Goal: Task Accomplishment & Management: Use online tool/utility

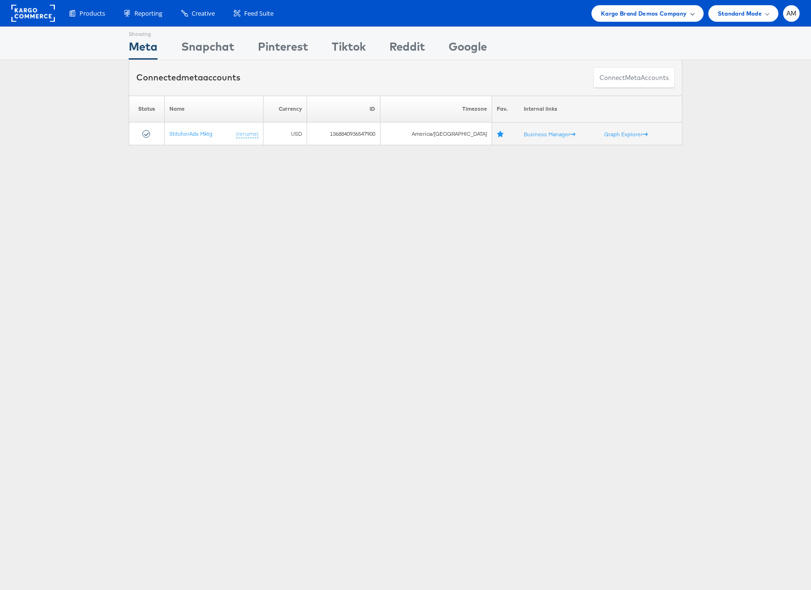
click at [611, 15] on span "Kargo Brand Demos Company" at bounding box center [644, 14] width 86 height 10
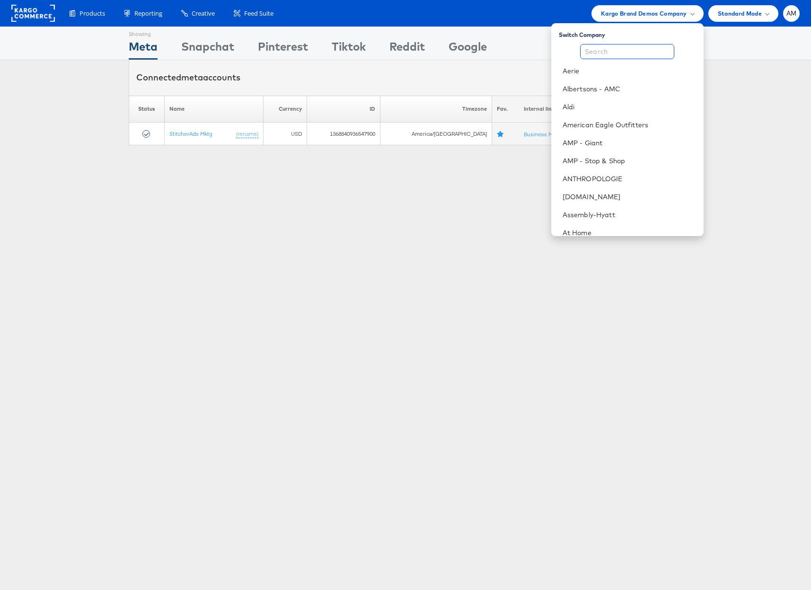
click at [610, 44] on input "text" at bounding box center [627, 51] width 94 height 15
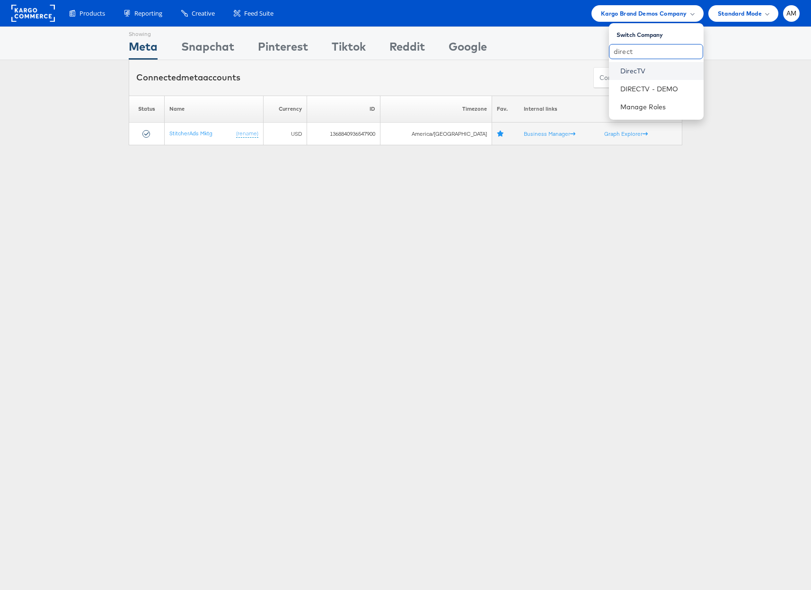
type input "direct"
click at [628, 70] on link "DirecTV" at bounding box center [658, 70] width 76 height 9
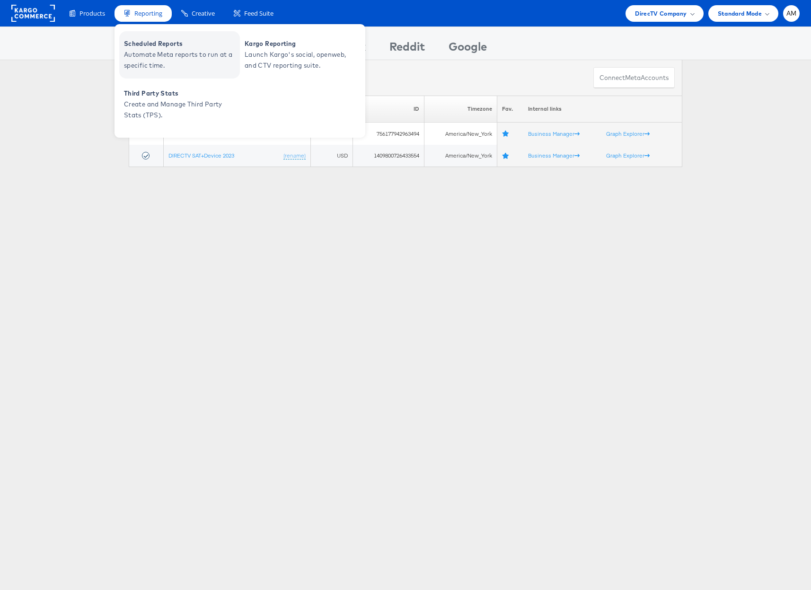
click at [165, 42] on span "Scheduled Reports" at bounding box center [181, 43] width 114 height 11
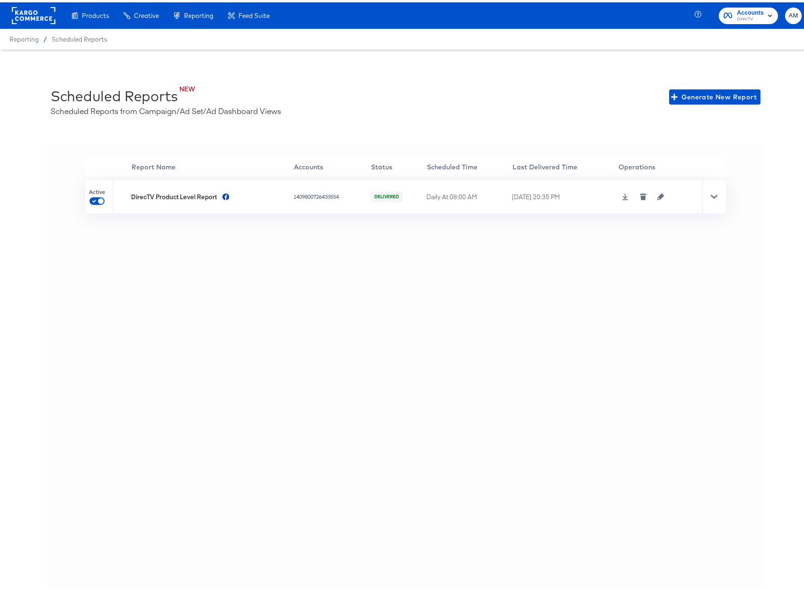
click at [657, 196] on icon "button" at bounding box center [660, 194] width 7 height 7
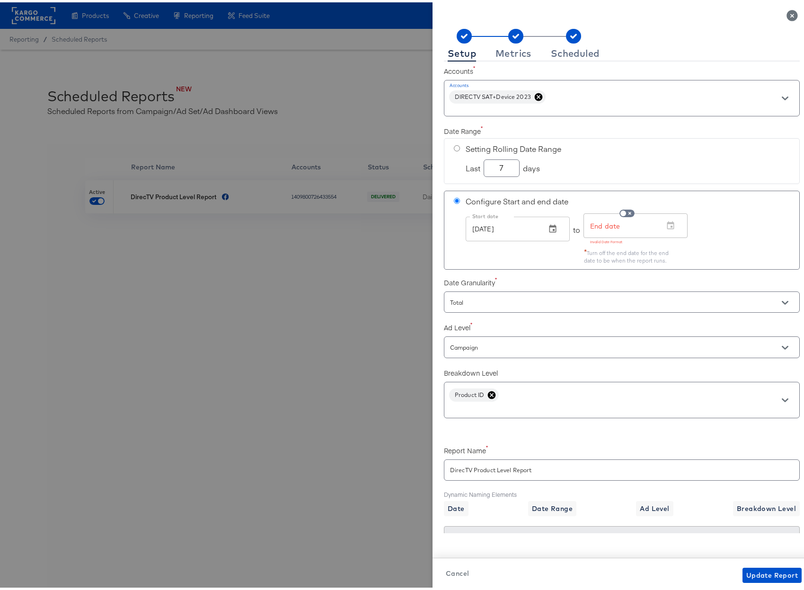
click at [786, 12] on icon "Close" at bounding box center [791, 13] width 11 height 11
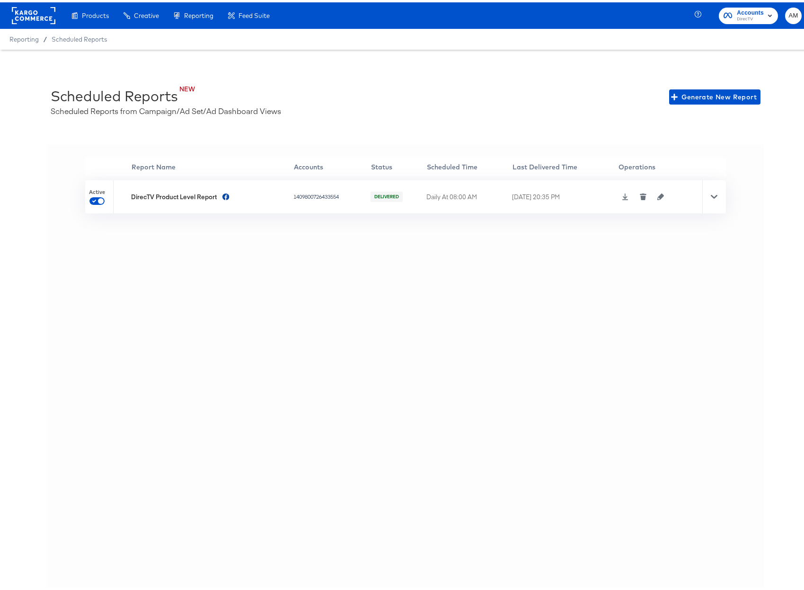
click at [711, 194] on icon at bounding box center [714, 195] width 7 height 4
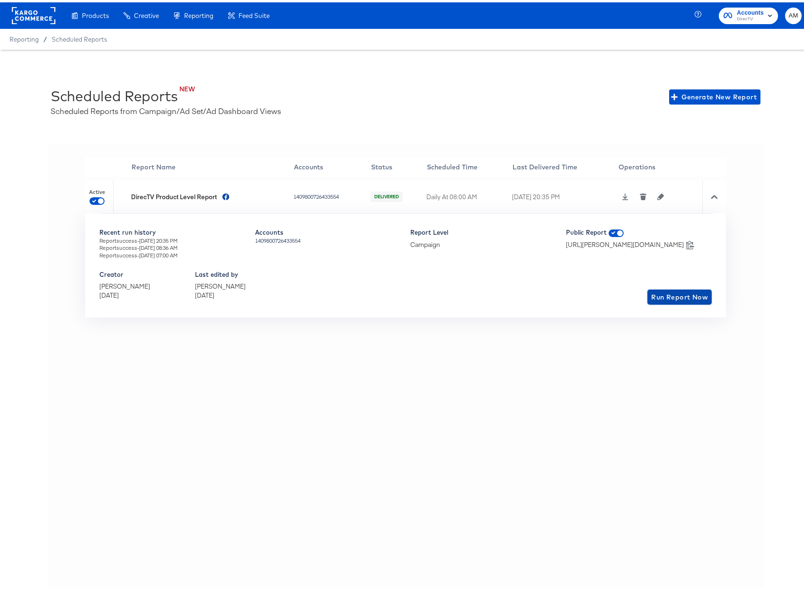
click at [653, 294] on span "Run Report Now" at bounding box center [679, 295] width 57 height 12
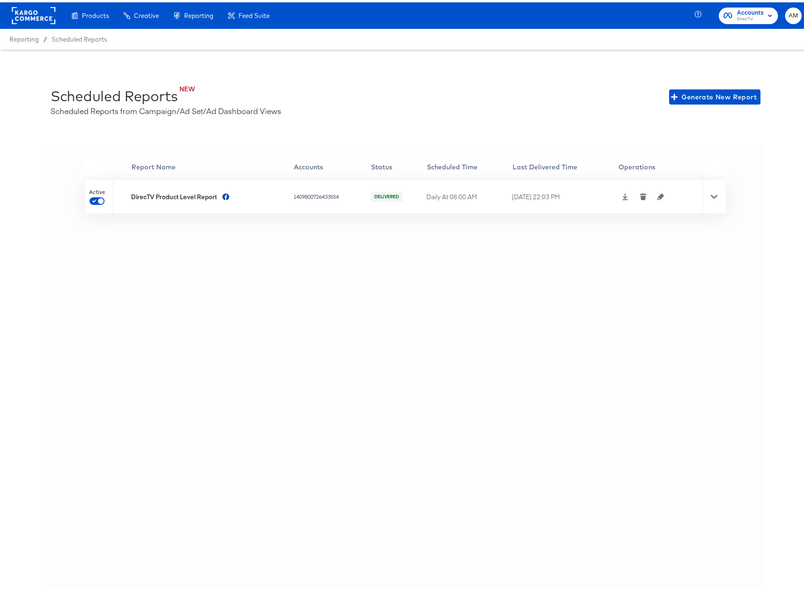
click at [711, 193] on icon at bounding box center [714, 195] width 7 height 4
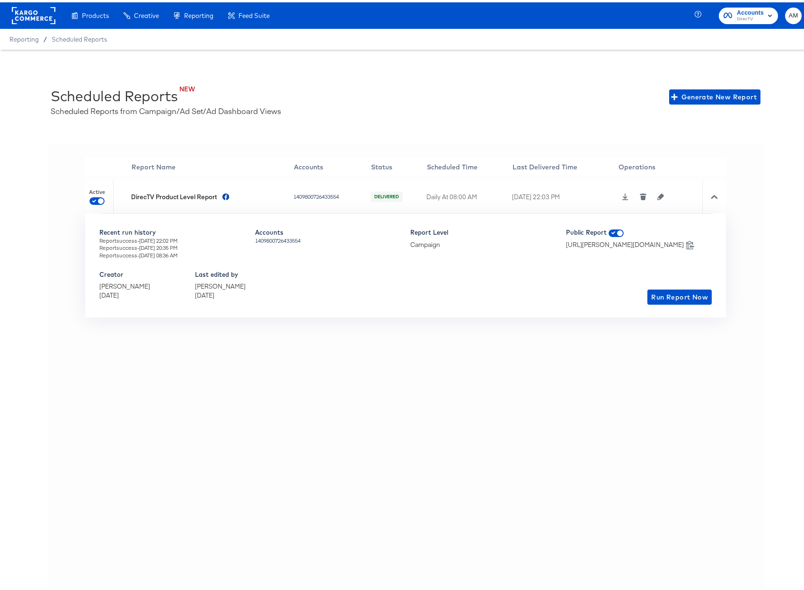
click at [711, 193] on icon at bounding box center [714, 194] width 7 height 7
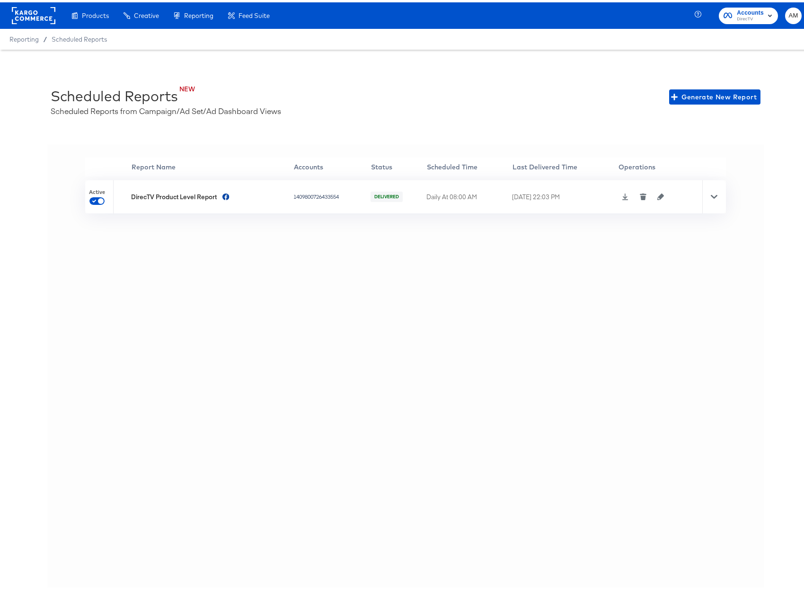
click at [622, 197] on icon at bounding box center [625, 194] width 7 height 7
click at [35, 10] on rect at bounding box center [34, 13] width 44 height 17
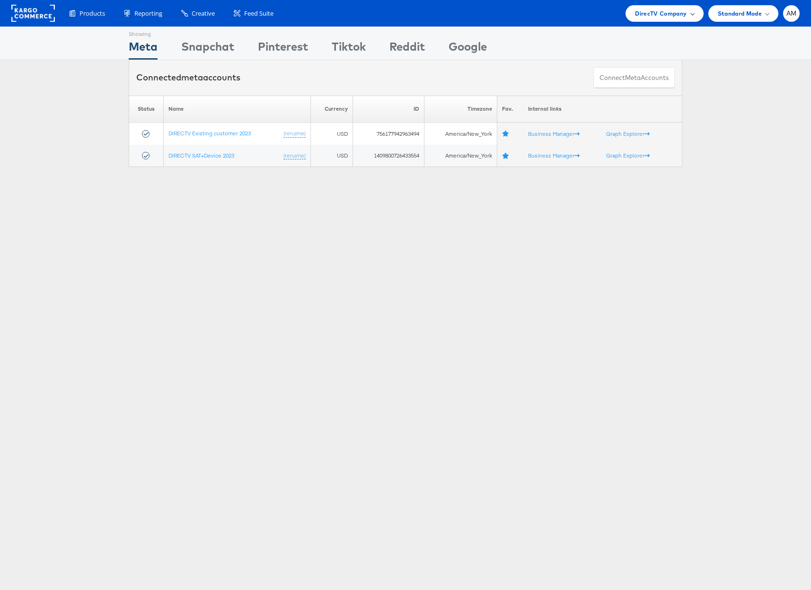
click at [642, 14] on span "DirecTV Company" at bounding box center [661, 14] width 52 height 10
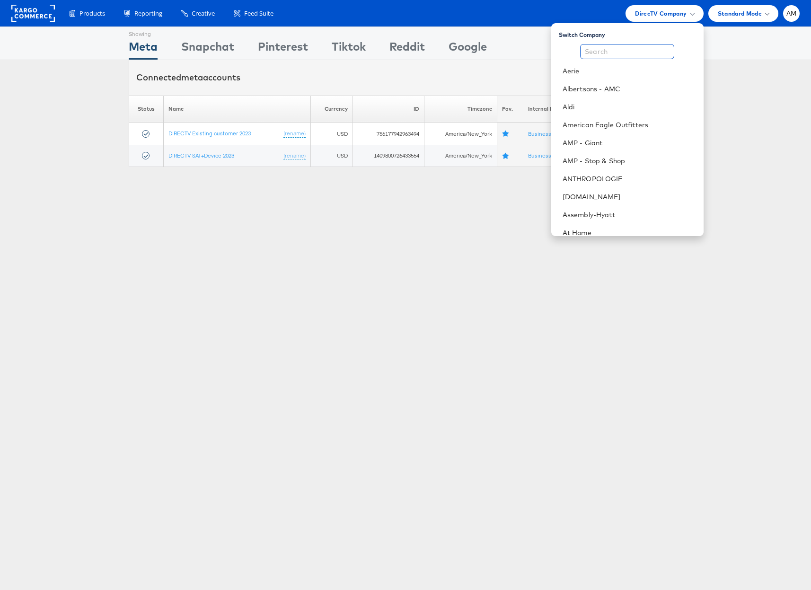
click at [629, 52] on input "text" at bounding box center [627, 51] width 94 height 15
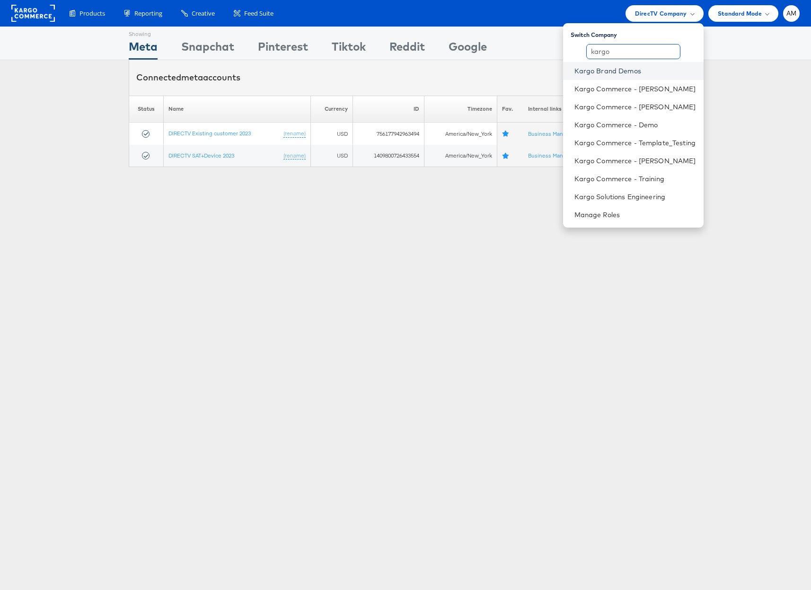
type input "kargo"
click at [626, 68] on link "Kargo Brand Demos" at bounding box center [635, 70] width 122 height 9
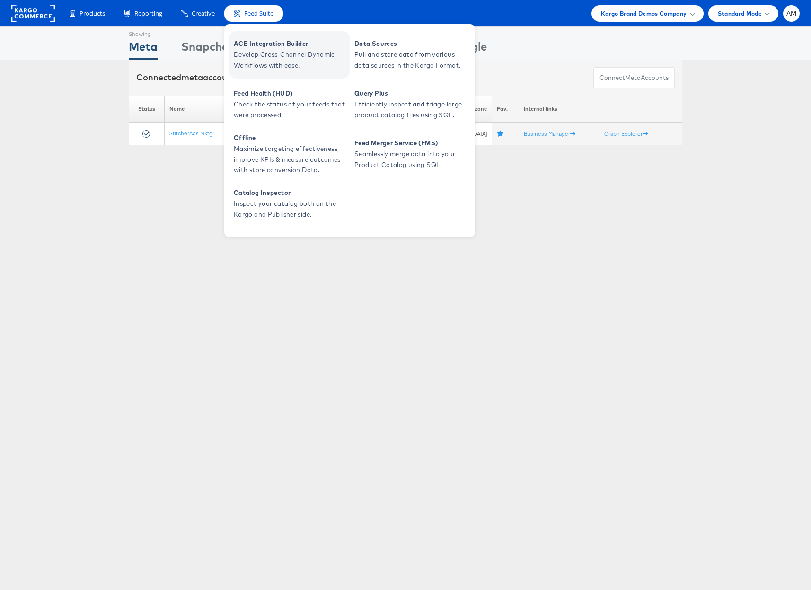
click at [251, 38] on span "ACE Integration Builder" at bounding box center [291, 43] width 114 height 11
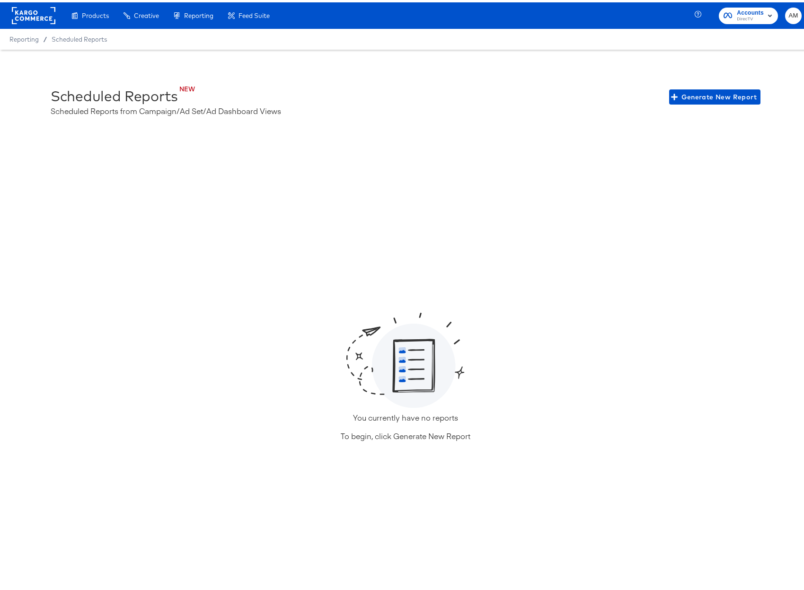
click at [28, 8] on rect at bounding box center [34, 13] width 44 height 17
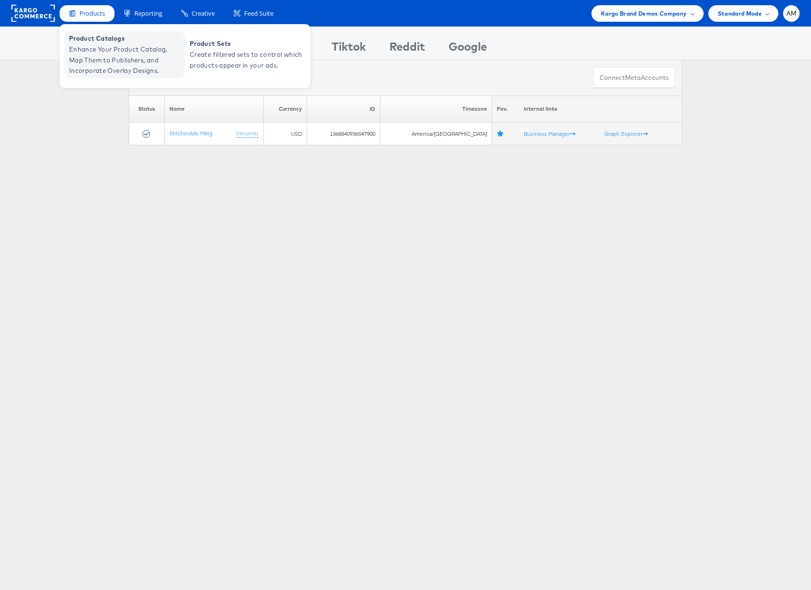
click at [97, 51] on span "Enhance Your Product Catalog, Map Them to Publishers, and Incorporate Overlay D…" at bounding box center [126, 60] width 114 height 32
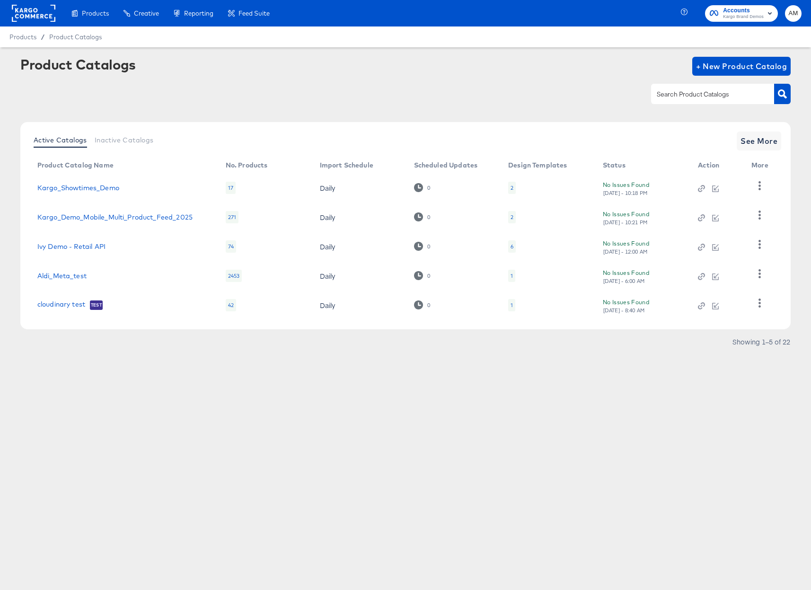
click at [510, 188] on div "2" at bounding box center [511, 188] width 3 height 8
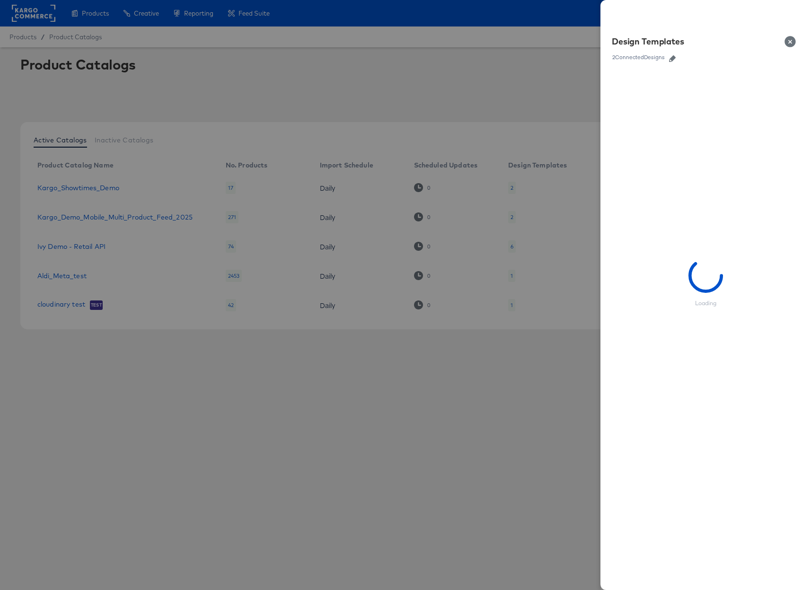
click at [674, 59] on icon "button" at bounding box center [672, 58] width 7 height 7
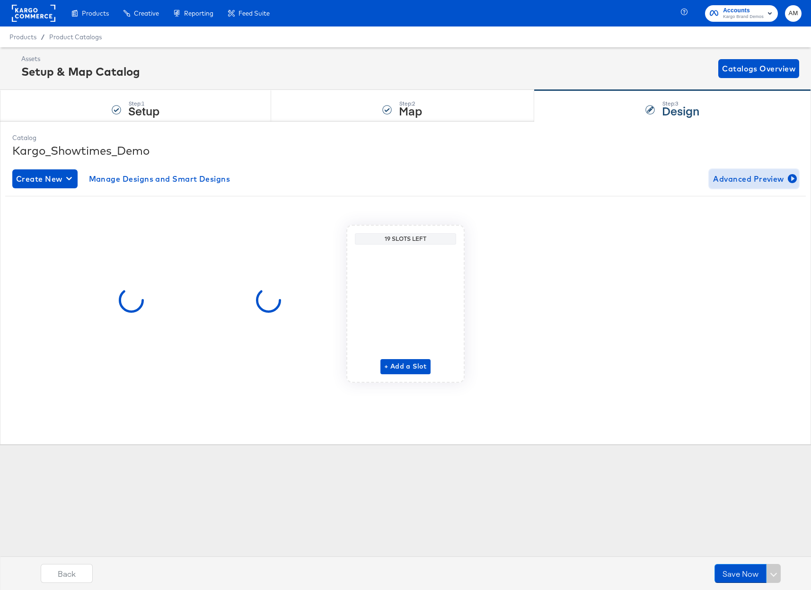
click at [744, 177] on span "Advanced Preview" at bounding box center [754, 178] width 82 height 13
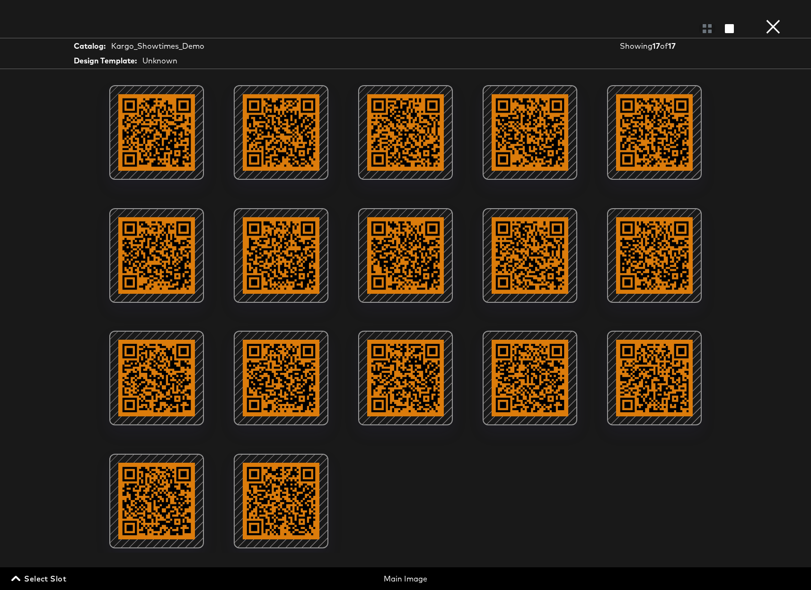
click at [31, 580] on span "Select Slot" at bounding box center [39, 578] width 53 height 13
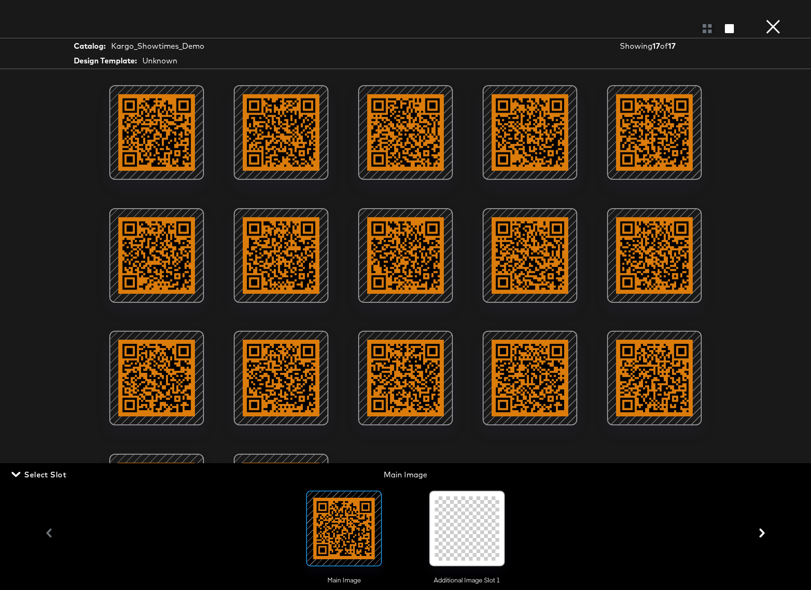
click at [485, 539] on div at bounding box center [467, 528] width 64 height 64
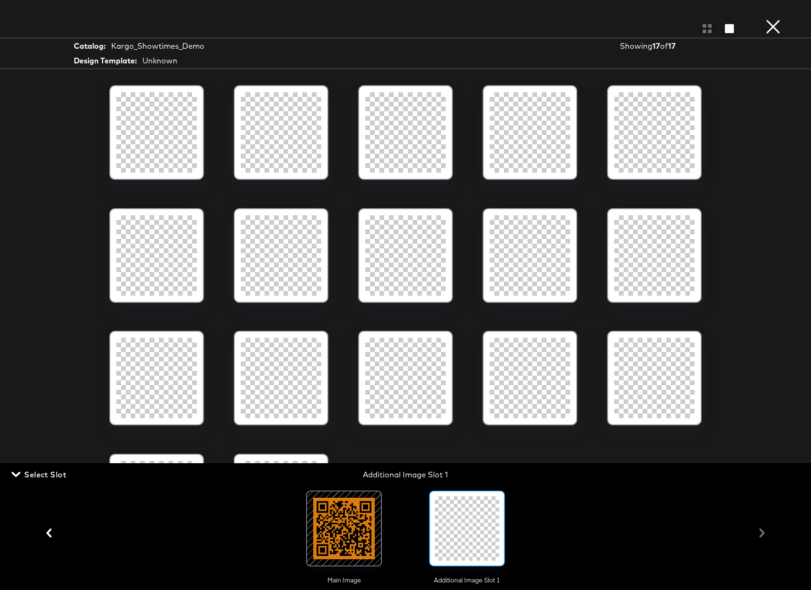
click at [772, 19] on button "×" at bounding box center [773, 9] width 19 height 19
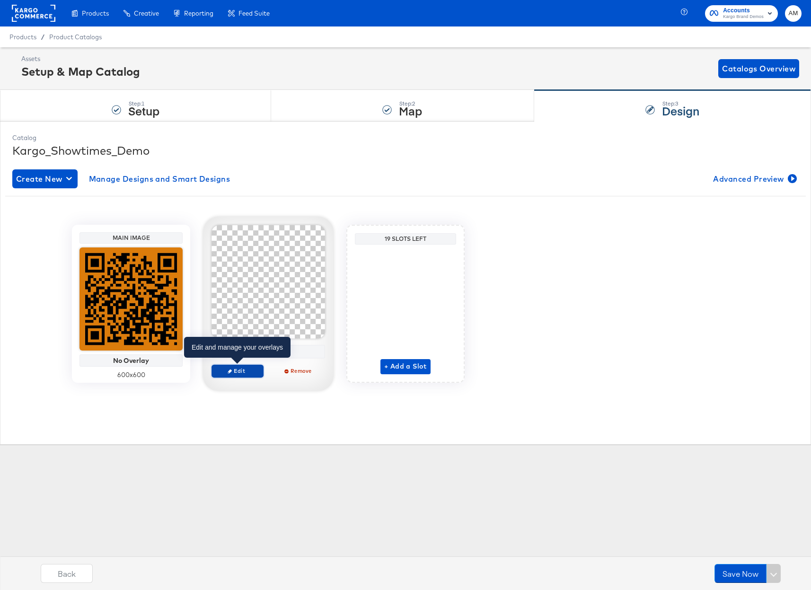
click at [236, 372] on span "Edit" at bounding box center [238, 370] width 44 height 7
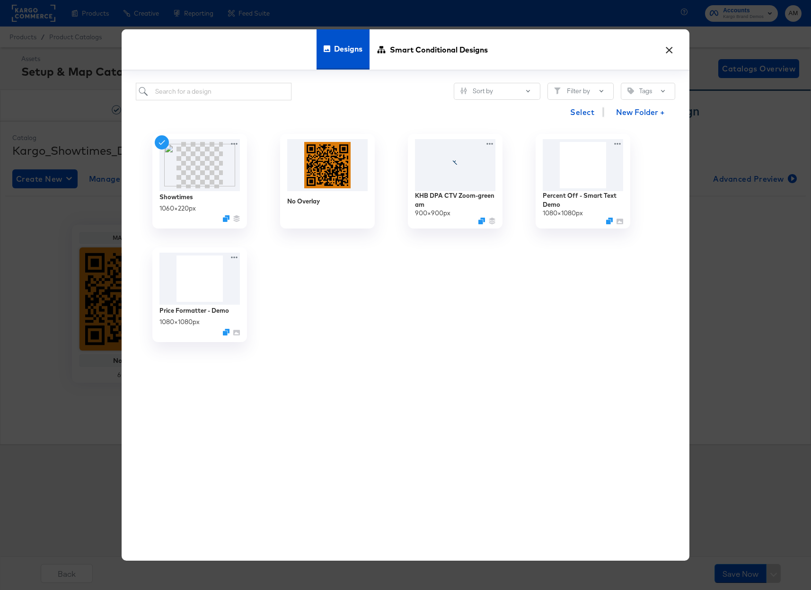
click at [670, 49] on button "×" at bounding box center [668, 47] width 17 height 17
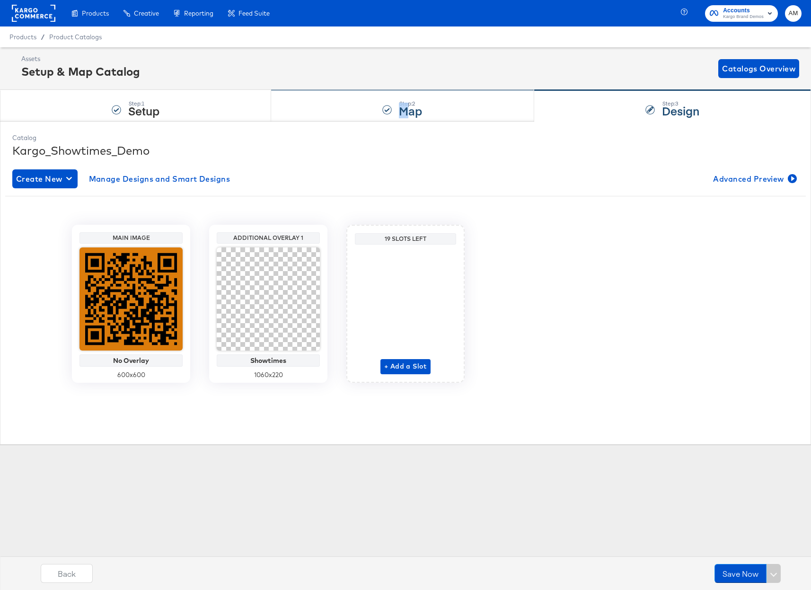
click at [403, 110] on strong "Map" at bounding box center [410, 111] width 23 height 16
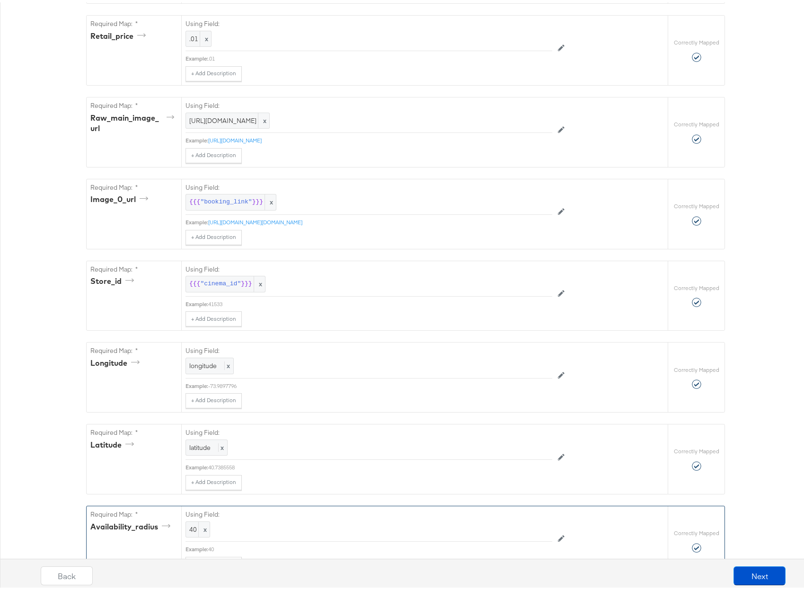
scroll to position [665, 0]
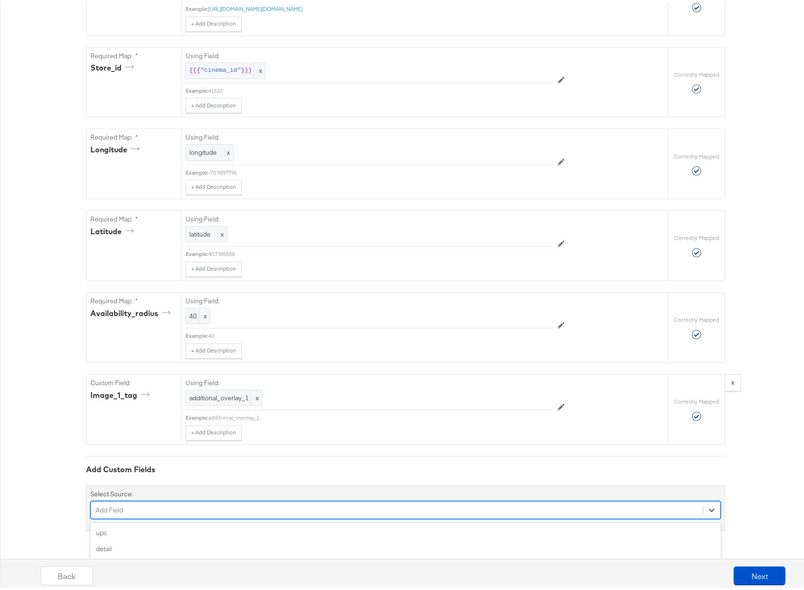
click at [135, 512] on div "option sale_story focused, 4 of 200. 200 results available. Use Up and Down to …" at bounding box center [405, 508] width 630 height 18
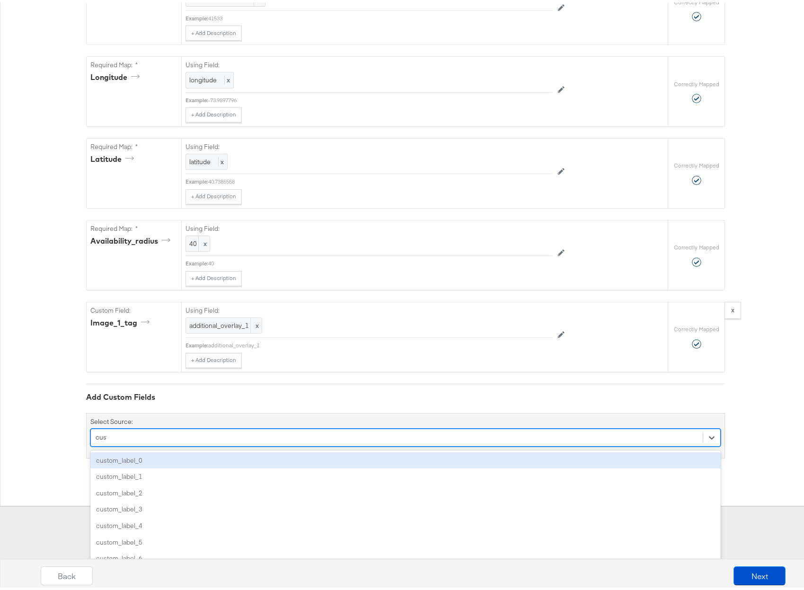
type input "custom"
click at [141, 459] on div "custom_label_0" at bounding box center [405, 458] width 630 height 17
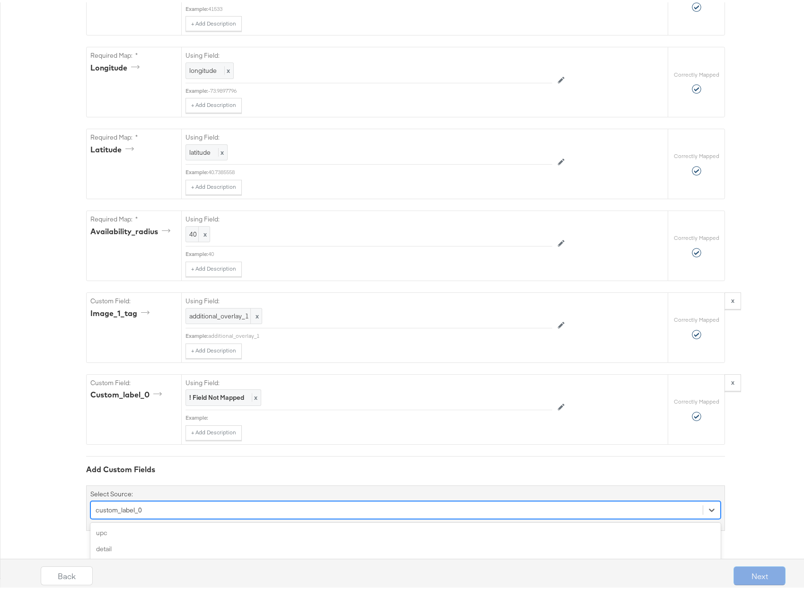
scroll to position [826, 0]
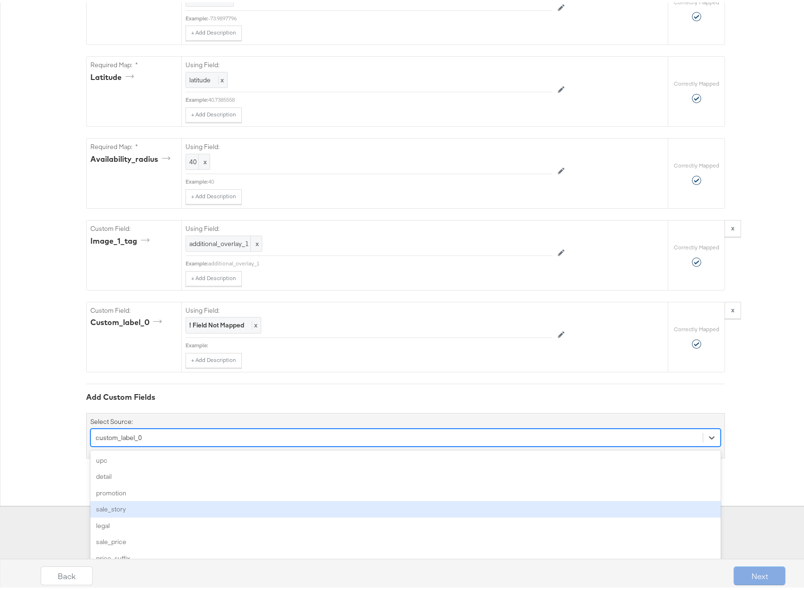
click at [167, 444] on div "option custom_label_0, selected. option sale_story focused, 4 of 199. 199 resul…" at bounding box center [405, 435] width 630 height 18
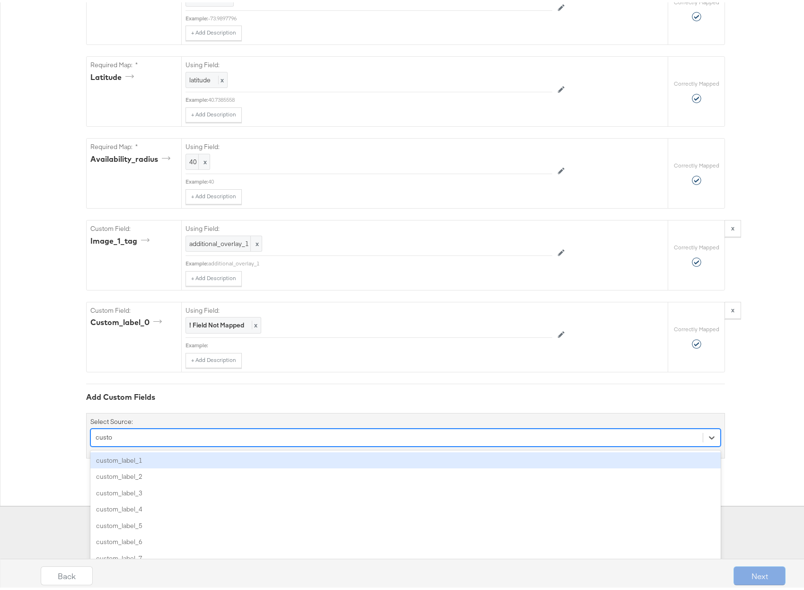
type input "custom"
click at [154, 459] on div "custom_label_1" at bounding box center [405, 458] width 630 height 17
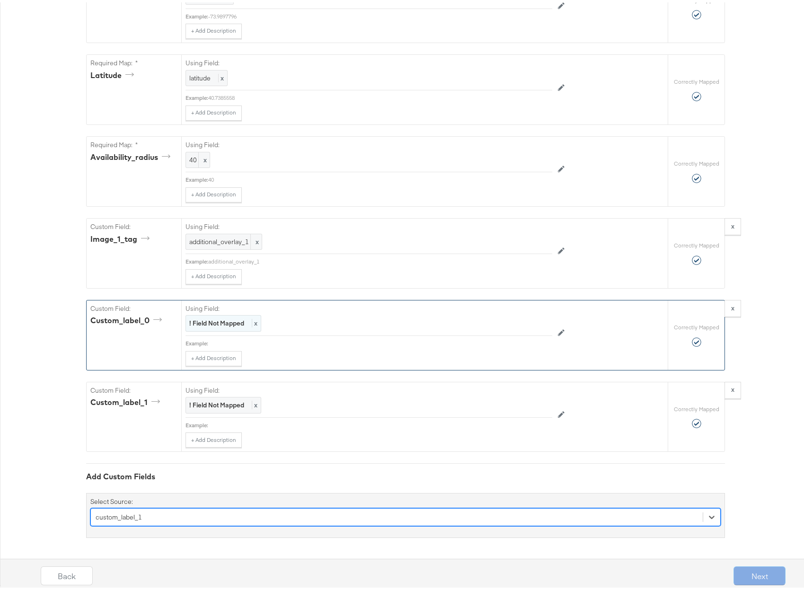
click at [218, 321] on strong "! Field Not Mapped" at bounding box center [216, 320] width 55 height 9
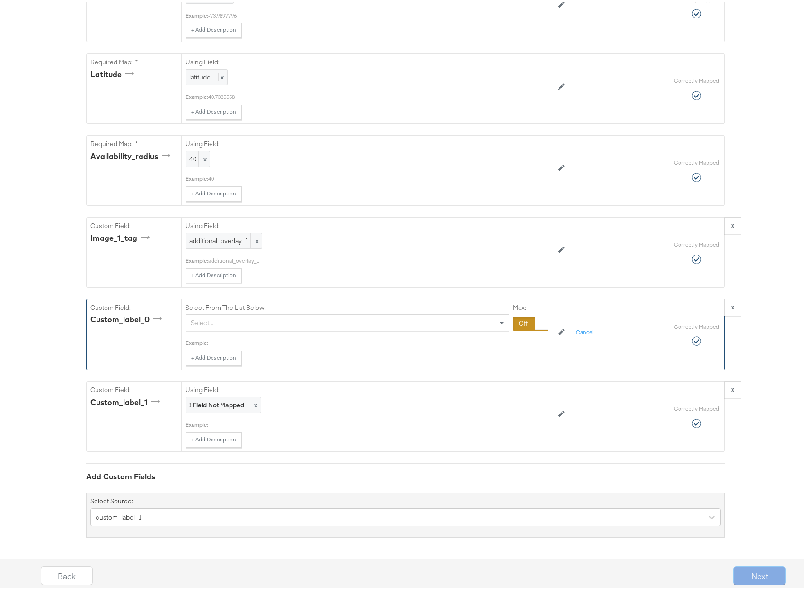
click at [217, 321] on div "Select..." at bounding box center [347, 320] width 323 height 16
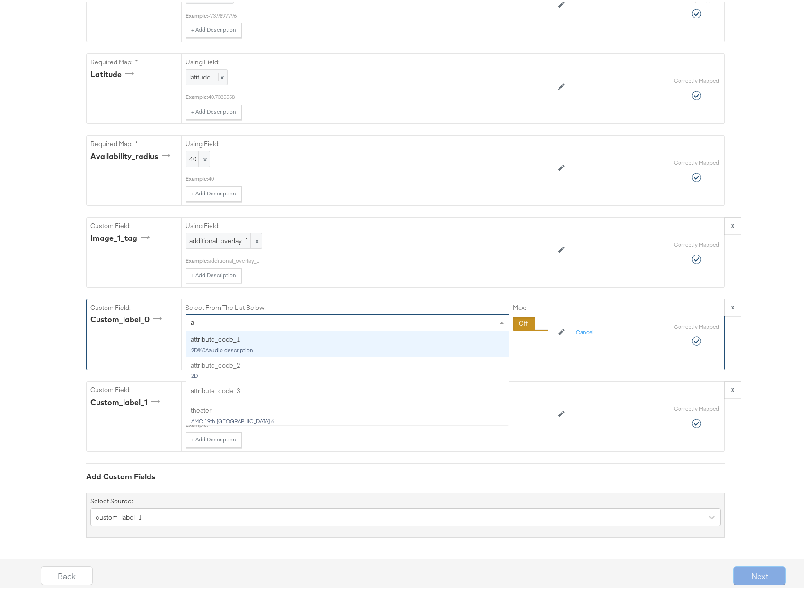
type input "at"
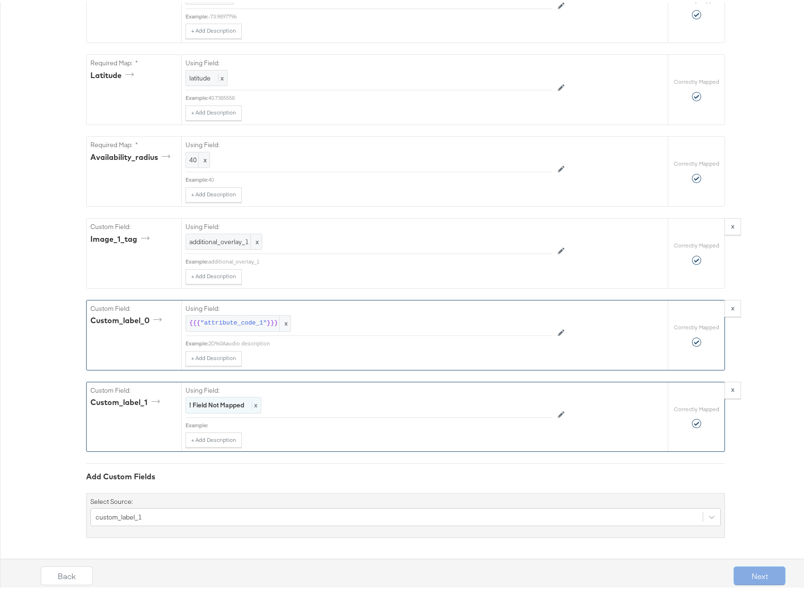
click at [206, 402] on strong "! Field Not Mapped" at bounding box center [216, 402] width 55 height 9
click at [206, 402] on div "Select..." at bounding box center [347, 402] width 323 height 16
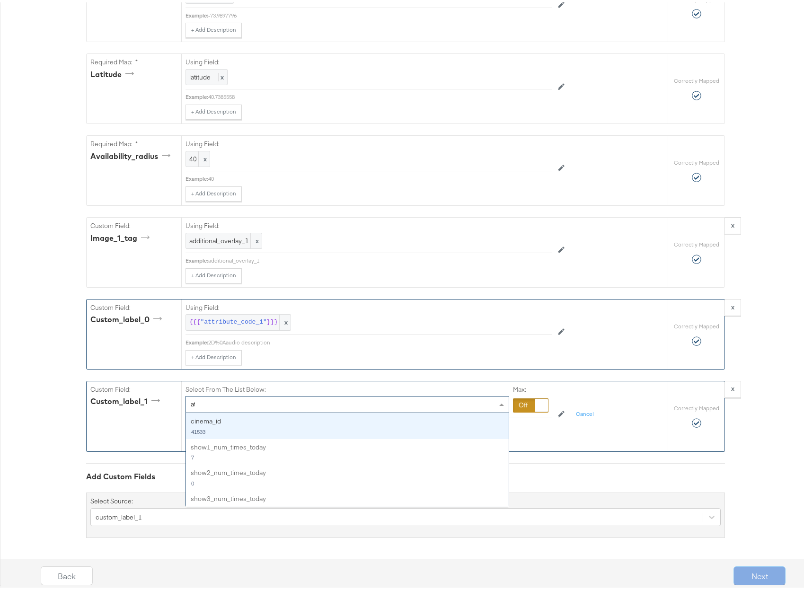
type input "att"
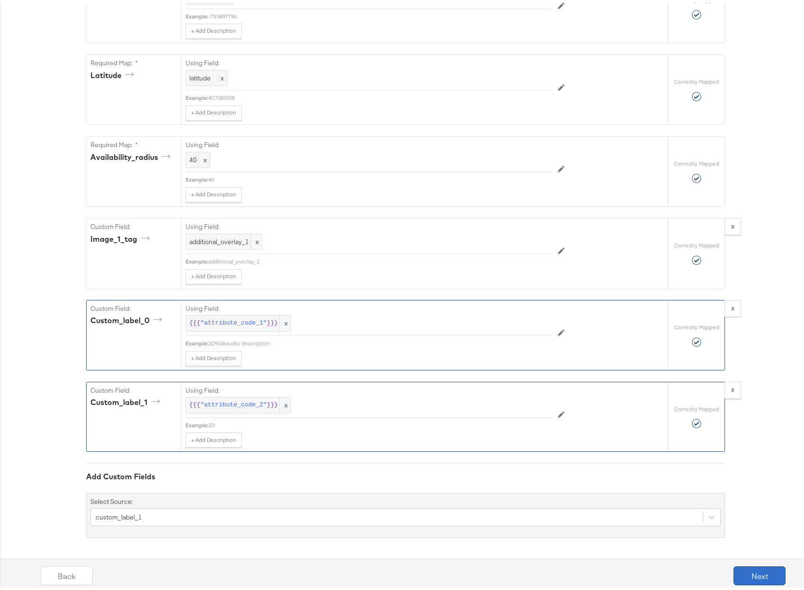
click at [743, 575] on button "Next" at bounding box center [759, 573] width 52 height 19
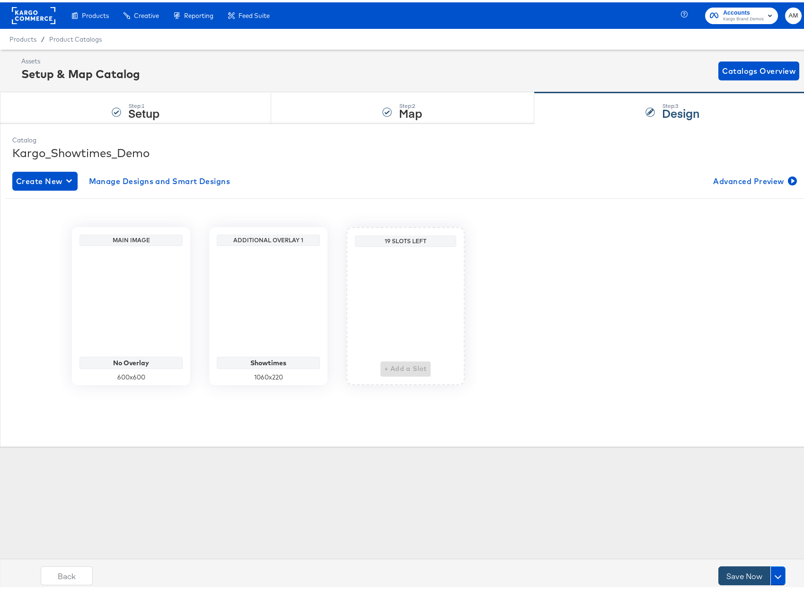
scroll to position [0, 0]
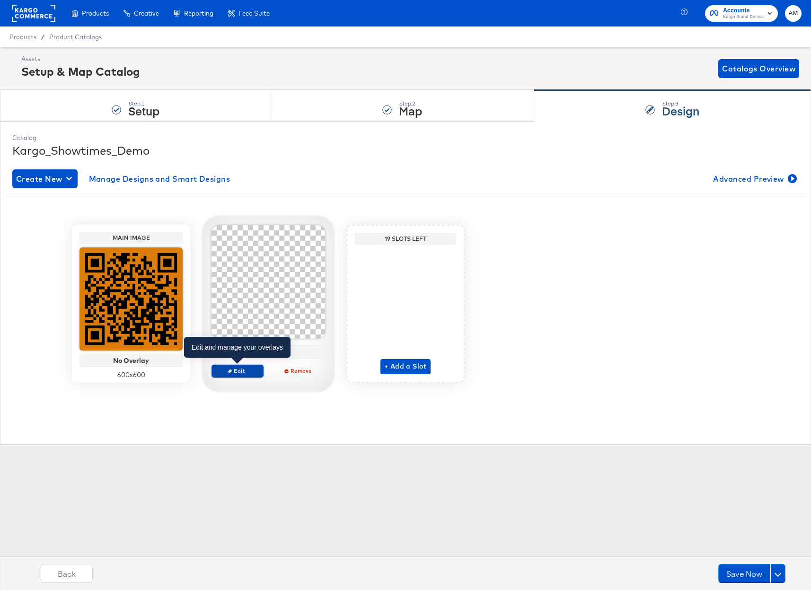
click at [233, 366] on button "Edit" at bounding box center [237, 370] width 52 height 13
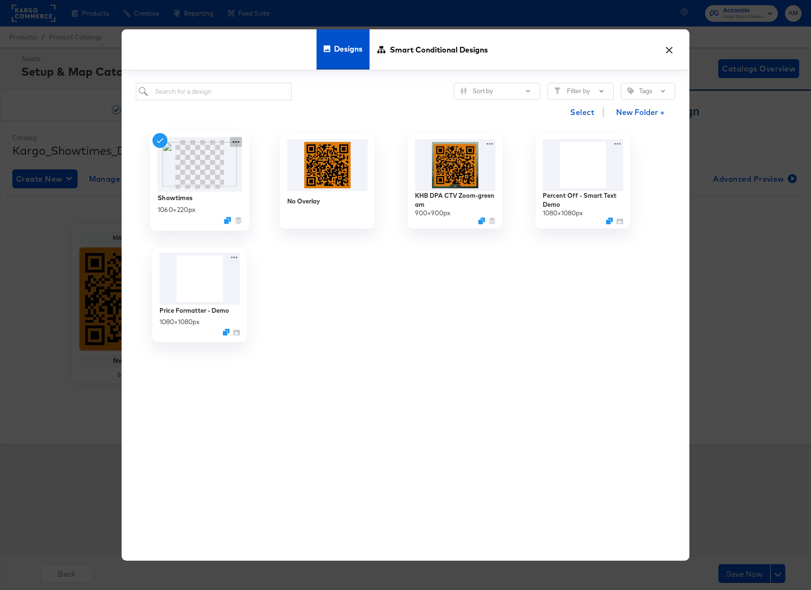
click at [233, 141] on icon at bounding box center [236, 142] width 12 height 10
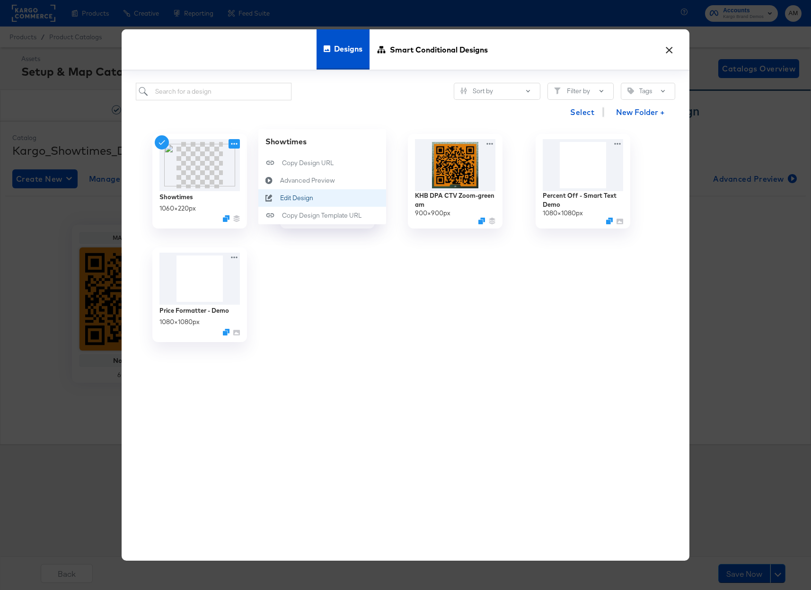
click at [280, 198] on div "Edit Design Edit Design" at bounding box center [280, 198] width 0 height 0
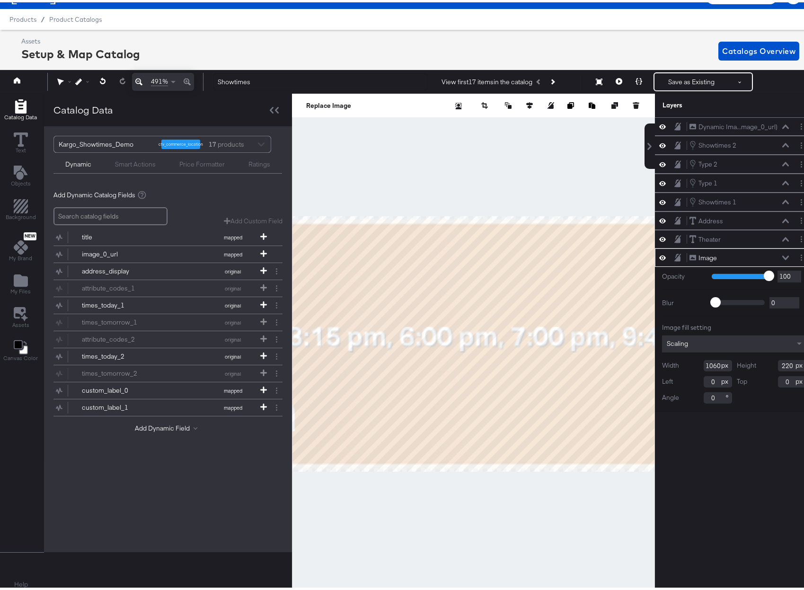
scroll to position [21, 0]
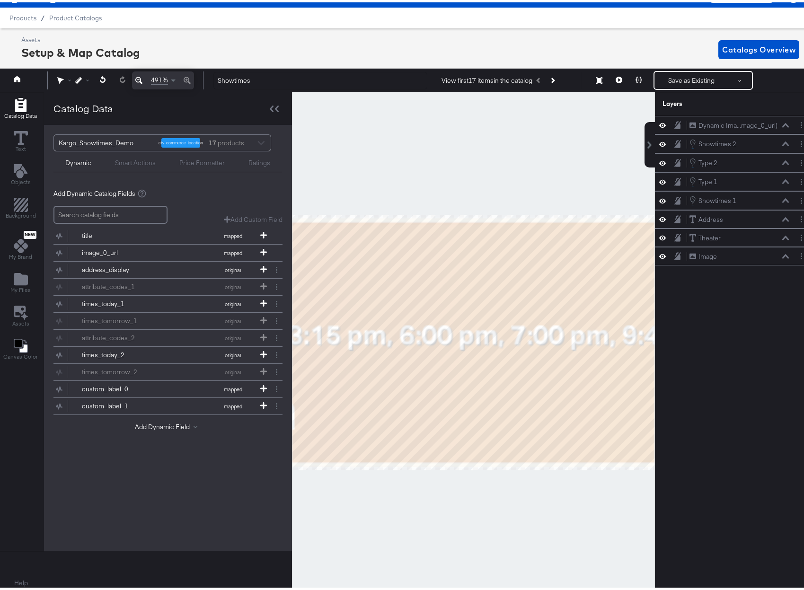
drag, startPoint x: 351, startPoint y: 513, endPoint x: 354, endPoint y: 504, distance: 9.0
click at [352, 511] on div at bounding box center [473, 340] width 362 height 500
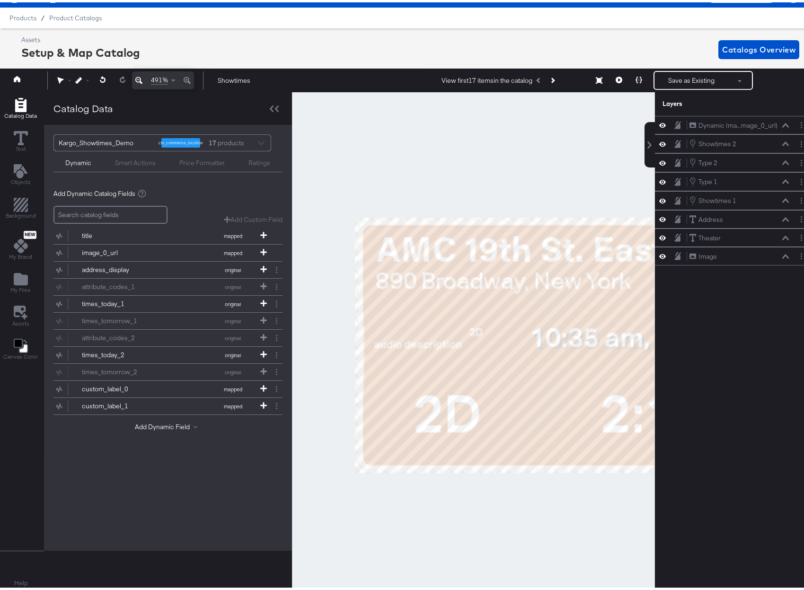
drag, startPoint x: 339, startPoint y: 476, endPoint x: 836, endPoint y: 479, distance: 497.2
click at [810, 479] on html "Products Creative Reporting Feed Suite Accounts Kargo Brand Demos AM Products /…" at bounding box center [405, 274] width 811 height 590
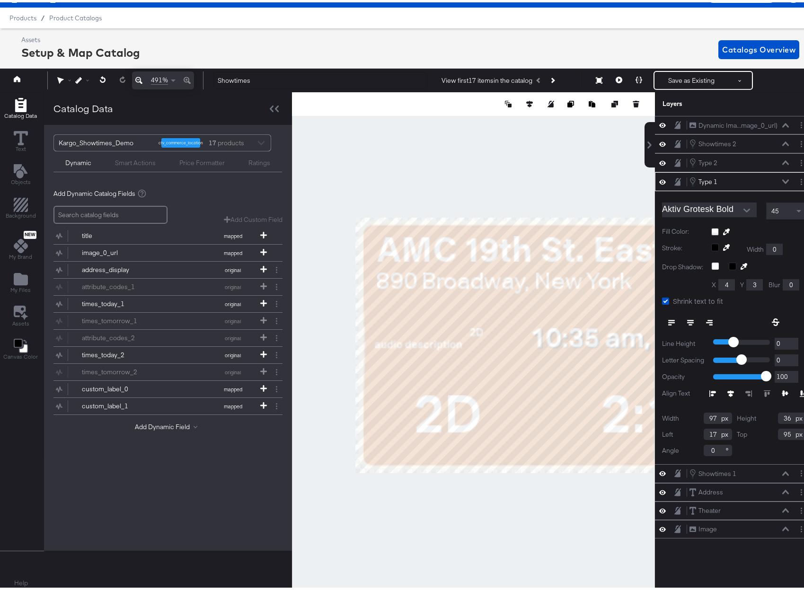
scroll to position [21, 2]
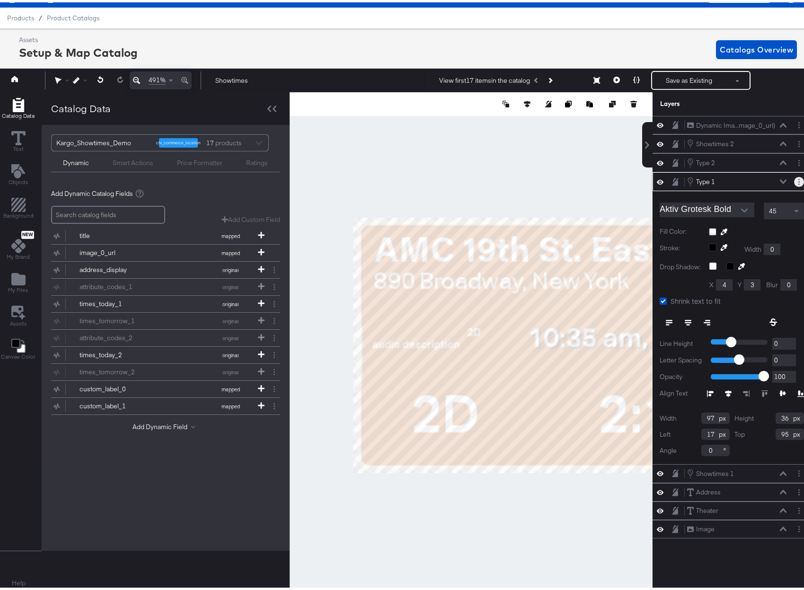
click at [798, 178] on icon "Layer Options" at bounding box center [798, 179] width 1 height 6
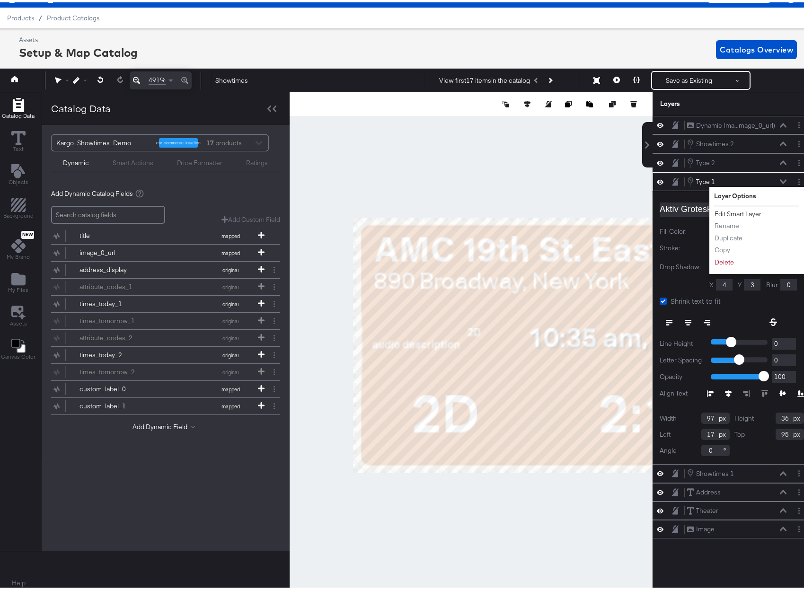
click at [736, 212] on button "Edit Smart Layer" at bounding box center [738, 212] width 48 height 10
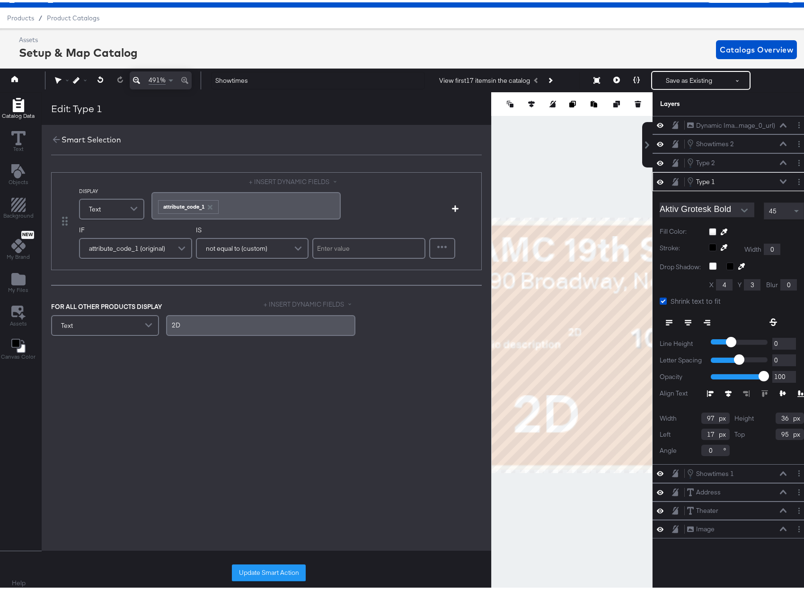
click at [210, 205] on icon "button" at bounding box center [209, 204] width 5 height 5
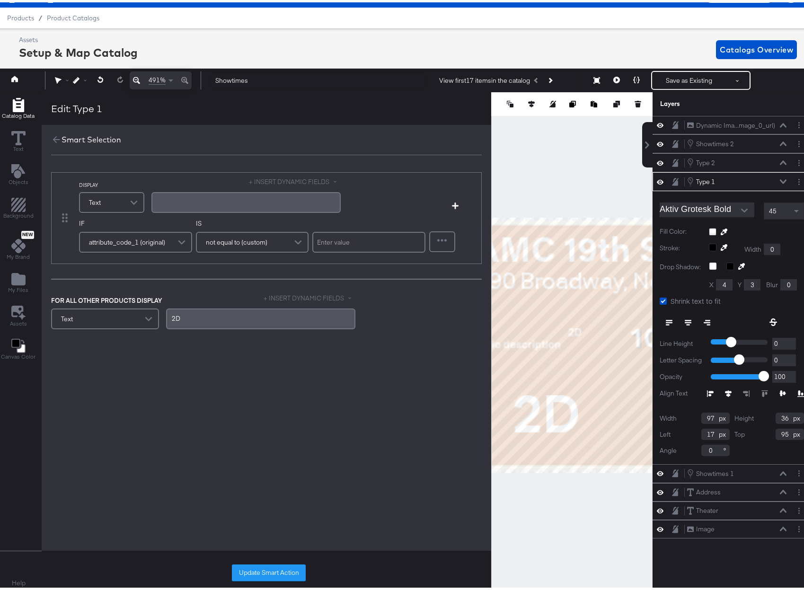
click at [273, 177] on button "+ INSERT DYNAMIC FIELDS" at bounding box center [295, 179] width 92 height 9
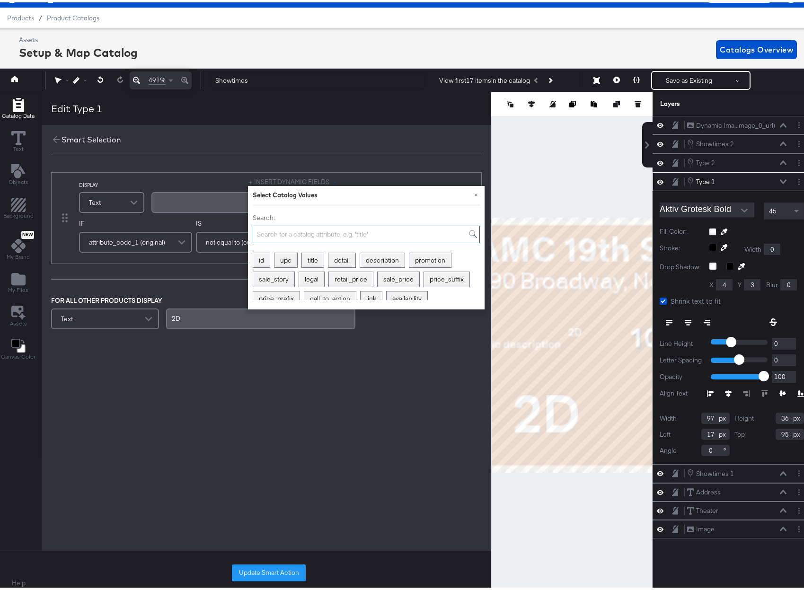
click at [265, 227] on input "Search:" at bounding box center [366, 232] width 227 height 18
type input "custom"
click at [280, 257] on div "custom_label_0" at bounding box center [282, 258] width 58 height 15
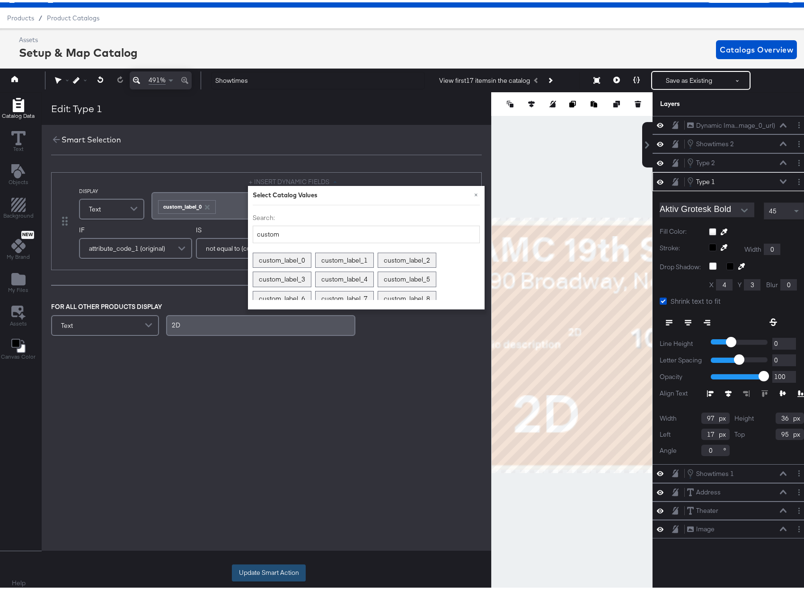
click at [268, 569] on button "Update Smart Action" at bounding box center [269, 570] width 74 height 17
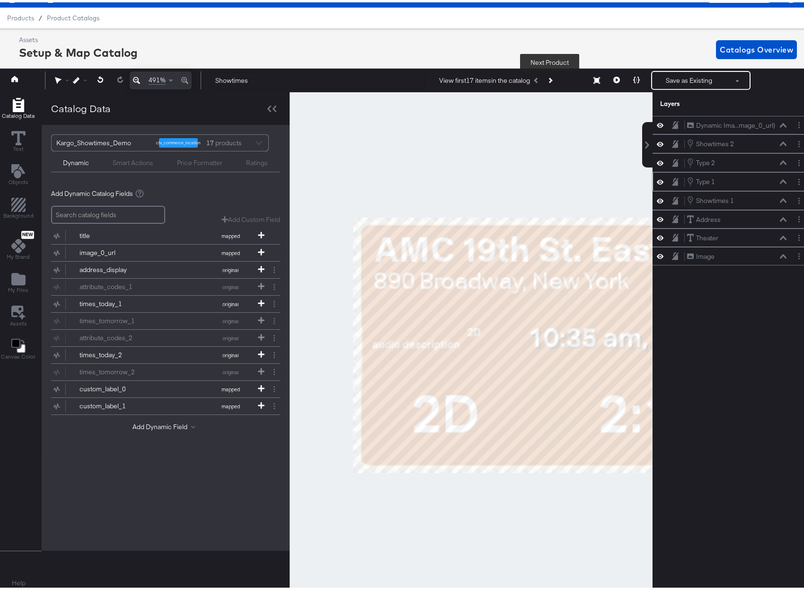
click at [548, 78] on icon "Next Product" at bounding box center [549, 78] width 5 height 5
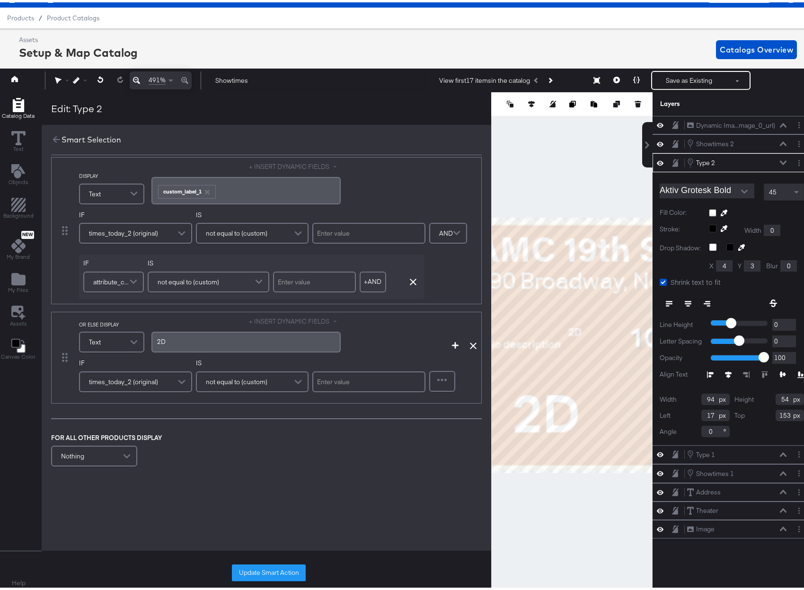
scroll to position [57, 0]
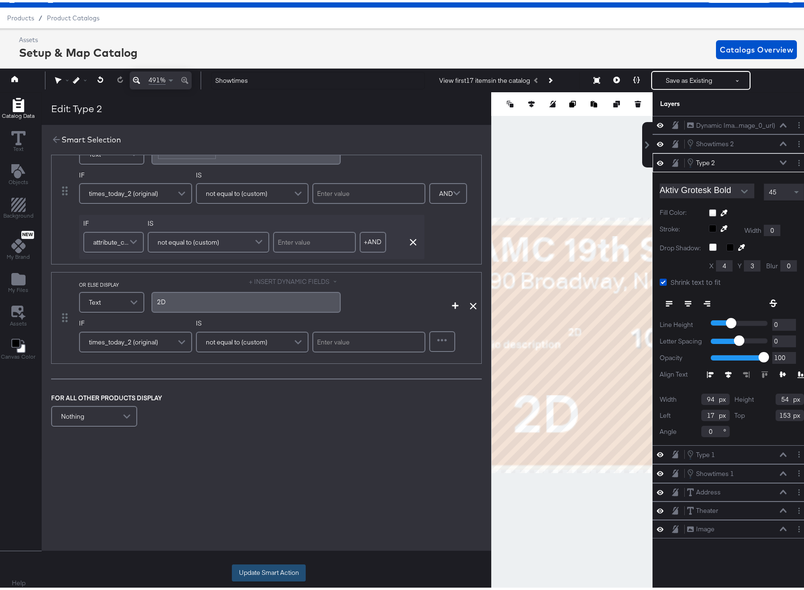
click at [262, 569] on button "Update Smart Action" at bounding box center [269, 570] width 74 height 17
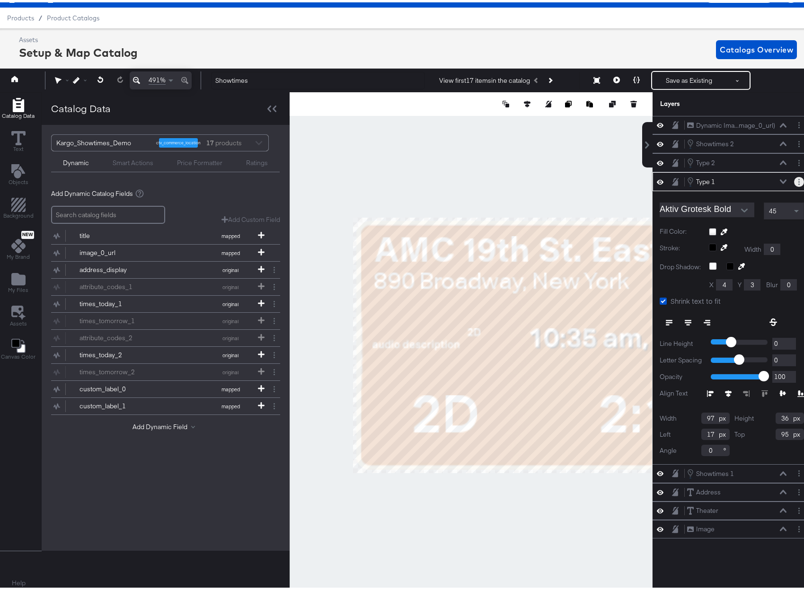
click at [798, 181] on circle "Layer Options" at bounding box center [798, 181] width 1 height 1
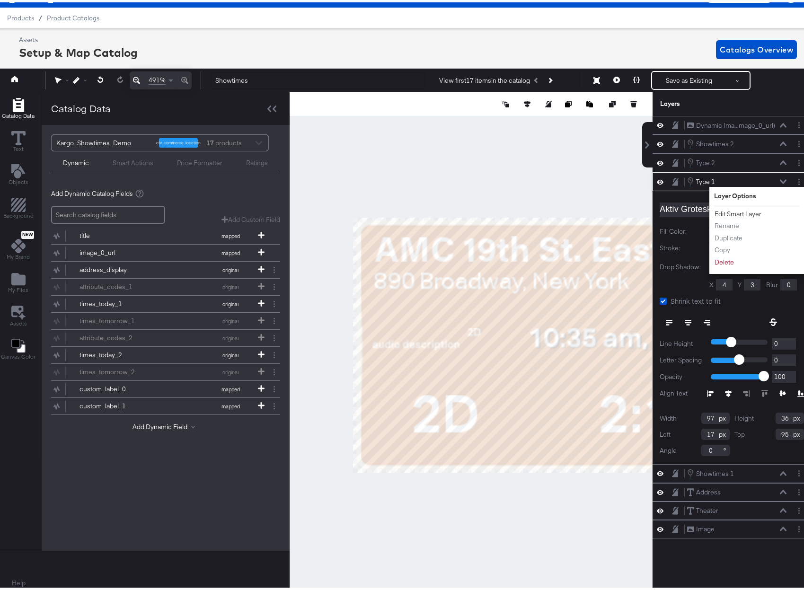
click at [729, 212] on button "Edit Smart Layer" at bounding box center [738, 212] width 48 height 10
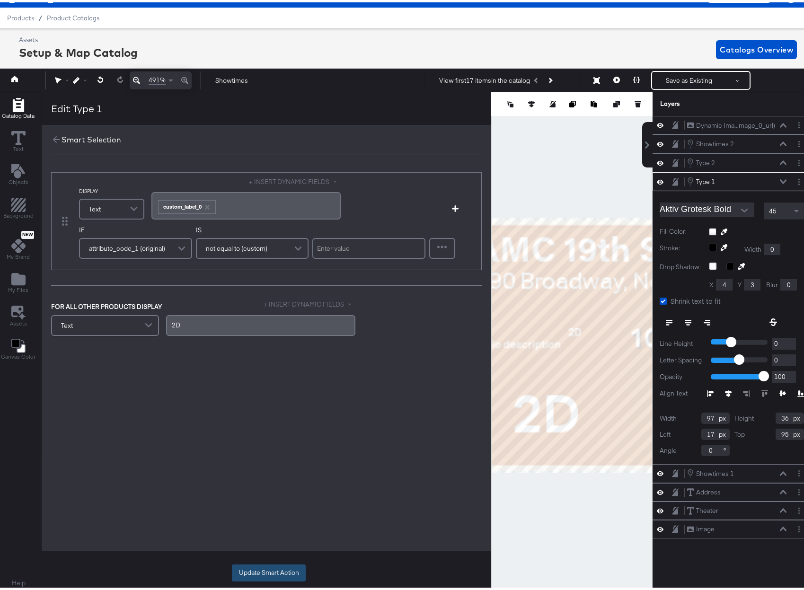
click at [251, 576] on button "Update Smart Action" at bounding box center [269, 570] width 74 height 17
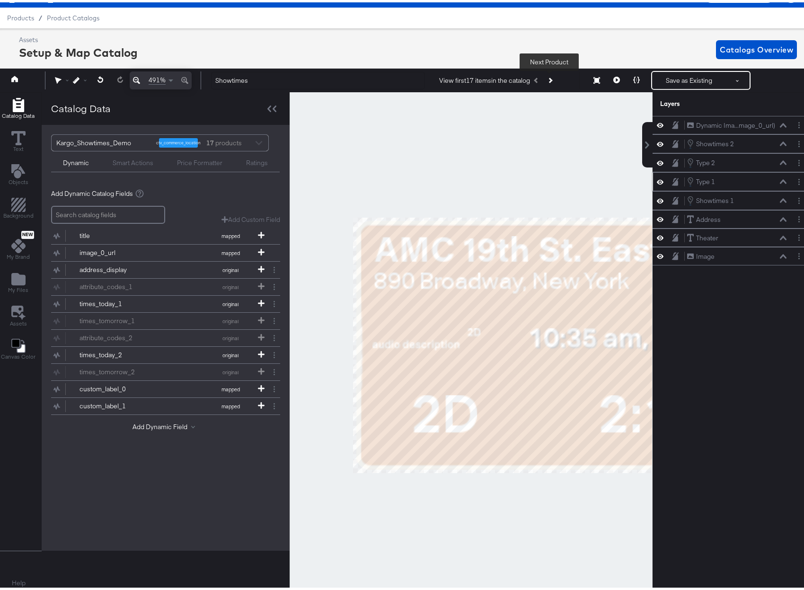
click at [549, 78] on icon "Next Product" at bounding box center [549, 78] width 5 height 5
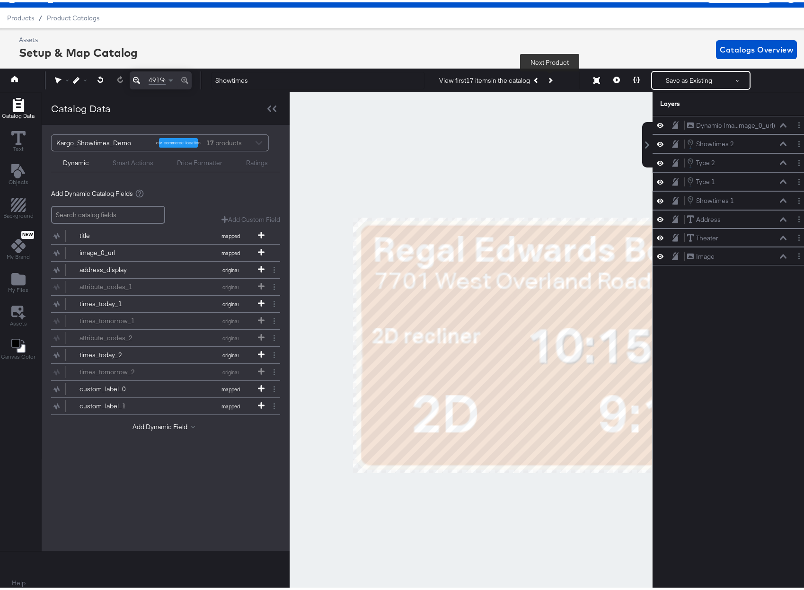
click at [549, 78] on icon "Next Product" at bounding box center [549, 78] width 5 height 5
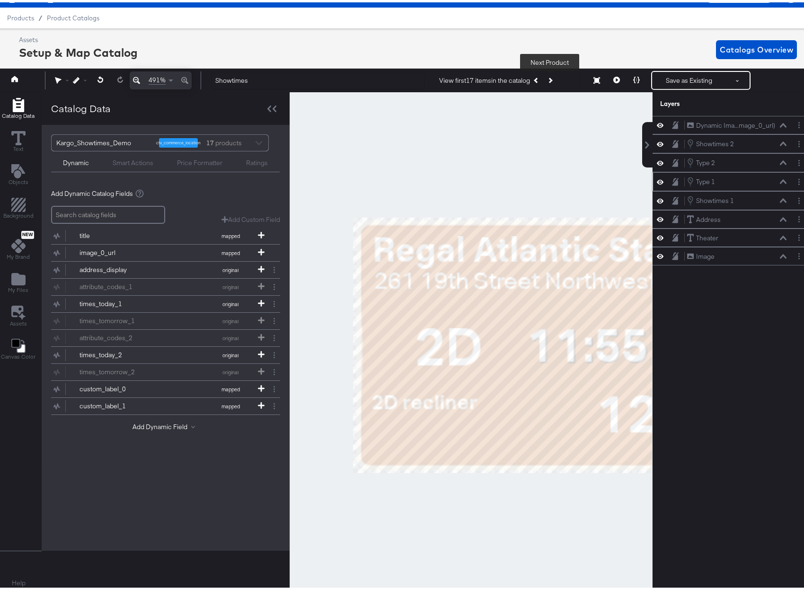
click at [549, 78] on icon "Next Product" at bounding box center [549, 78] width 5 height 5
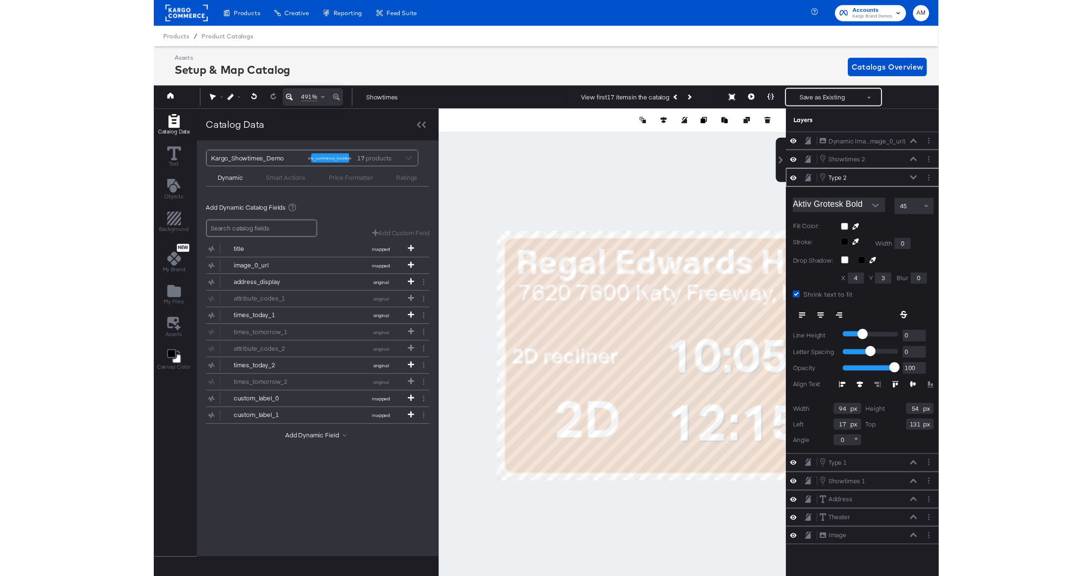
scroll to position [21, 2]
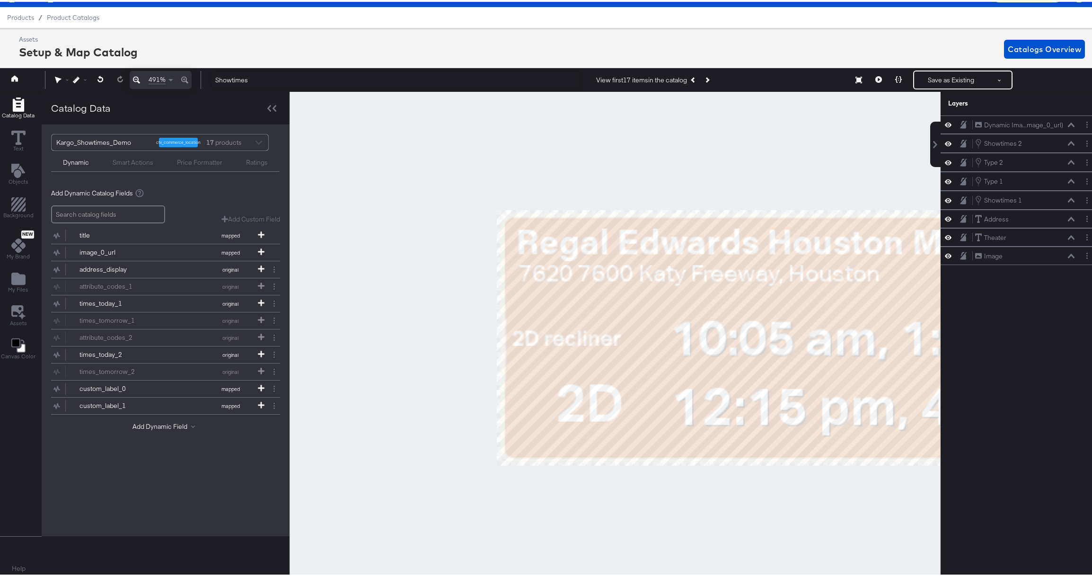
drag, startPoint x: 702, startPoint y: 501, endPoint x: 592, endPoint y: 496, distance: 109.8
click at [592, 496] on div at bounding box center [615, 333] width 650 height 486
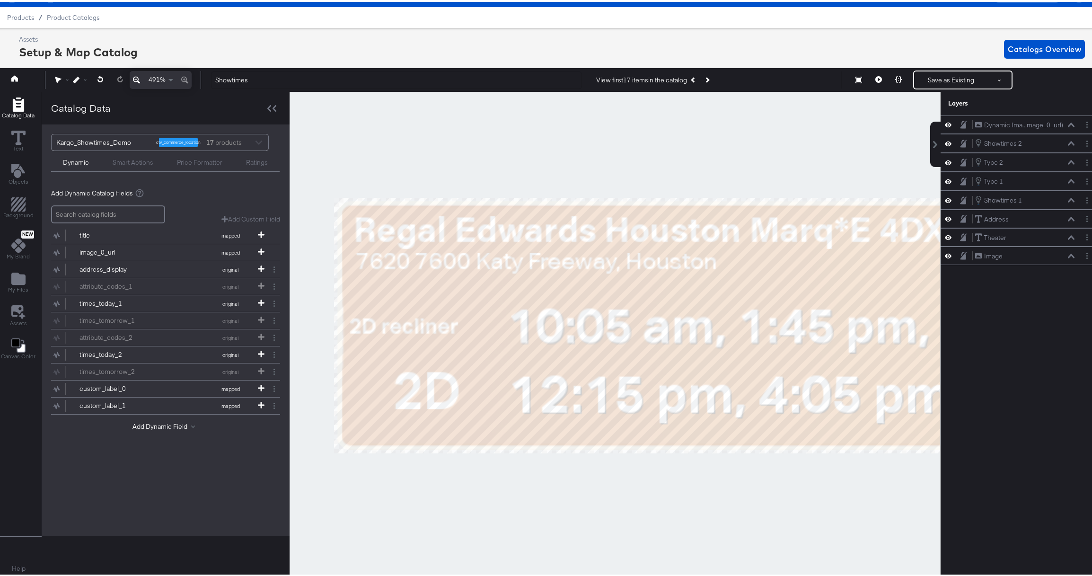
drag, startPoint x: 611, startPoint y: 488, endPoint x: 450, endPoint y: 476, distance: 160.8
click at [450, 476] on div at bounding box center [615, 333] width 650 height 486
click at [137, 79] on icon at bounding box center [136, 78] width 7 height 7
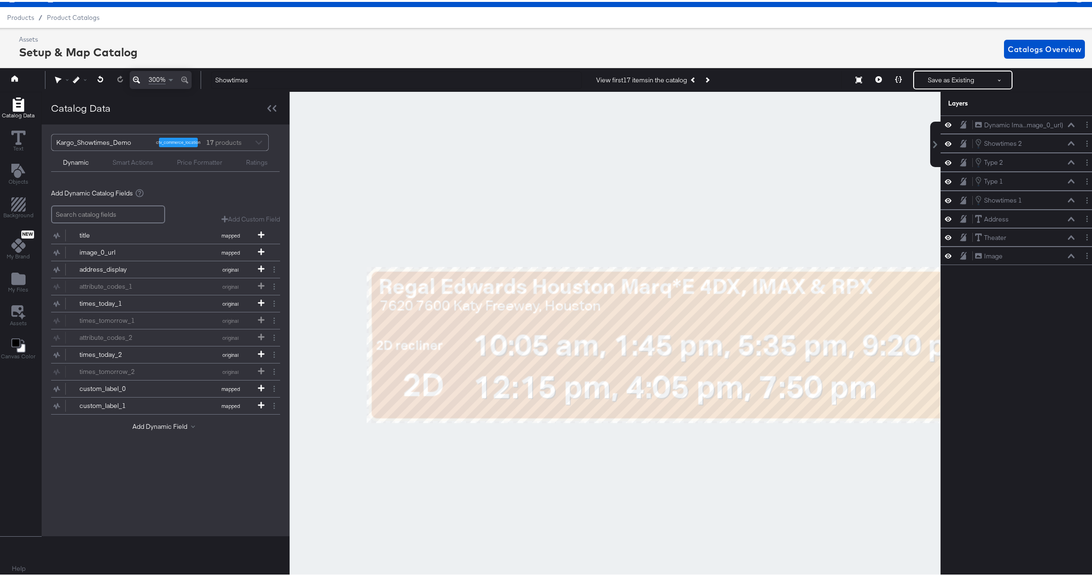
drag, startPoint x: 609, startPoint y: 413, endPoint x: 402, endPoint y: 432, distance: 207.6
click at [402, 432] on div at bounding box center [615, 333] width 650 height 486
click at [130, 69] on button at bounding box center [137, 78] width 14 height 18
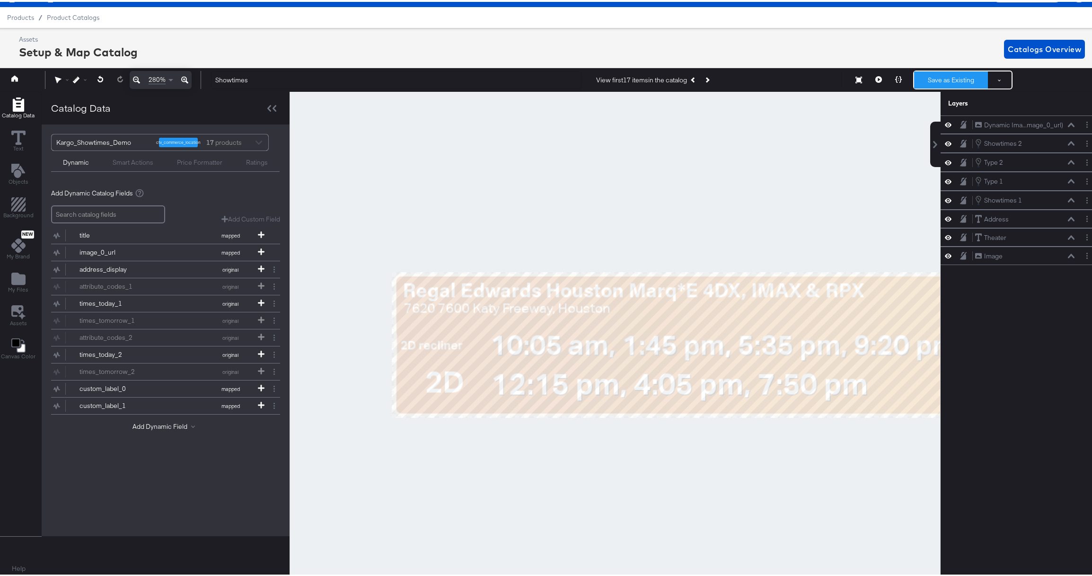
click at [803, 79] on button "Save as Existing" at bounding box center [951, 78] width 74 height 17
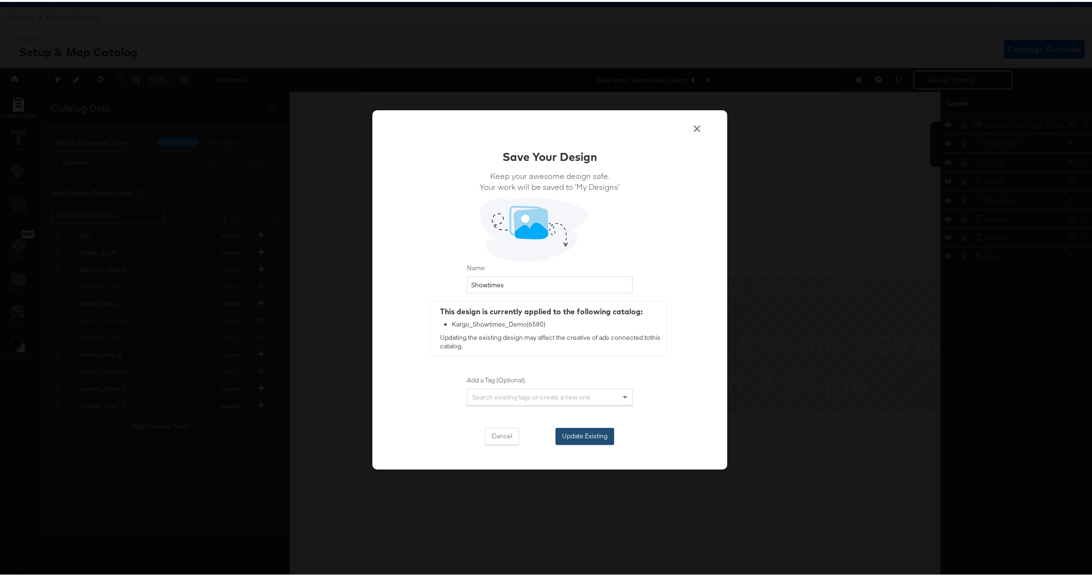
click at [586, 437] on button "Update Existing" at bounding box center [584, 434] width 59 height 17
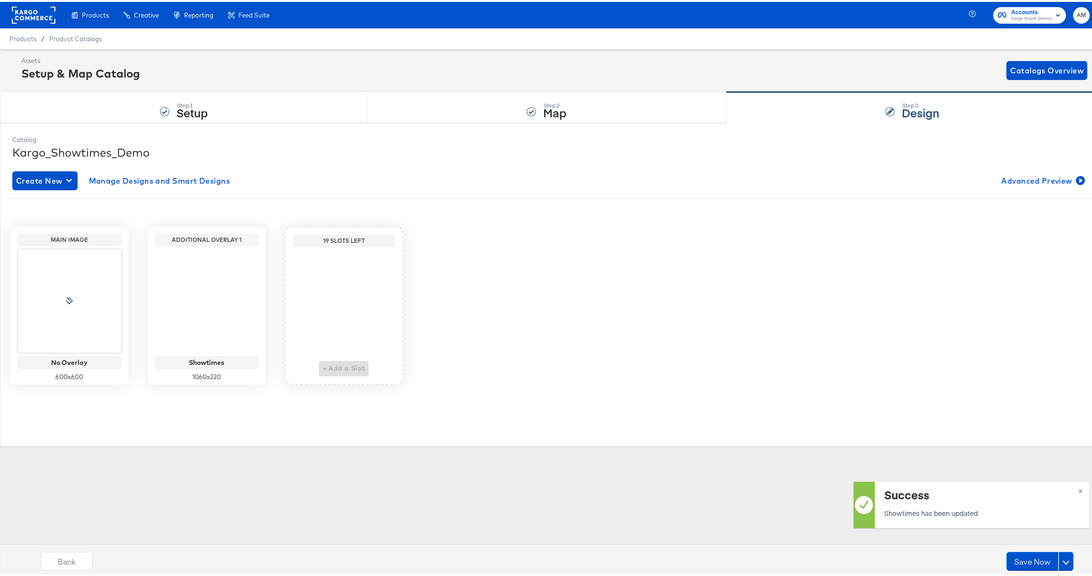
scroll to position [0, 0]
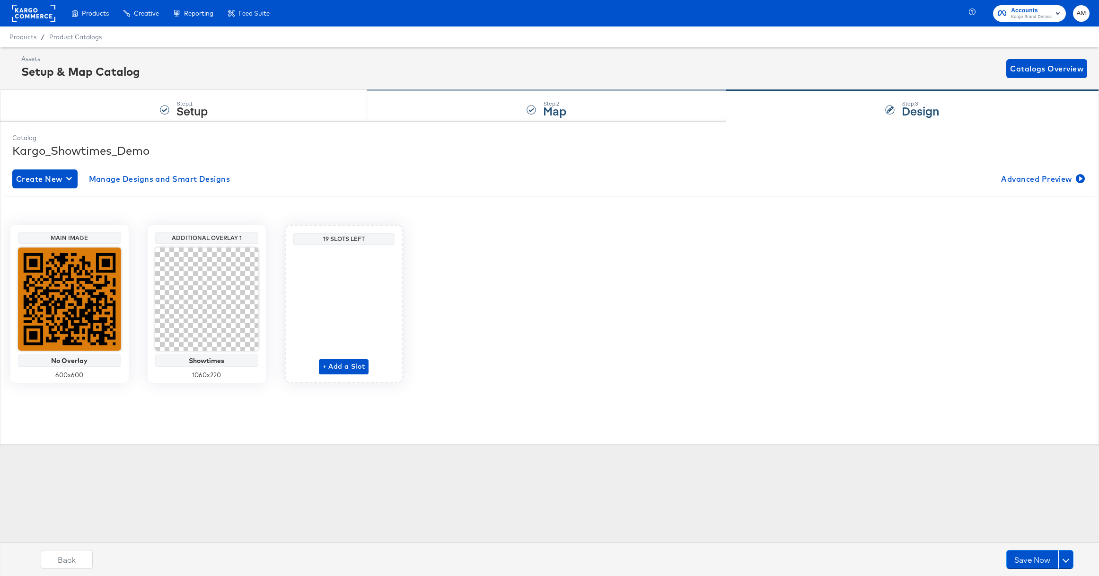
click at [559, 104] on strong "Map" at bounding box center [554, 111] width 23 height 16
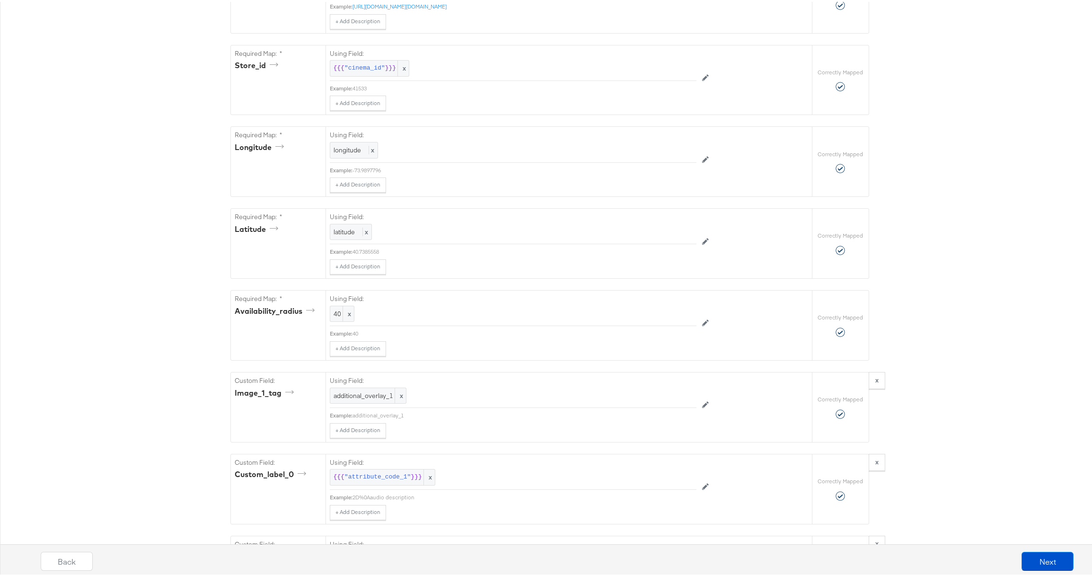
scroll to position [843, 0]
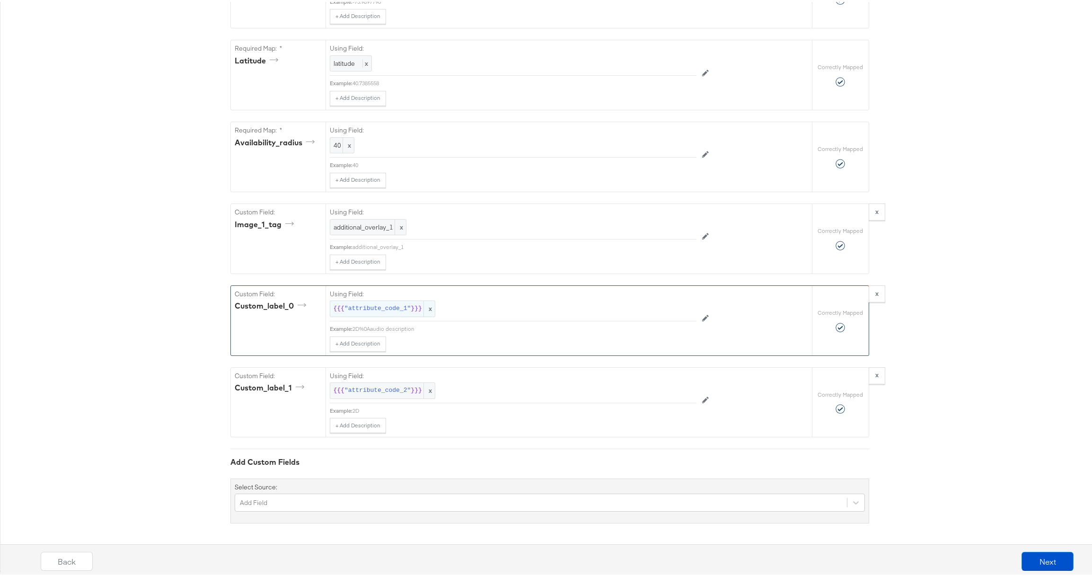
click at [370, 307] on span ""attribute_code_1"" at bounding box center [377, 306] width 66 height 9
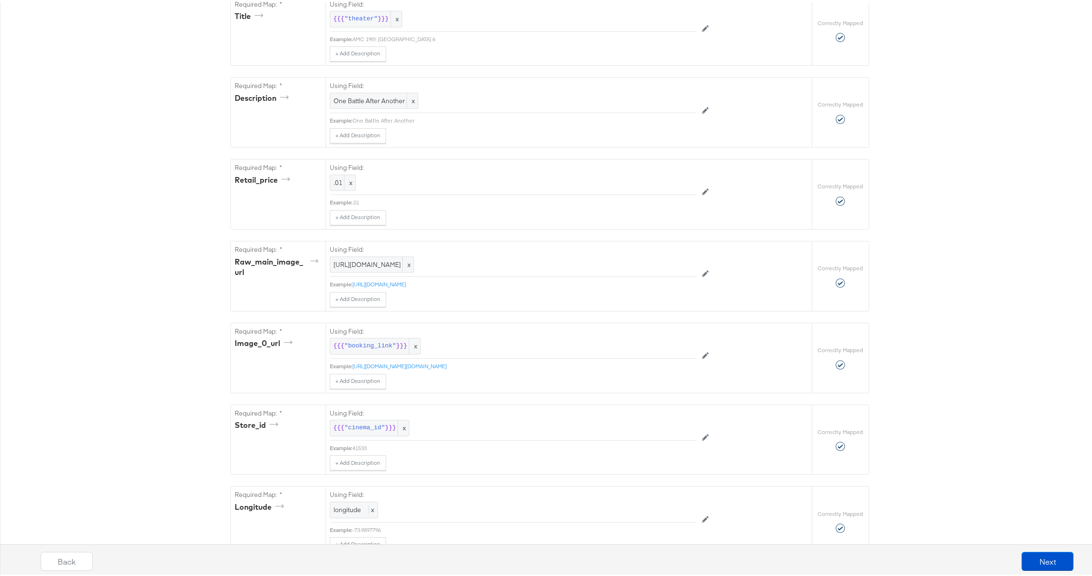
scroll to position [0, 0]
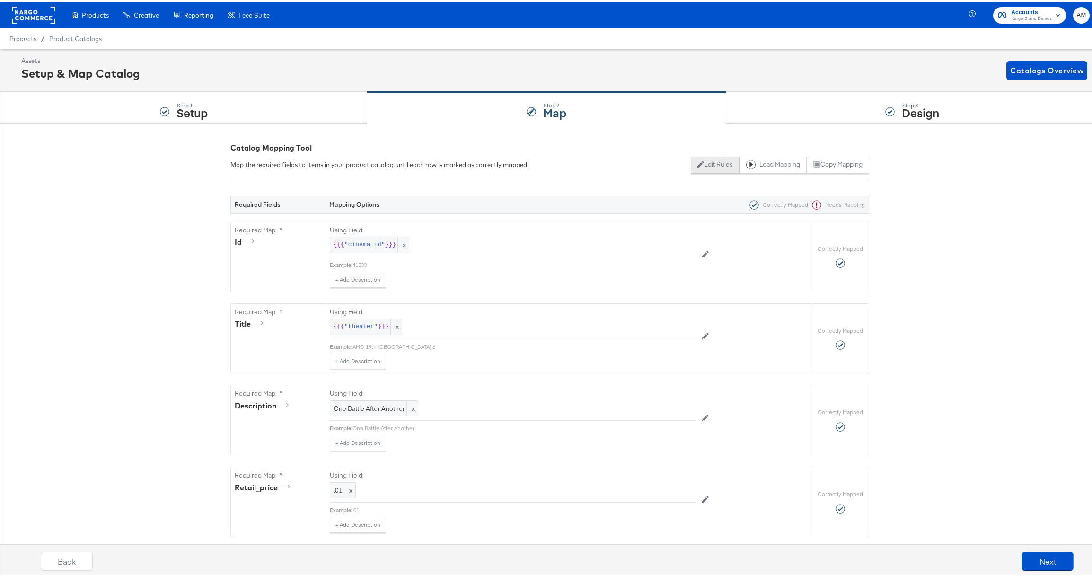
click at [706, 166] on button "Edit Rules" at bounding box center [715, 163] width 49 height 17
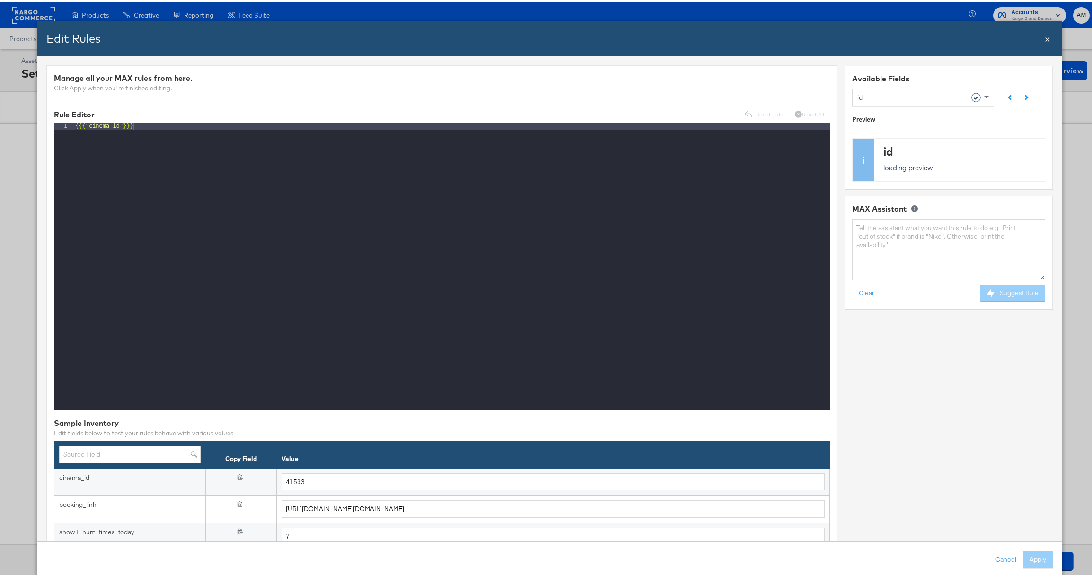
click at [803, 97] on div "id" at bounding box center [919, 95] width 124 height 16
type input "custom"
click at [803, 238] on textarea at bounding box center [948, 247] width 193 height 61
type textarea "replace ' ' with '%0A'"
click at [803, 291] on button "Suggest Rule" at bounding box center [1012, 291] width 65 height 17
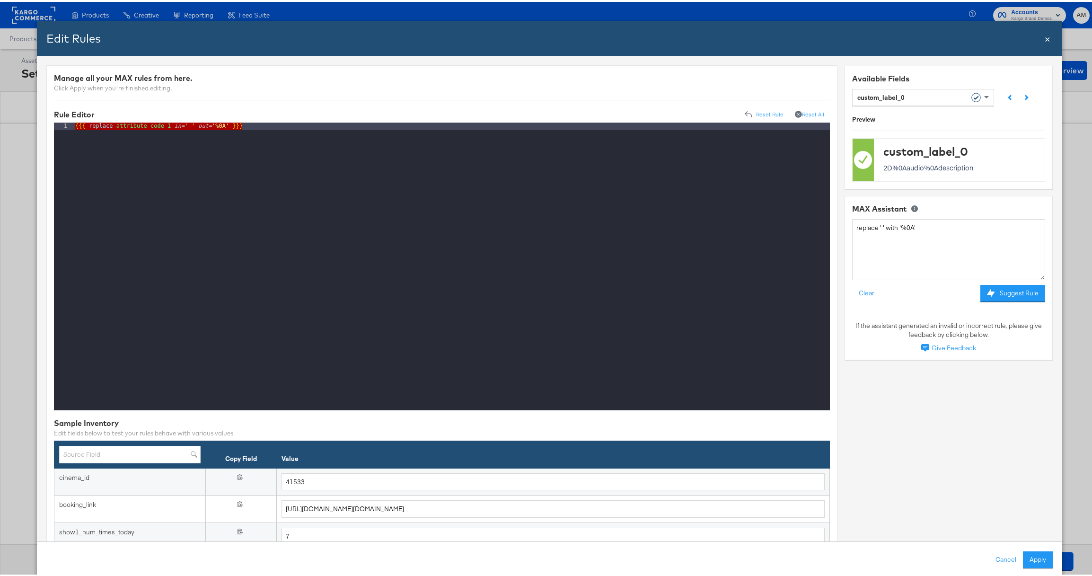
drag, startPoint x: 256, startPoint y: 124, endPoint x: 40, endPoint y: 119, distance: 216.3
click at [40, 119] on div "Manage all your MAX rules from here. Click Apply when you're finished editing. …" at bounding box center [549, 522] width 1025 height 936
click at [803, 556] on button "Apply" at bounding box center [1038, 557] width 30 height 17
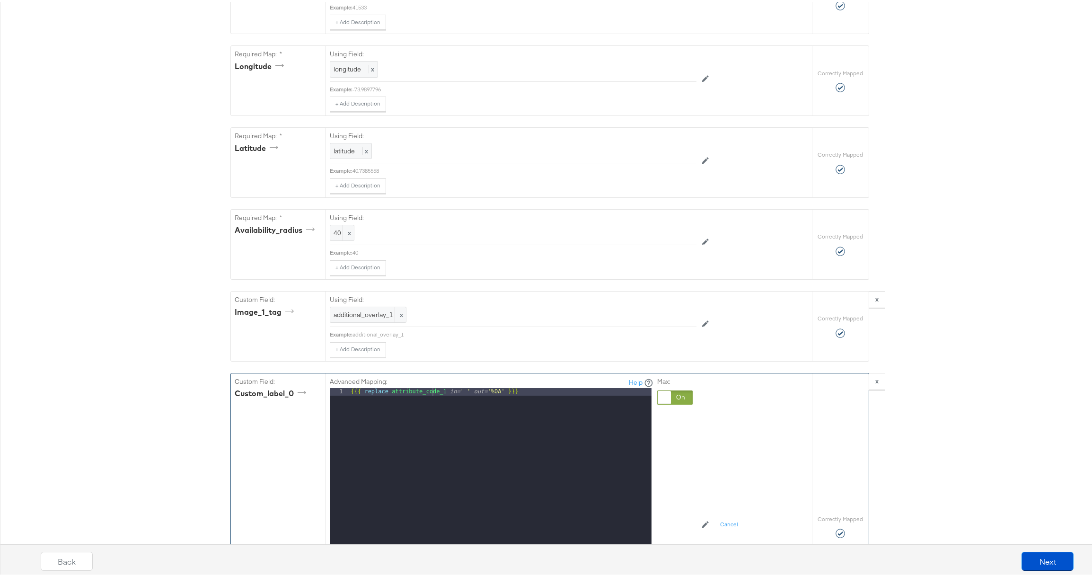
scroll to position [748, 0]
drag, startPoint x: 408, startPoint y: 396, endPoint x: 219, endPoint y: 392, distance: 189.3
click at [219, 392] on div "{"id":"{{{\"cinema_id\"}}}","title":"{{{\"theater\"}}}","description":"One Batt…" at bounding box center [549, 133] width 1099 height 1520
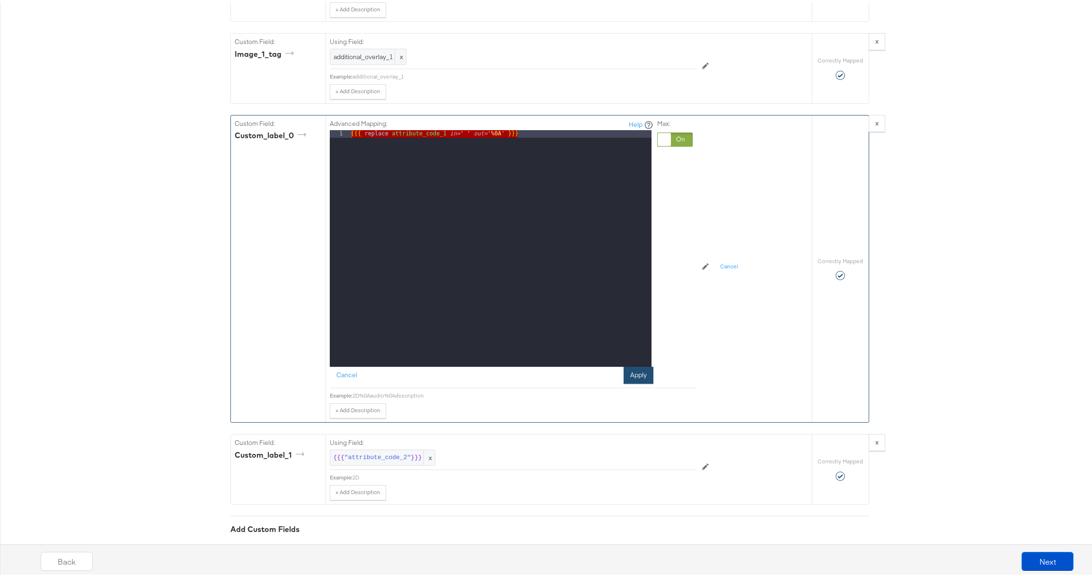
click at [637, 380] on button "Apply" at bounding box center [639, 373] width 30 height 17
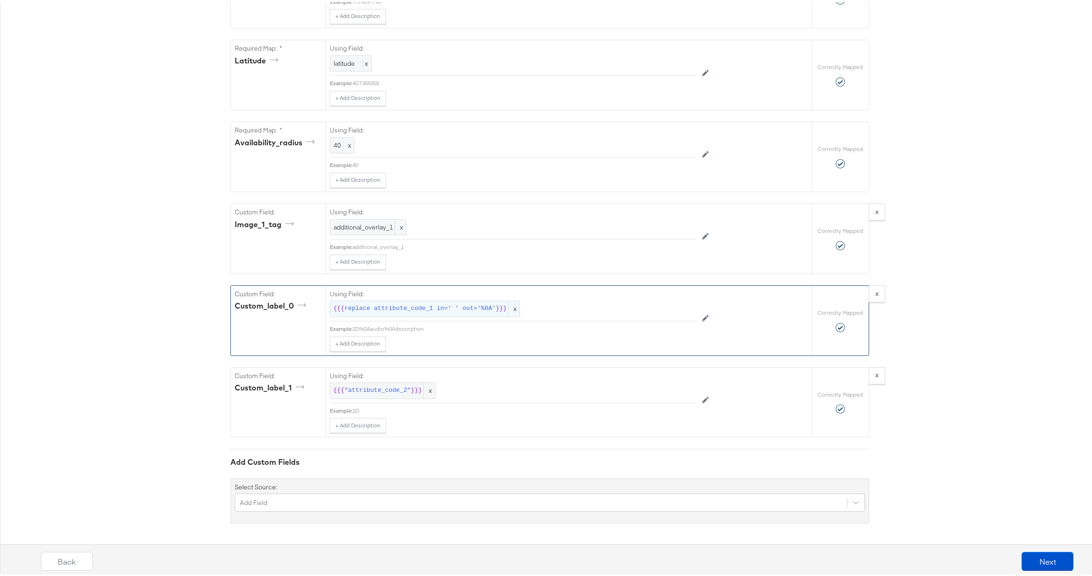
click at [386, 306] on span "replace attribute_code_1 in=' ' out='%0A'" at bounding box center [419, 306] width 151 height 9
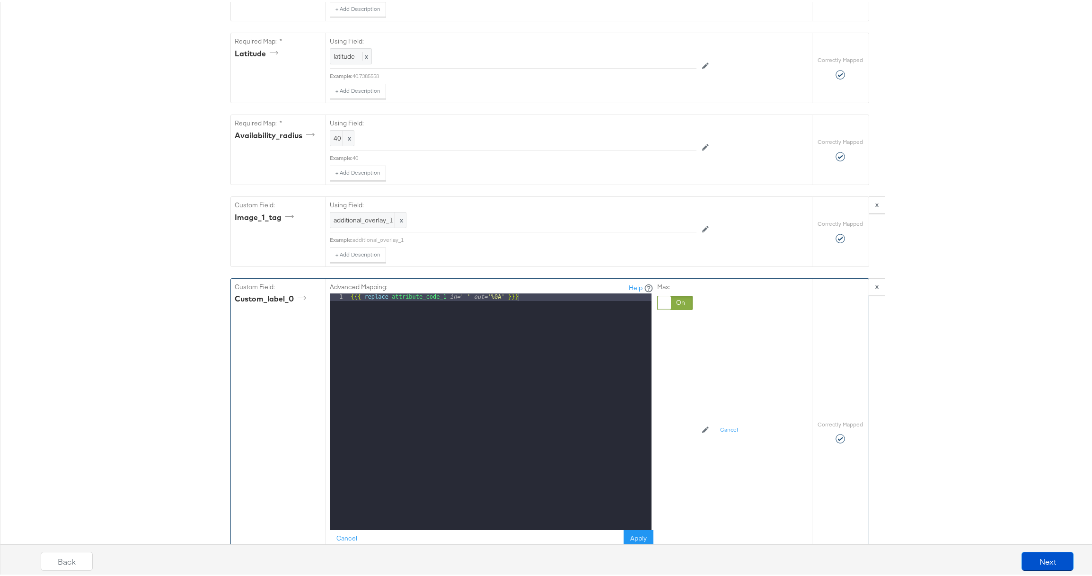
scroll to position [1006, 0]
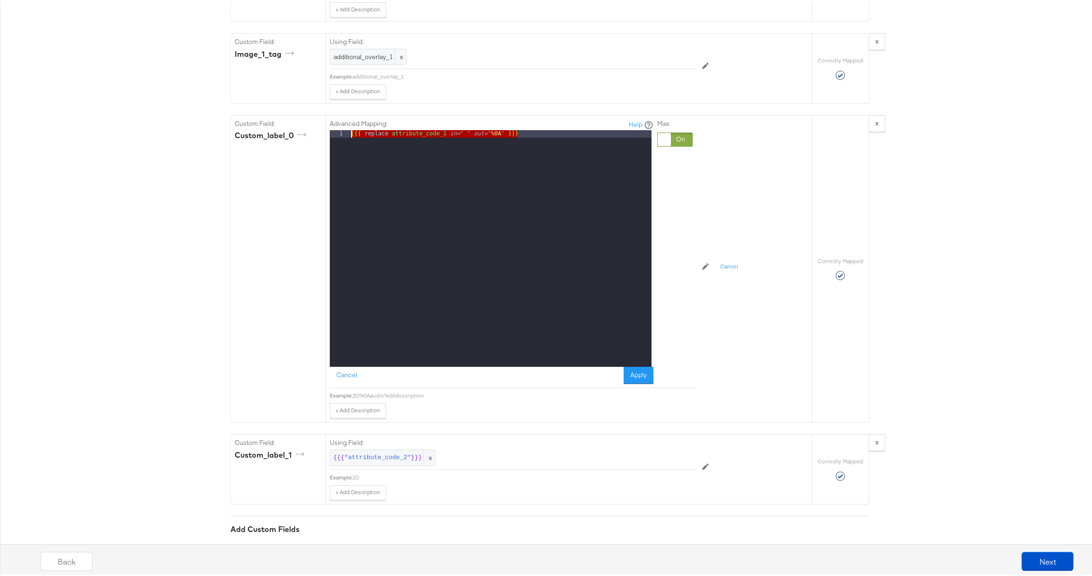
drag, startPoint x: 526, startPoint y: 141, endPoint x: 217, endPoint y: 141, distance: 308.9
click at [635, 378] on button "Apply" at bounding box center [639, 373] width 30 height 17
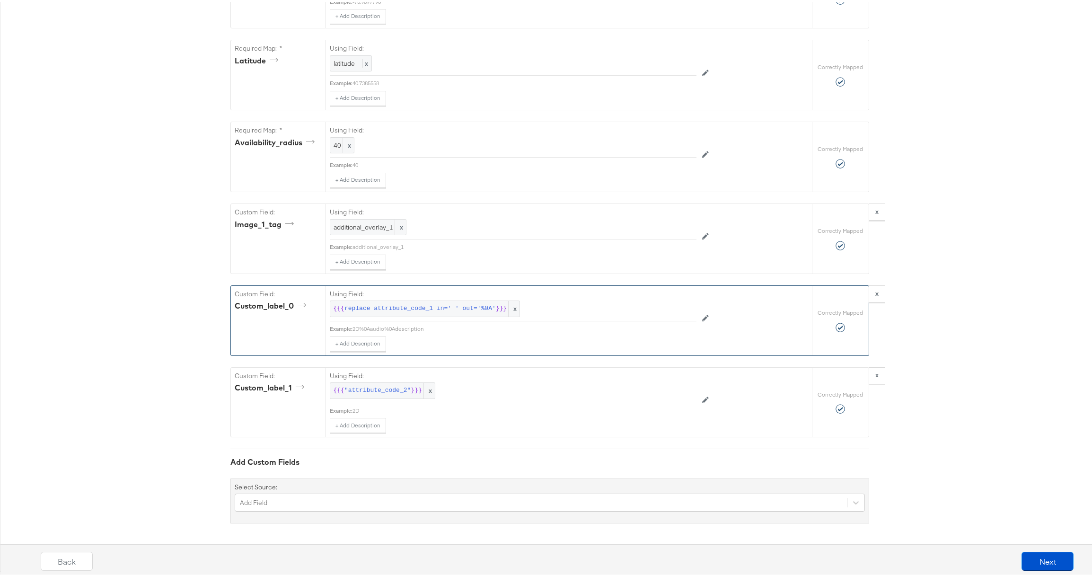
scroll to position [843, 0]
click at [388, 390] on span ""attribute_code_2"" at bounding box center [377, 388] width 66 height 9
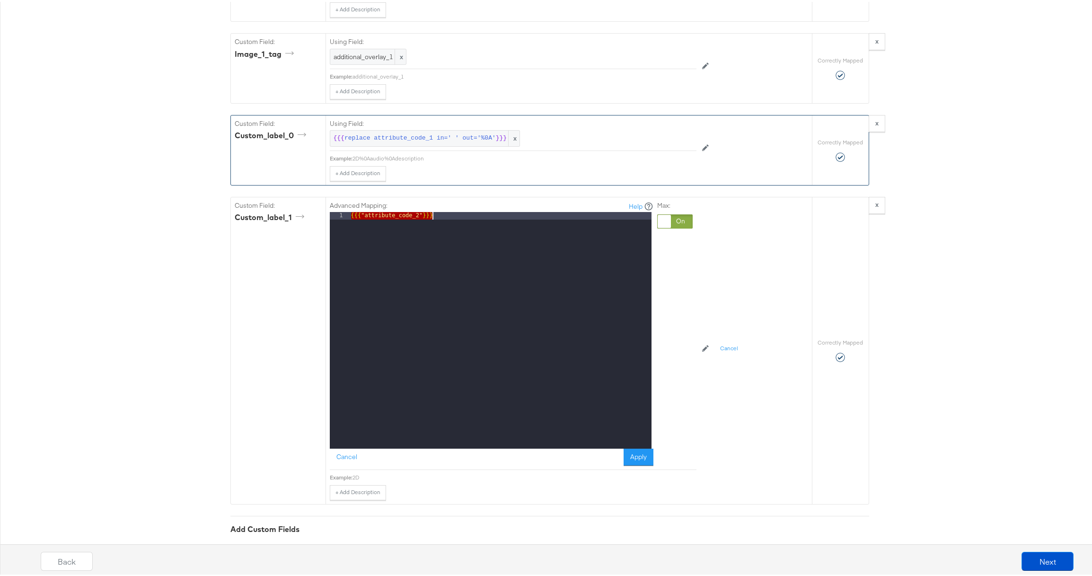
drag, startPoint x: 490, startPoint y: 217, endPoint x: 175, endPoint y: 200, distance: 315.5
click at [442, 223] on div "{{{ replace attribute_code_1 in= ' ' out= '%0A' }}}{{{ "attribute_code_2" }}}" at bounding box center [500, 336] width 302 height 252
click at [636, 464] on button "Apply" at bounding box center [639, 455] width 30 height 17
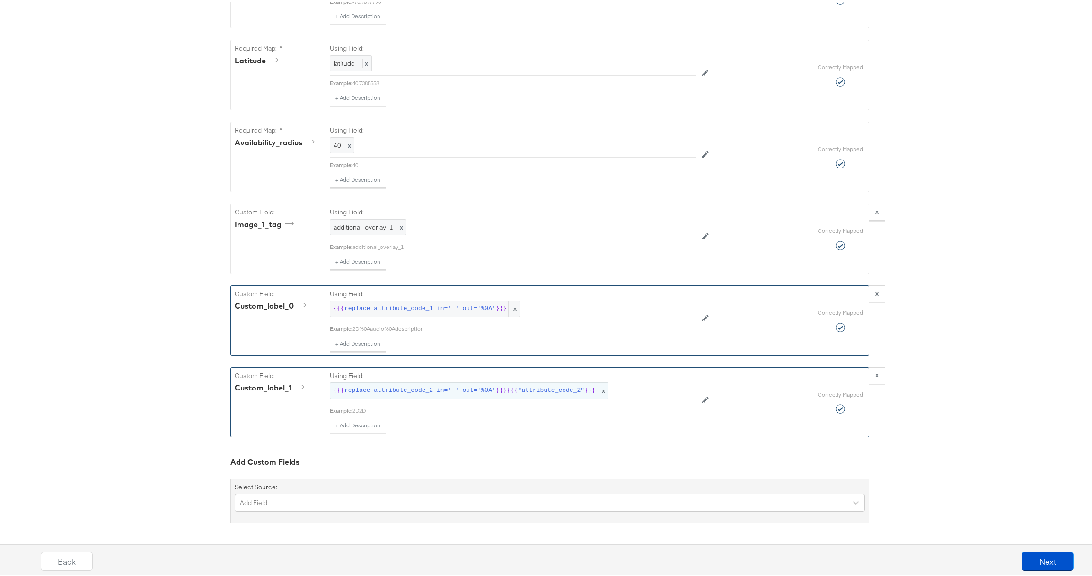
click at [429, 390] on span "replace attribute_code_2 in=' ' out='%0A'" at bounding box center [419, 388] width 151 height 9
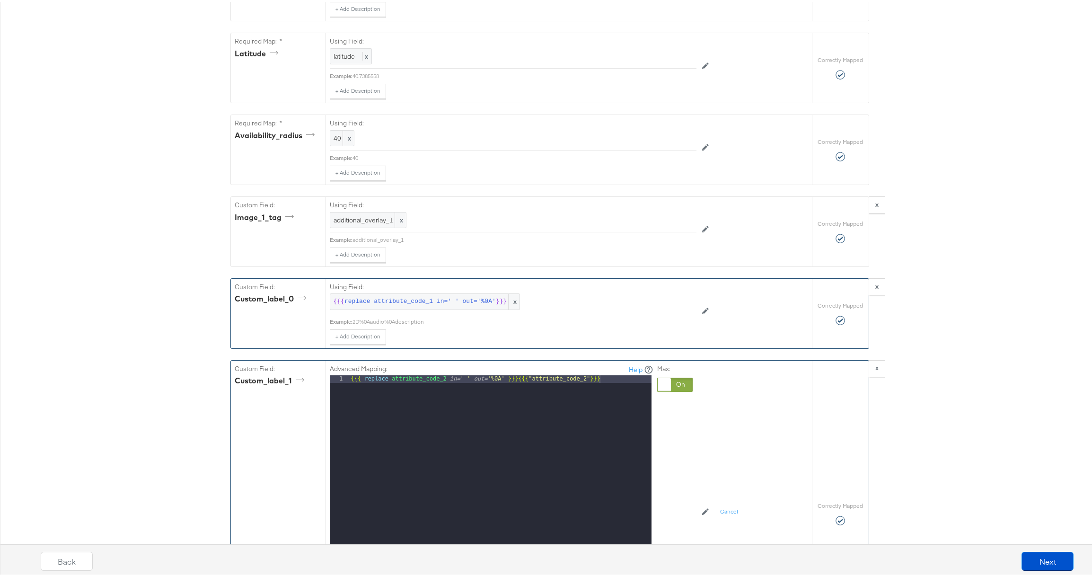
scroll to position [1006, 0]
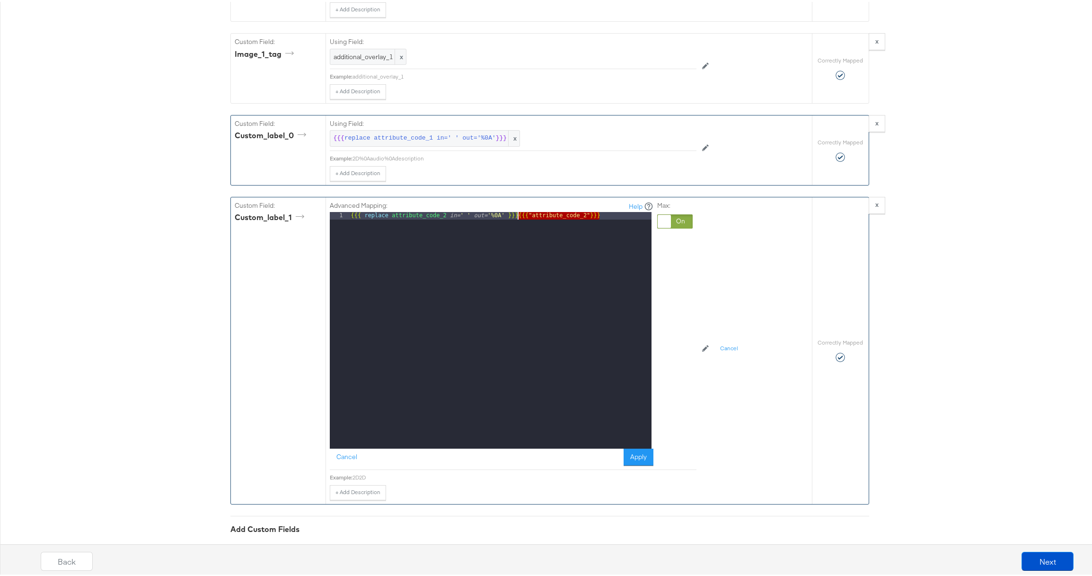
drag, startPoint x: 562, startPoint y: 221, endPoint x: 513, endPoint y: 222, distance: 49.2
click at [513, 222] on div "{{{ replace attribute_code_2 in= ' ' out= '%0A' }}}{{{ "attribute_code_2" }}}" at bounding box center [500, 336] width 302 height 252
click at [637, 464] on button "Apply" at bounding box center [639, 455] width 30 height 17
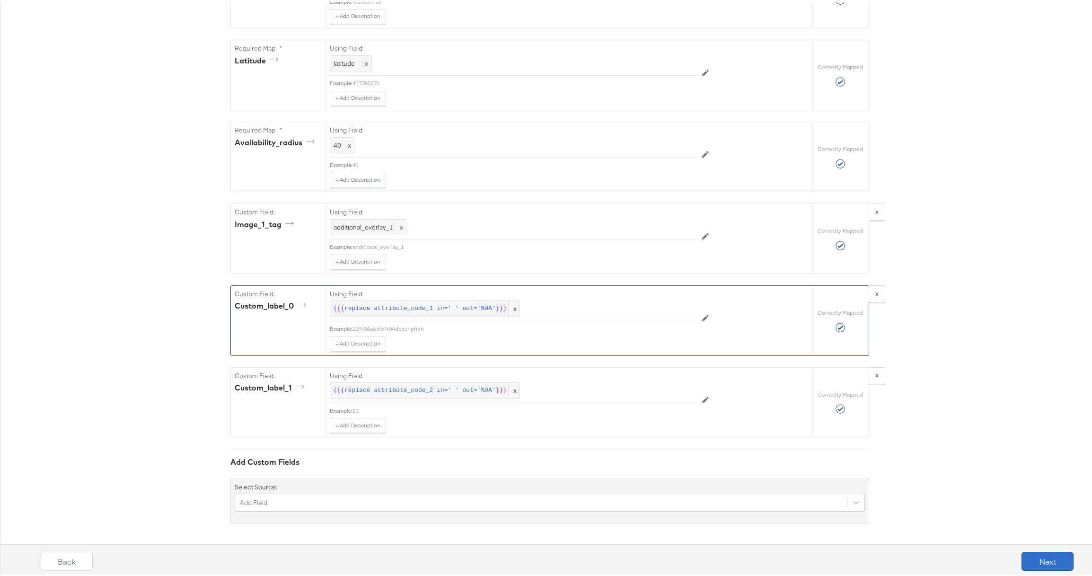
click at [803, 559] on button "Next" at bounding box center [1047, 559] width 52 height 19
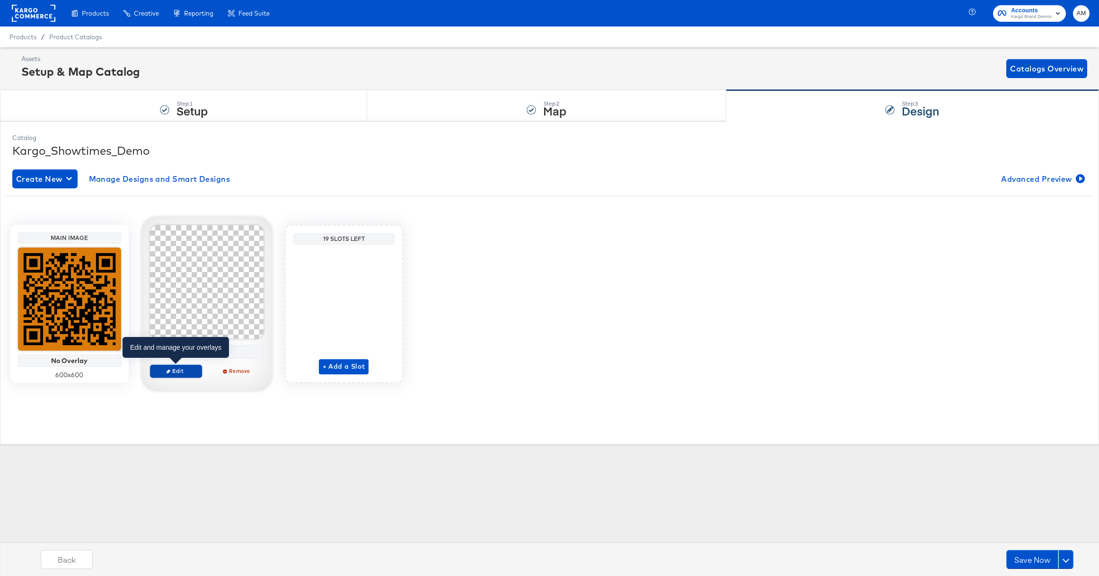
click at [167, 372] on icon "button" at bounding box center [168, 371] width 4 height 4
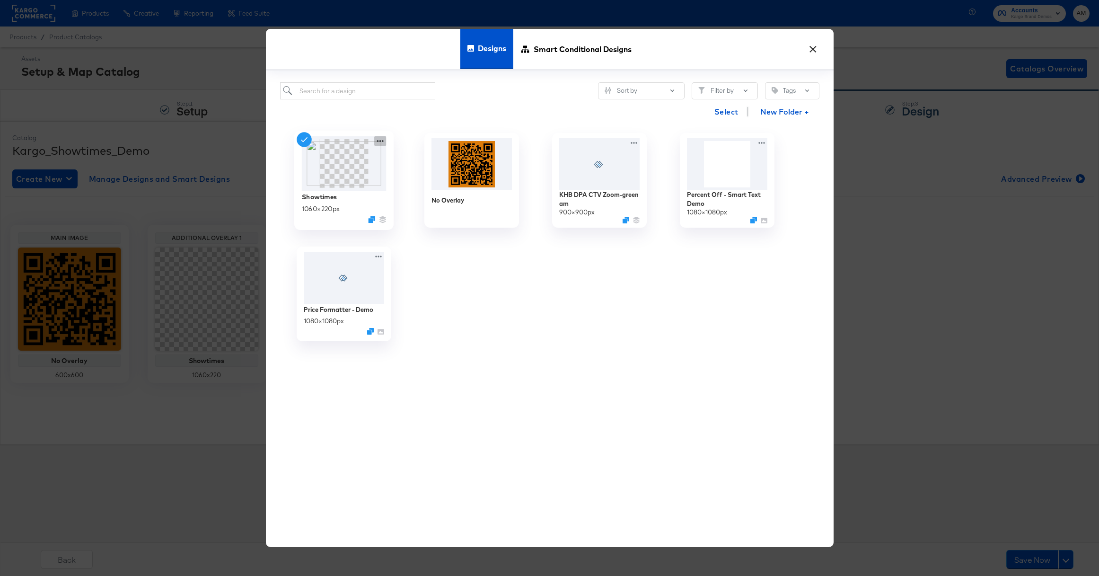
click at [377, 140] on icon at bounding box center [380, 141] width 12 height 10
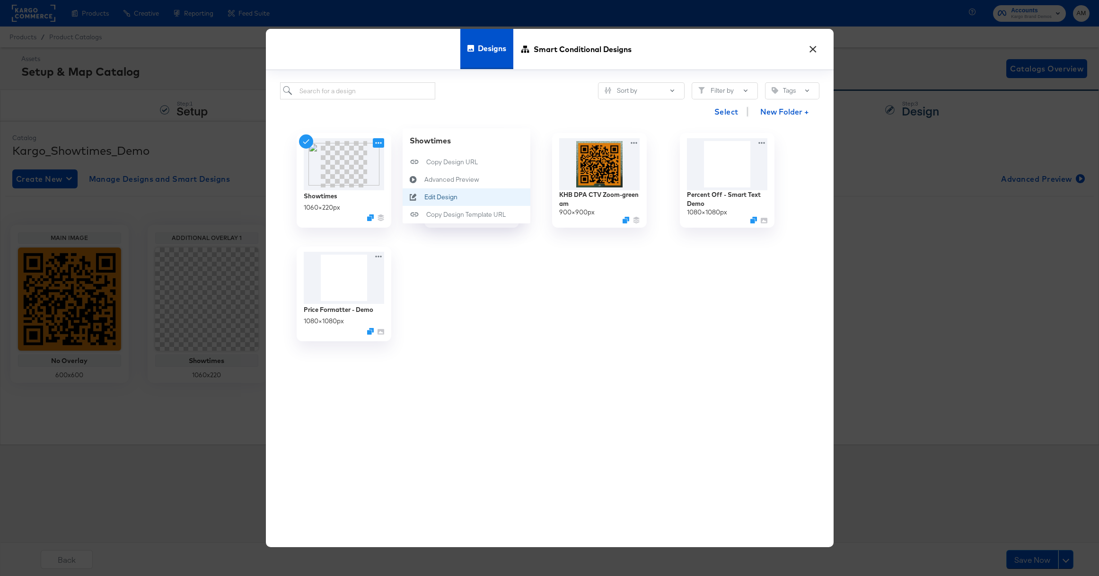
click at [424, 197] on div "Edit Design Edit Design" at bounding box center [424, 197] width 0 height 0
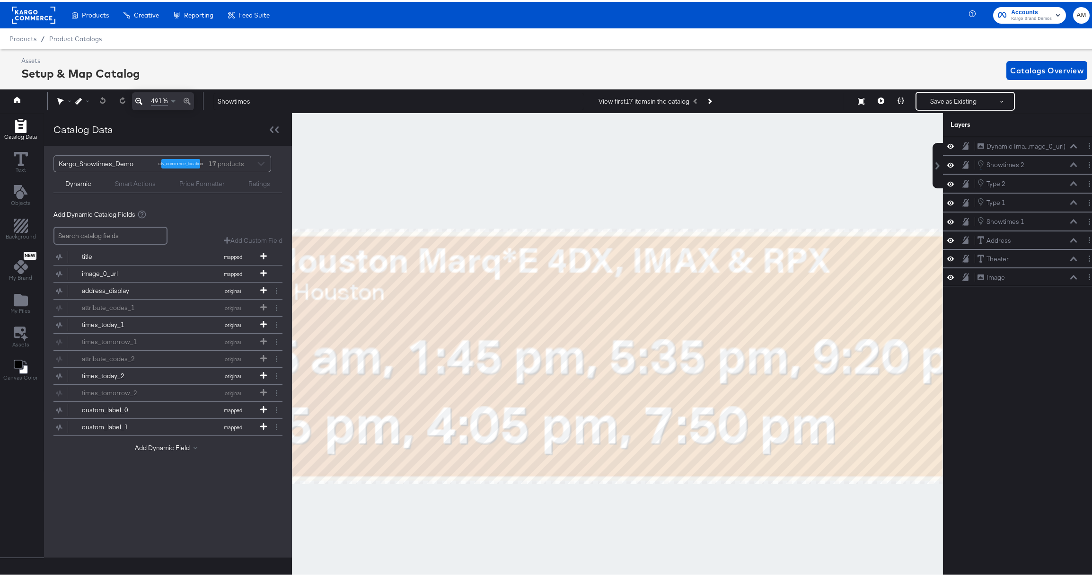
click at [470, 200] on div at bounding box center [617, 354] width 651 height 486
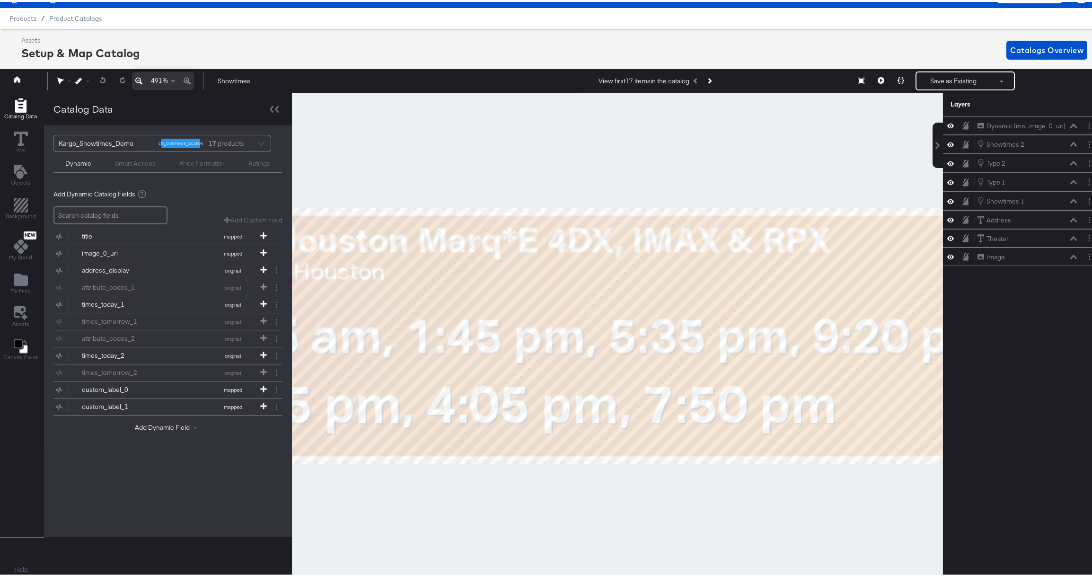
scroll to position [21, 0]
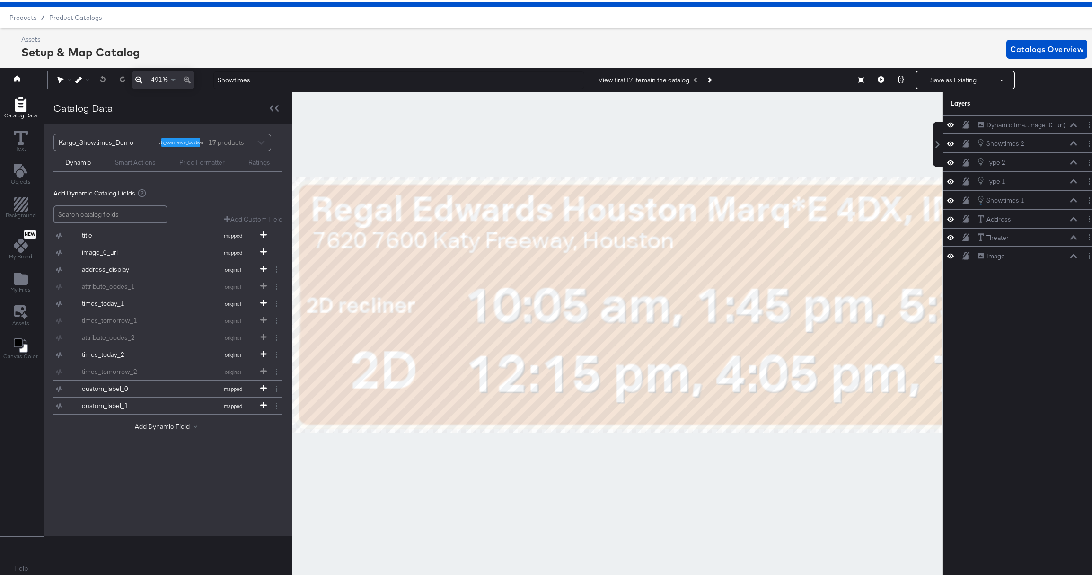
drag, startPoint x: 441, startPoint y: 186, endPoint x: 730, endPoint y: 156, distance: 290.6
click at [730, 156] on div at bounding box center [617, 333] width 650 height 486
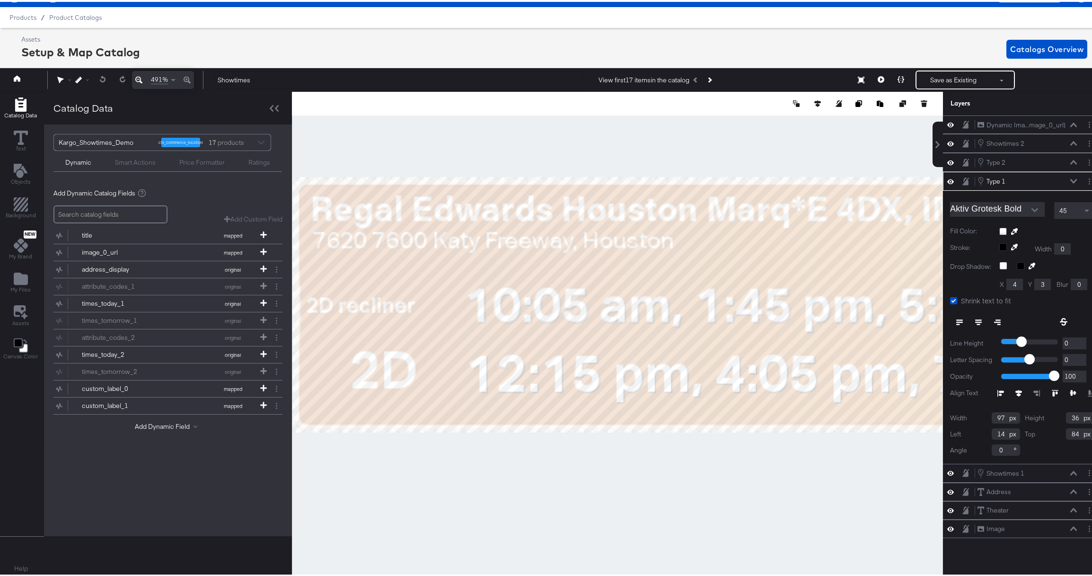
scroll to position [21, 2]
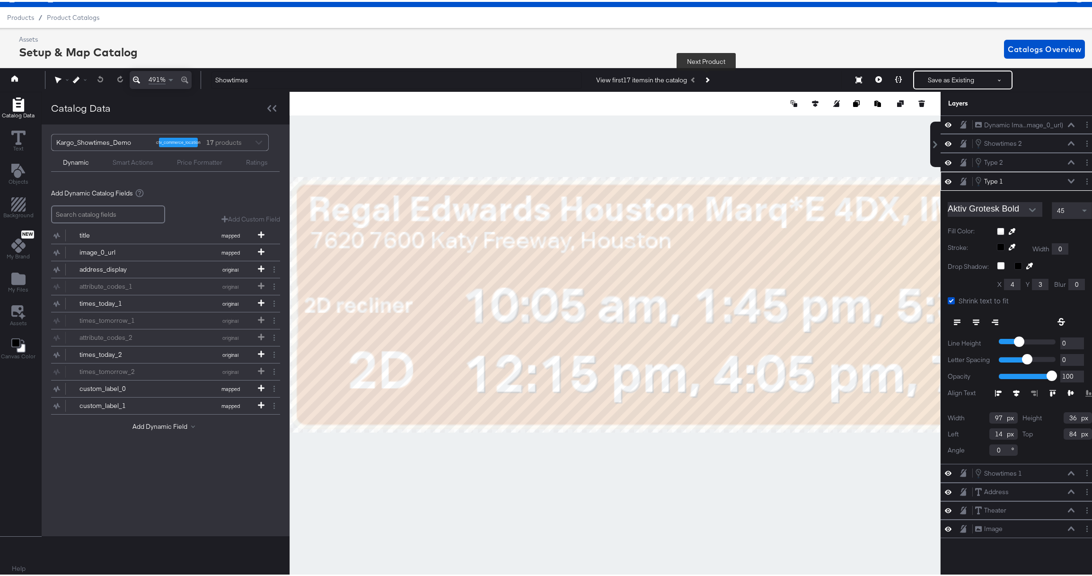
click at [707, 79] on button "Next Product" at bounding box center [706, 78] width 13 height 17
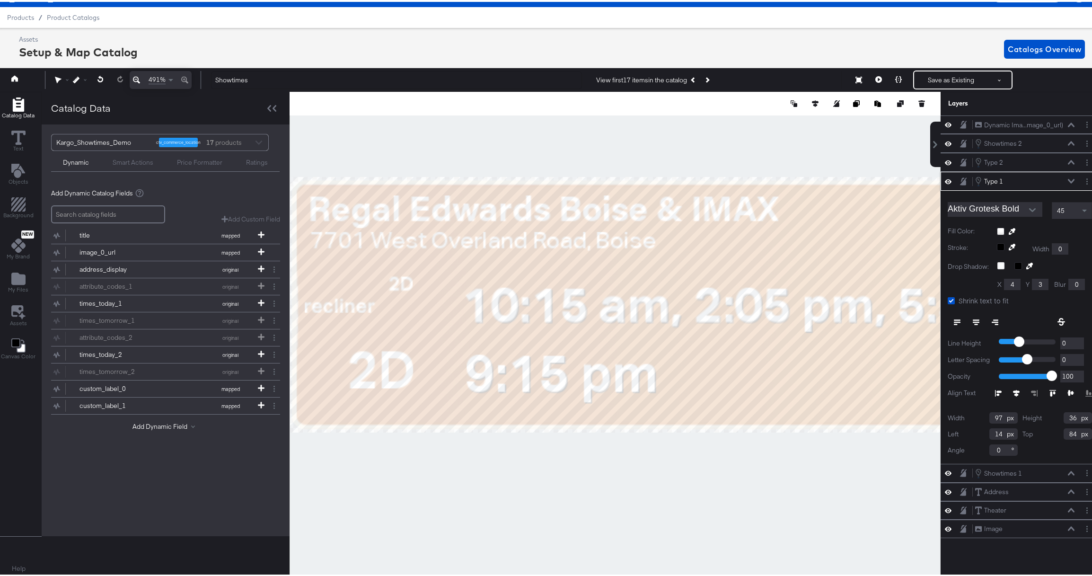
click at [803, 392] on icon at bounding box center [1016, 391] width 7 height 7
click at [803, 391] on icon at bounding box center [997, 391] width 4 height 7
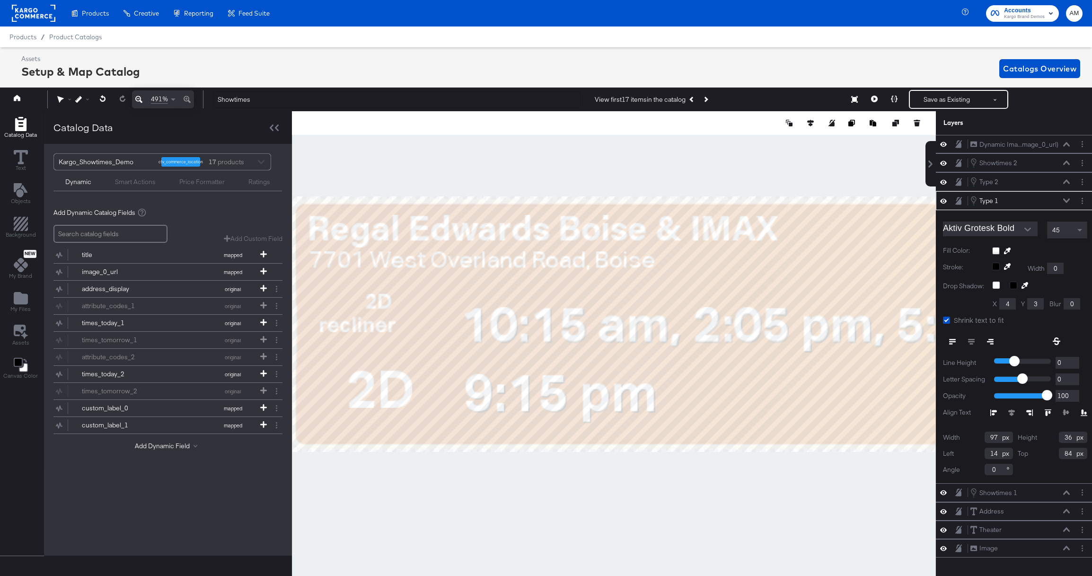
scroll to position [21, 2]
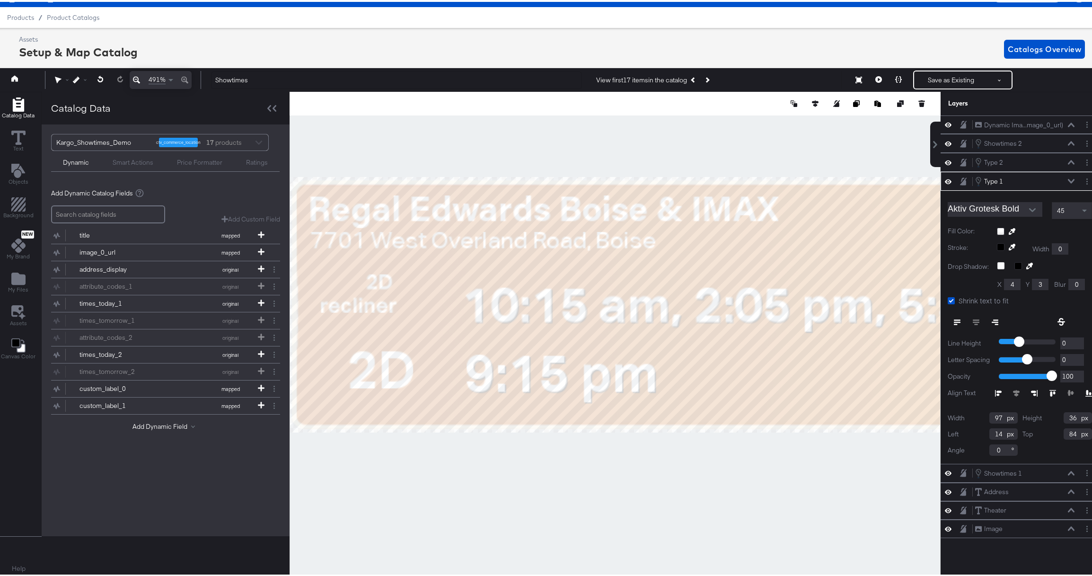
click at [948, 299] on icon at bounding box center [951, 298] width 7 height 7
click at [0, 0] on input "Shrink text to fit" at bounding box center [0, 0] width 0 height 0
click at [948, 299] on icon at bounding box center [951, 298] width 7 height 7
click at [0, 0] on input "Shrink text to fit" at bounding box center [0, 0] width 0 height 0
click at [954, 319] on icon at bounding box center [957, 320] width 7 height 7
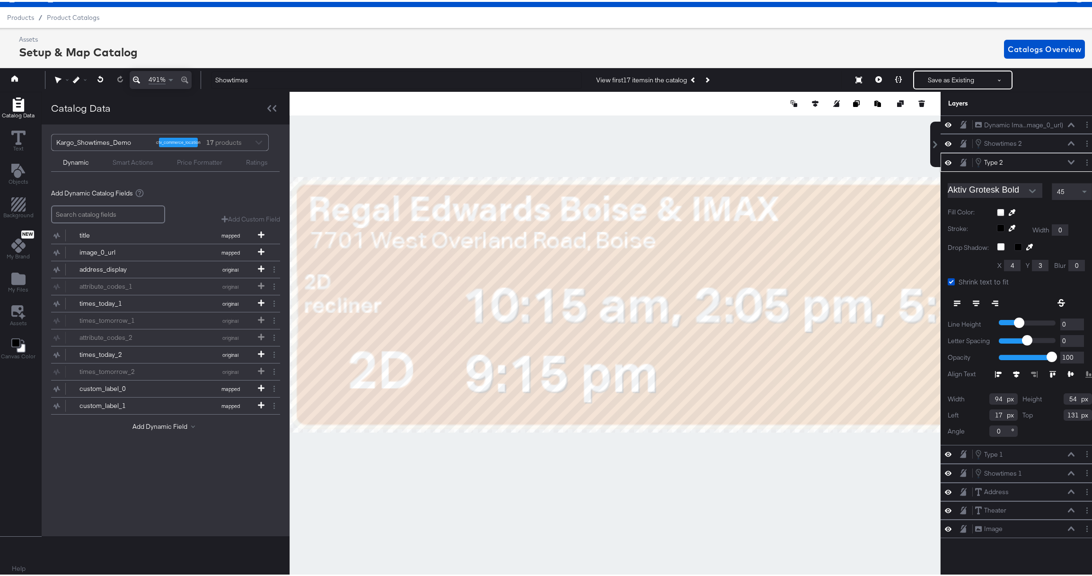
click at [995, 369] on icon at bounding box center [998, 372] width 7 height 7
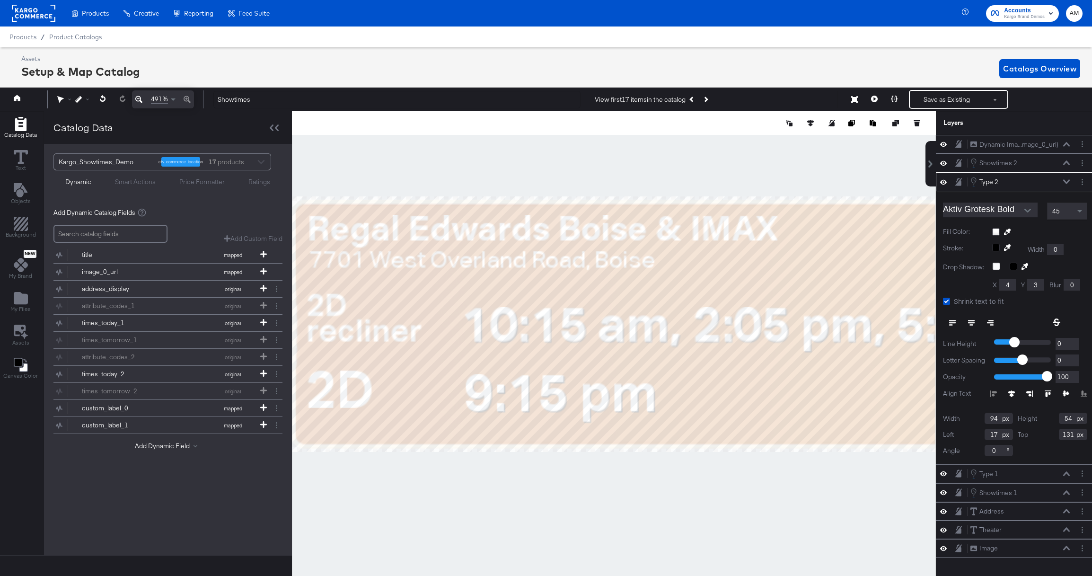
scroll to position [21, 2]
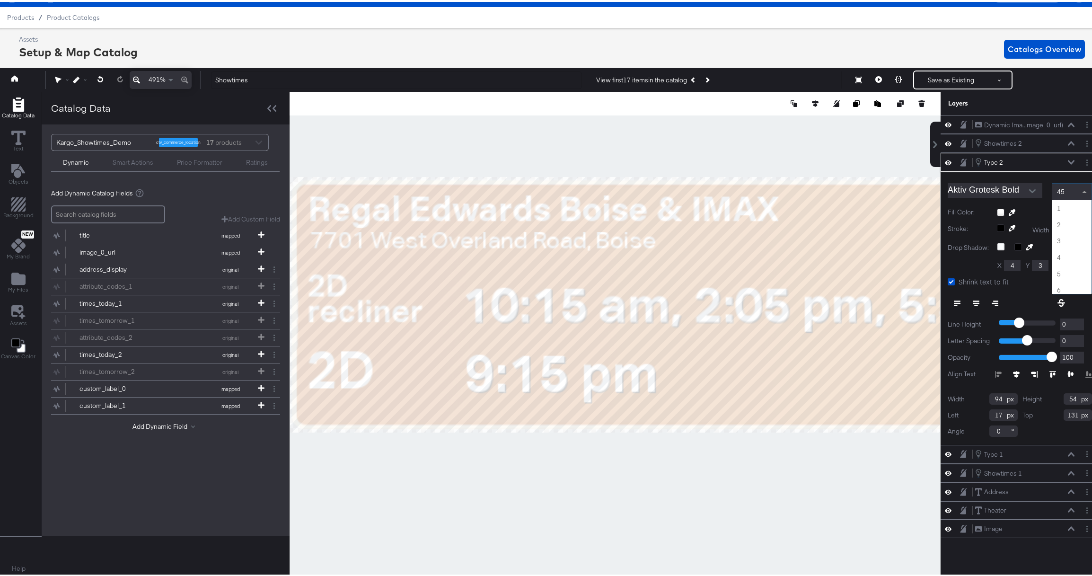
drag, startPoint x: 1060, startPoint y: 189, endPoint x: 1043, endPoint y: 189, distance: 17.0
click at [1043, 189] on div "Aktiv Grotesk Bold 45 1 2 3 4 5 6 7 8 9 10 11 12 13 14 15 16 17 18 19 20 21 22 …" at bounding box center [1020, 189] width 144 height 17
drag, startPoint x: 1064, startPoint y: 190, endPoint x: 1039, endPoint y: 188, distance: 25.1
click at [1039, 188] on div "Aktiv Grotesk Bold 45 1 2 3 4 5 6 7 8 9 10 11 12 13 14 15 16 17 18 19 20 21 22 …" at bounding box center [1020, 189] width 144 height 17
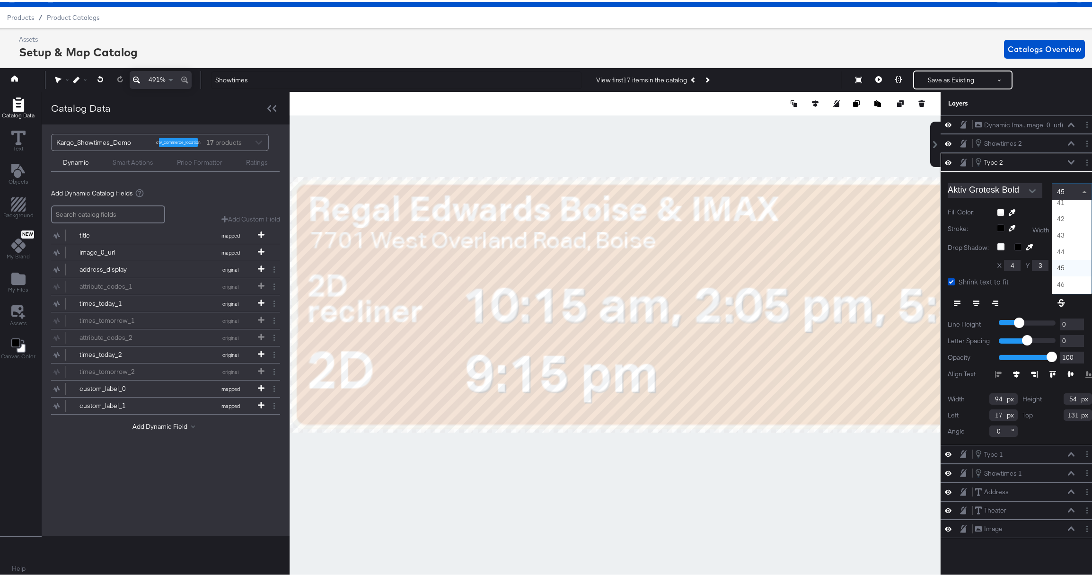
scroll to position [560, 0]
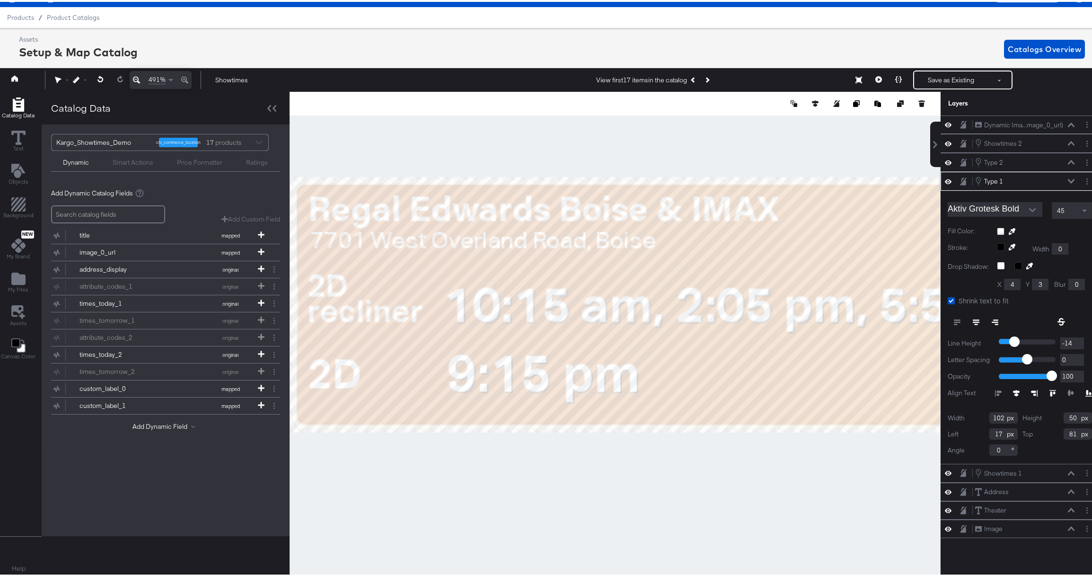
click at [1013, 390] on icon at bounding box center [1016, 391] width 7 height 7
click at [995, 391] on icon at bounding box center [998, 391] width 7 height 7
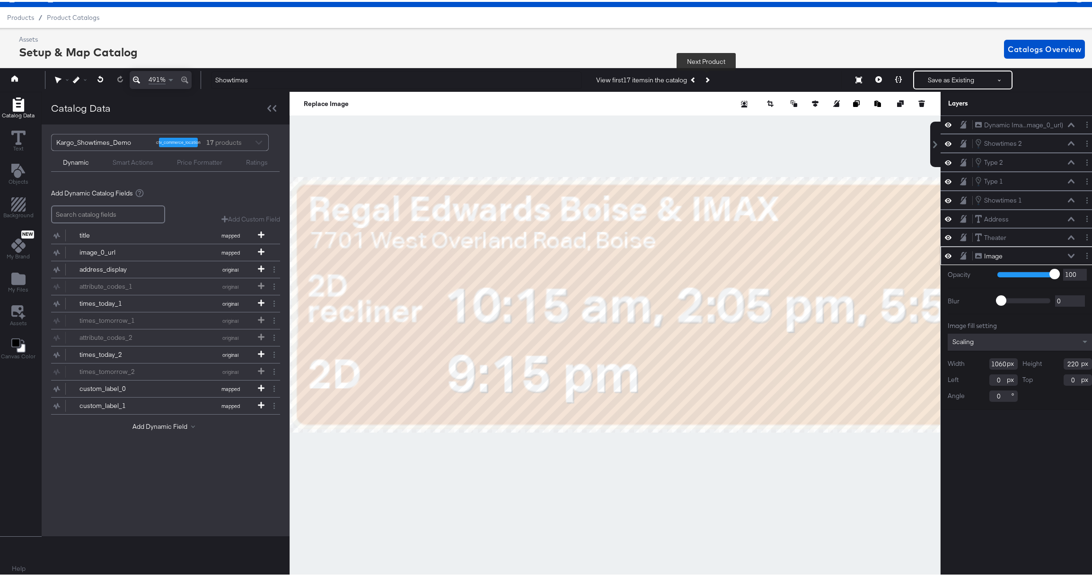
click at [708, 78] on icon "Next Product" at bounding box center [706, 78] width 5 height 5
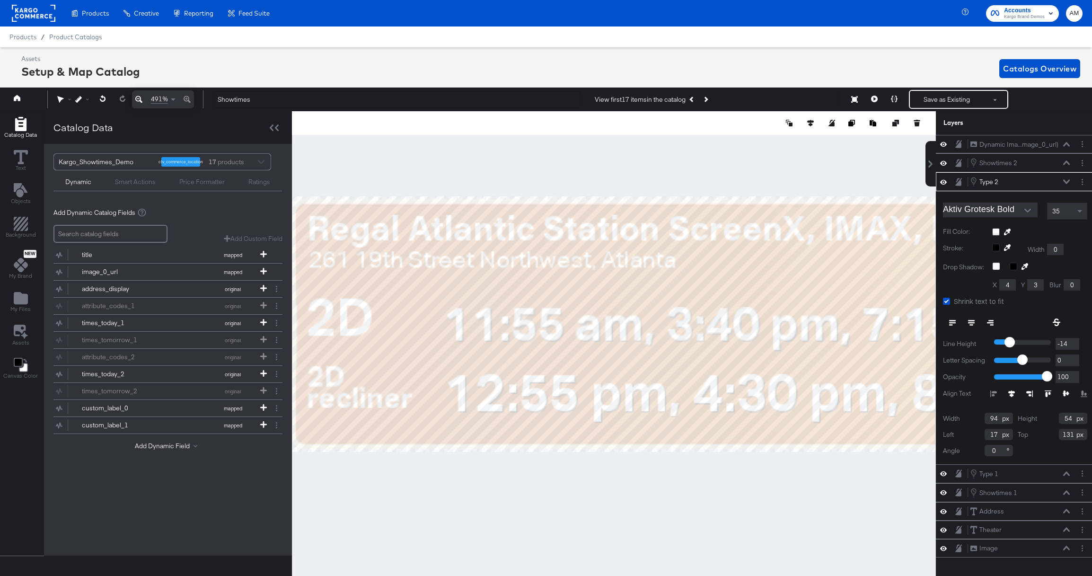
scroll to position [21, 2]
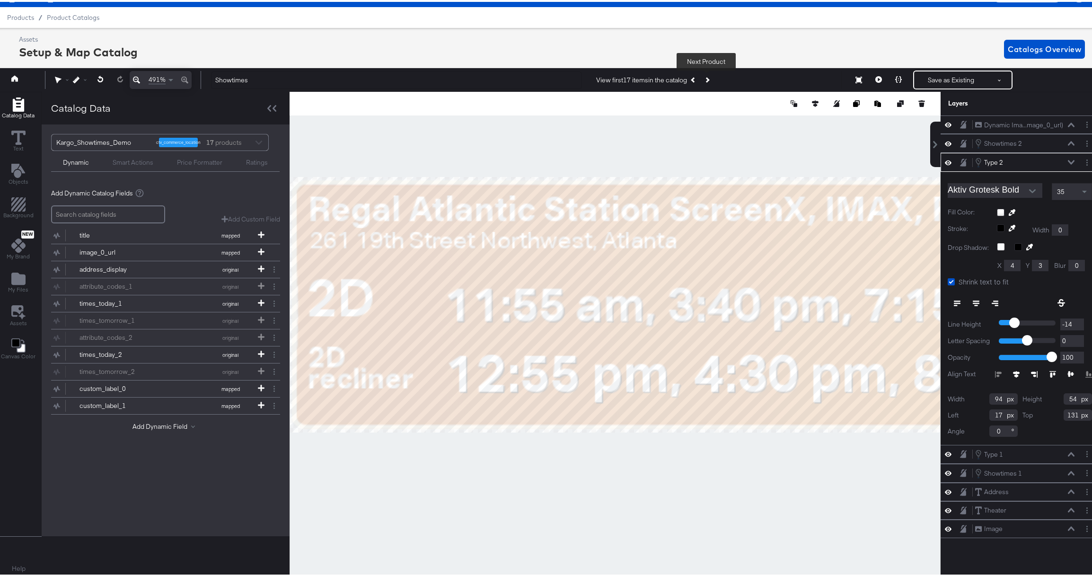
click at [708, 78] on button "Next Product" at bounding box center [706, 78] width 13 height 17
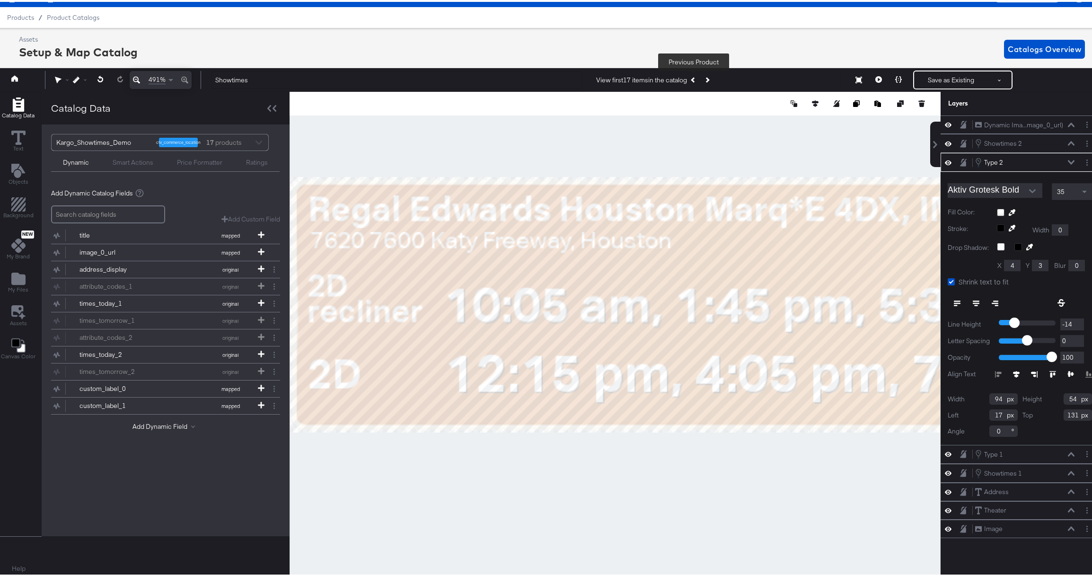
click at [692, 79] on icon "Previous Product" at bounding box center [693, 78] width 5 height 5
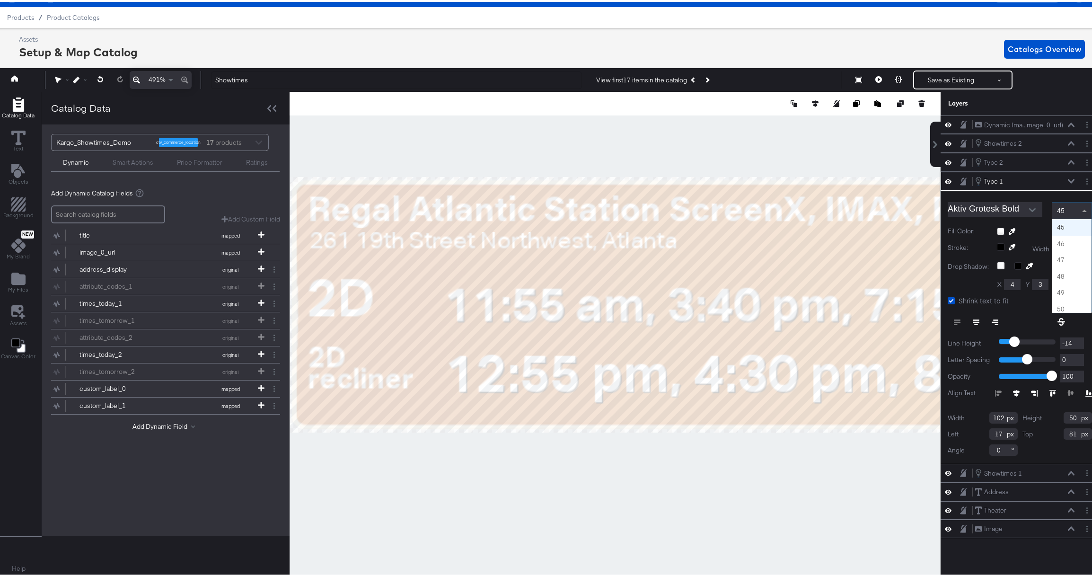
drag, startPoint x: 1057, startPoint y: 209, endPoint x: 1048, endPoint y: 210, distance: 9.0
click at [1052, 210] on div "45" at bounding box center [1071, 209] width 39 height 16
click at [709, 77] on button "Next Product" at bounding box center [706, 78] width 13 height 17
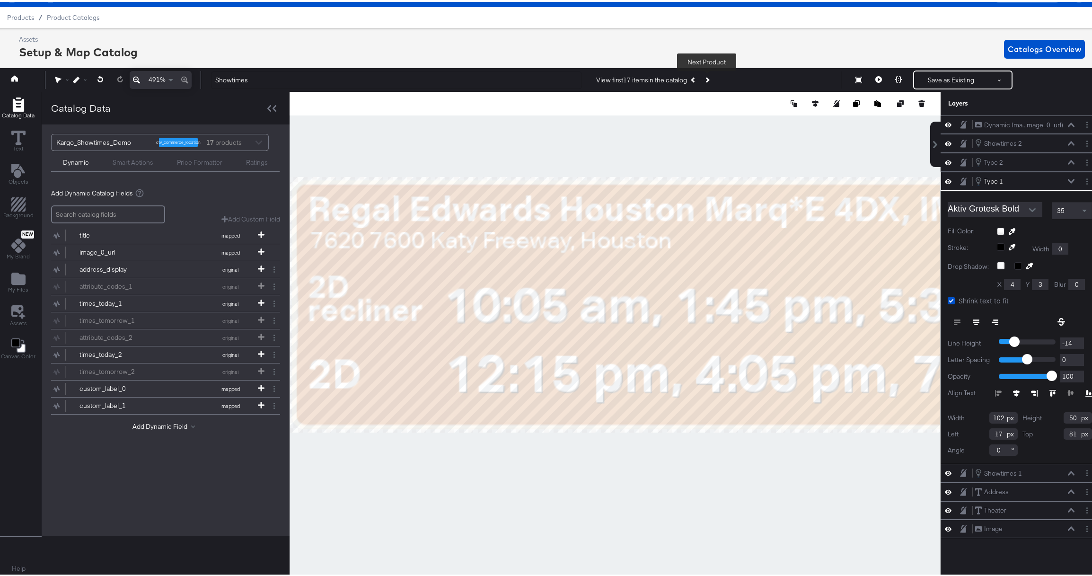
click at [709, 77] on button "Next Product" at bounding box center [706, 78] width 13 height 17
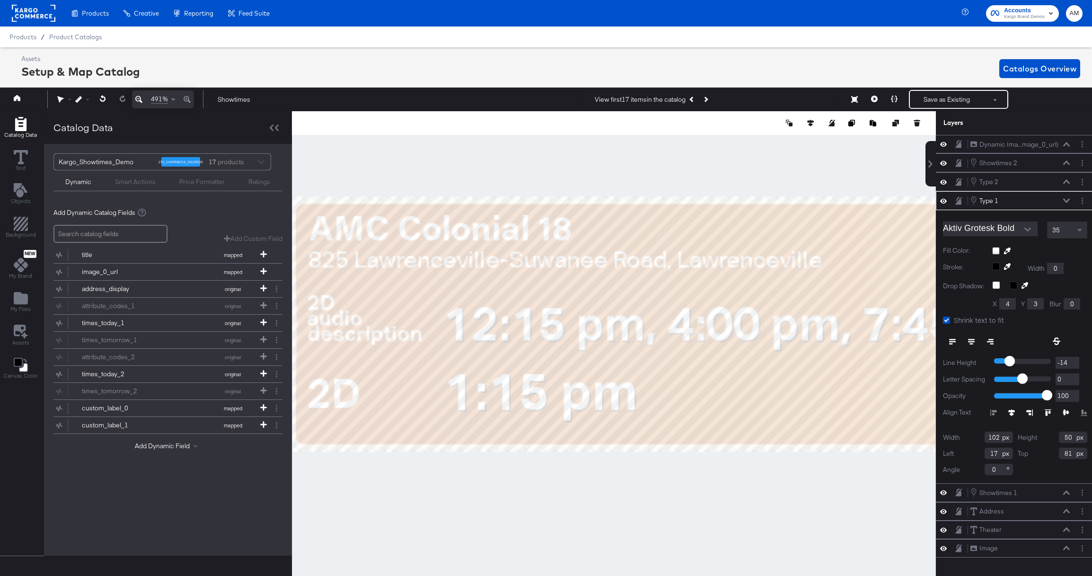
scroll to position [21, 2]
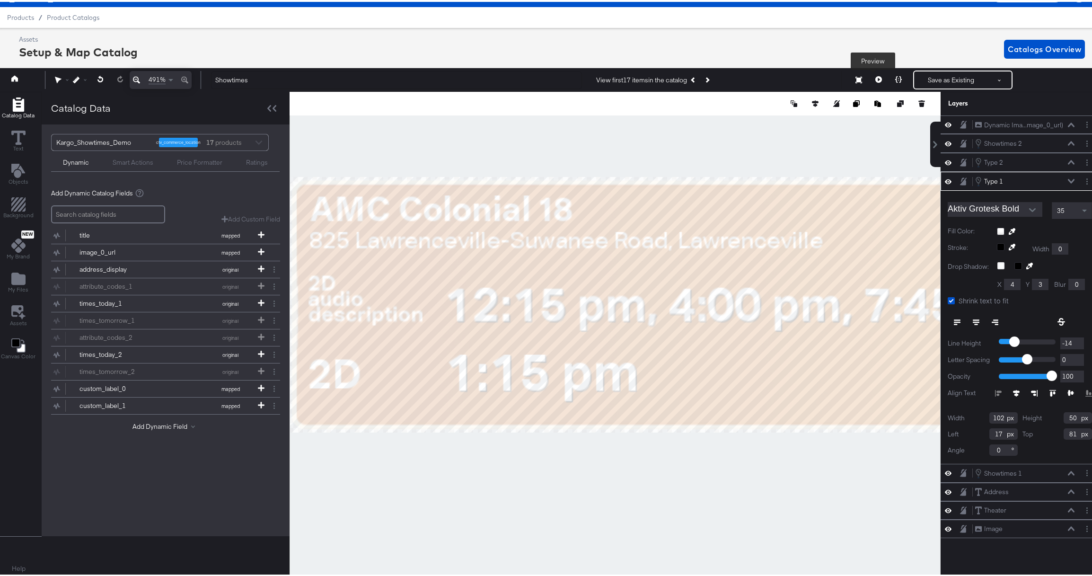
click at [875, 77] on icon at bounding box center [878, 77] width 7 height 7
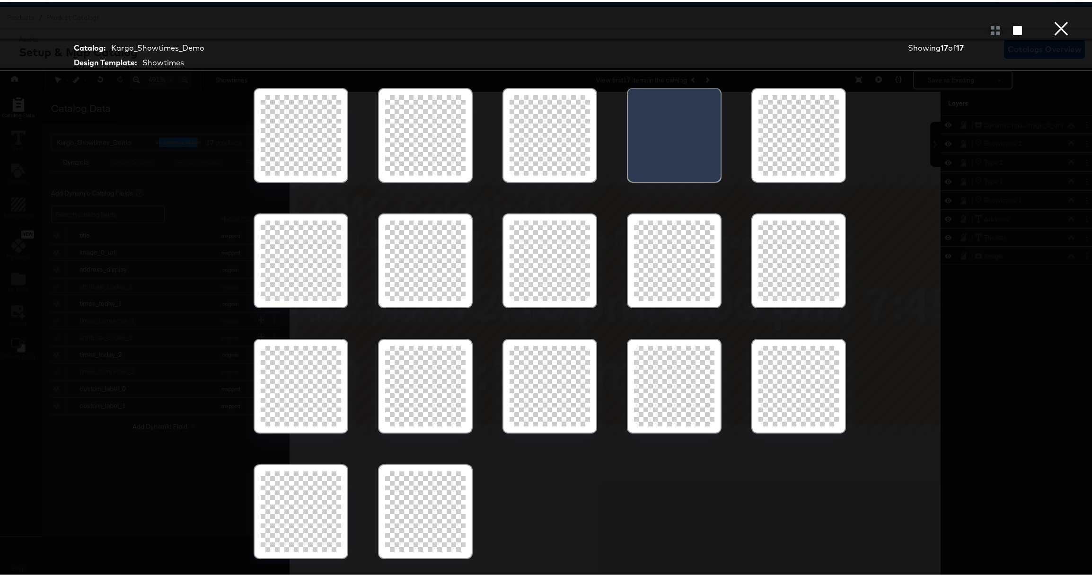
click at [1052, 19] on button "×" at bounding box center [1061, 9] width 19 height 19
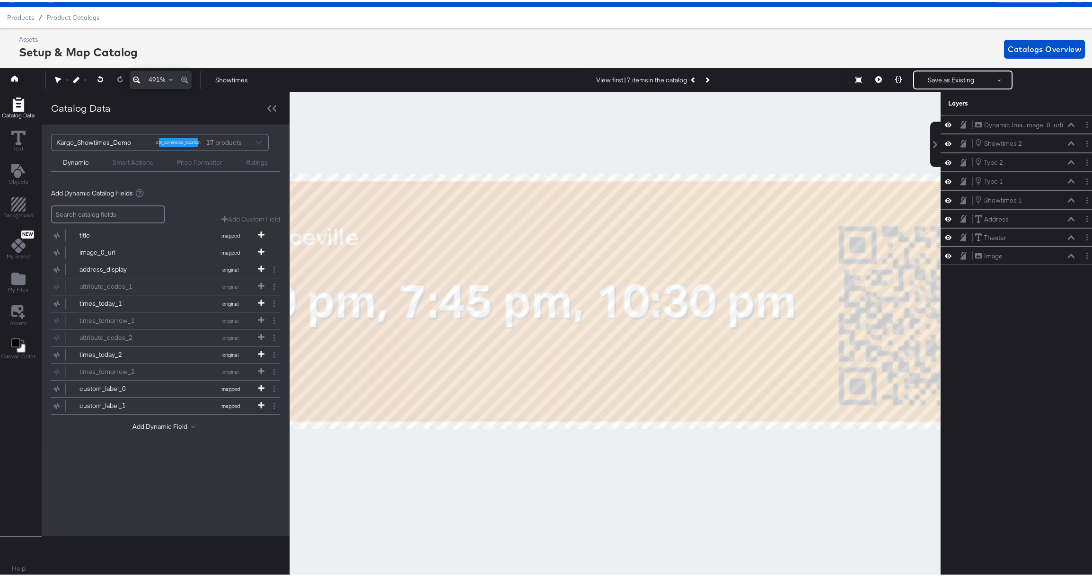
drag, startPoint x: 688, startPoint y: 460, endPoint x: 204, endPoint y: 457, distance: 484.0
click at [204, 114] on div "Catalog Data Text Objects Background New My Brand My Files Assets Canvas Color …" at bounding box center [547, 102] width 1104 height 24
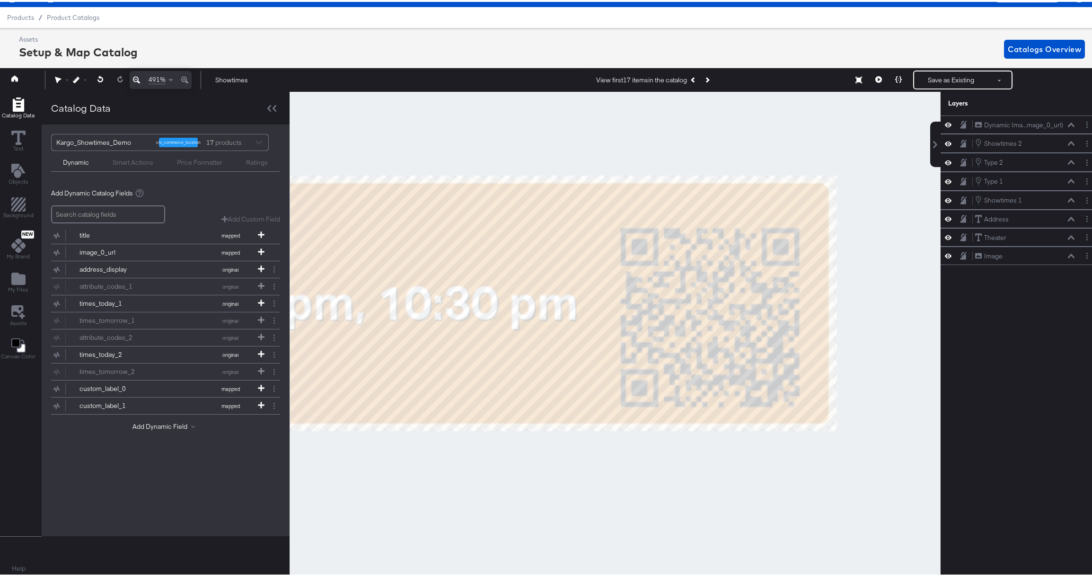
drag, startPoint x: 586, startPoint y: 484, endPoint x: 465, endPoint y: 482, distance: 120.7
click at [465, 482] on div at bounding box center [615, 333] width 650 height 486
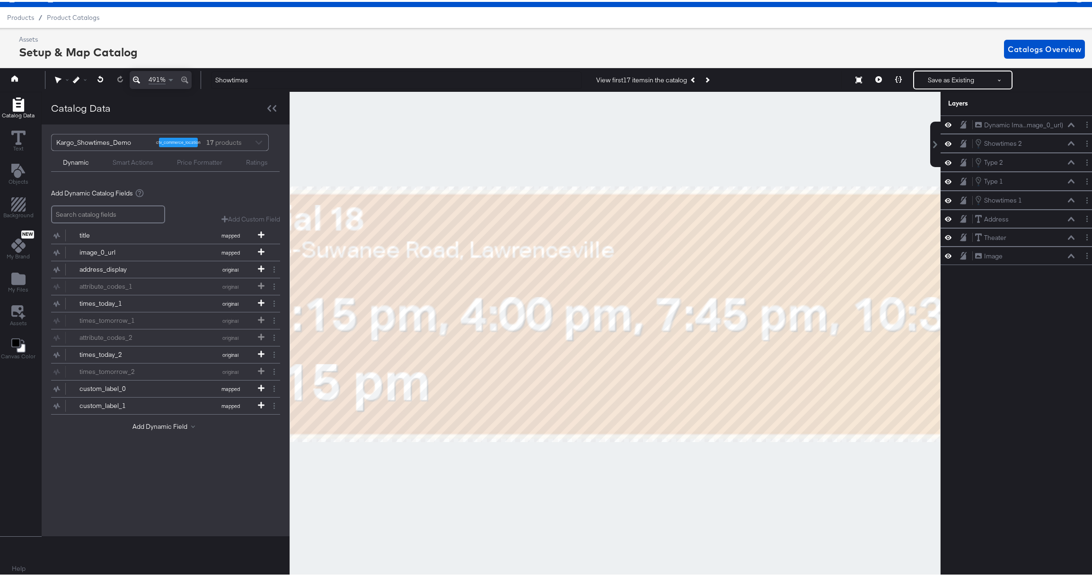
drag, startPoint x: 456, startPoint y: 455, endPoint x: 933, endPoint y: 465, distance: 477.4
click at [933, 465] on div at bounding box center [615, 333] width 651 height 486
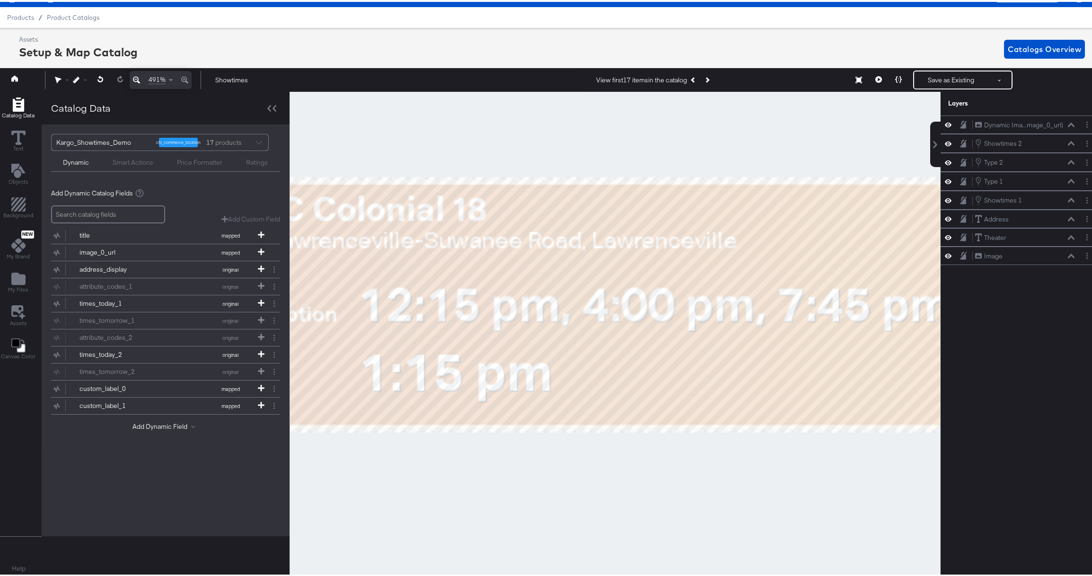
drag, startPoint x: 561, startPoint y: 470, endPoint x: 679, endPoint y: 460, distance: 118.7
click at [679, 460] on div at bounding box center [615, 333] width 650 height 486
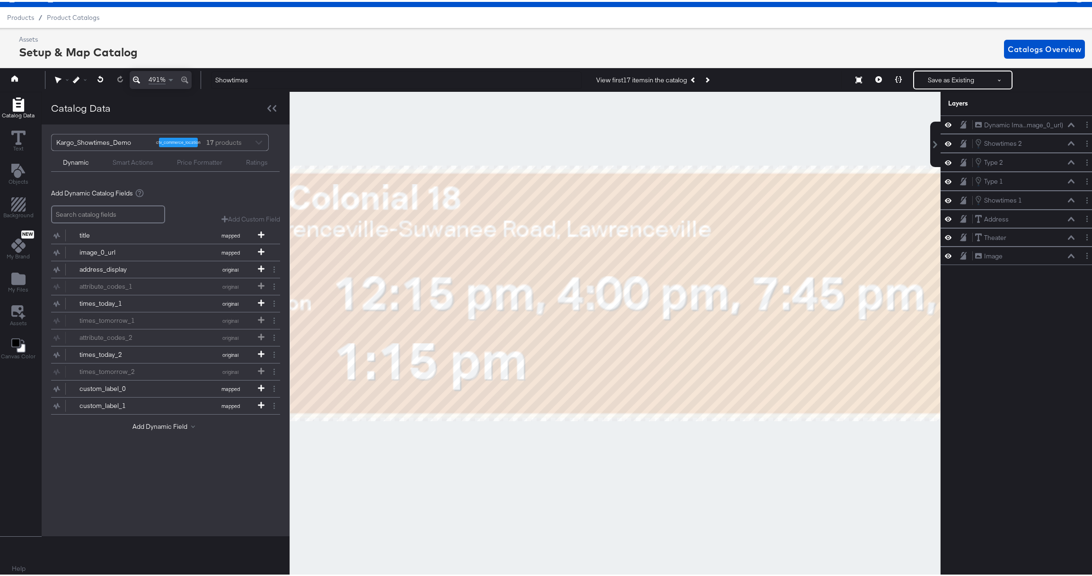
drag, startPoint x: 674, startPoint y: 472, endPoint x: 648, endPoint y: 460, distance: 28.0
click at [648, 460] on div at bounding box center [615, 333] width 650 height 486
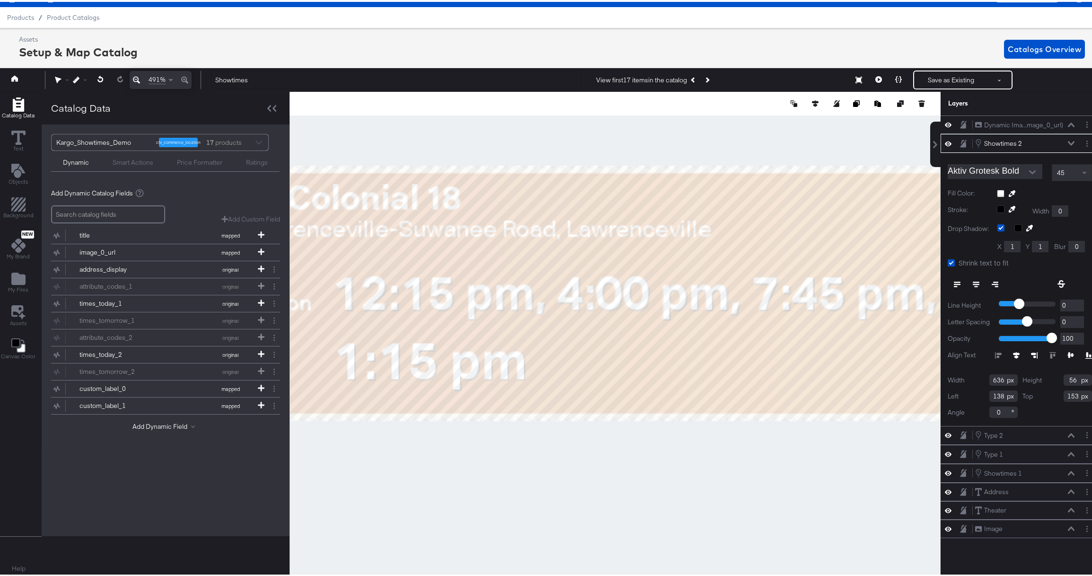
click at [1080, 169] on span at bounding box center [1086, 171] width 12 height 16
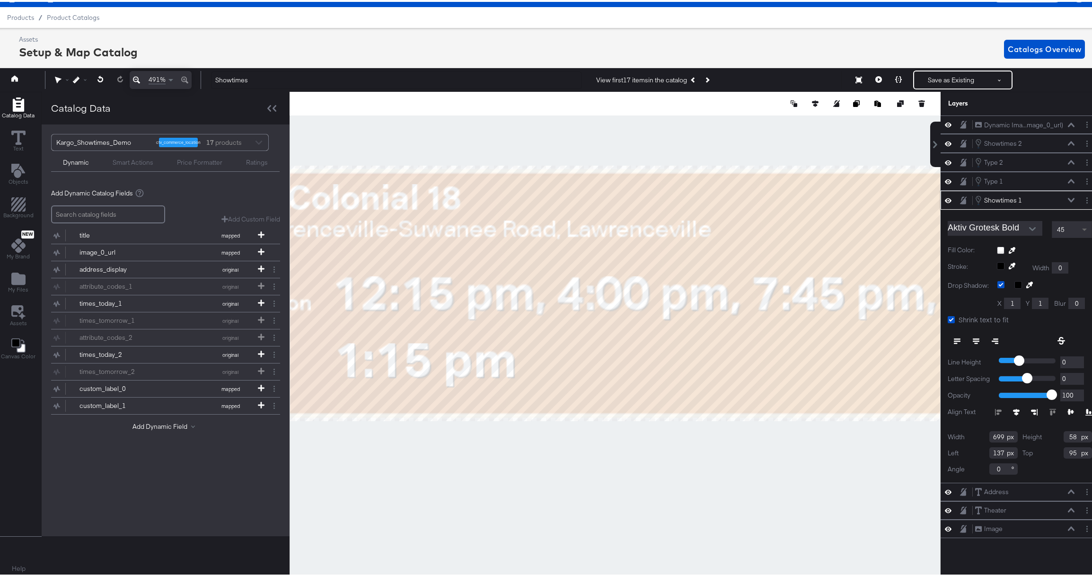
click at [1082, 228] on span at bounding box center [1084, 228] width 5 height 3
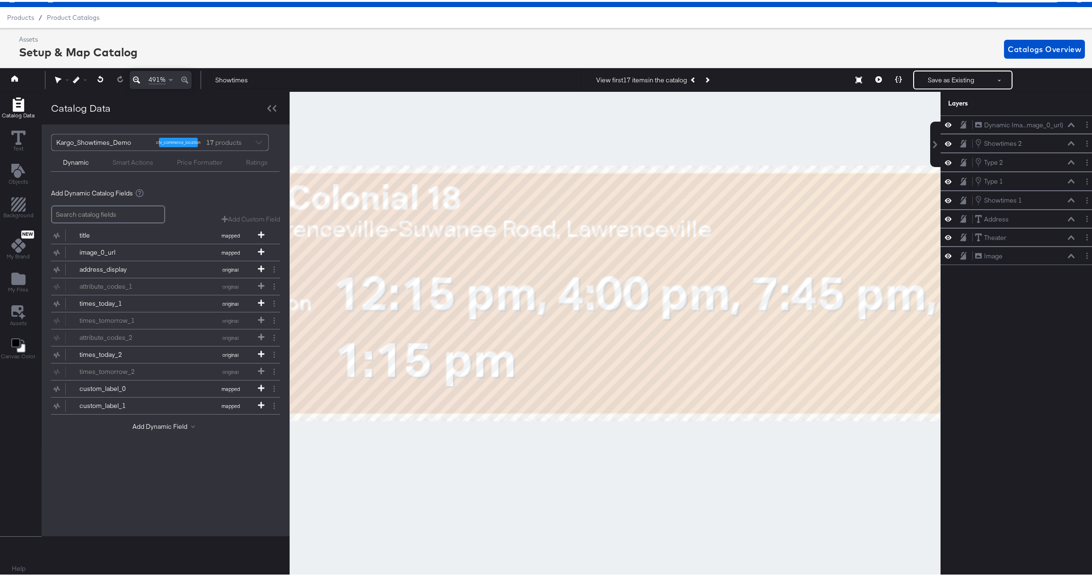
drag, startPoint x: 751, startPoint y: 439, endPoint x: 485, endPoint y: 441, distance: 265.4
click at [485, 441] on div at bounding box center [615, 333] width 650 height 486
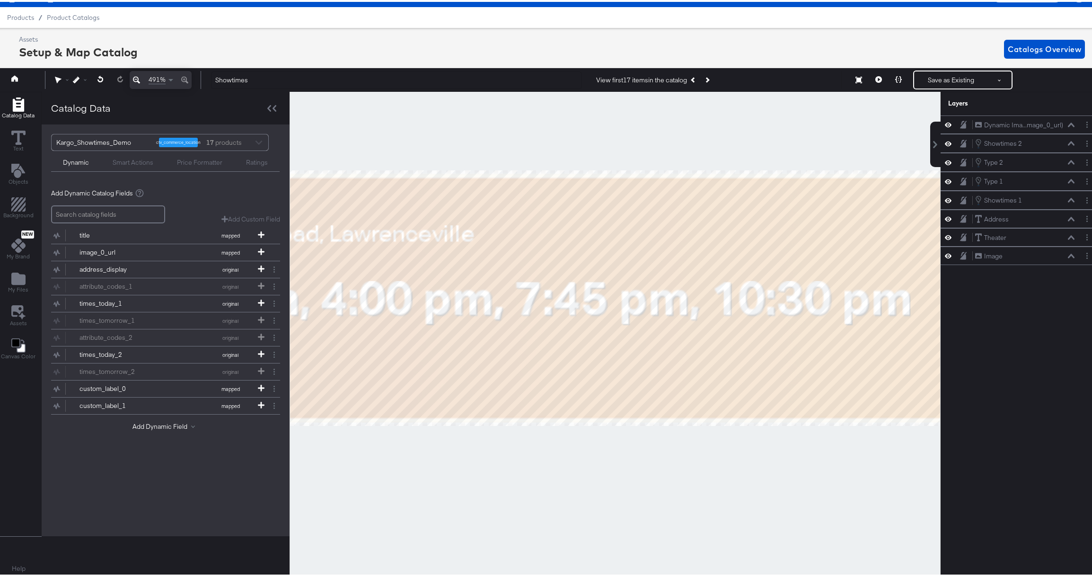
drag, startPoint x: 743, startPoint y: 457, endPoint x: 635, endPoint y: 472, distance: 108.4
click at [512, 462] on div at bounding box center [615, 333] width 650 height 486
drag, startPoint x: 976, startPoint y: 463, endPoint x: 845, endPoint y: 464, distance: 131.5
click at [845, 114] on div "Catalog Data Text Objects Background New My Brand My Files Assets Canvas Color …" at bounding box center [547, 102] width 1104 height 24
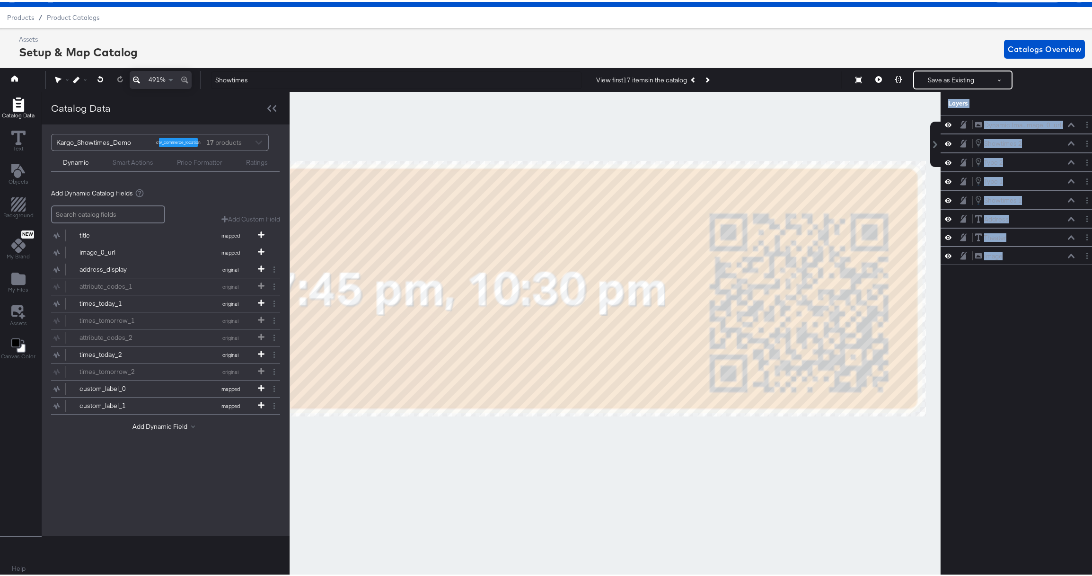
drag, startPoint x: 851, startPoint y: 459, endPoint x: 606, endPoint y: 451, distance: 244.2
click at [606, 451] on div at bounding box center [615, 333] width 650 height 486
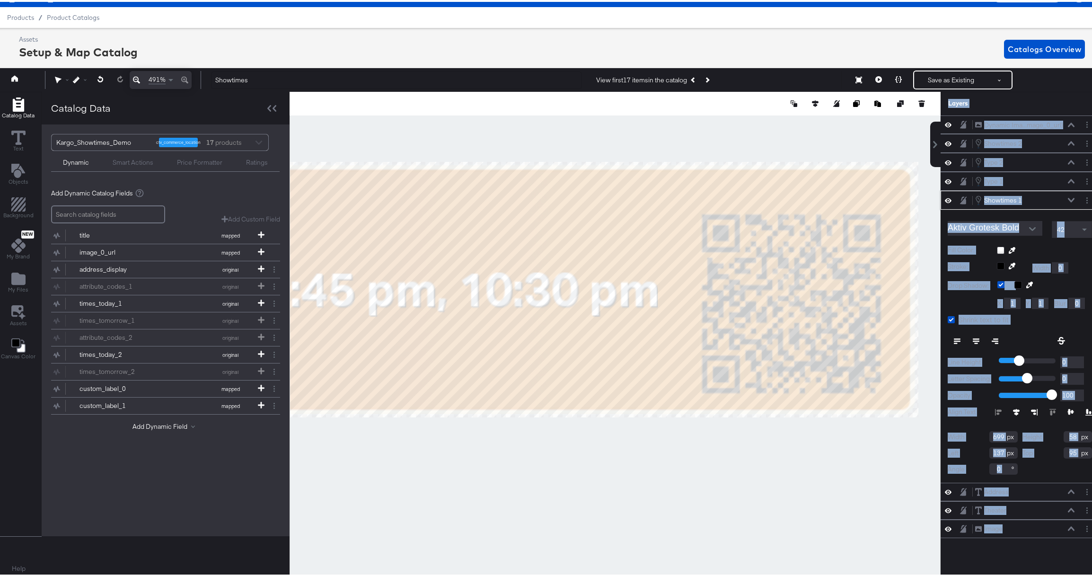
click at [618, 439] on div at bounding box center [615, 333] width 650 height 486
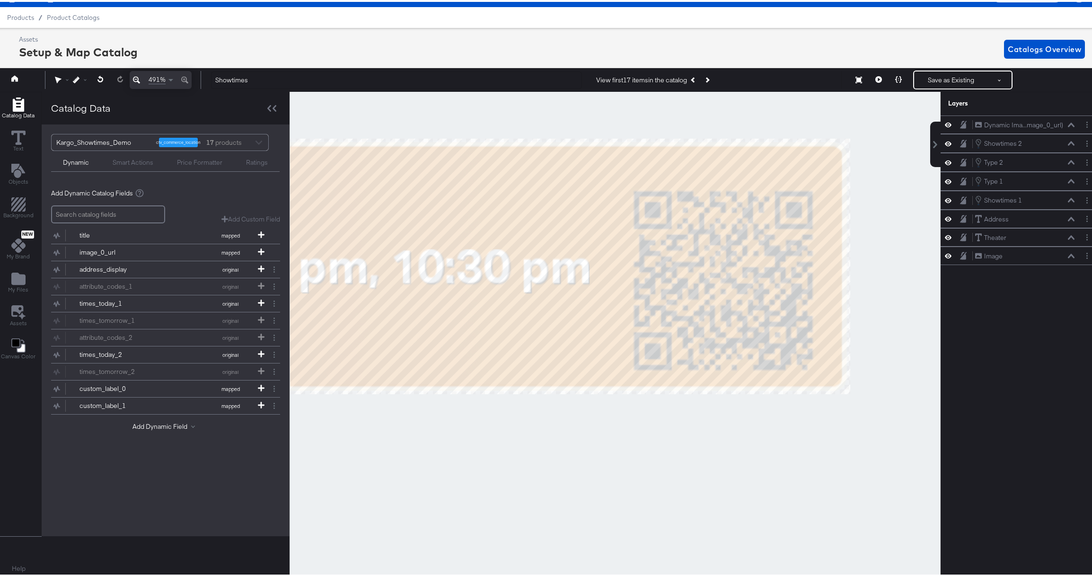
drag, startPoint x: 532, startPoint y: 445, endPoint x: 464, endPoint y: 422, distance: 72.0
click at [464, 422] on div at bounding box center [615, 333] width 650 height 486
click at [17, 168] on icon "Add Text" at bounding box center [18, 169] width 14 height 14
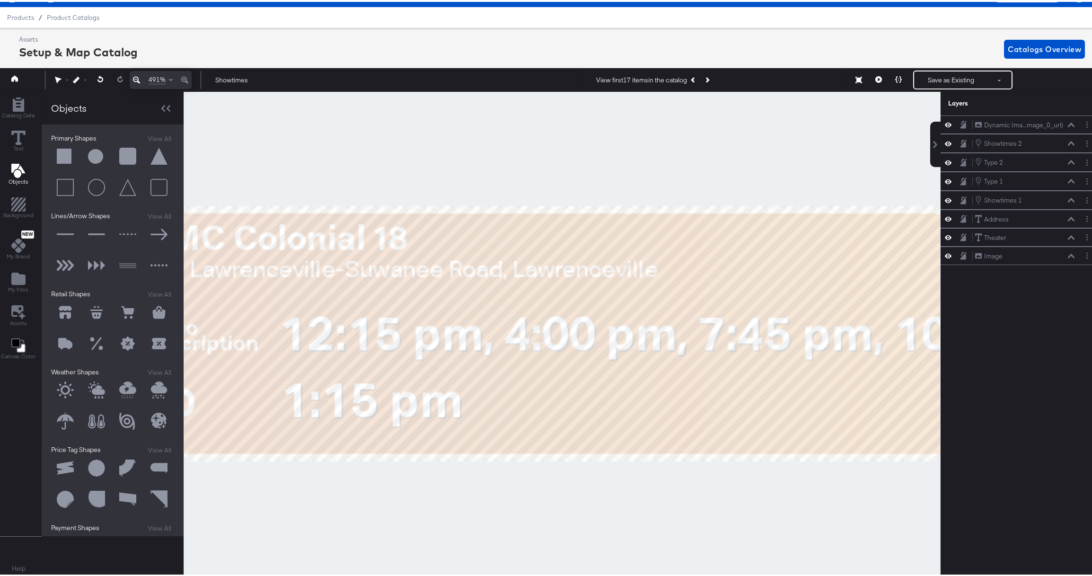
drag, startPoint x: 448, startPoint y: 426, endPoint x: 1005, endPoint y: 493, distance: 561.3
click at [1005, 114] on div "Catalog Data Text Objects Background New My Brand My Files Assets Canvas Color …" at bounding box center [547, 102] width 1104 height 24
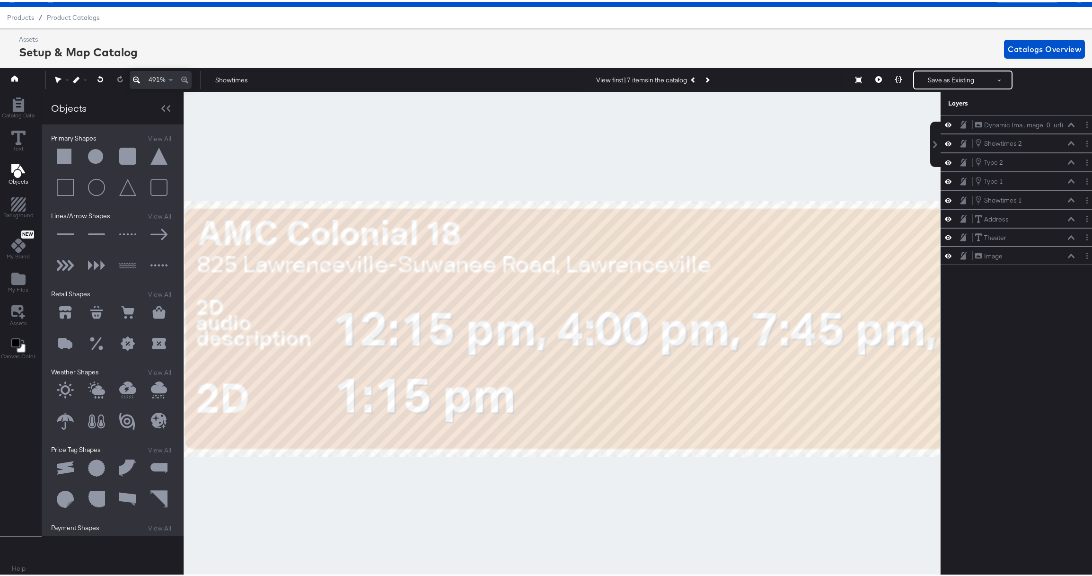
drag, startPoint x: 562, startPoint y: 499, endPoint x: 680, endPoint y: 492, distance: 118.0
click at [680, 492] on div at bounding box center [562, 333] width 756 height 486
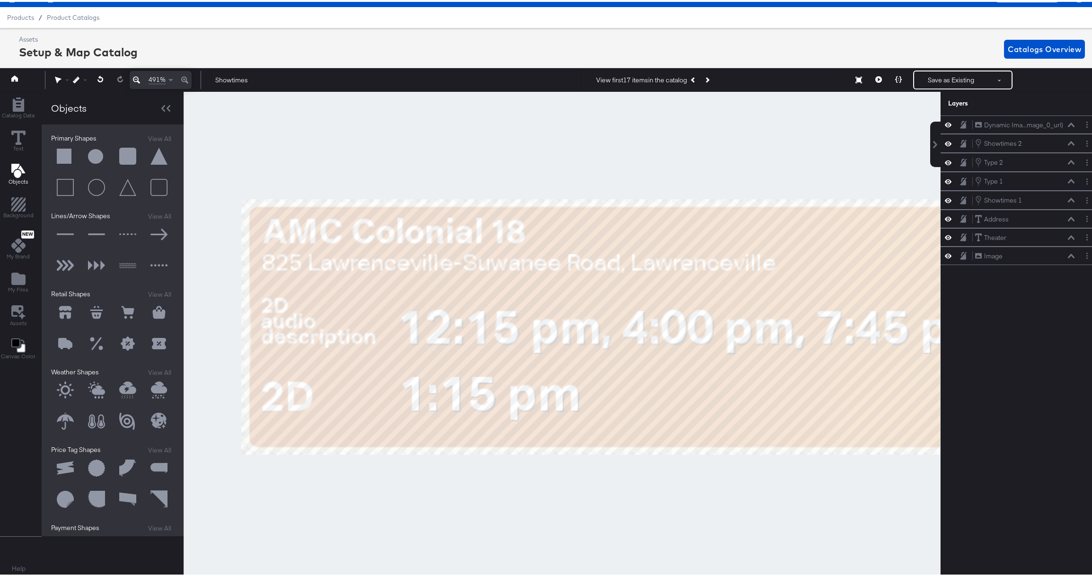
click at [3, 160] on button "Objects" at bounding box center [18, 173] width 31 height 27
click at [68, 186] on button at bounding box center [65, 186] width 28 height 28
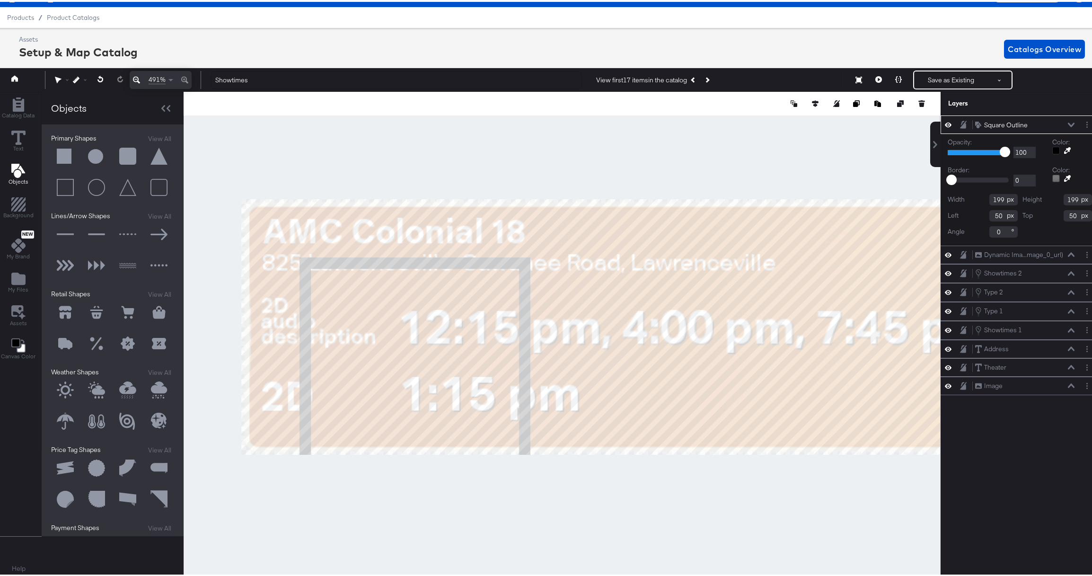
type input "397"
type input "10"
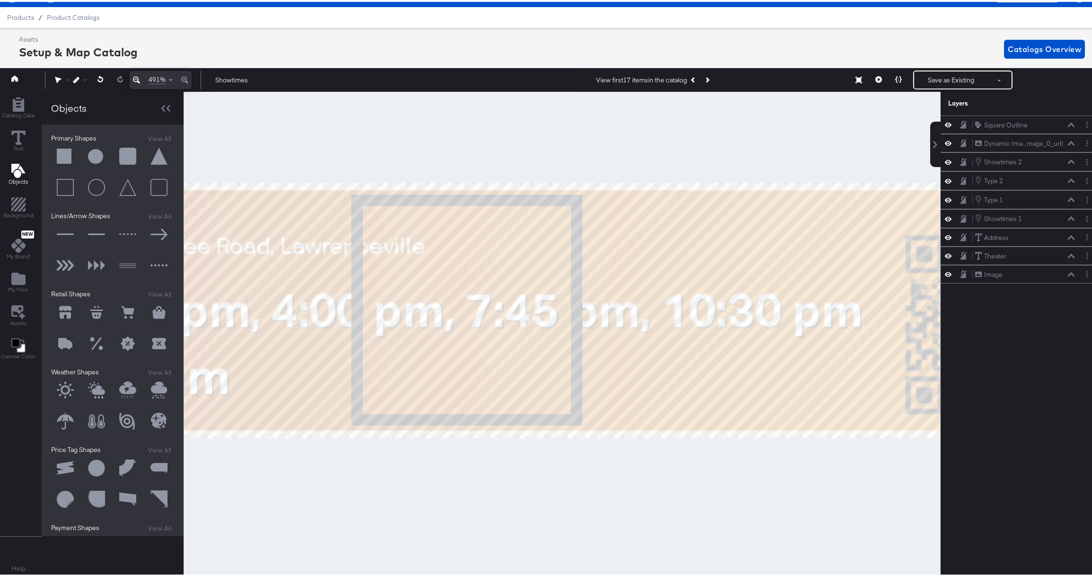
drag, startPoint x: 602, startPoint y: 471, endPoint x: 284, endPoint y: 455, distance: 318.8
click at [287, 458] on div at bounding box center [562, 333] width 756 height 486
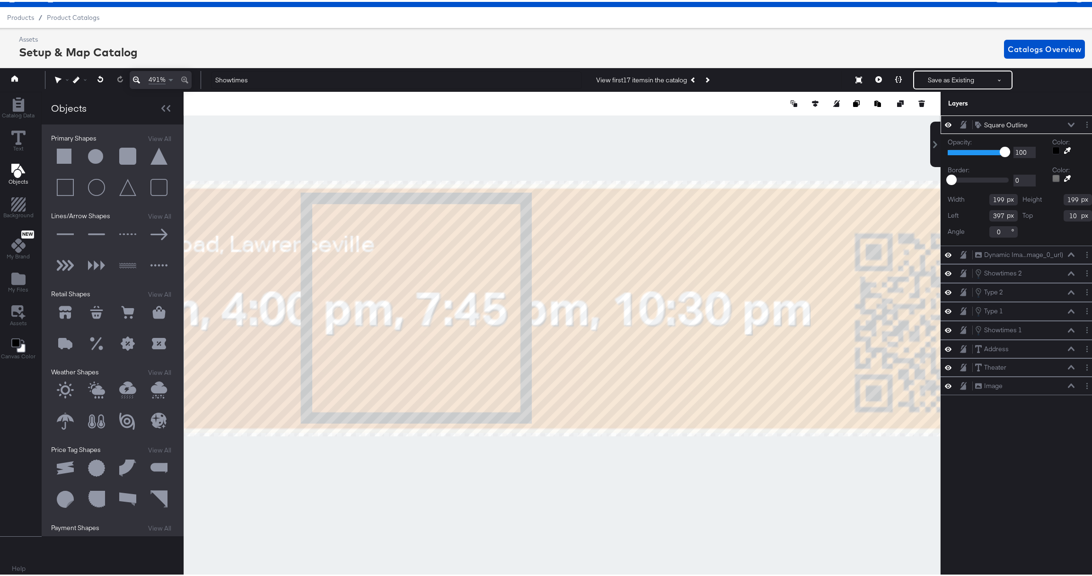
type input "692"
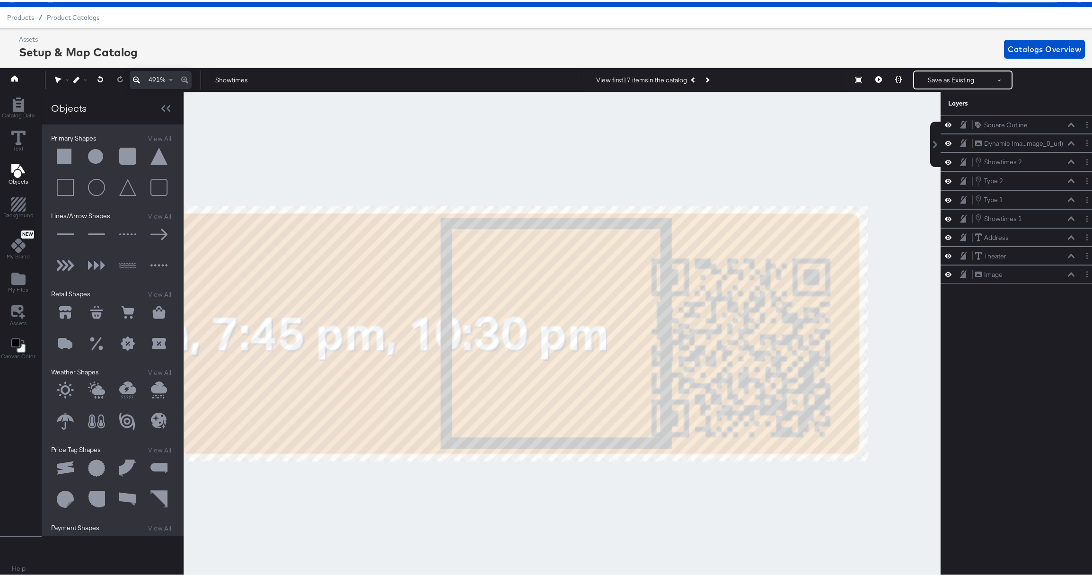
drag, startPoint x: 691, startPoint y: 458, endPoint x: 402, endPoint y: 469, distance: 289.7
click at [402, 470] on div at bounding box center [562, 333] width 756 height 486
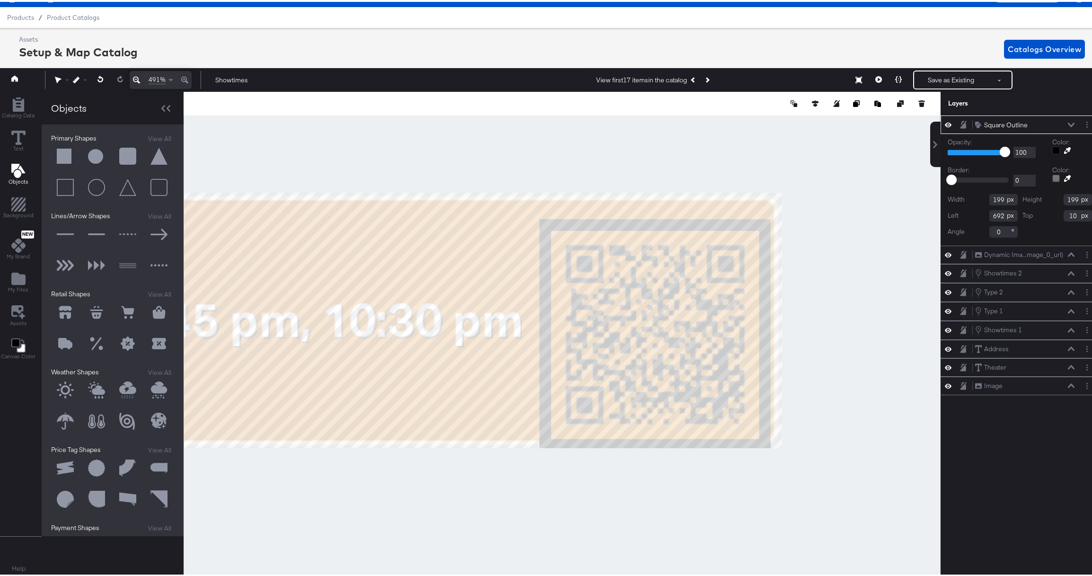
type input "851"
type input "23"
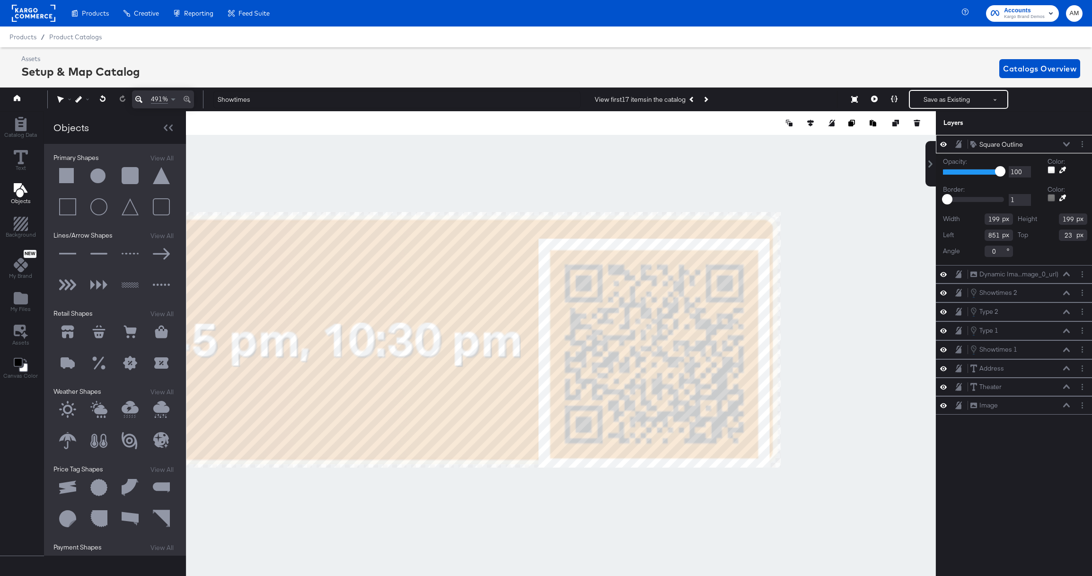
scroll to position [21, 2]
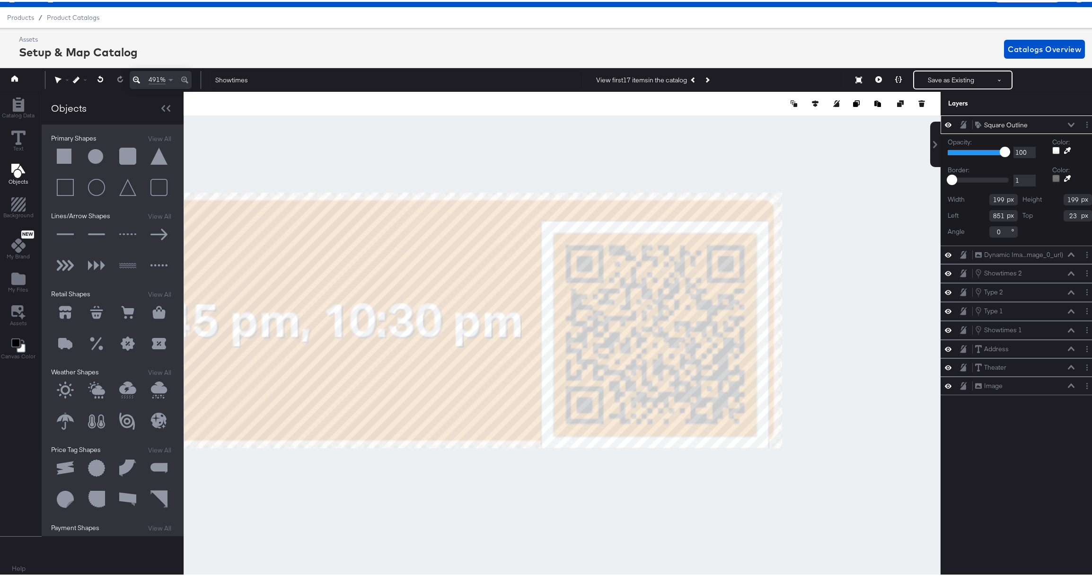
type input "0"
click at [1023, 181] on input "0" at bounding box center [1024, 179] width 22 height 12
click at [1082, 123] on button "Layer Options" at bounding box center [1087, 123] width 10 height 10
click at [1005, 191] on button "Delete" at bounding box center [1012, 191] width 20 height 10
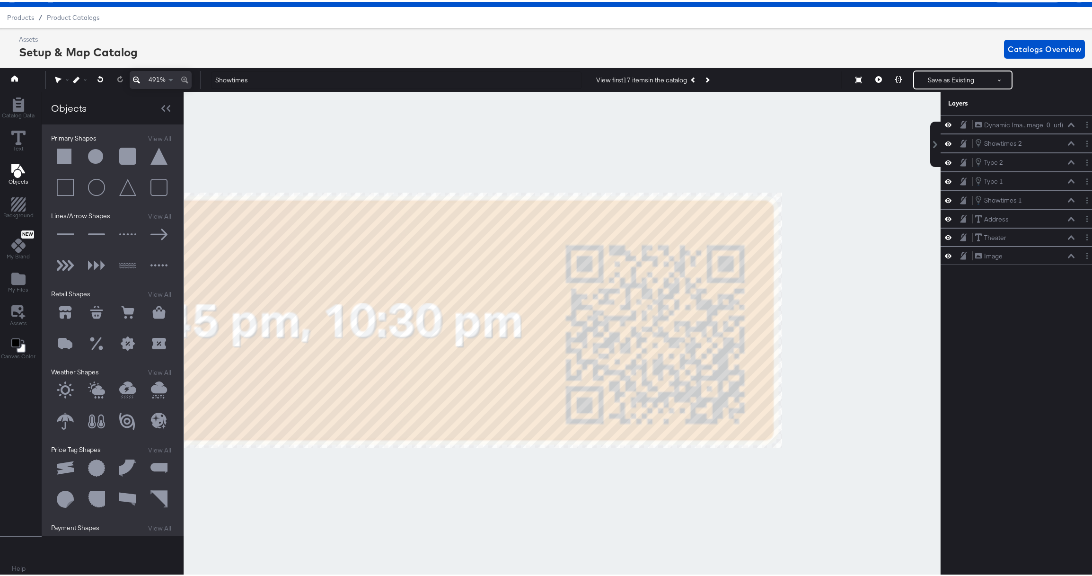
click at [61, 154] on button at bounding box center [65, 155] width 28 height 28
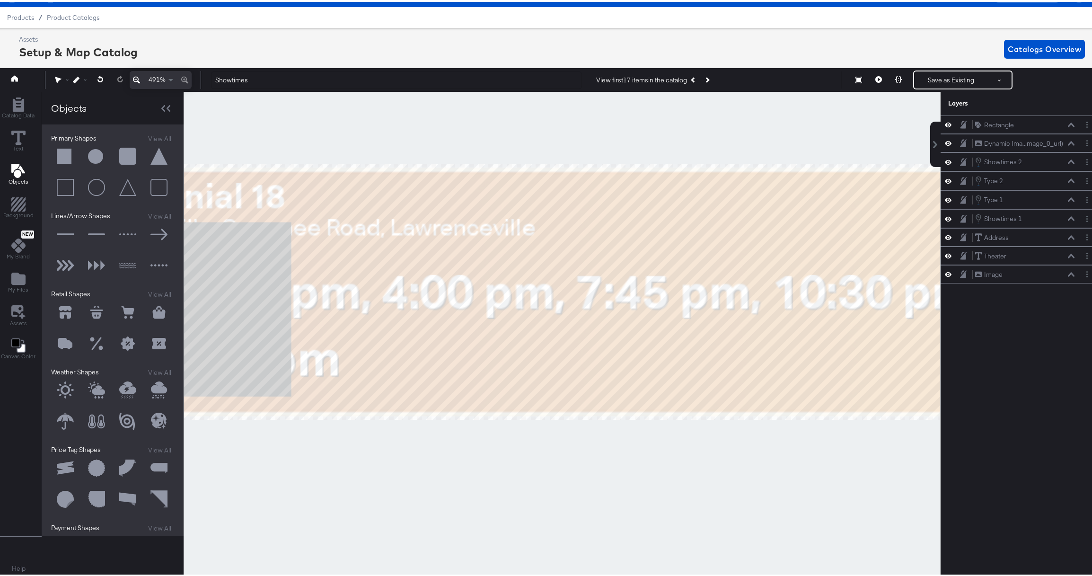
drag, startPoint x: 559, startPoint y: 492, endPoint x: 777, endPoint y: 460, distance: 220.4
click at [777, 460] on div at bounding box center [562, 333] width 756 height 486
click at [51, 141] on button at bounding box center [65, 155] width 28 height 28
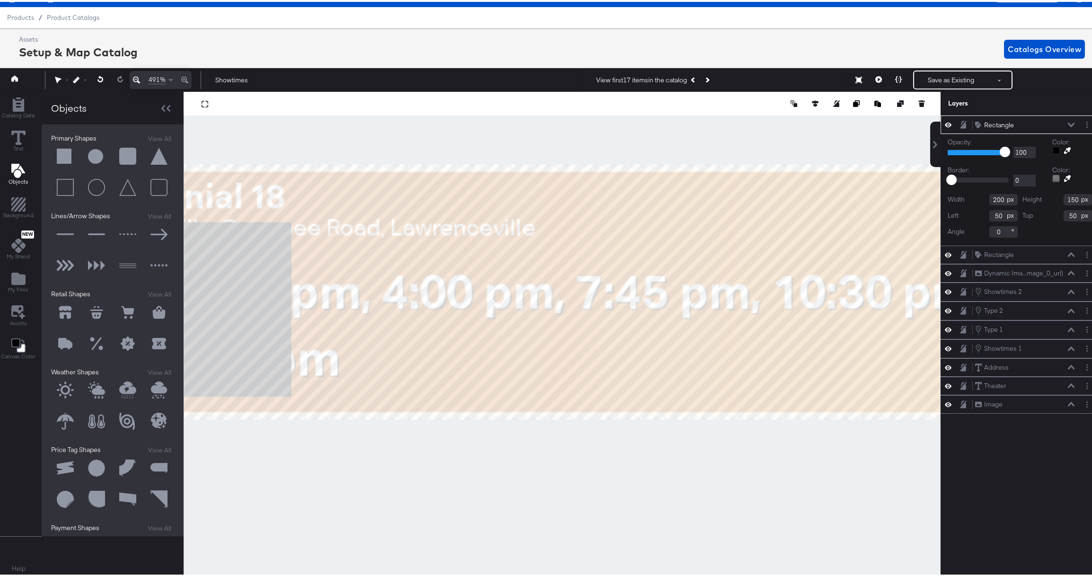
type input "579"
type input "36"
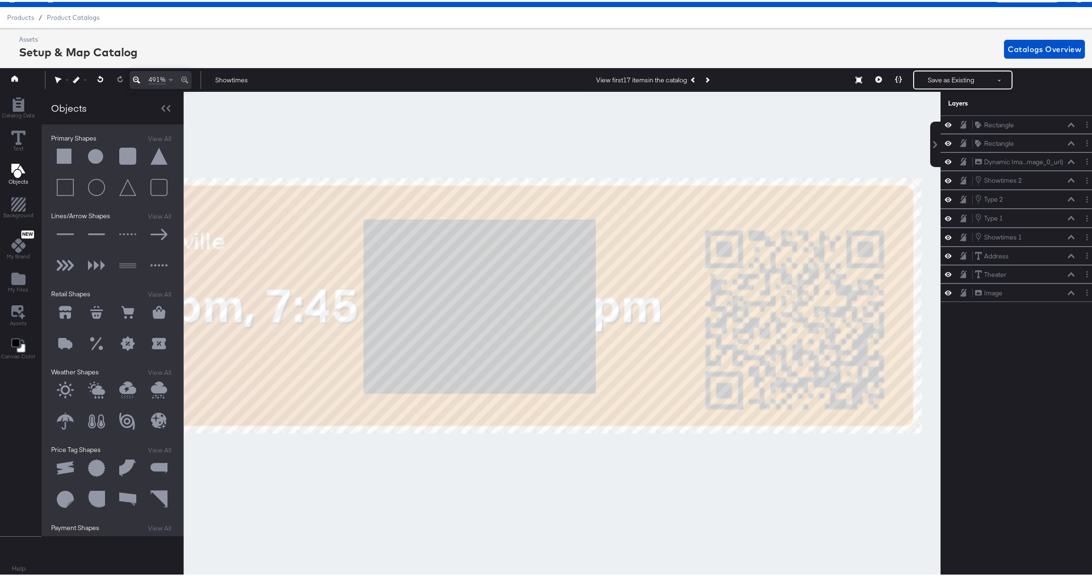
drag, startPoint x: 827, startPoint y: 444, endPoint x: 549, endPoint y: 458, distance: 279.0
click at [549, 458] on div at bounding box center [562, 333] width 756 height 486
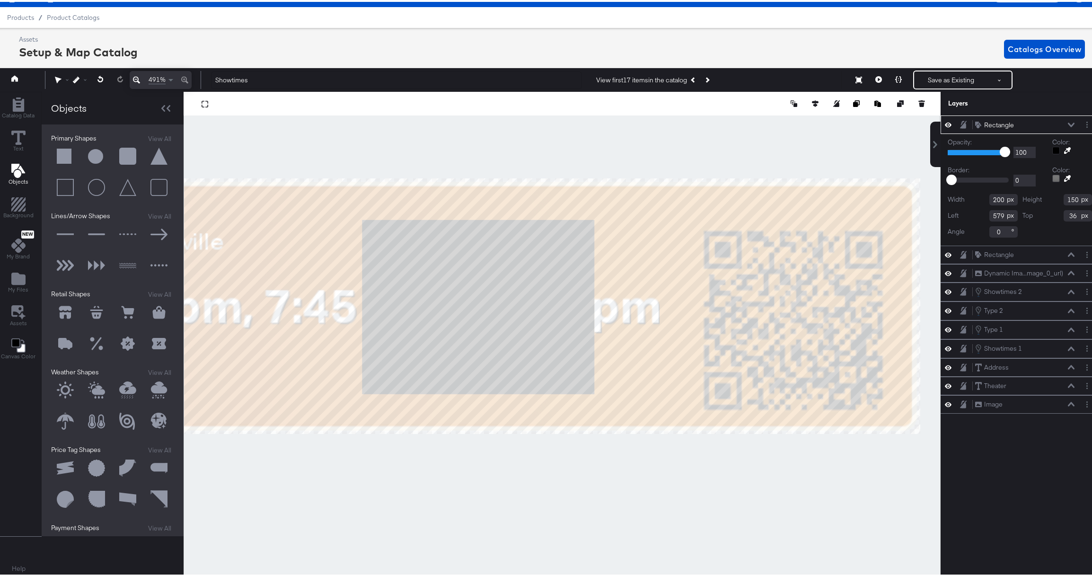
type input "851"
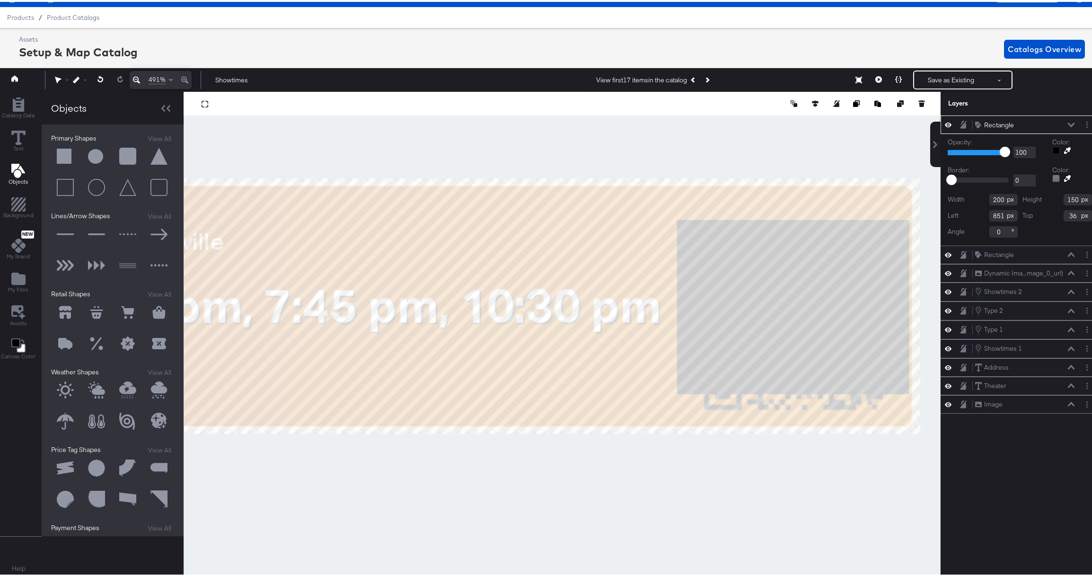
click at [1052, 148] on div at bounding box center [1056, 149] width 8 height 8
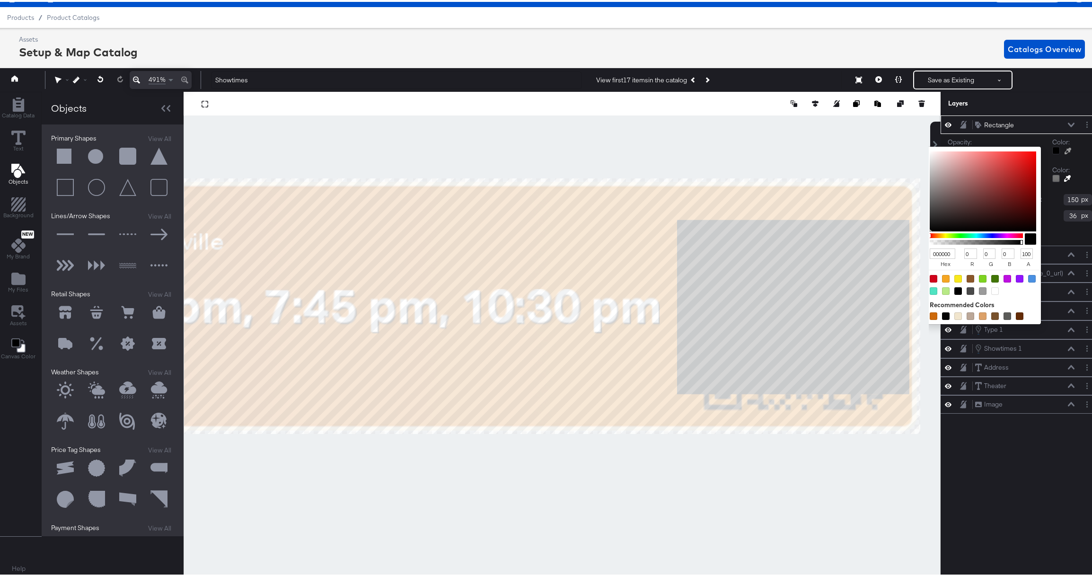
click at [1020, 251] on input "100" at bounding box center [1026, 251] width 13 height 11
type input "TRANSPARENT"
type input "0"
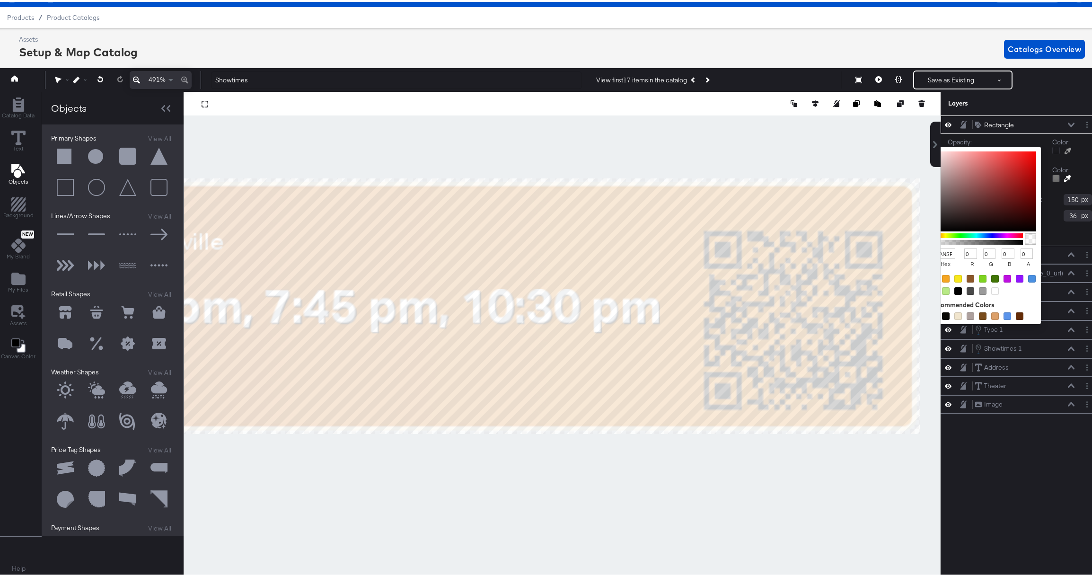
click at [1043, 153] on div "1 100 100" at bounding box center [1000, 151] width 105 height 12
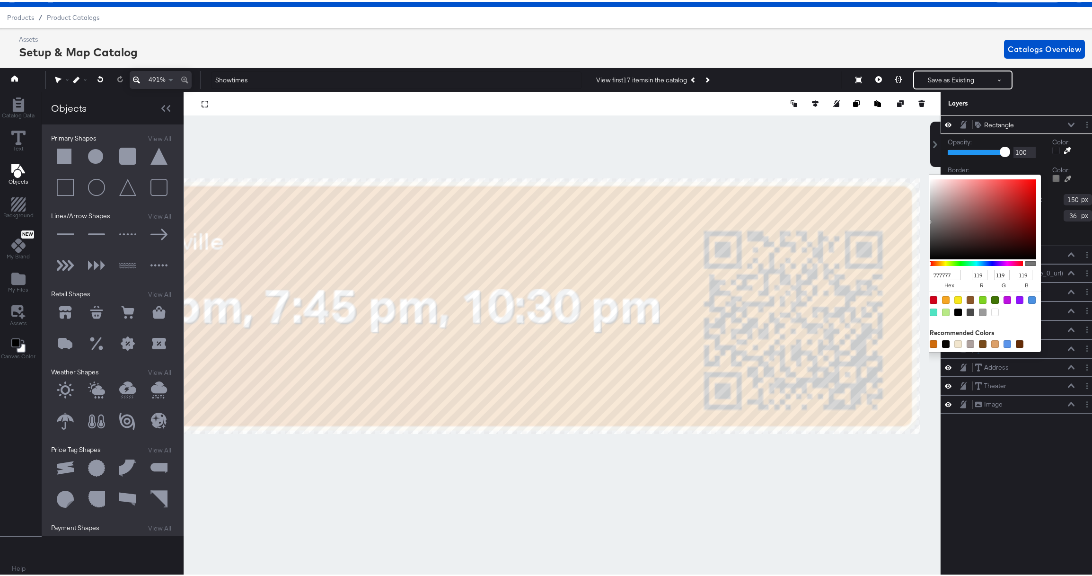
click at [1052, 176] on div at bounding box center [1056, 177] width 8 height 8
type input "B29797"
type input "178"
type input "151"
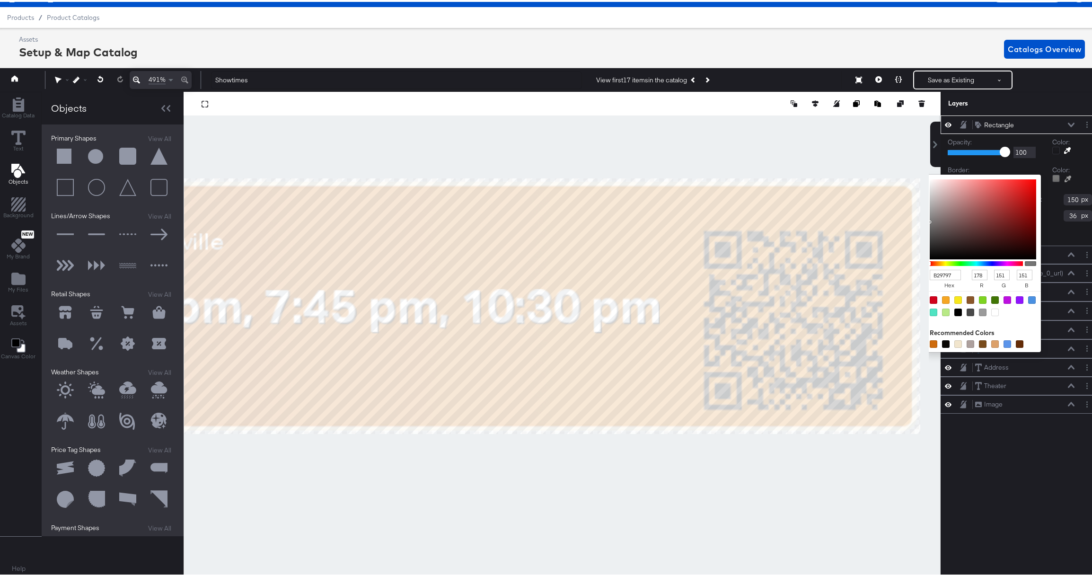
type input "B49999"
type input "180"
type input "153"
click at [938, 201] on div at bounding box center [983, 217] width 106 height 80
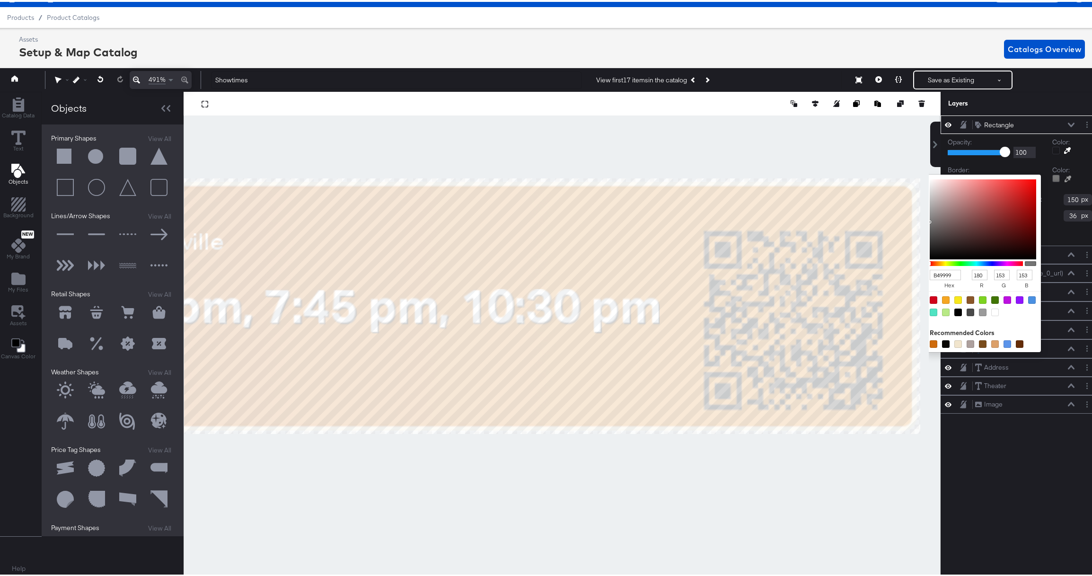
type input "B49A9A"
type input "154"
click at [991, 309] on div at bounding box center [995, 311] width 8 height 8
type input "FFFFFF"
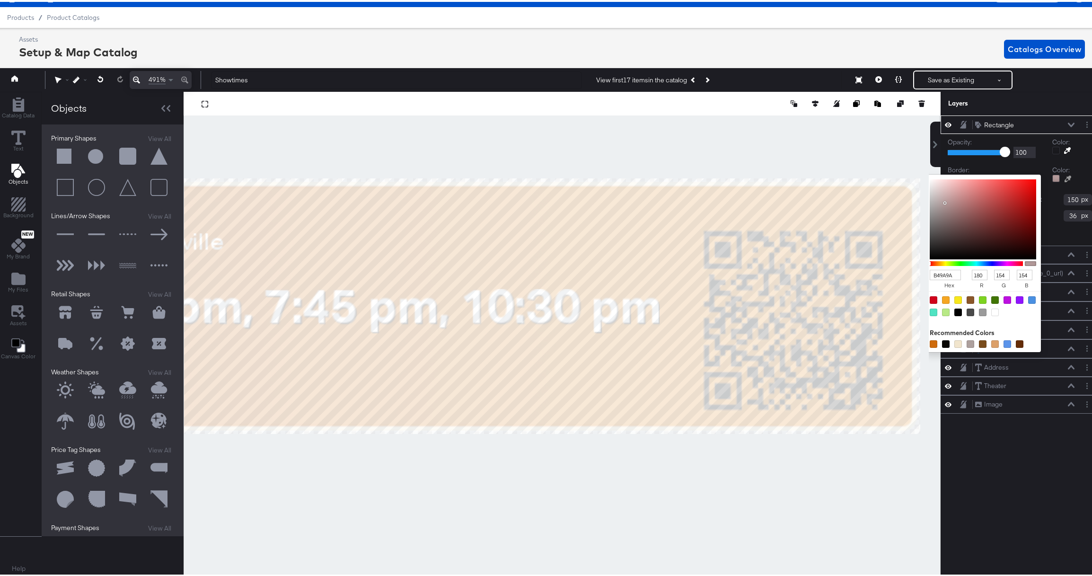
type input "255"
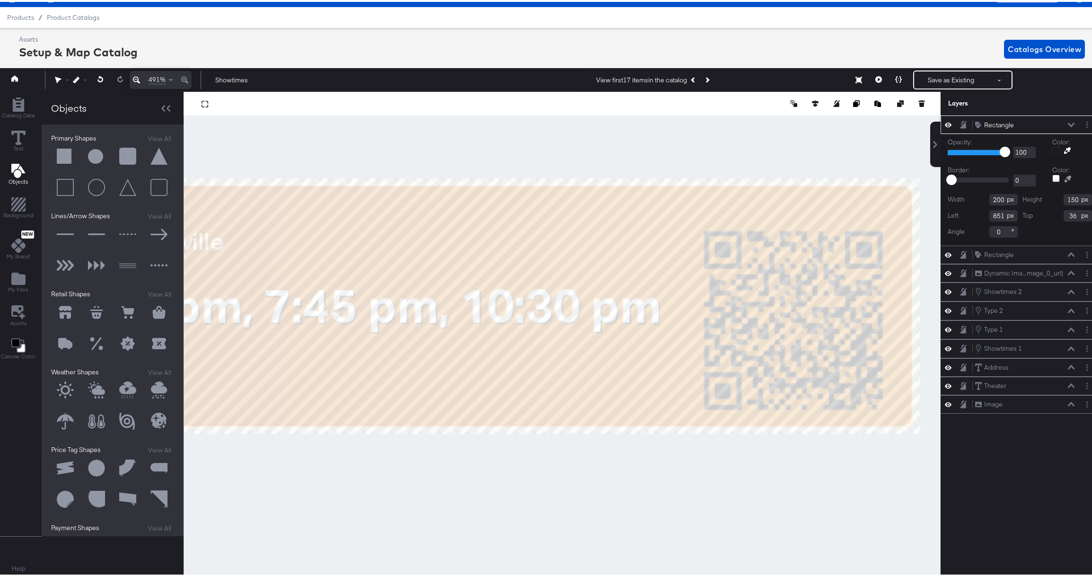
click at [1048, 231] on div "Width 200 Height 150 Left 851 Top 36 Angle 0" at bounding box center [1020, 214] width 144 height 44
type input "1"
click at [1024, 177] on input "1" at bounding box center [1024, 179] width 22 height 12
type input "200"
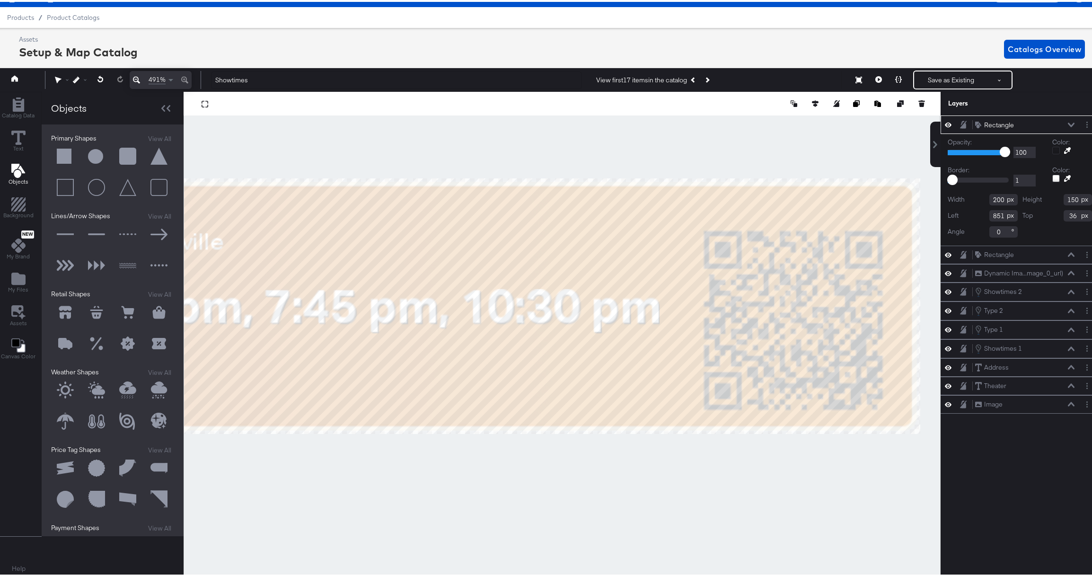
type input "150"
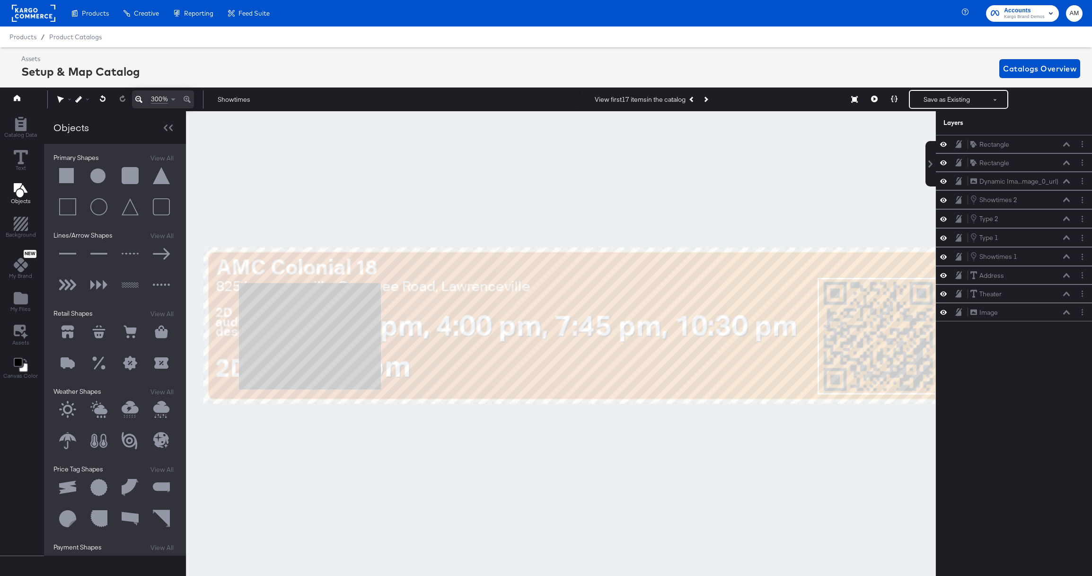
scroll to position [21, 2]
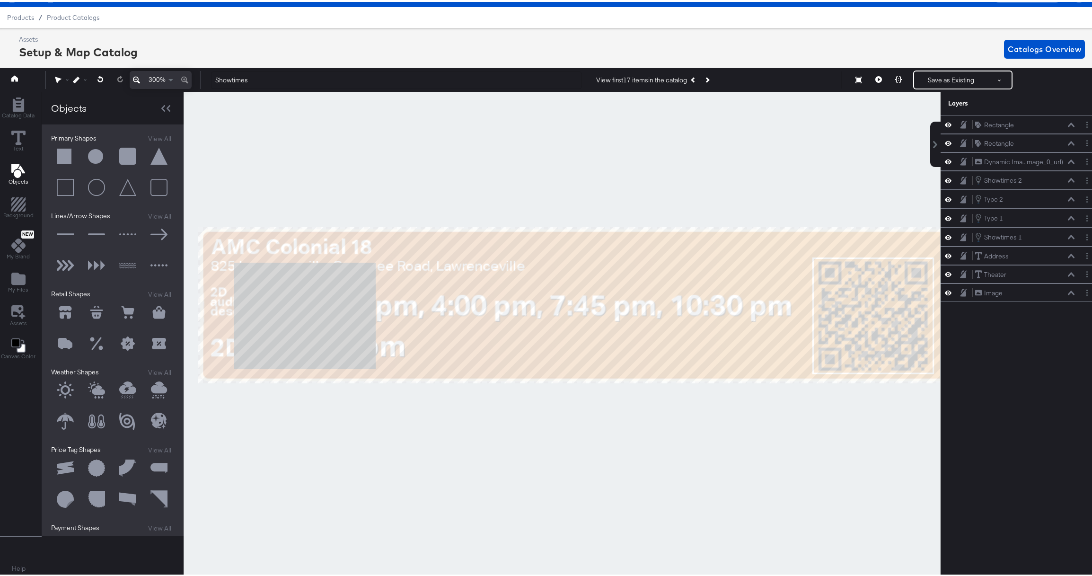
click at [707, 430] on div at bounding box center [562, 333] width 756 height 486
click at [130, 69] on button at bounding box center [137, 78] width 14 height 18
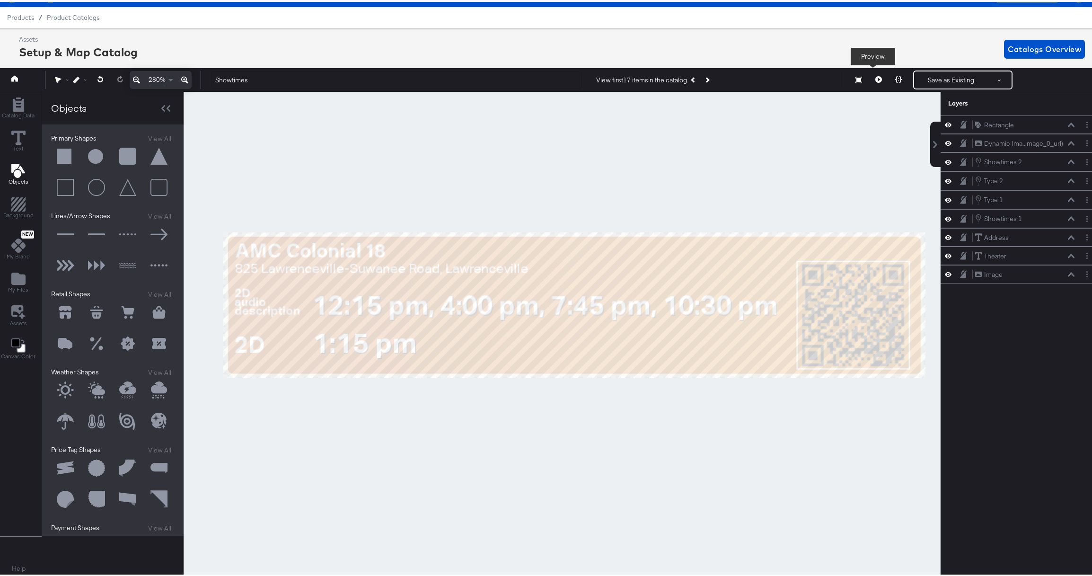
click at [875, 76] on icon at bounding box center [878, 77] width 7 height 7
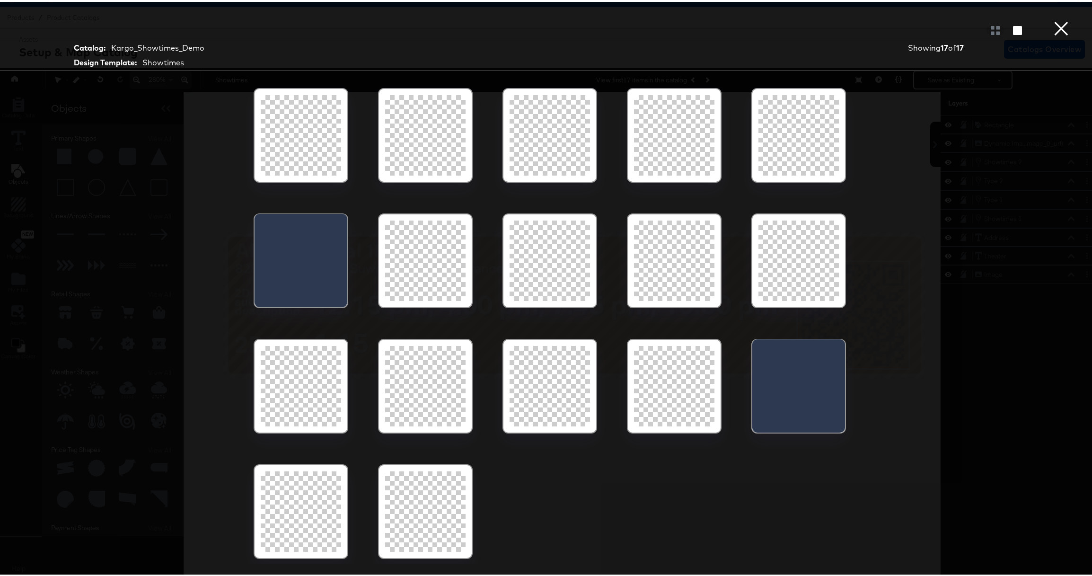
click at [1057, 19] on button "×" at bounding box center [1061, 9] width 19 height 19
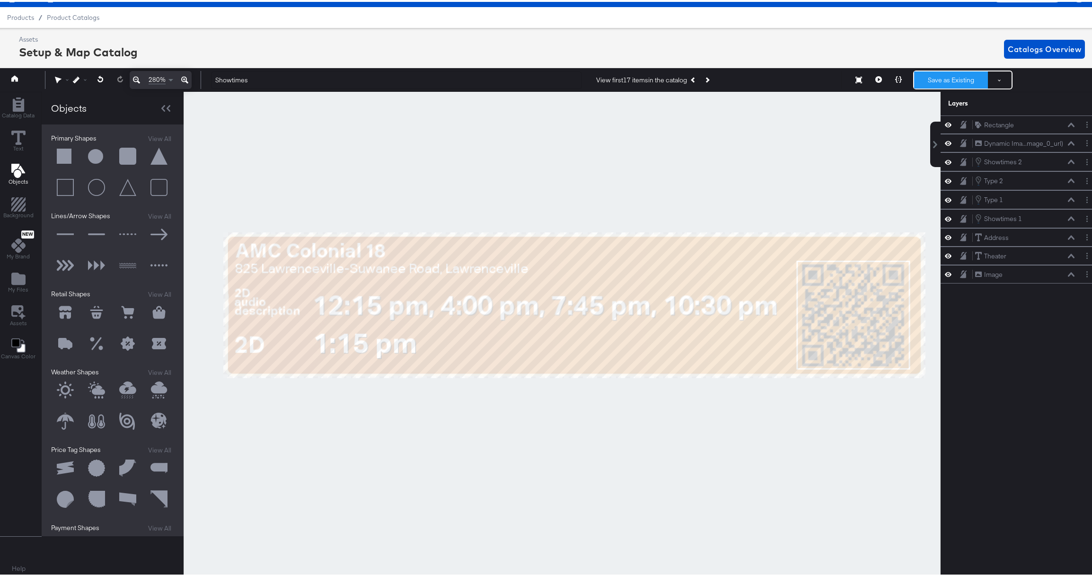
click at [937, 76] on button "Save as Existing" at bounding box center [951, 78] width 74 height 17
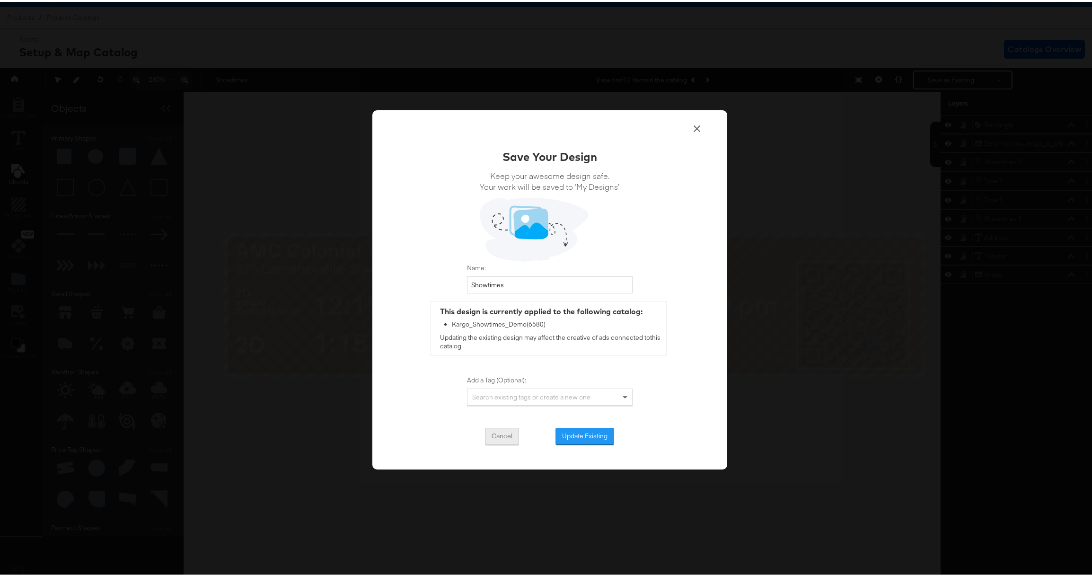
click at [504, 436] on button "Cancel" at bounding box center [502, 434] width 34 height 17
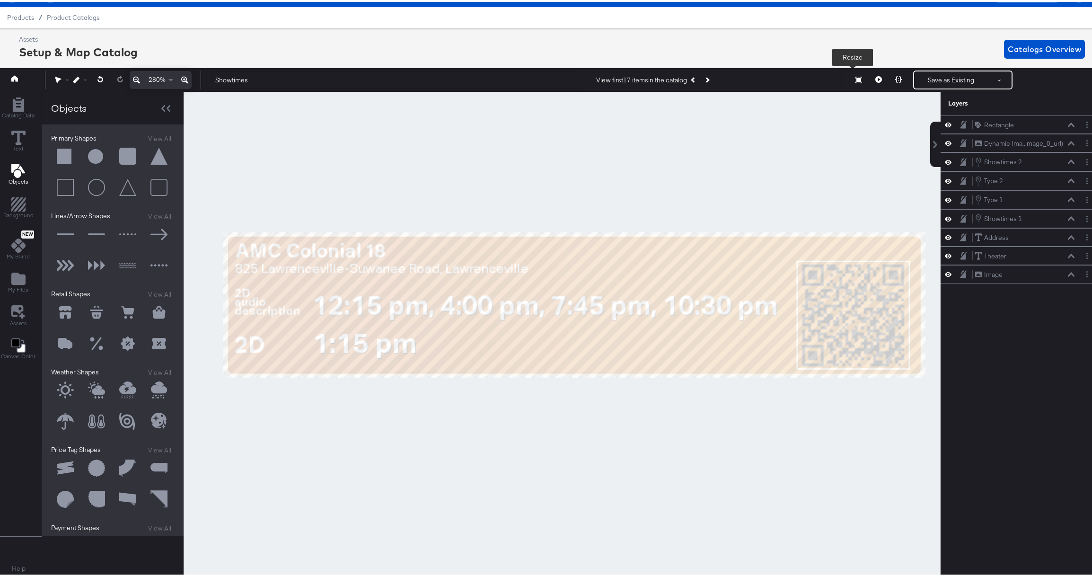
click at [855, 78] on icon at bounding box center [858, 78] width 7 height 7
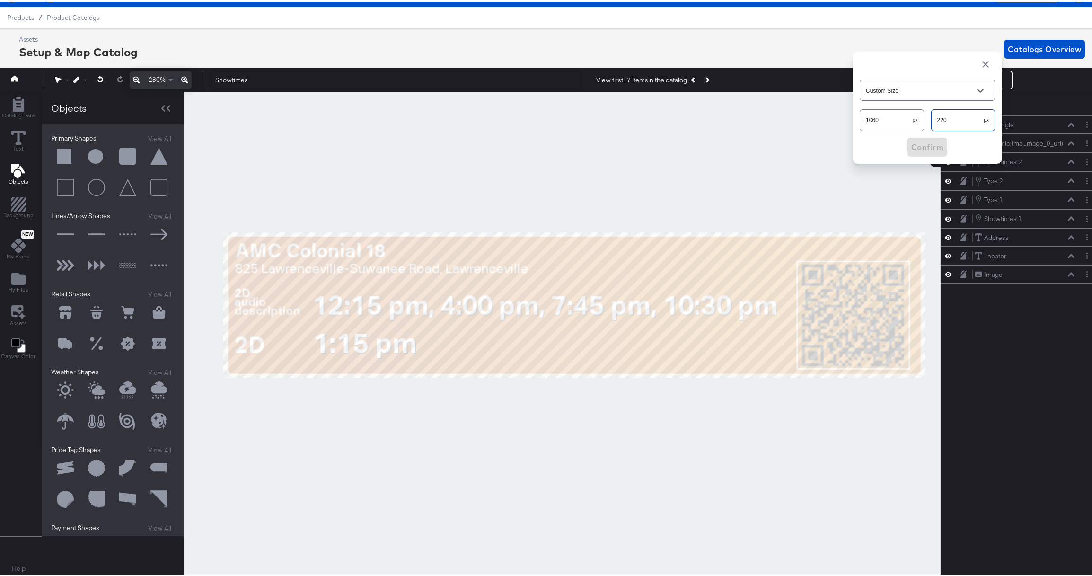
drag, startPoint x: 940, startPoint y: 118, endPoint x: 916, endPoint y: 117, distance: 24.1
click at [916, 117] on div "1060 px 220 px" at bounding box center [927, 117] width 135 height 25
type input "320"
click at [915, 145] on span "Confirm" at bounding box center [927, 145] width 32 height 13
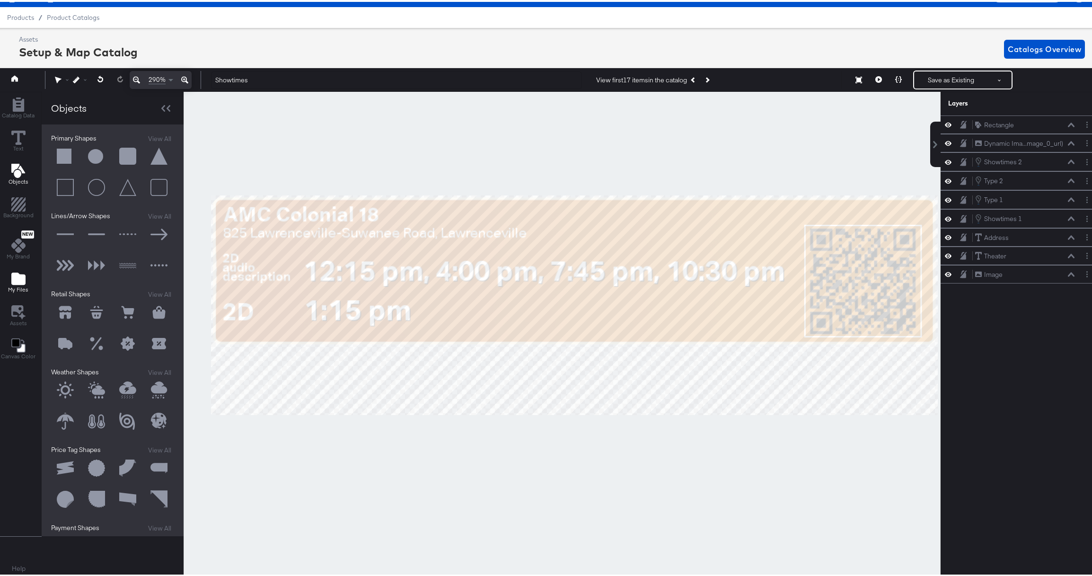
click at [25, 273] on div "My Files" at bounding box center [18, 281] width 20 height 22
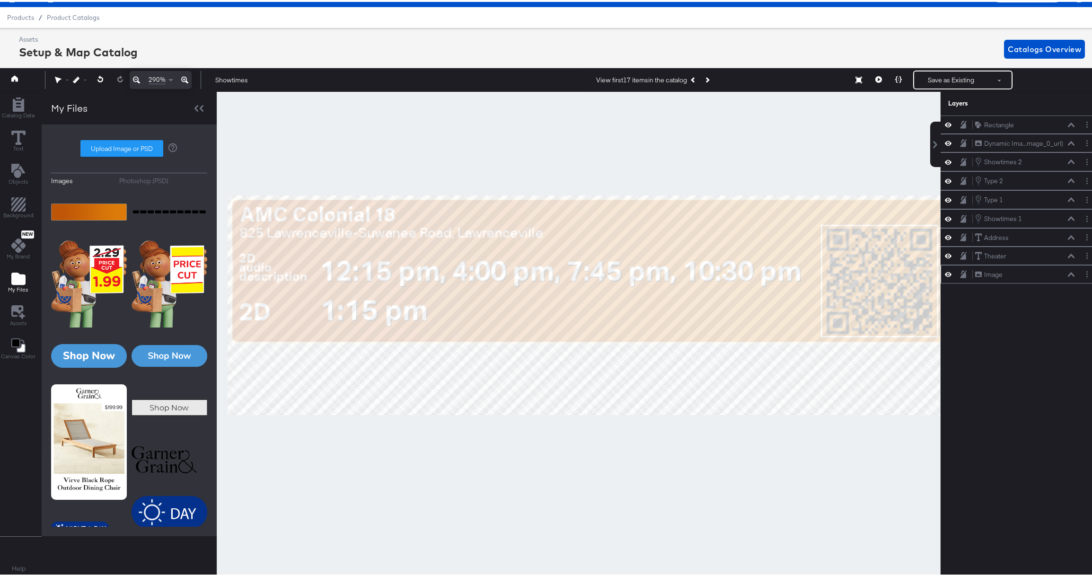
click at [945, 272] on icon at bounding box center [948, 272] width 7 height 8
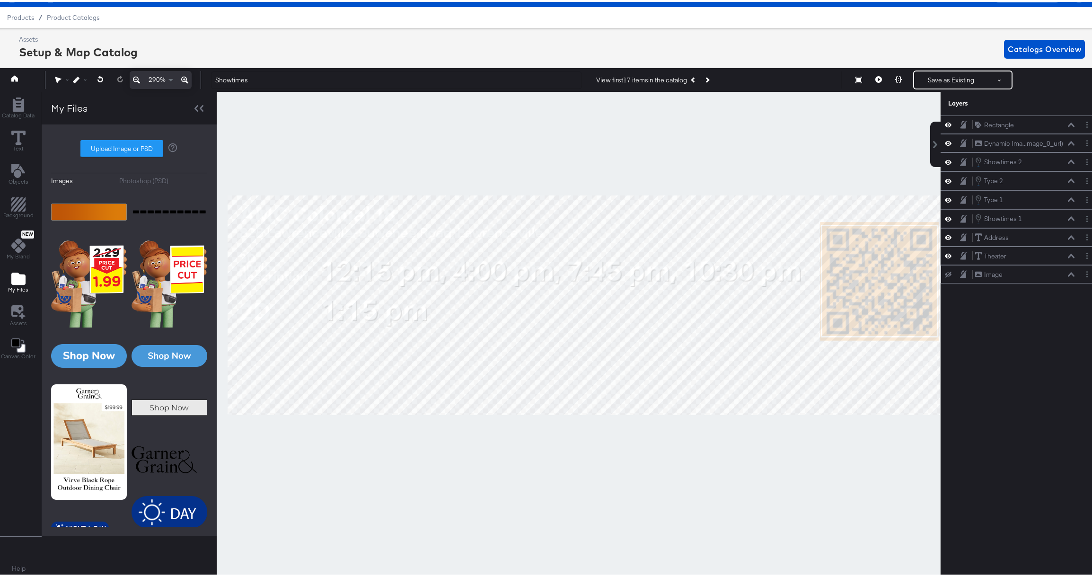
click at [945, 272] on icon at bounding box center [948, 273] width 7 height 6
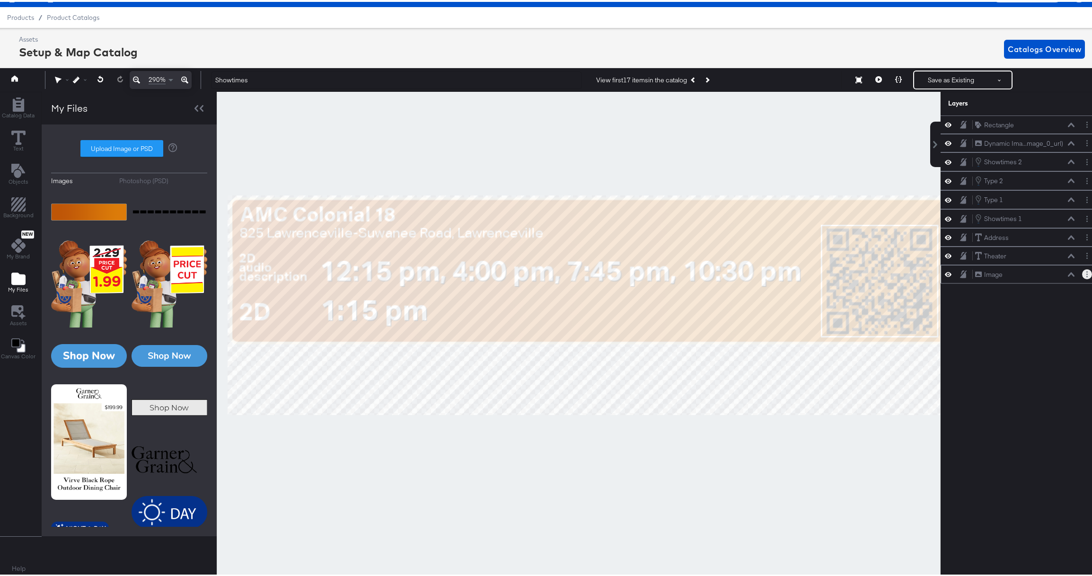
click at [1082, 270] on button "Layer Options" at bounding box center [1087, 272] width 10 height 10
click at [1002, 340] on button "Delete" at bounding box center [1012, 341] width 20 height 10
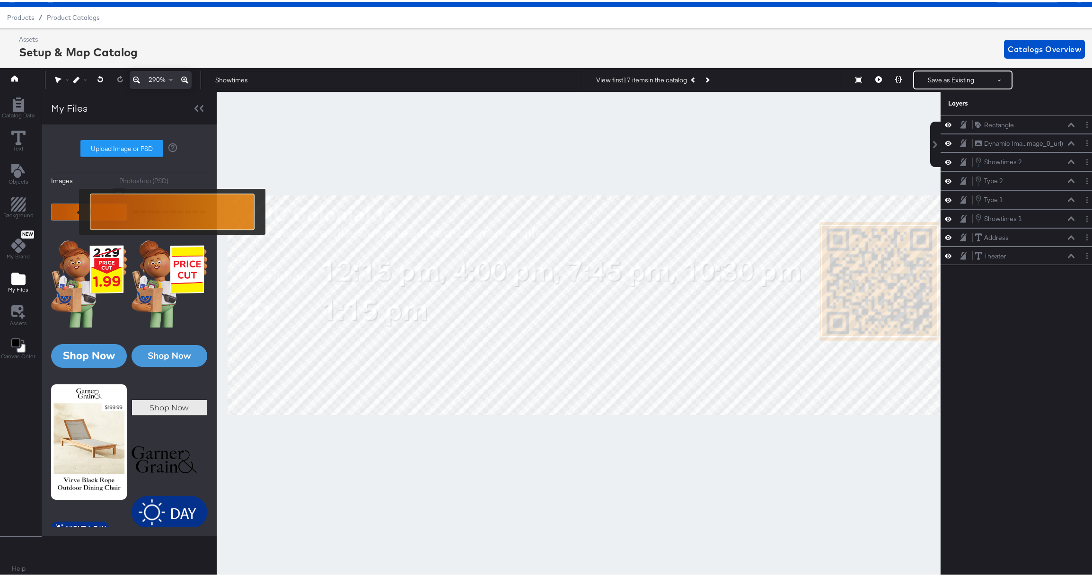
click at [73, 210] on img at bounding box center [89, 209] width 76 height 47
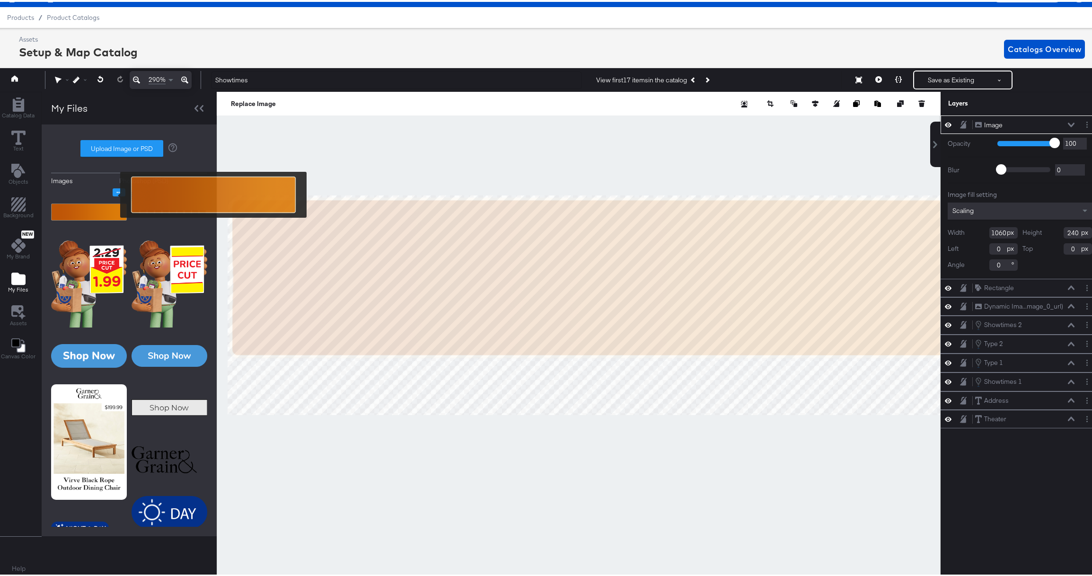
click at [115, 192] on icon "Image Options" at bounding box center [118, 190] width 7 height 7
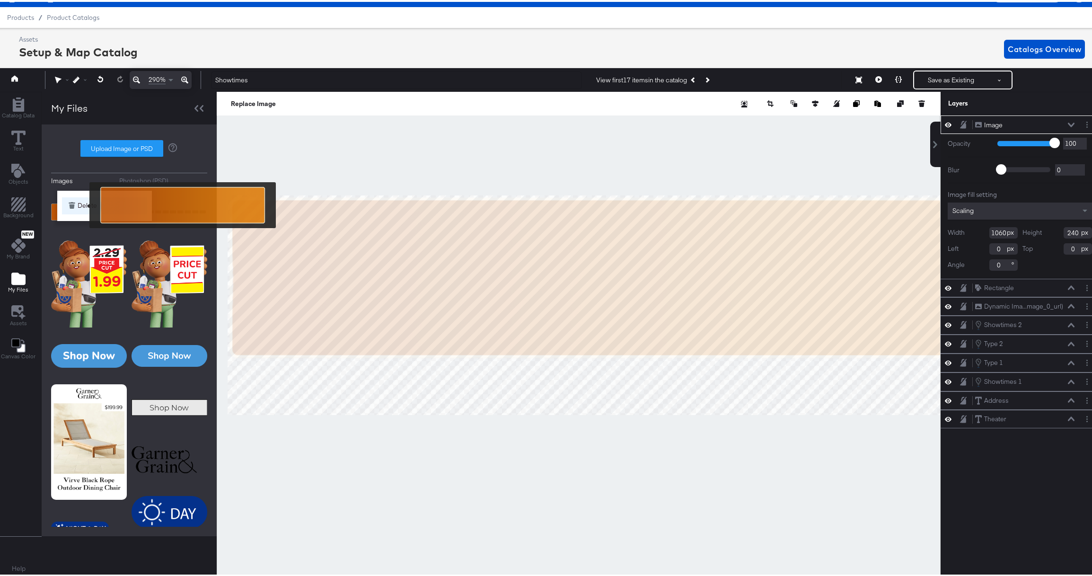
click at [83, 203] on button "Delete" at bounding box center [104, 203] width 85 height 17
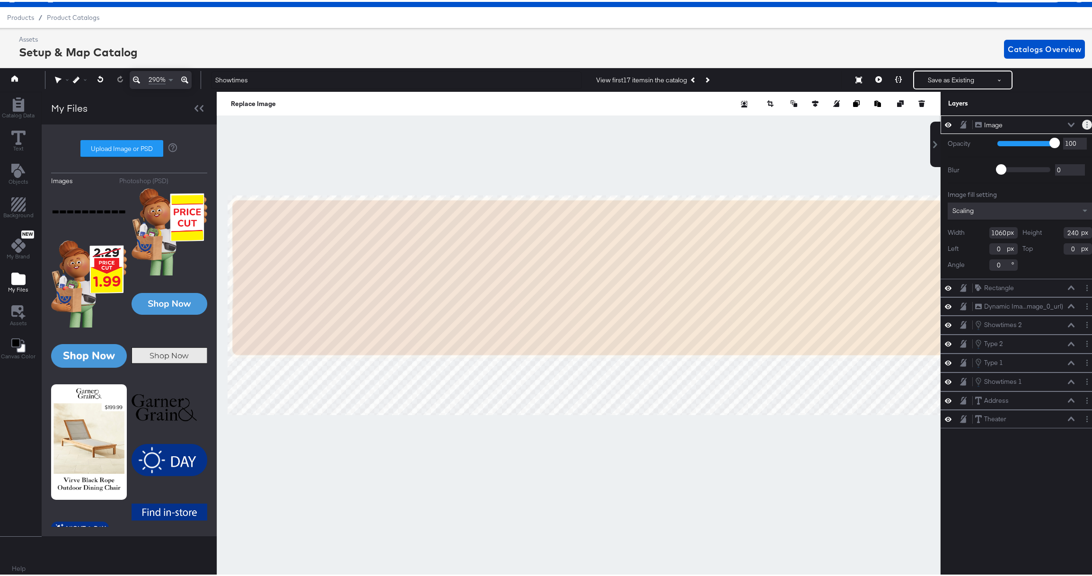
click at [1082, 125] on button "Layer Options" at bounding box center [1087, 123] width 10 height 10
click at [1006, 191] on button "Delete" at bounding box center [1012, 191] width 20 height 10
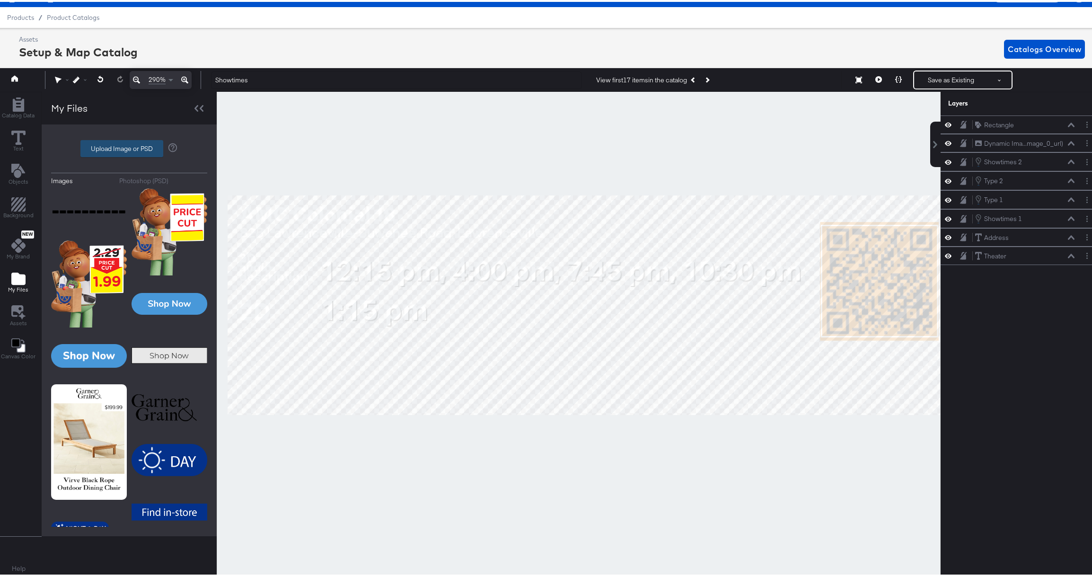
click at [95, 151] on label "Upload Image or PSD" at bounding box center [122, 147] width 82 height 16
click at [129, 147] on input "Upload Image or PSD" at bounding box center [129, 147] width 0 height 0
type input "C:\fakepath\Rectangle 1.png"
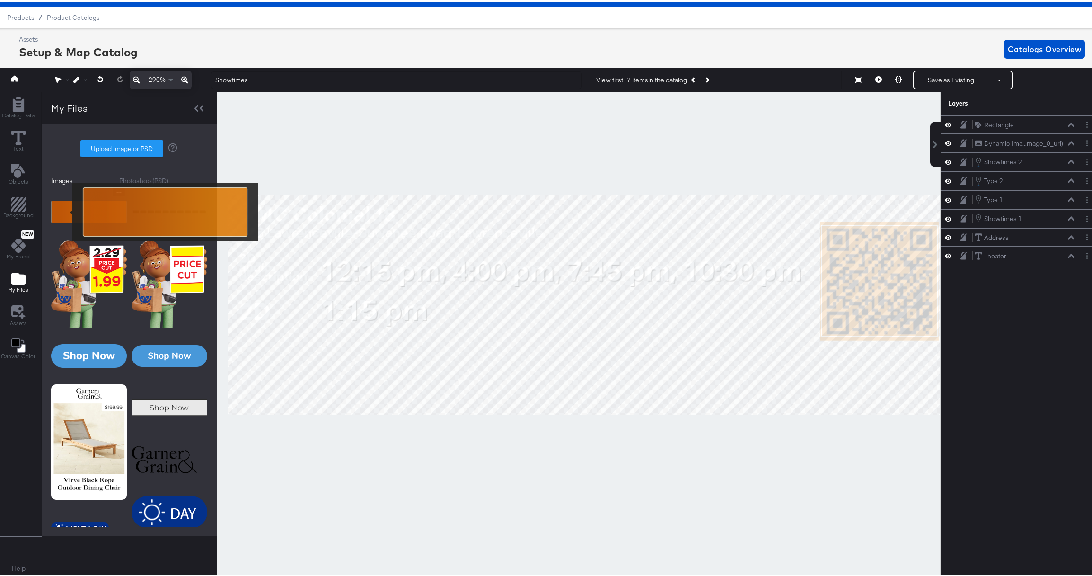
click at [66, 210] on img at bounding box center [89, 209] width 76 height 47
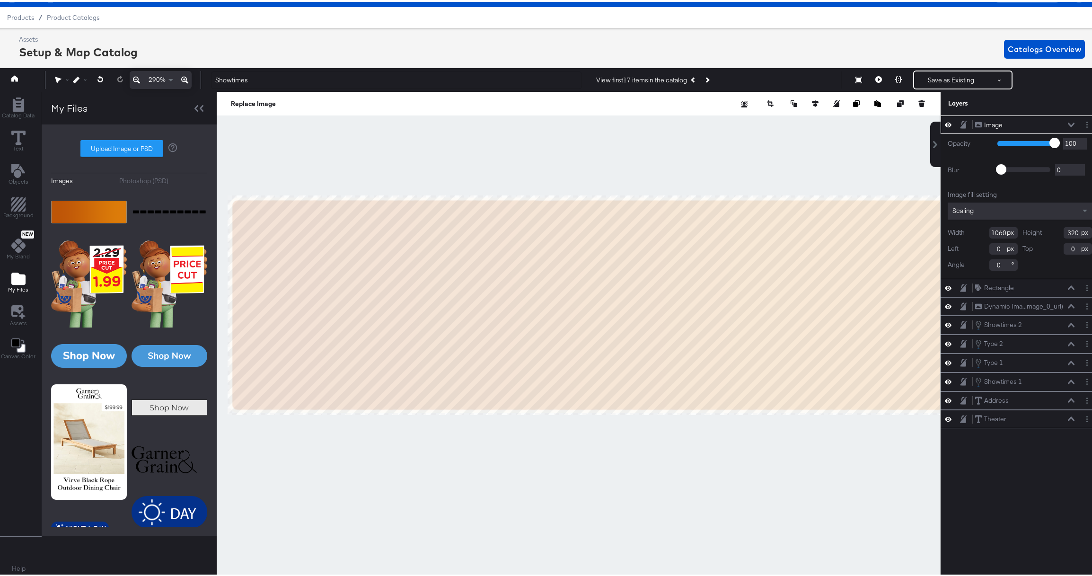
click at [1067, 123] on button at bounding box center [1071, 123] width 8 height 6
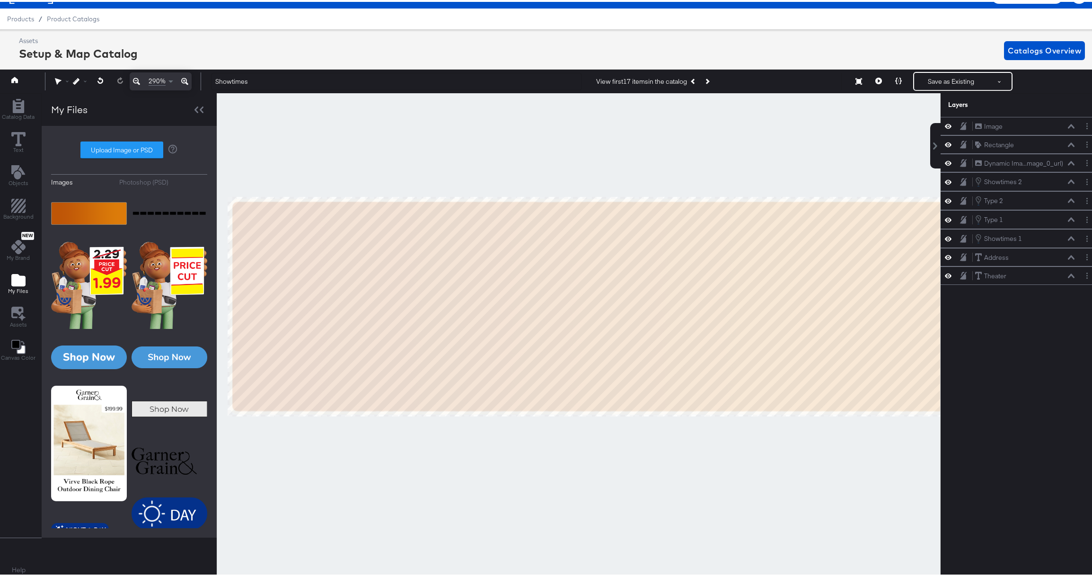
scroll to position [19, 2]
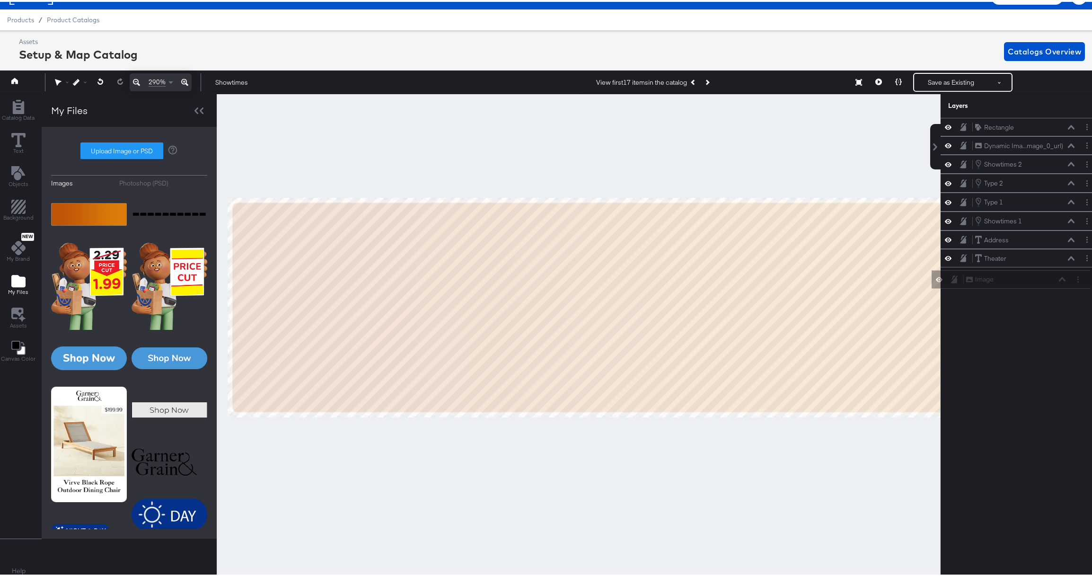
drag, startPoint x: 964, startPoint y: 123, endPoint x: 962, endPoint y: 282, distance: 159.4
click at [962, 282] on div "Image Image Rectangle Rectangle Dynamic Ima...mage_0_url) Dynamic Image (image_…" at bounding box center [1019, 200] width 158 height 168
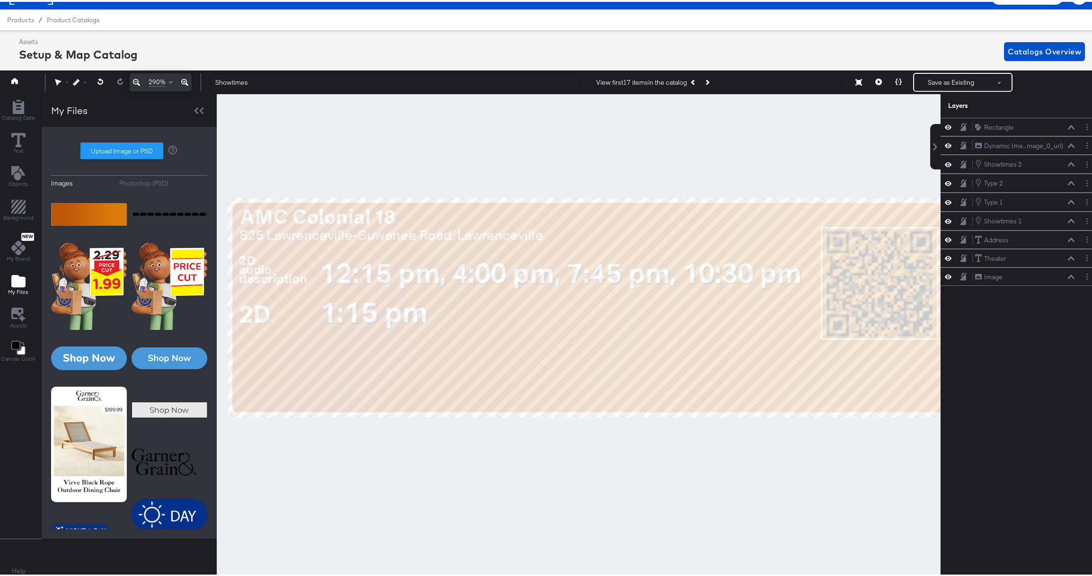
scroll to position [21, 2]
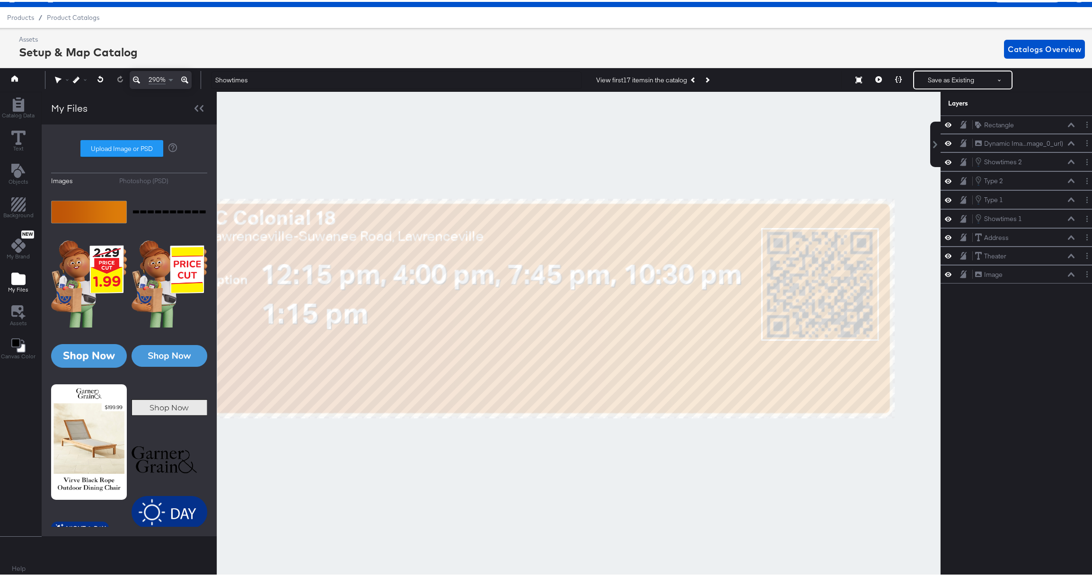
drag, startPoint x: 741, startPoint y: 442, endPoint x: 672, endPoint y: 442, distance: 69.1
click at [673, 446] on div at bounding box center [578, 333] width 723 height 486
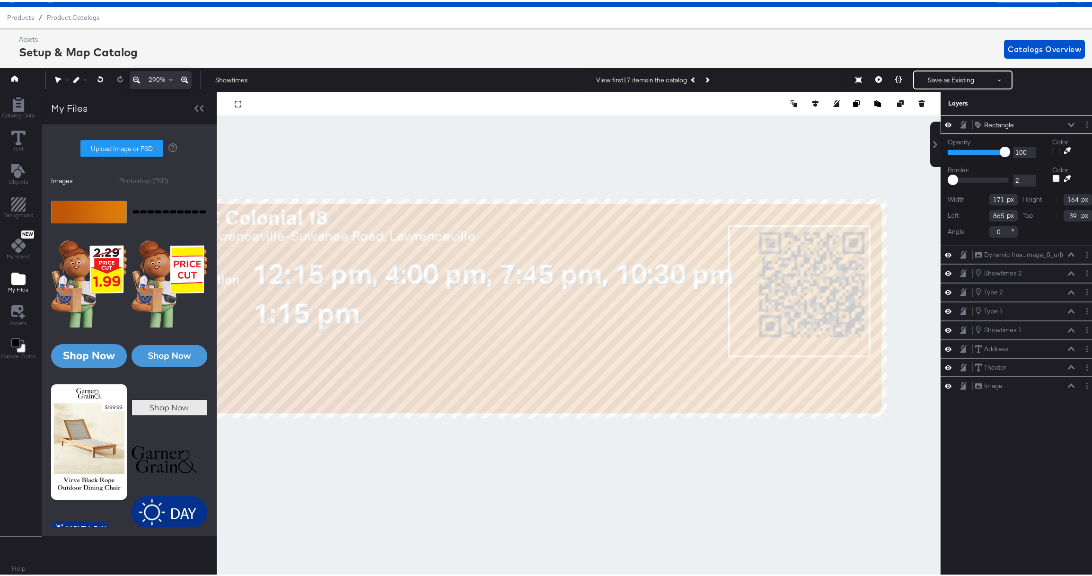
type input "829"
type input "208"
type input "192"
type input "566"
type input "70"
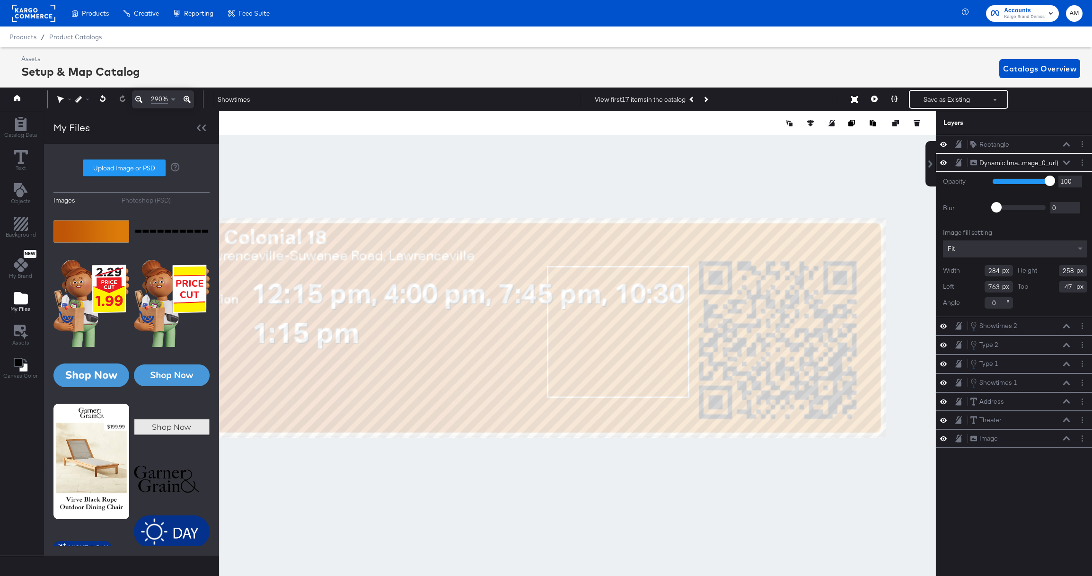
scroll to position [21, 2]
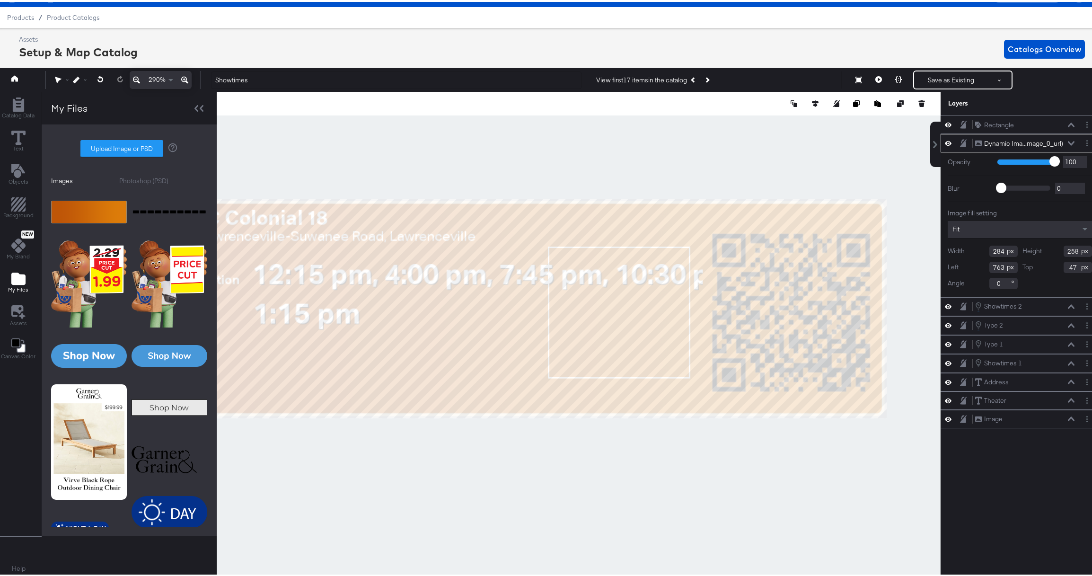
type input "792"
type input "37"
type input "273"
type input "47"
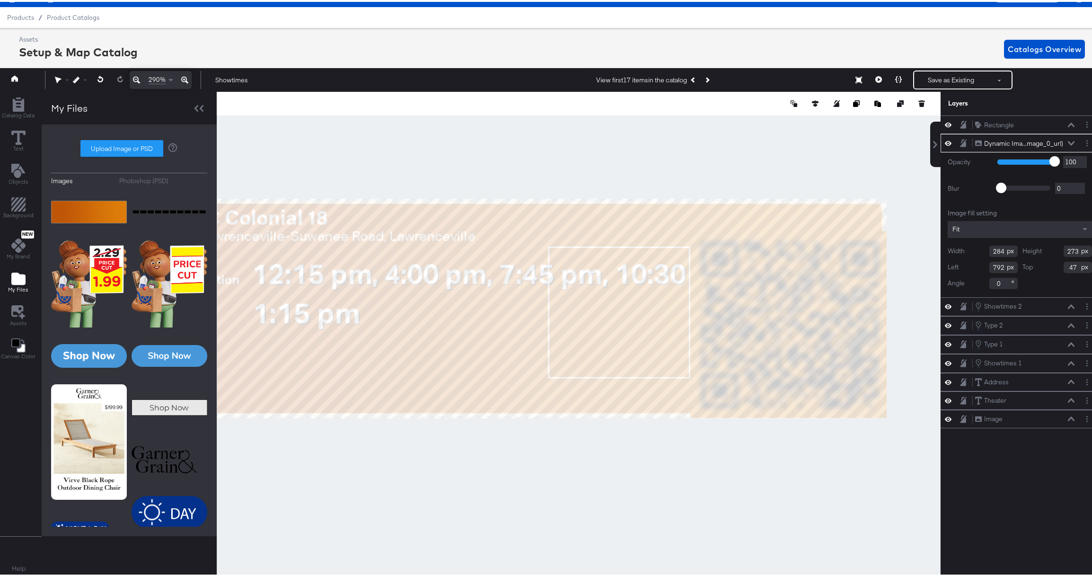
type input "302"
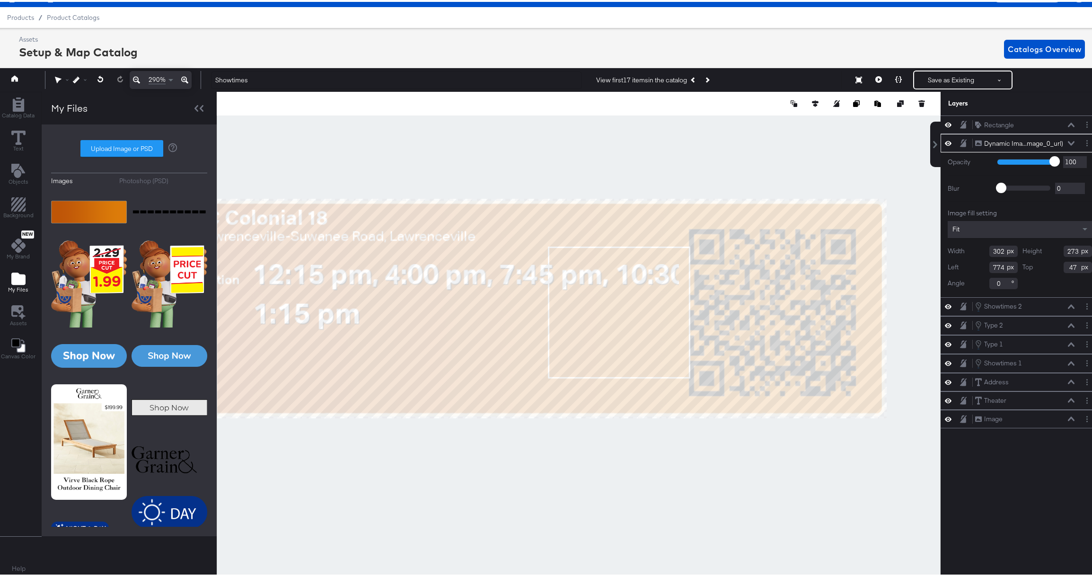
type input "762"
type input "31"
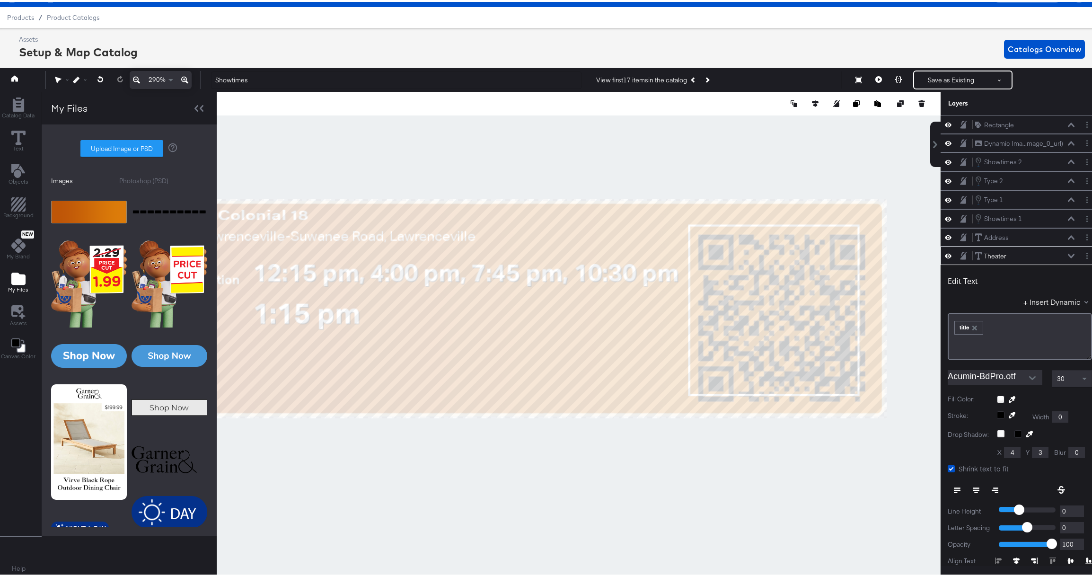
scroll to position [72, 0]
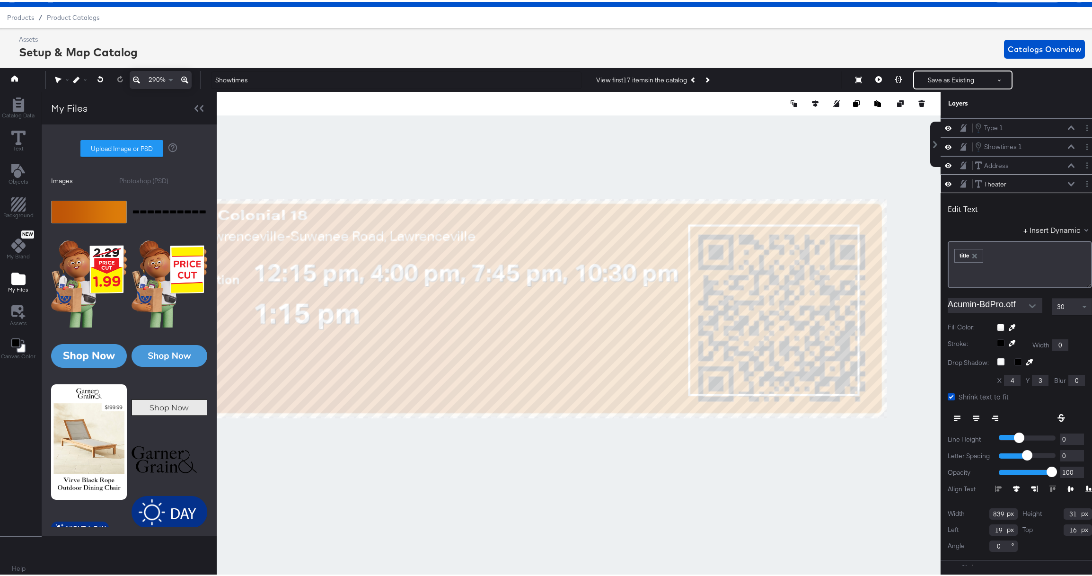
type input "735"
type input "22"
type input "17"
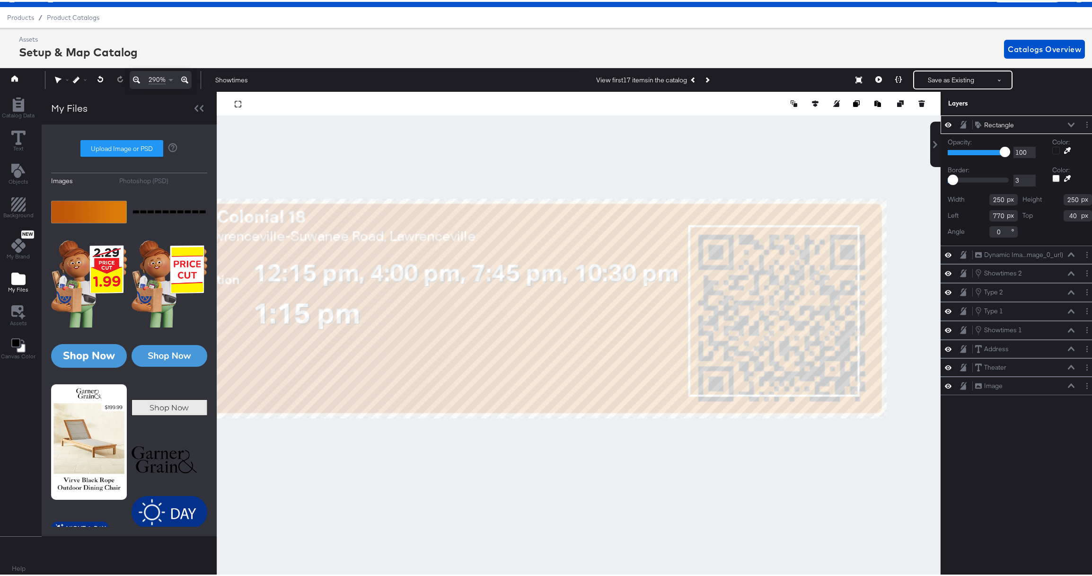
type input "41"
type input "771"
type input "42"
type input "772"
type input "43"
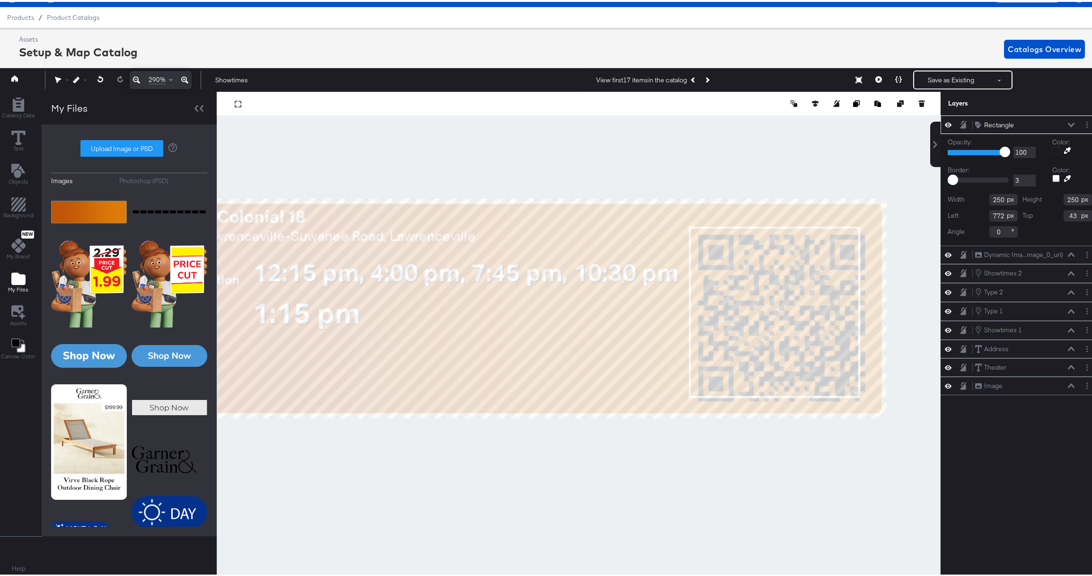
type input "773"
type input "44"
type input "774"
type input "45"
type input "775"
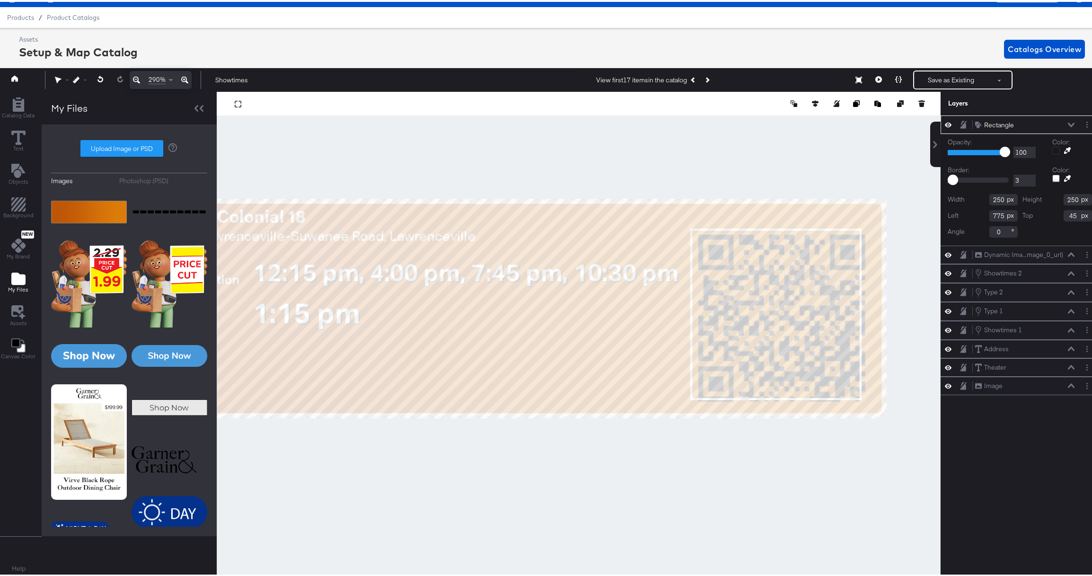
type input "46"
type input "776"
type input "47"
type input "779"
type input "46"
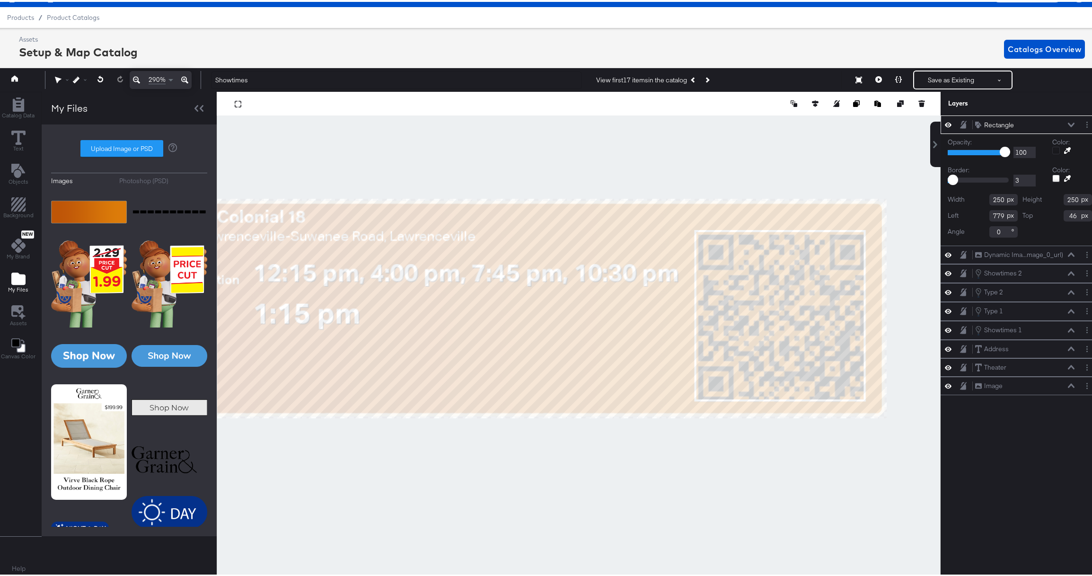
type input "778"
click at [1063, 198] on input "250" at bounding box center [1077, 197] width 28 height 11
type input "254"
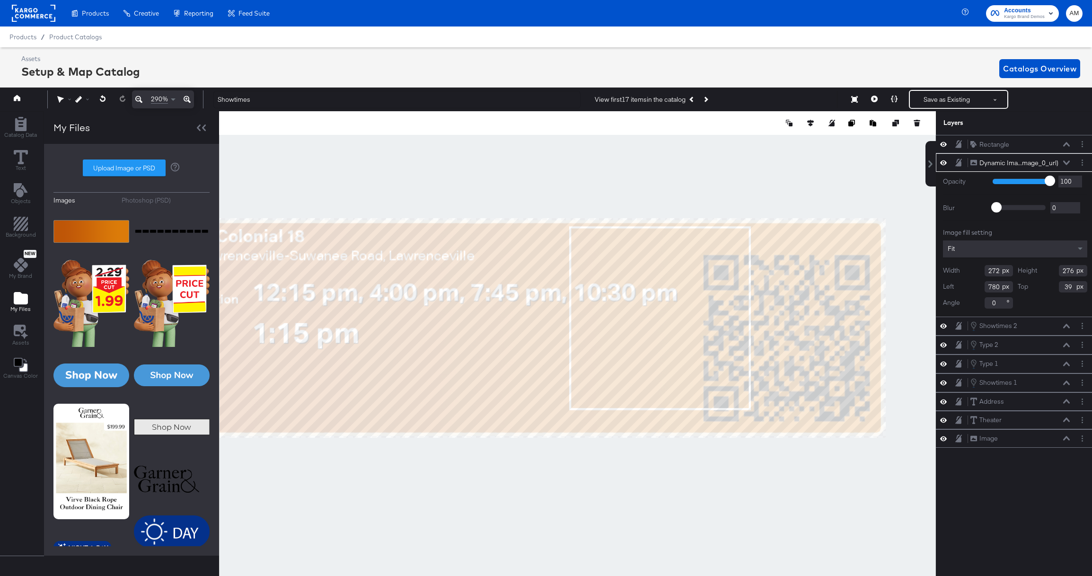
scroll to position [21, 2]
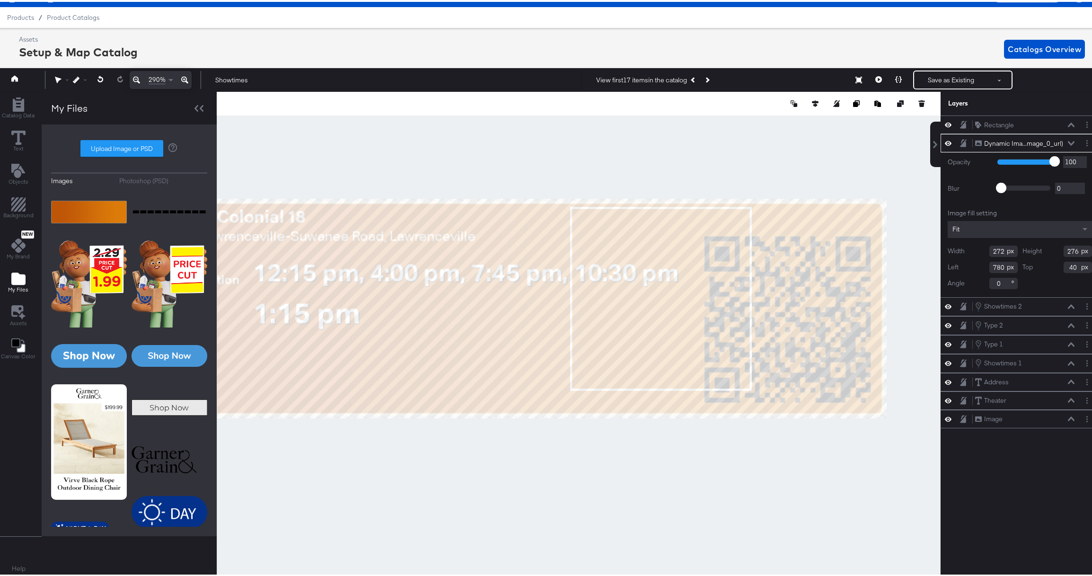
type input "41"
click at [773, 160] on div at bounding box center [579, 333] width 724 height 486
type input "39"
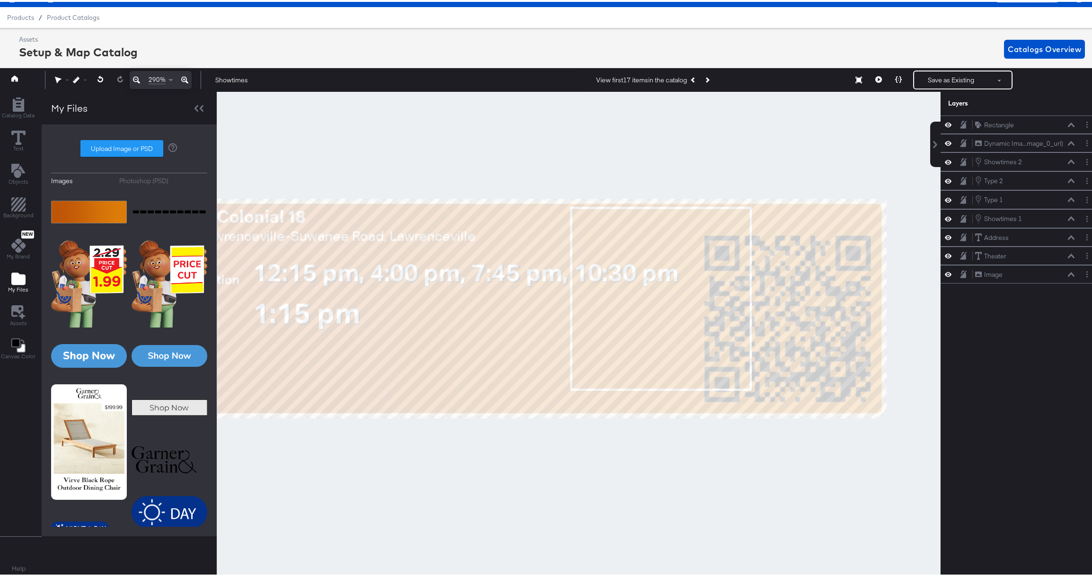
click at [821, 424] on div at bounding box center [579, 333] width 724 height 486
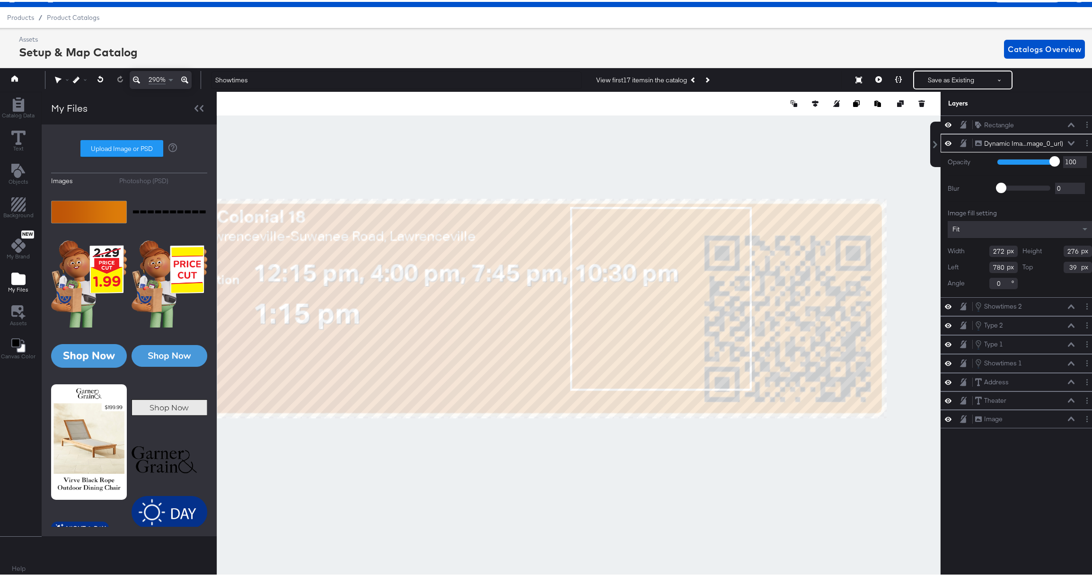
type input "38"
type input "779"
click at [834, 475] on div at bounding box center [579, 333] width 724 height 486
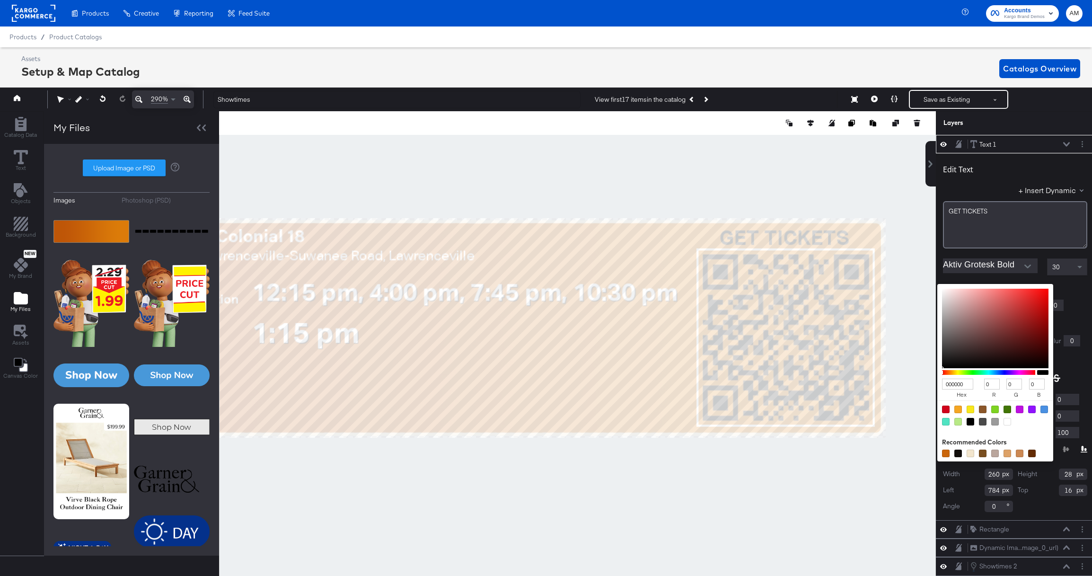
scroll to position [21, 2]
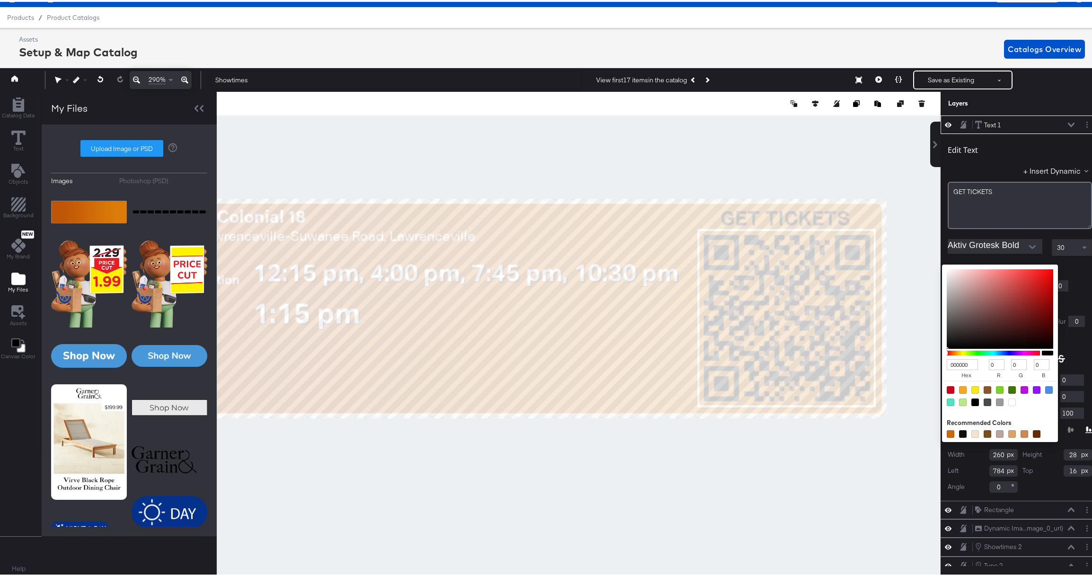
click at [1008, 397] on div at bounding box center [1012, 400] width 8 height 8
type input "FFFFFF"
type input "255"
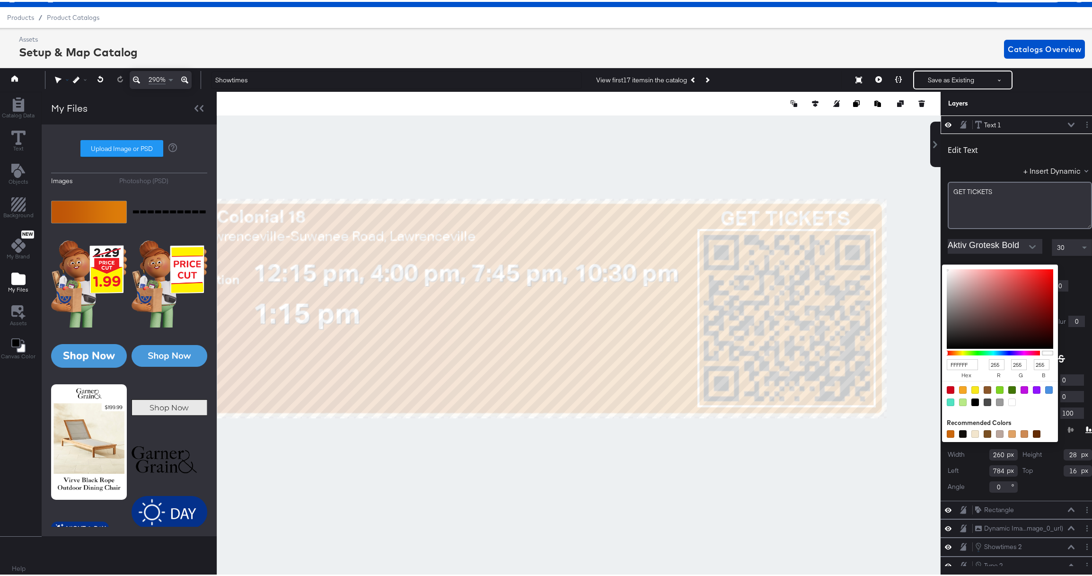
click at [56, 76] on icon at bounding box center [57, 78] width 7 height 7
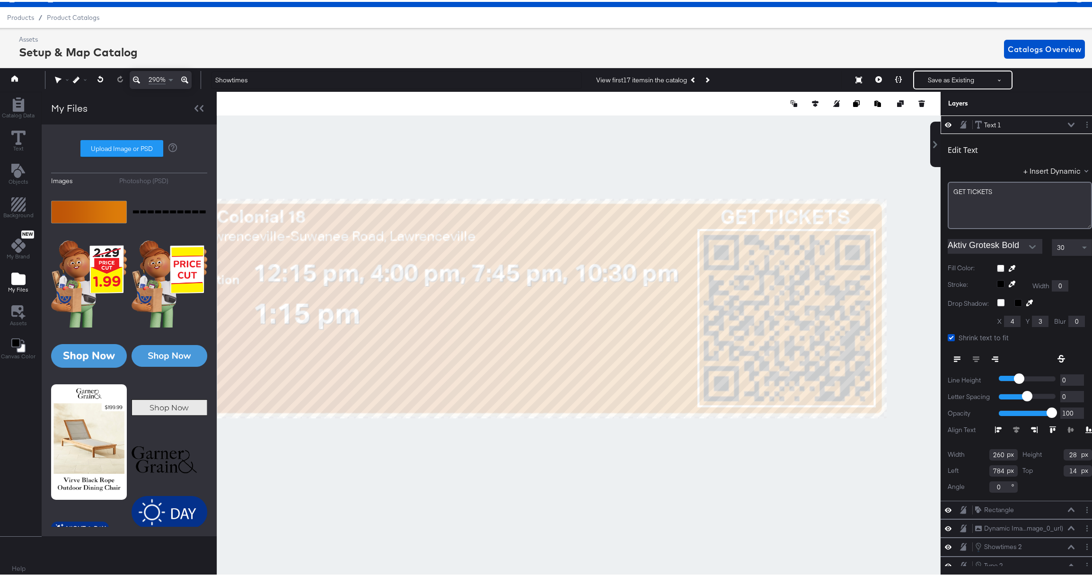
type input "13"
click at [1082, 245] on span at bounding box center [1084, 246] width 5 height 3
click at [1082, 246] on span at bounding box center [1084, 246] width 5 height 2
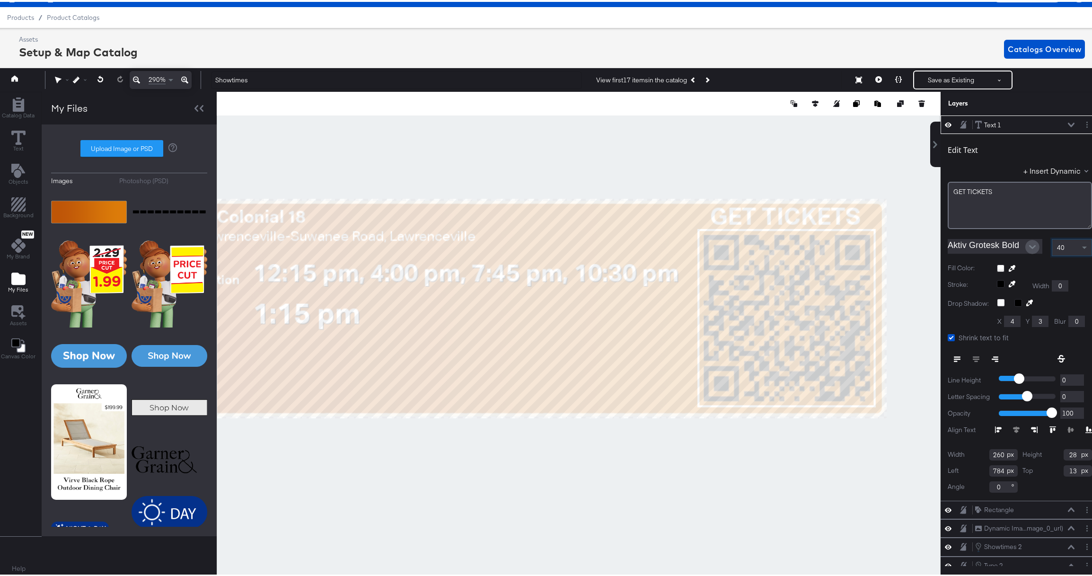
click at [1029, 246] on icon "Open" at bounding box center [1032, 245] width 7 height 7
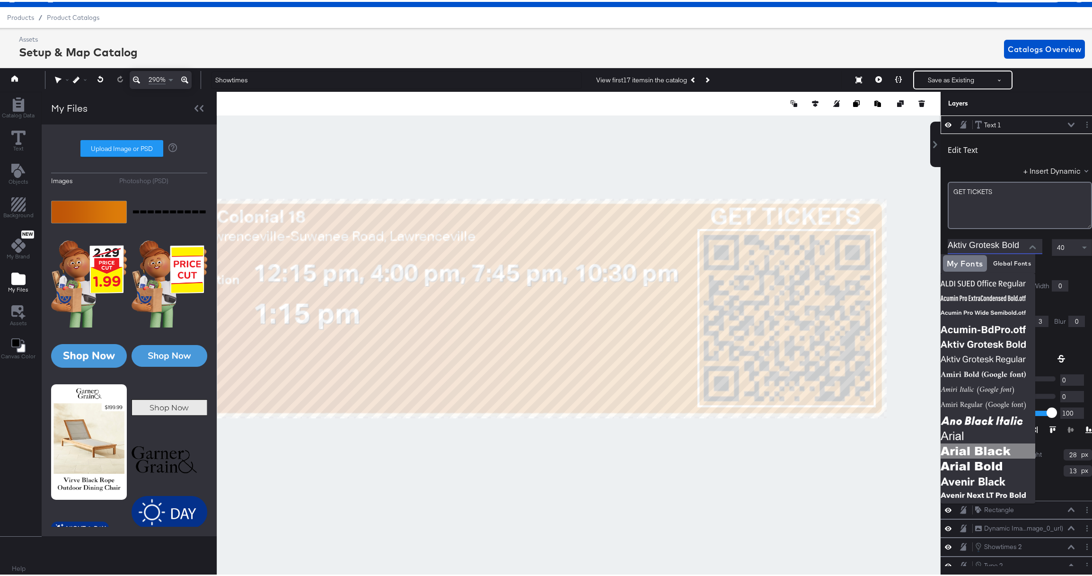
click at [1003, 444] on img at bounding box center [987, 448] width 95 height 15
type input "Arial Black"
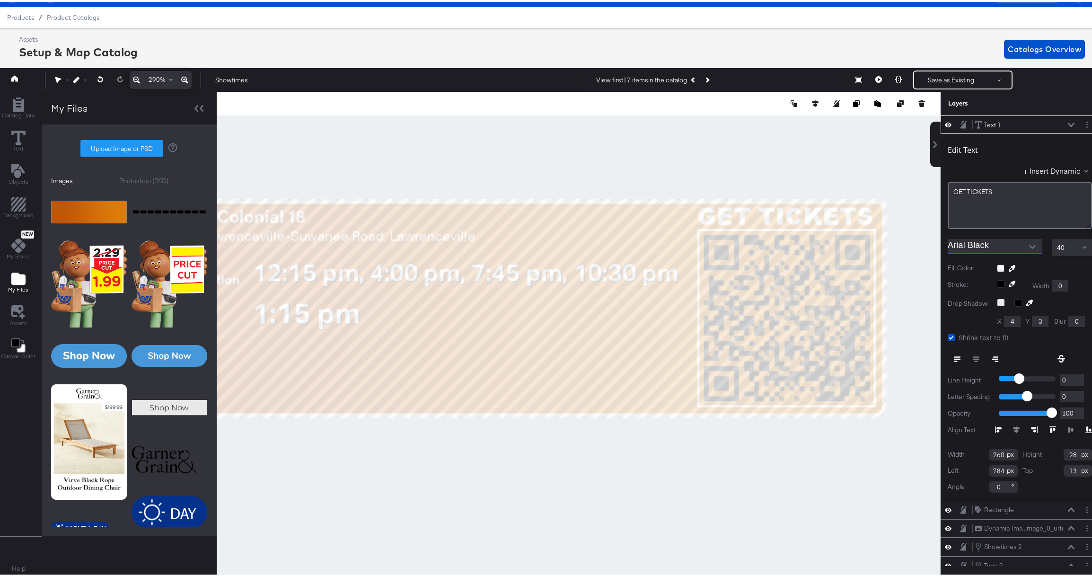
click at [997, 301] on icon at bounding box center [1000, 300] width 7 height 7
click at [0, 0] on input "checkbox" at bounding box center [0, 0] width 0 height 0
click at [1009, 322] on input "4" at bounding box center [1012, 319] width 17 height 11
click at [1012, 318] on input "4" at bounding box center [1012, 319] width 17 height 11
drag, startPoint x: 1004, startPoint y: 320, endPoint x: 1010, endPoint y: 321, distance: 6.2
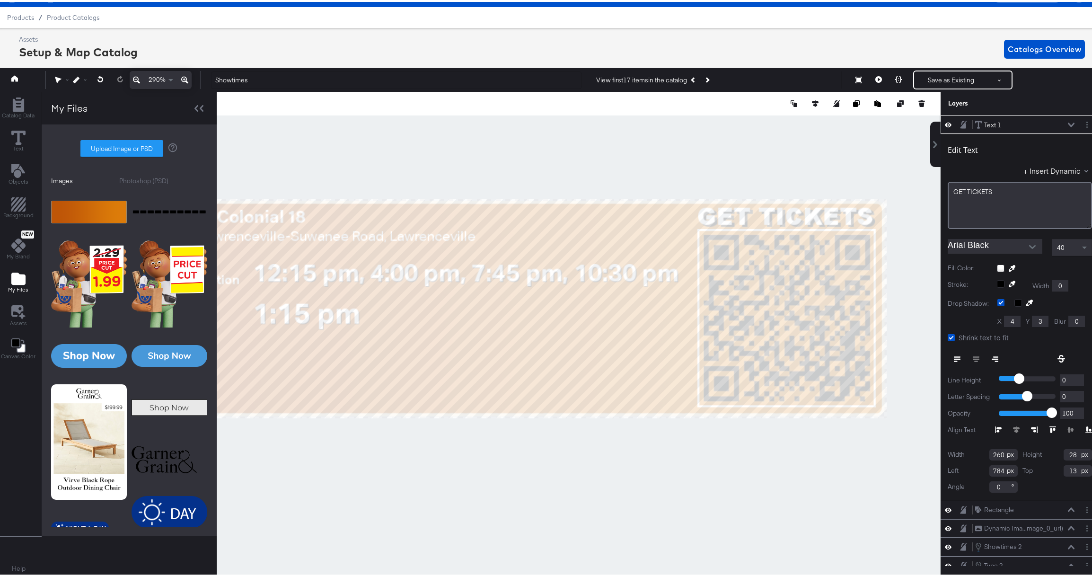
click at [1010, 321] on input "4" at bounding box center [1012, 319] width 17 height 11
type input "1"
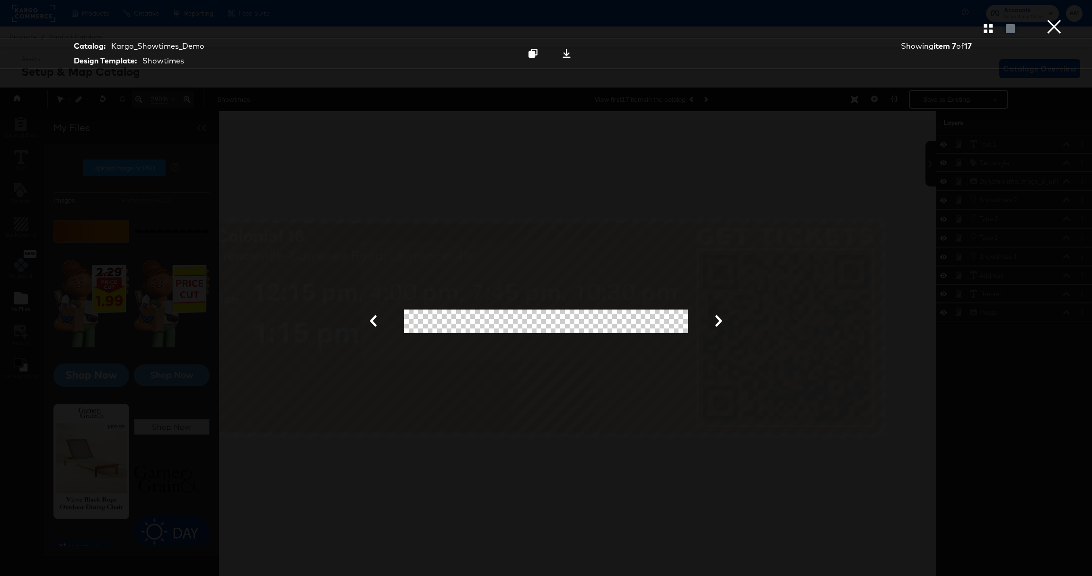
scroll to position [21, 2]
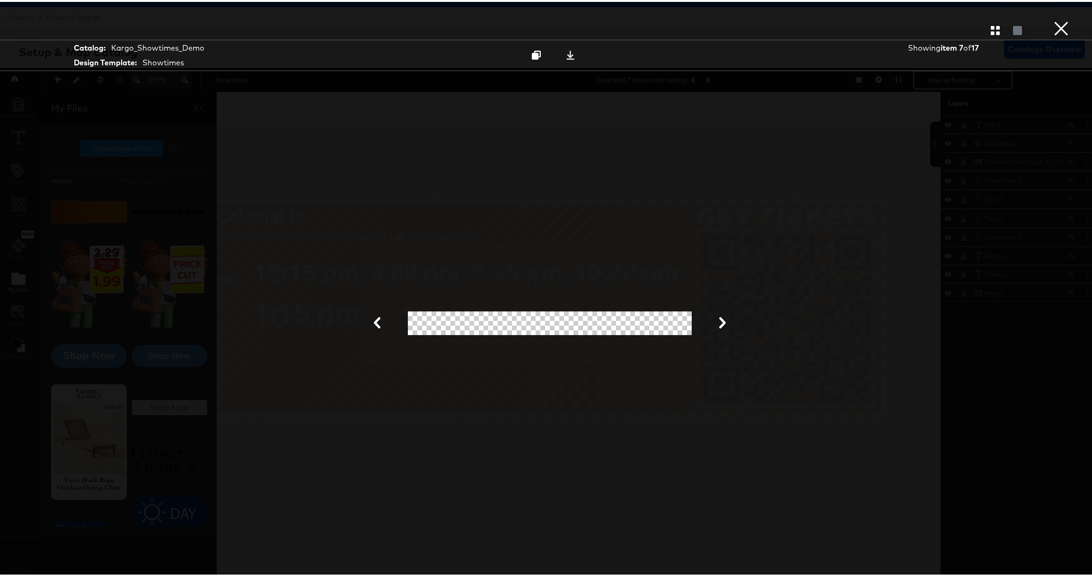
click at [1054, 19] on button "×" at bounding box center [1061, 9] width 19 height 19
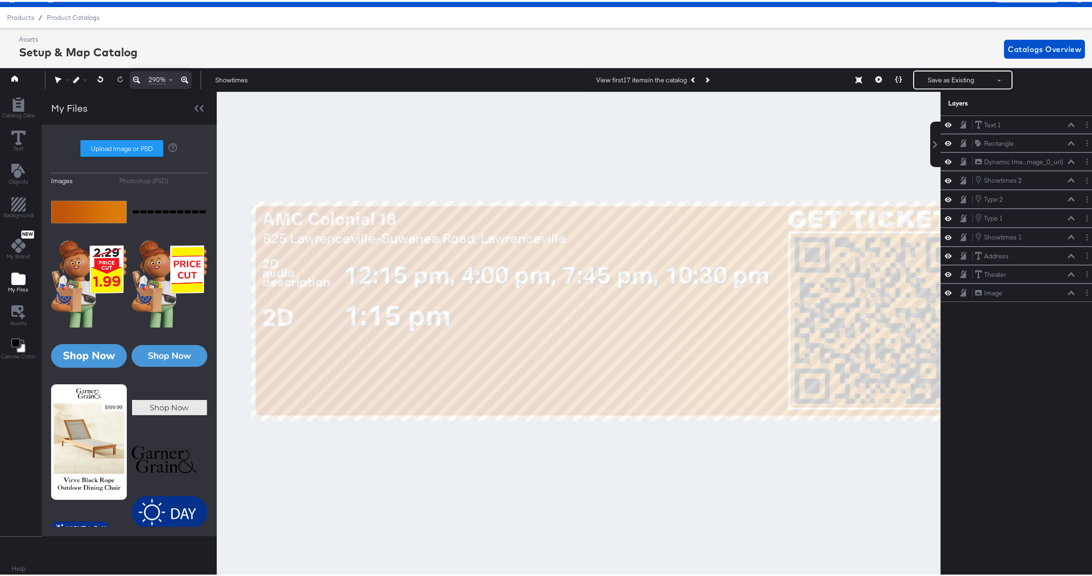
drag, startPoint x: 451, startPoint y: 450, endPoint x: 542, endPoint y: 452, distance: 90.9
click at [542, 452] on div at bounding box center [578, 333] width 723 height 486
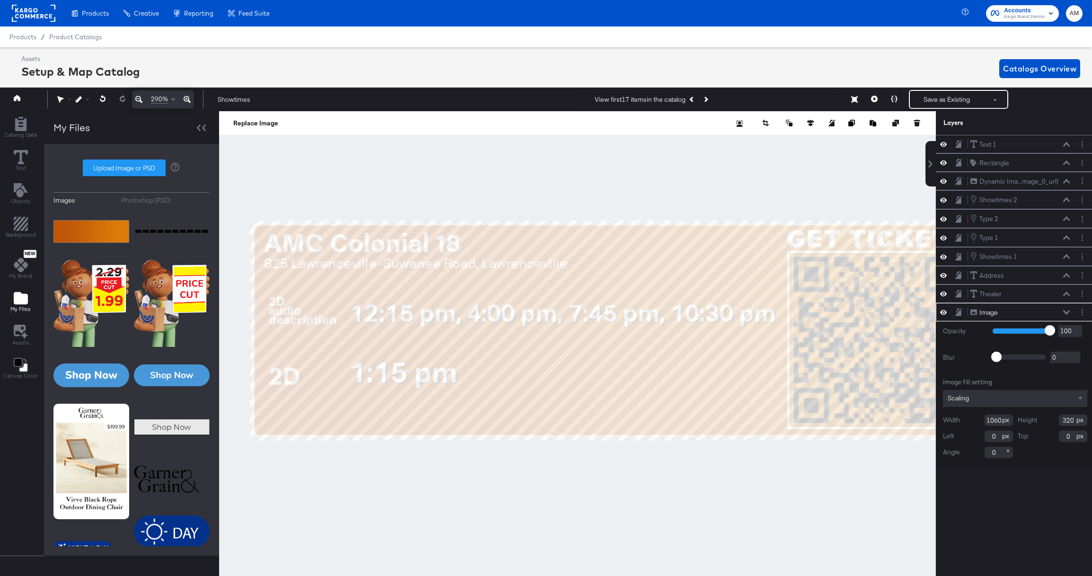
scroll to position [21, 2]
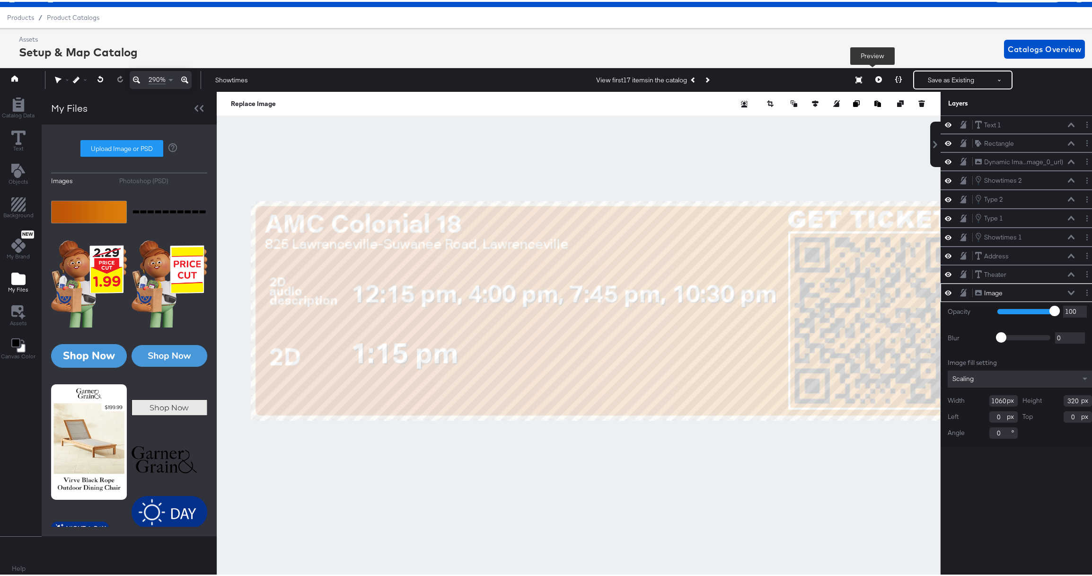
click at [875, 77] on icon at bounding box center [878, 77] width 7 height 7
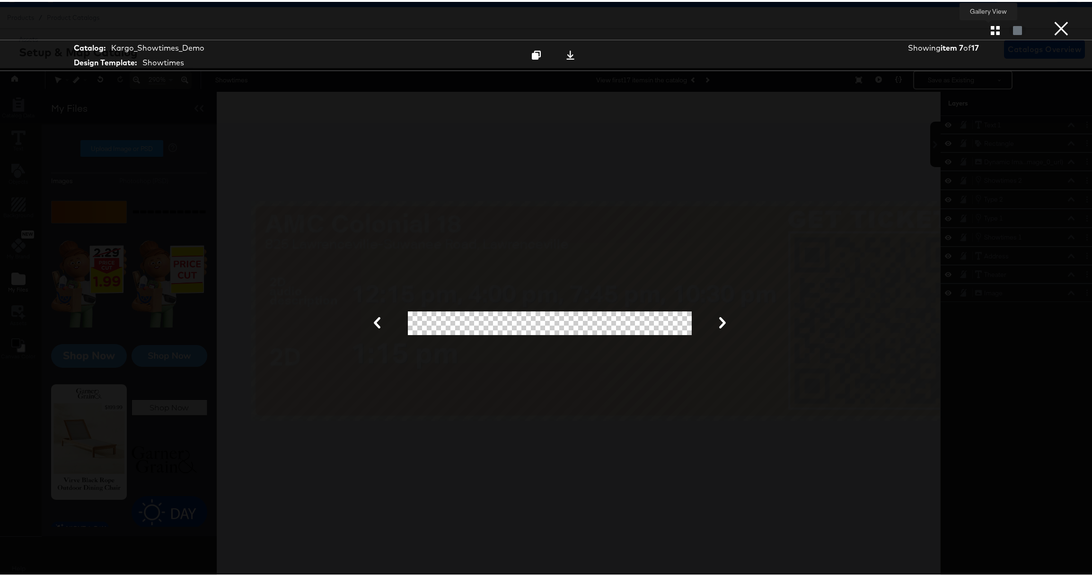
click at [991, 31] on icon "button" at bounding box center [995, 28] width 9 height 9
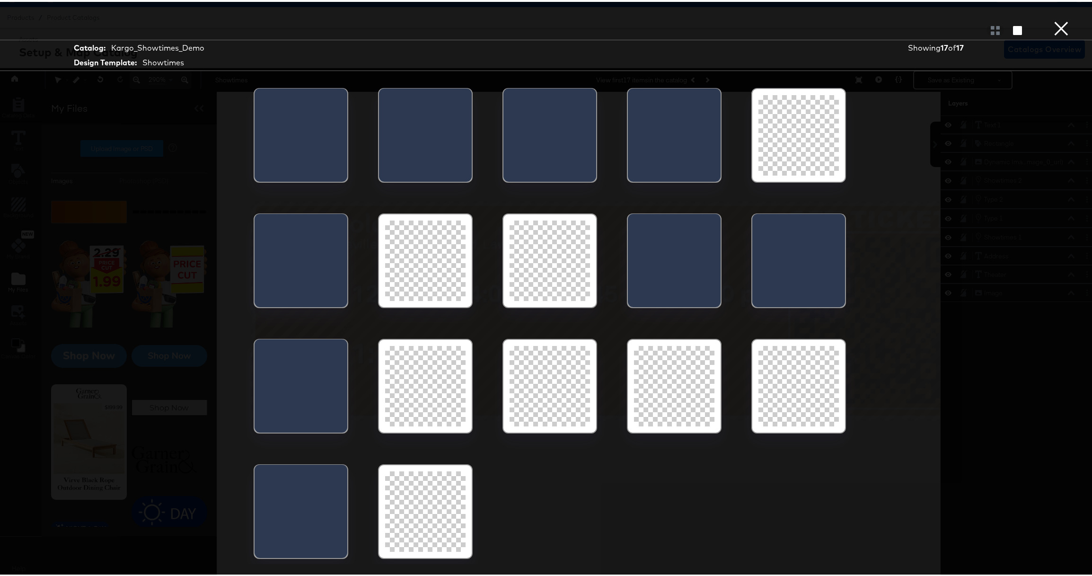
click at [1054, 19] on button "×" at bounding box center [1061, 9] width 19 height 19
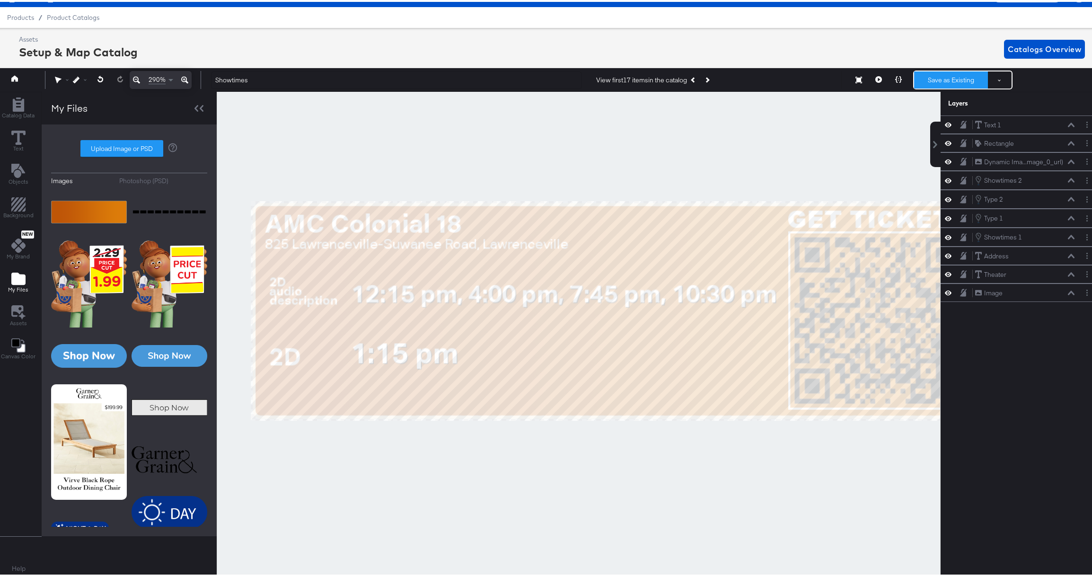
click at [941, 75] on button "Save as Existing" at bounding box center [951, 78] width 74 height 17
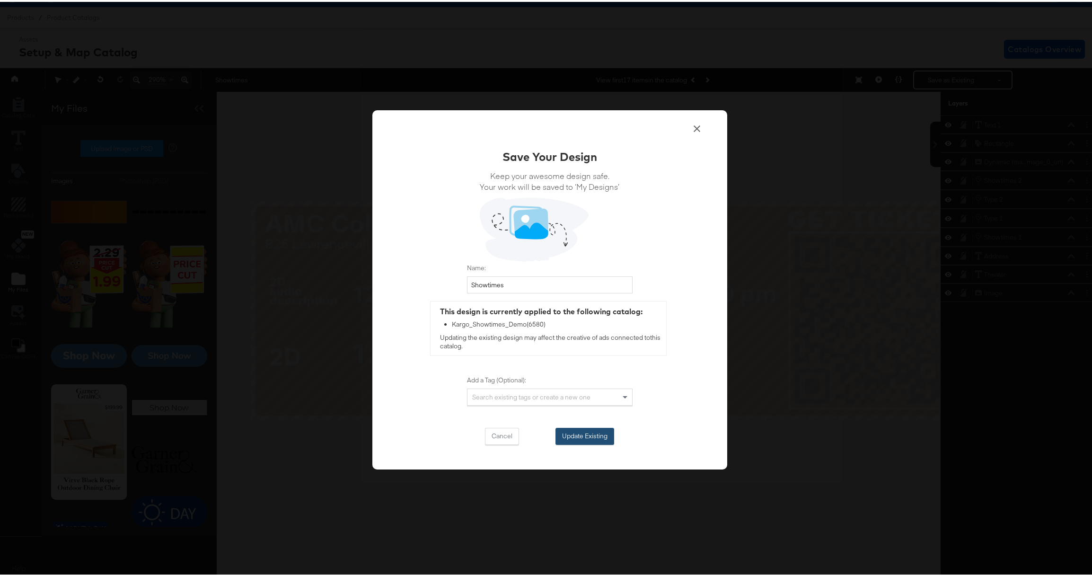
click at [571, 435] on button "Update Existing" at bounding box center [584, 434] width 59 height 17
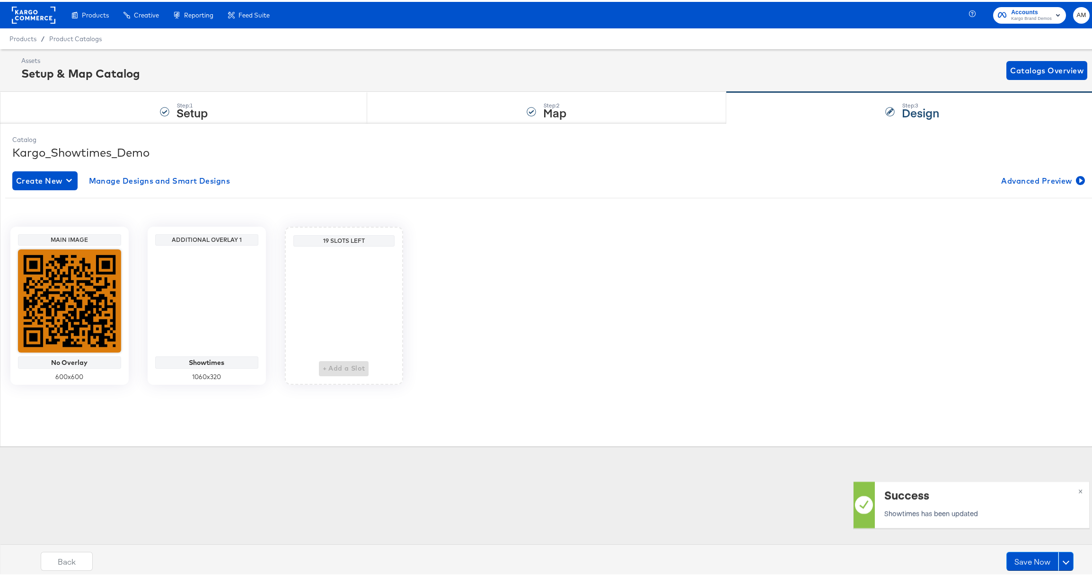
scroll to position [0, 0]
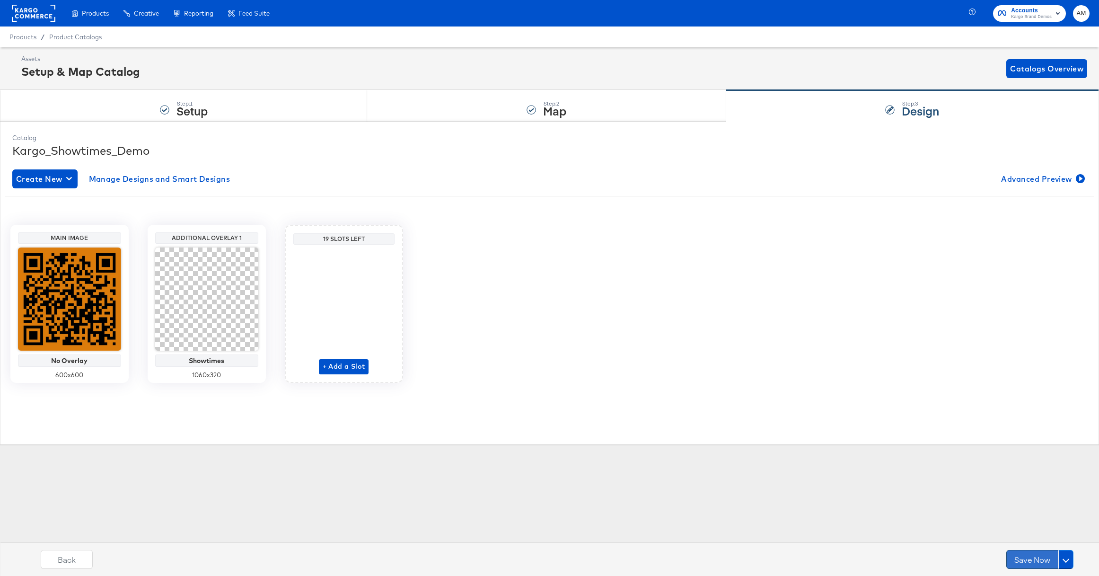
click at [1016, 560] on button "Save Now" at bounding box center [1032, 559] width 52 height 19
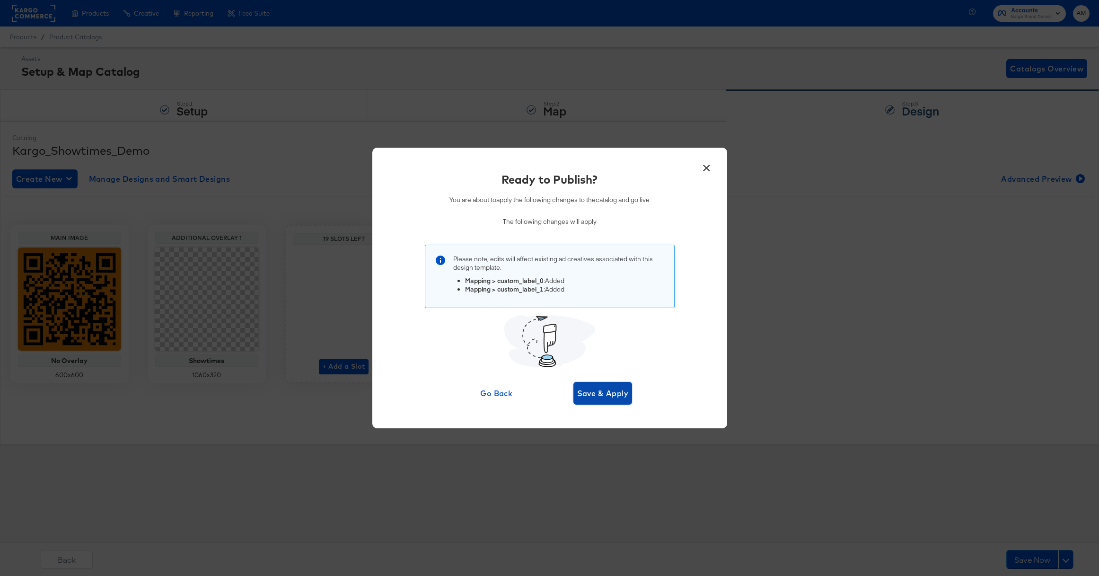
click at [600, 393] on span "Save & Apply" at bounding box center [603, 392] width 52 height 13
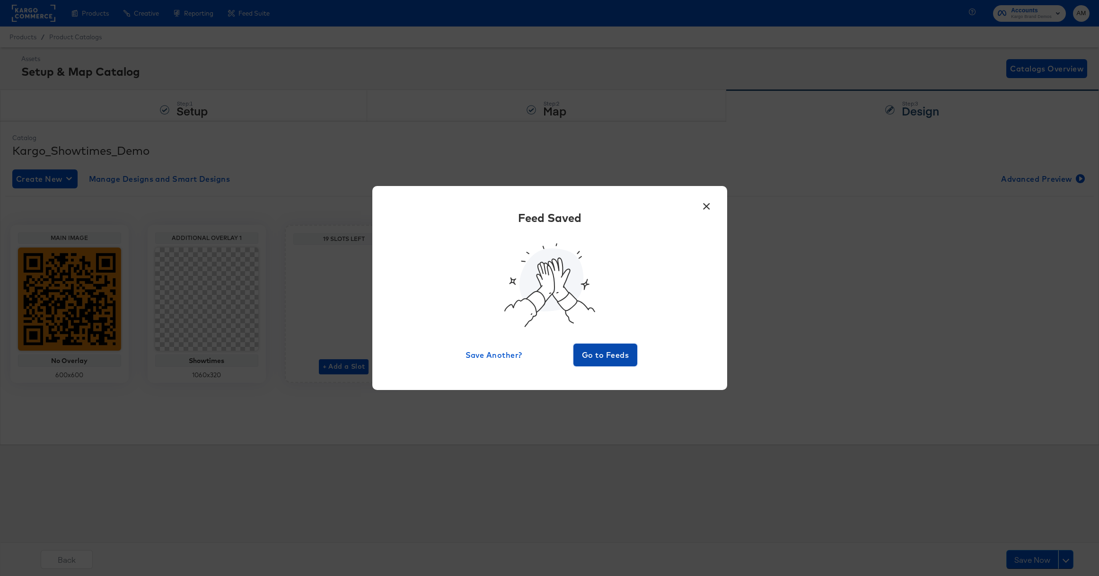
click at [596, 360] on span "Go to Feeds" at bounding box center [605, 354] width 57 height 13
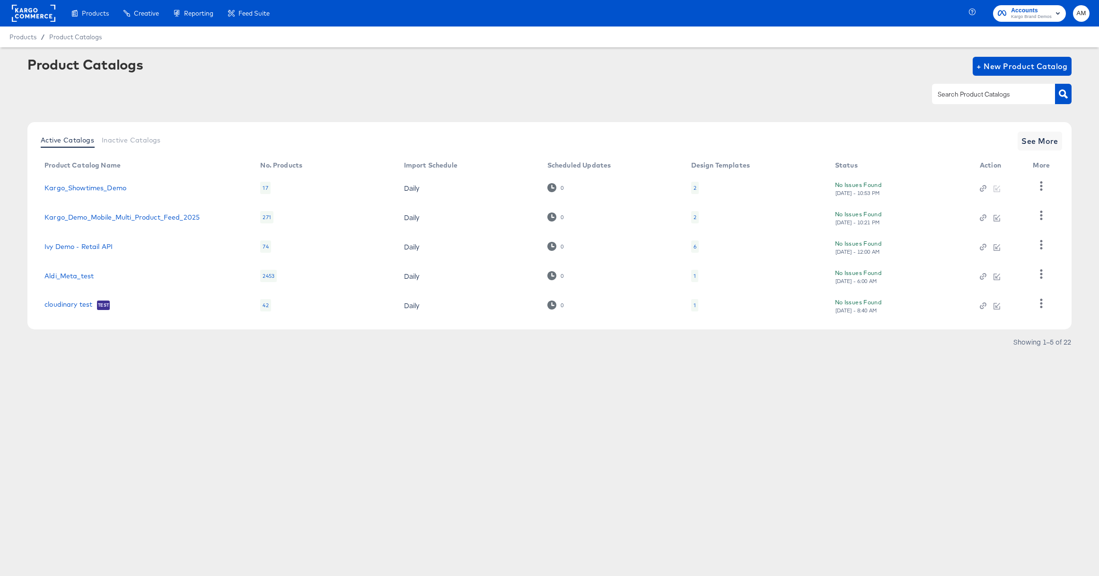
click at [696, 188] on div "2" at bounding box center [695, 188] width 8 height 12
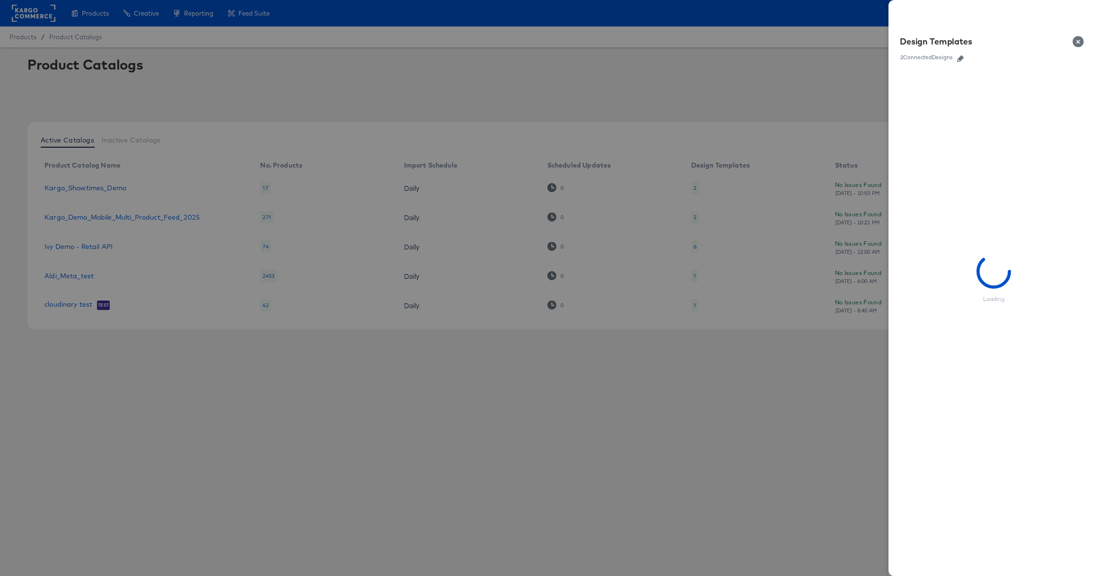
click at [962, 55] on icon "button" at bounding box center [960, 58] width 7 height 7
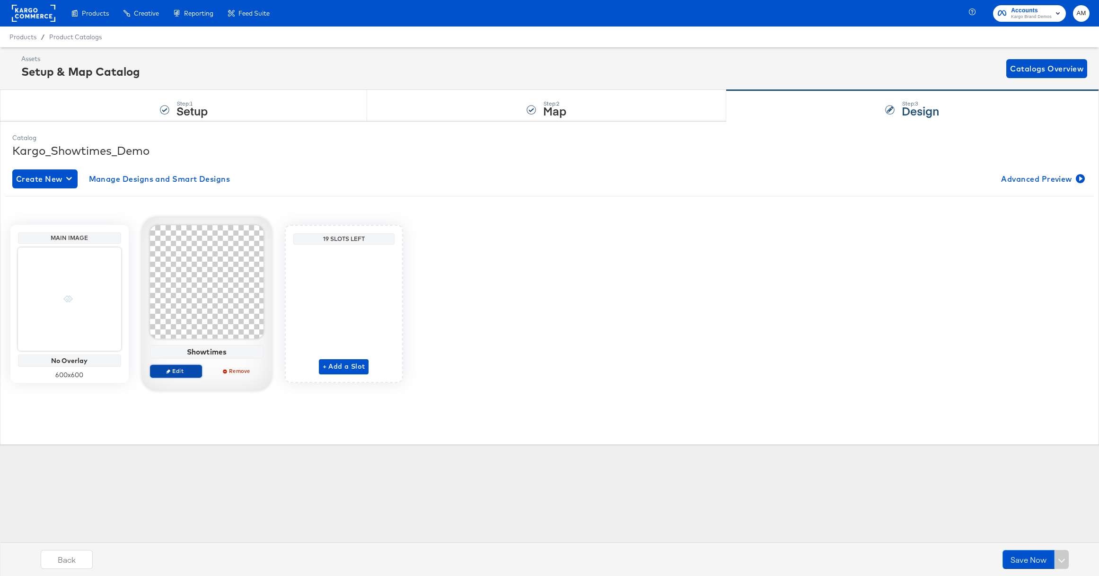
click at [181, 372] on span "Edit" at bounding box center [176, 370] width 44 height 7
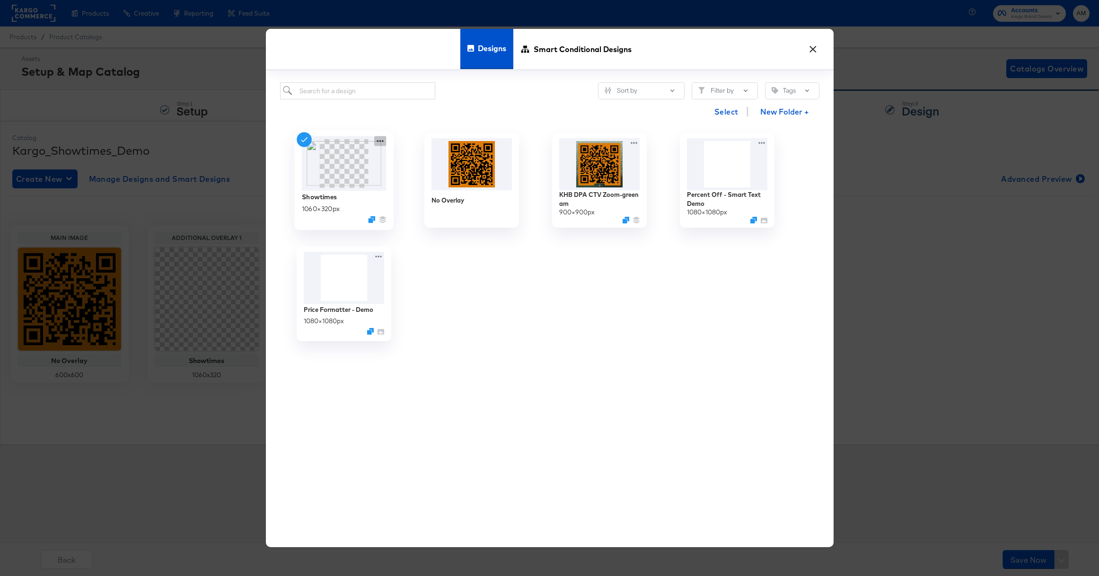
click at [378, 141] on icon at bounding box center [380, 141] width 12 height 10
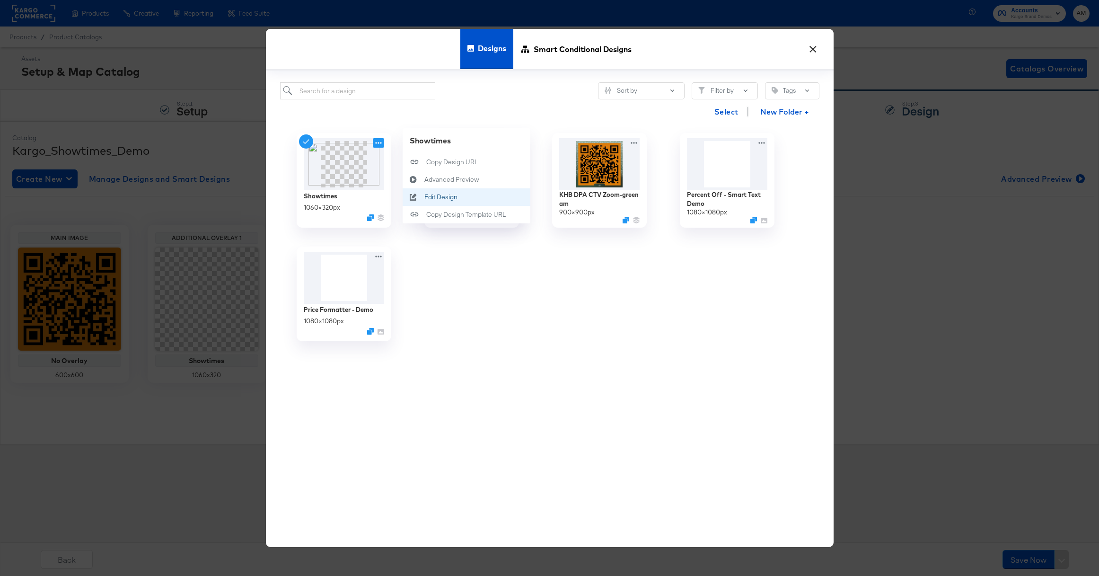
click at [424, 197] on div "Edit Design Edit Design" at bounding box center [424, 197] width 0 height 0
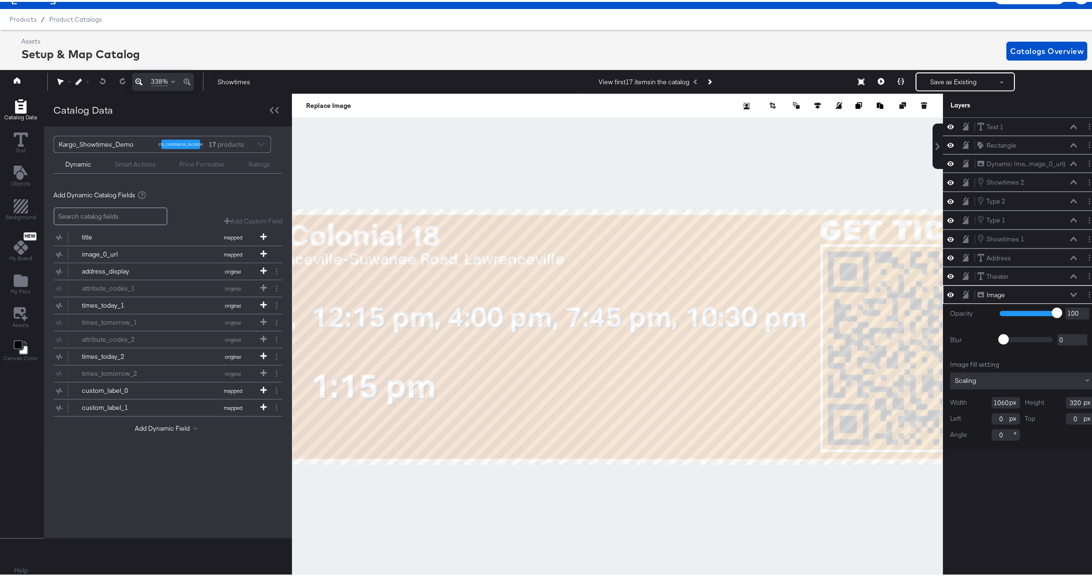
scroll to position [21, 0]
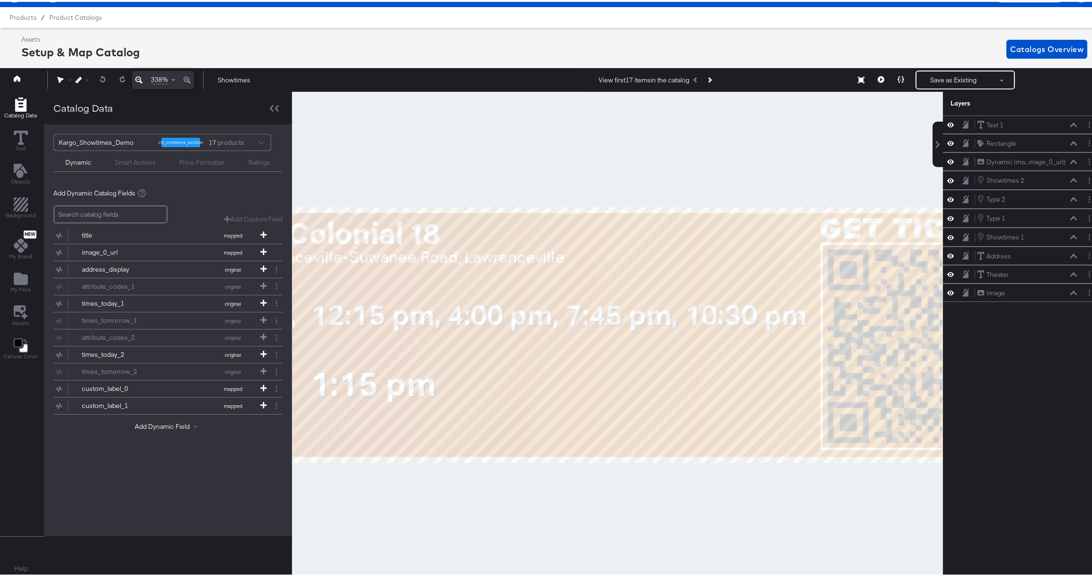
drag, startPoint x: 563, startPoint y: 496, endPoint x: 679, endPoint y: 497, distance: 115.9
click at [679, 497] on div at bounding box center [617, 333] width 650 height 486
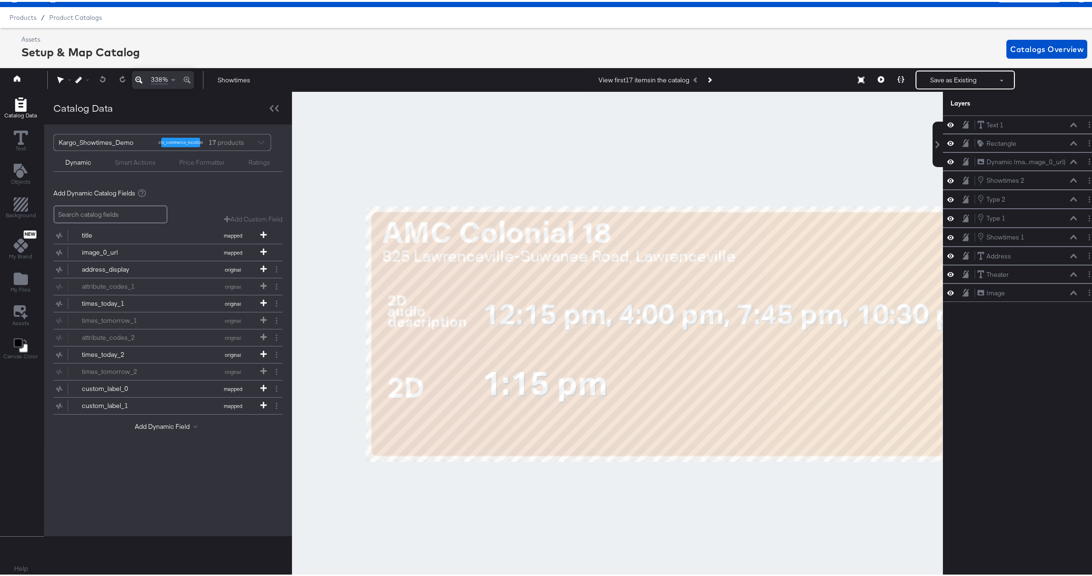
drag, startPoint x: 512, startPoint y: 424, endPoint x: 683, endPoint y: 423, distance: 171.3
click at [683, 423] on div at bounding box center [617, 333] width 650 height 486
click at [712, 79] on button "Next Product" at bounding box center [709, 78] width 13 height 17
click at [694, 79] on icon "Previous Product" at bounding box center [696, 78] width 5 height 5
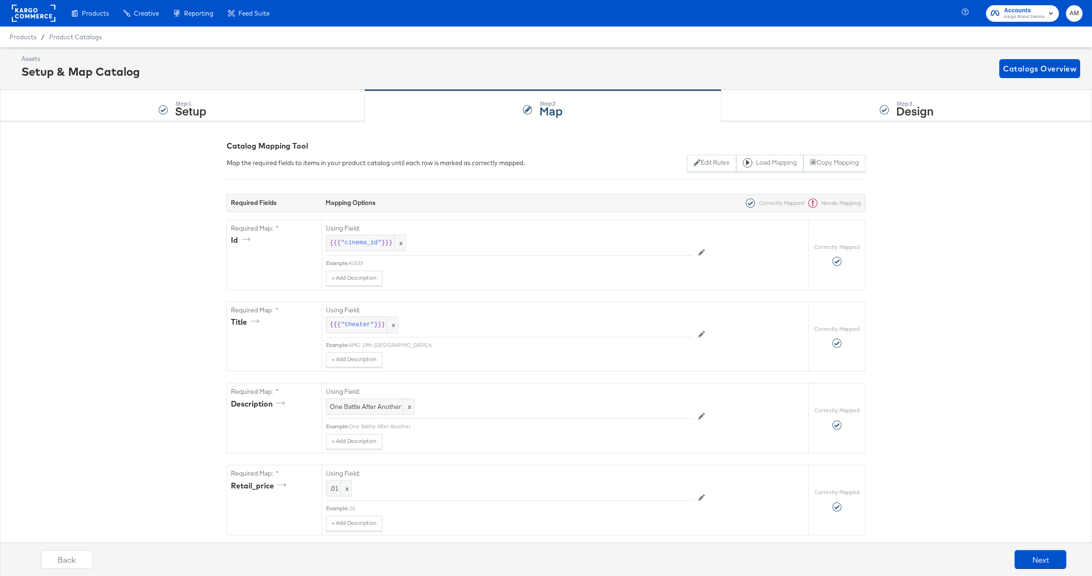
scroll to position [1004, 0]
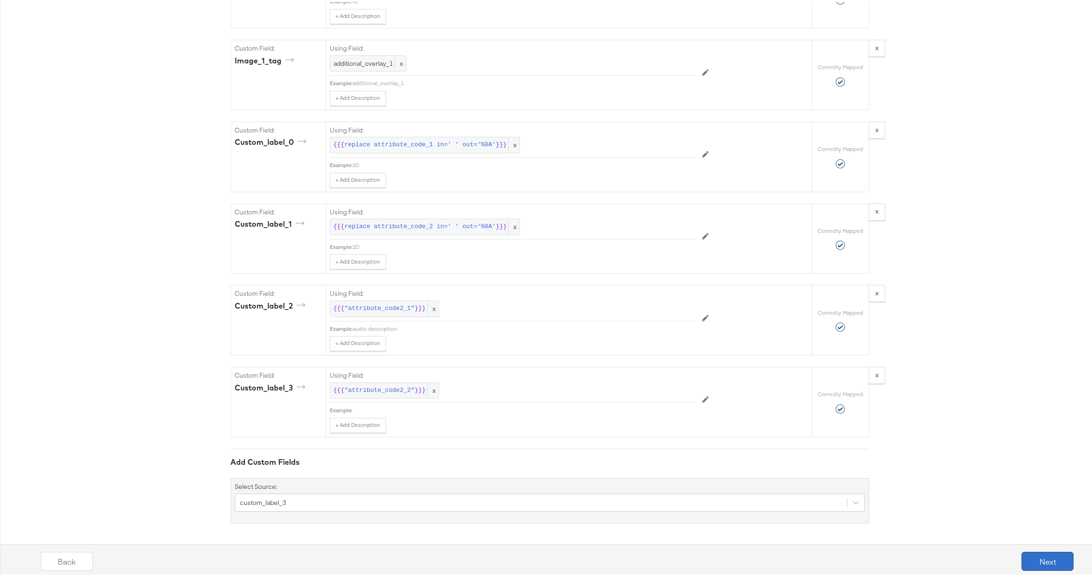
click at [1036, 558] on button "Next" at bounding box center [1047, 559] width 52 height 19
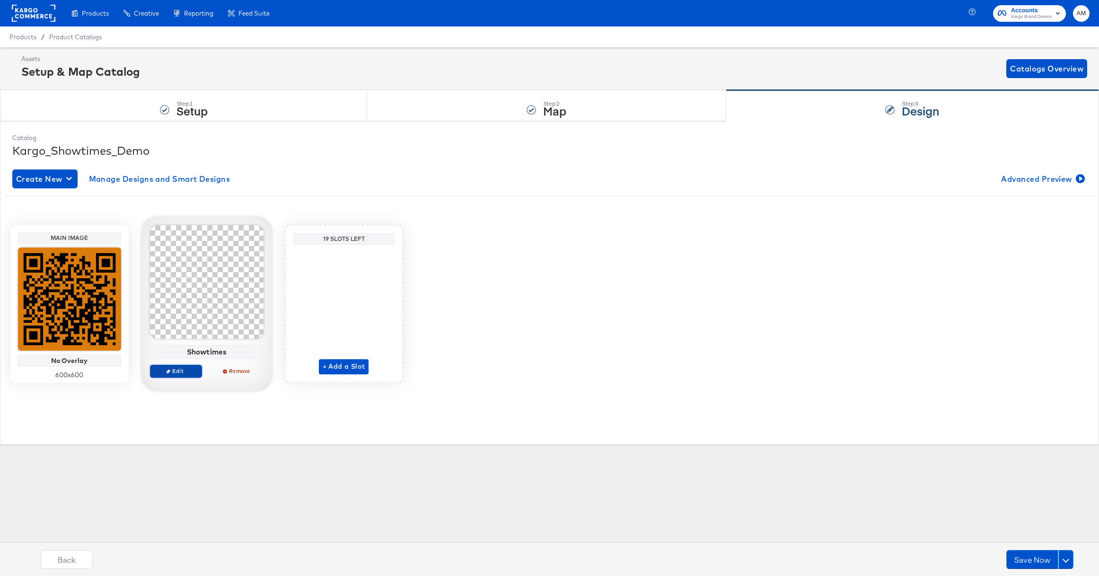
click at [162, 374] on span "Edit" at bounding box center [176, 370] width 44 height 7
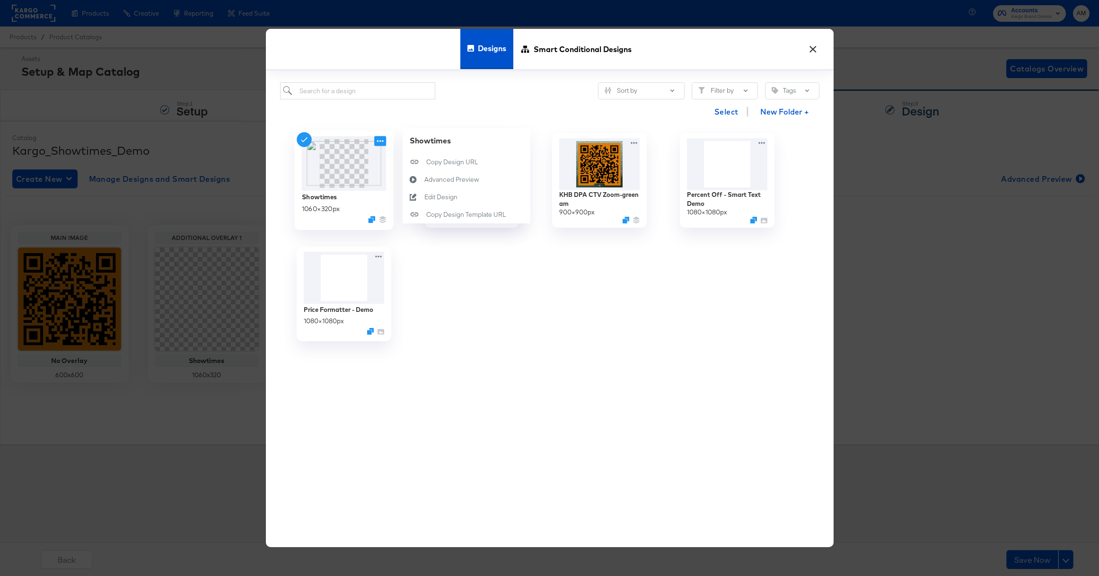
click at [375, 141] on icon at bounding box center [380, 141] width 12 height 10
click at [424, 197] on div "Edit Design Edit Design" at bounding box center [424, 197] width 0 height 0
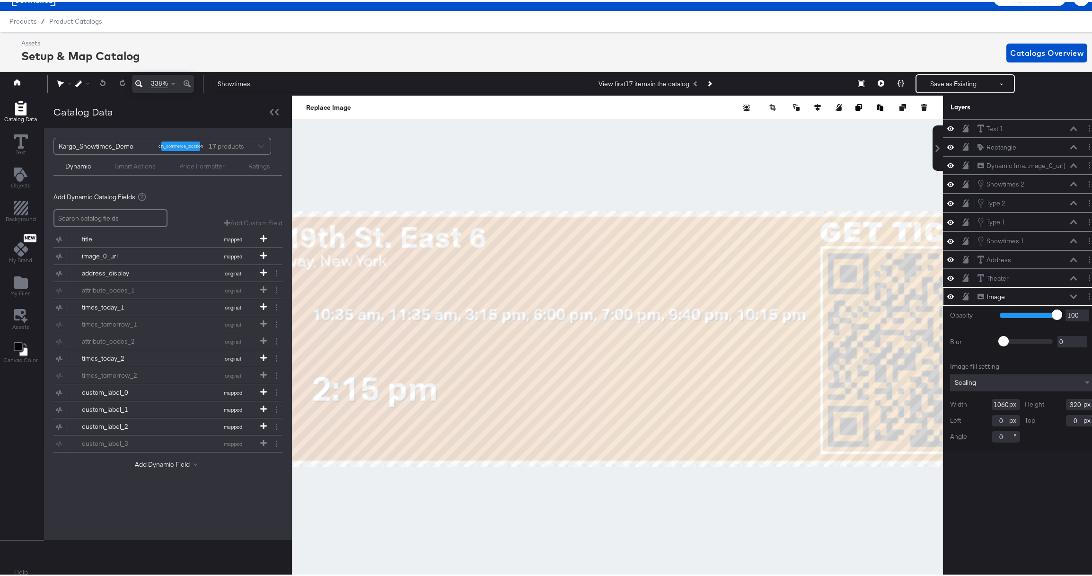
scroll to position [21, 0]
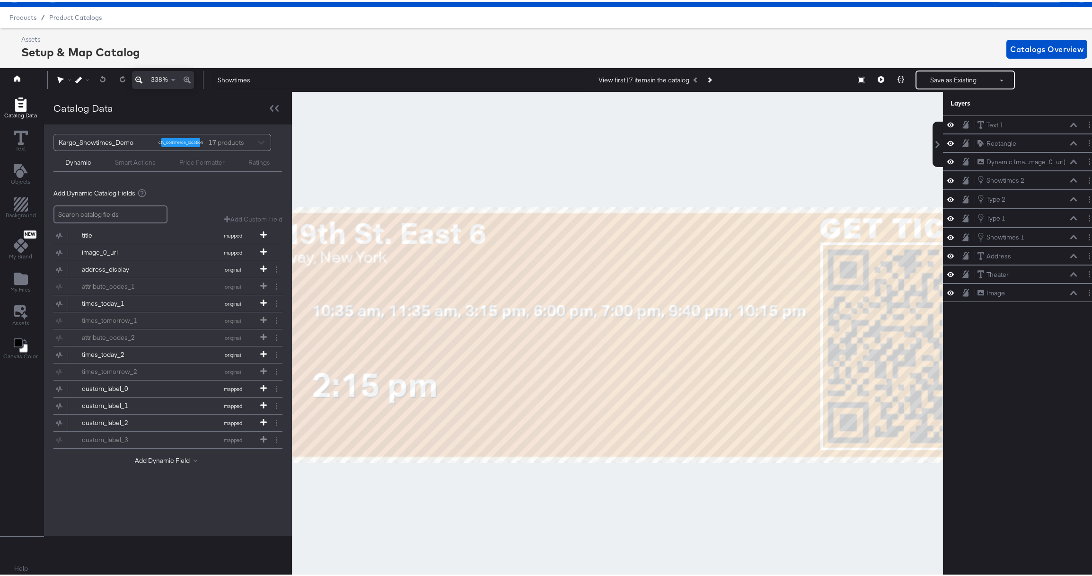
drag, startPoint x: 386, startPoint y: 497, endPoint x: 737, endPoint y: 484, distance: 351.7
click at [737, 484] on div at bounding box center [617, 333] width 650 height 486
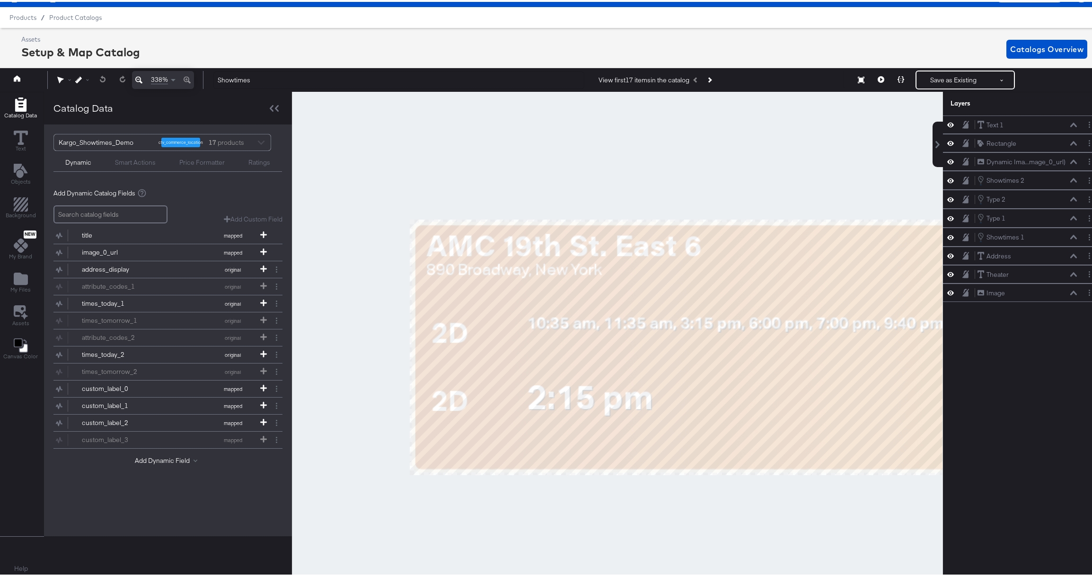
drag, startPoint x: 534, startPoint y: 492, endPoint x: 745, endPoint y: 506, distance: 211.9
click at [746, 507] on div at bounding box center [617, 333] width 650 height 486
click at [263, 420] on icon at bounding box center [263, 420] width 7 height 7
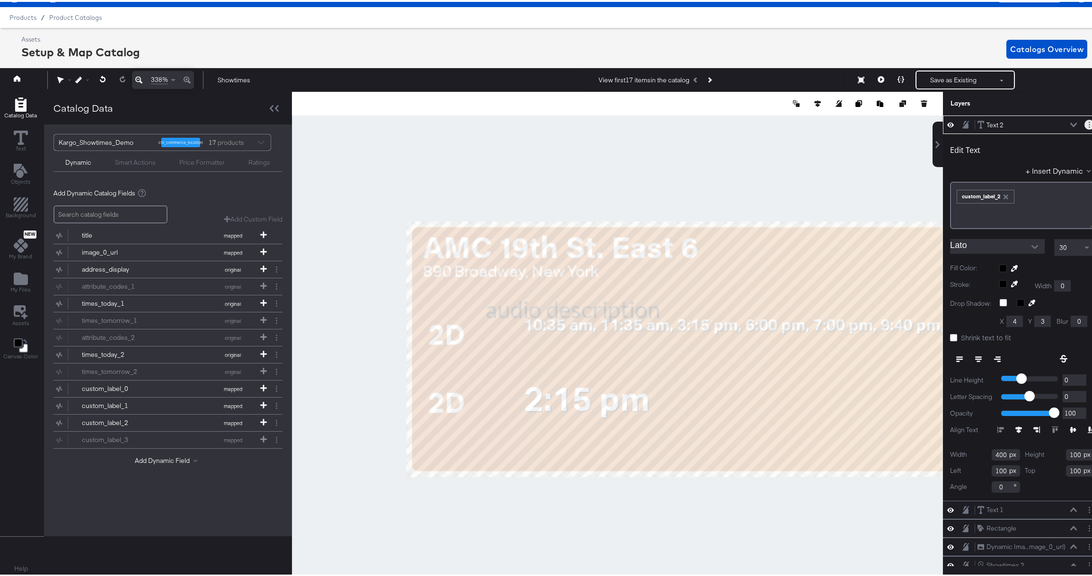
click at [1084, 119] on button "Layer Options" at bounding box center [1089, 123] width 10 height 10
click at [1002, 188] on button "Delete" at bounding box center [1007, 191] width 20 height 10
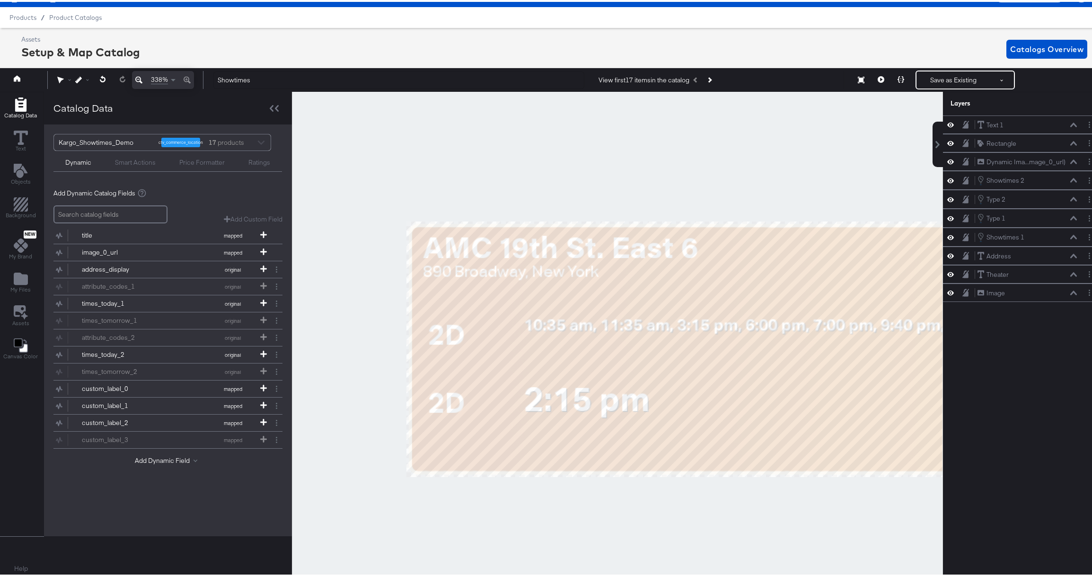
click at [17, 105] on icon "Add Rectangle" at bounding box center [20, 103] width 11 height 14
click at [122, 158] on div "Smart Actions" at bounding box center [135, 160] width 41 height 9
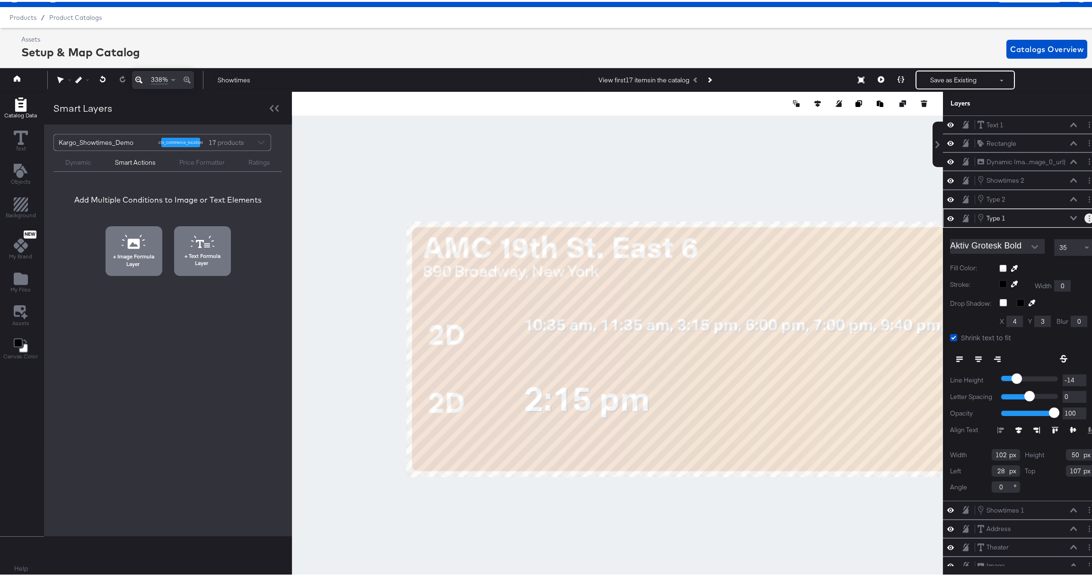
click at [1084, 217] on button "Layer Options" at bounding box center [1089, 216] width 10 height 10
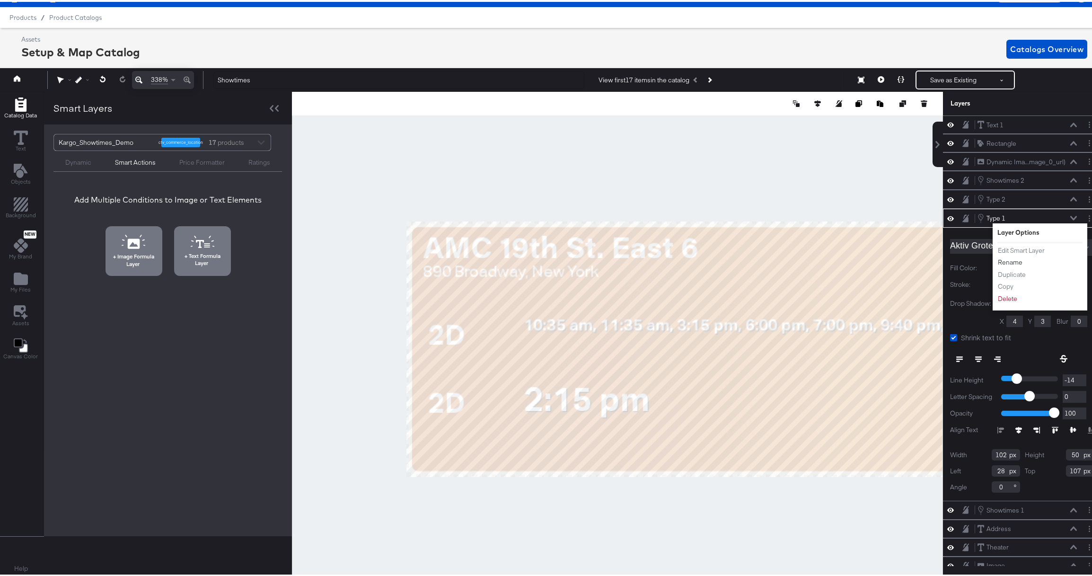
click at [1004, 260] on button "Rename" at bounding box center [1010, 260] width 26 height 10
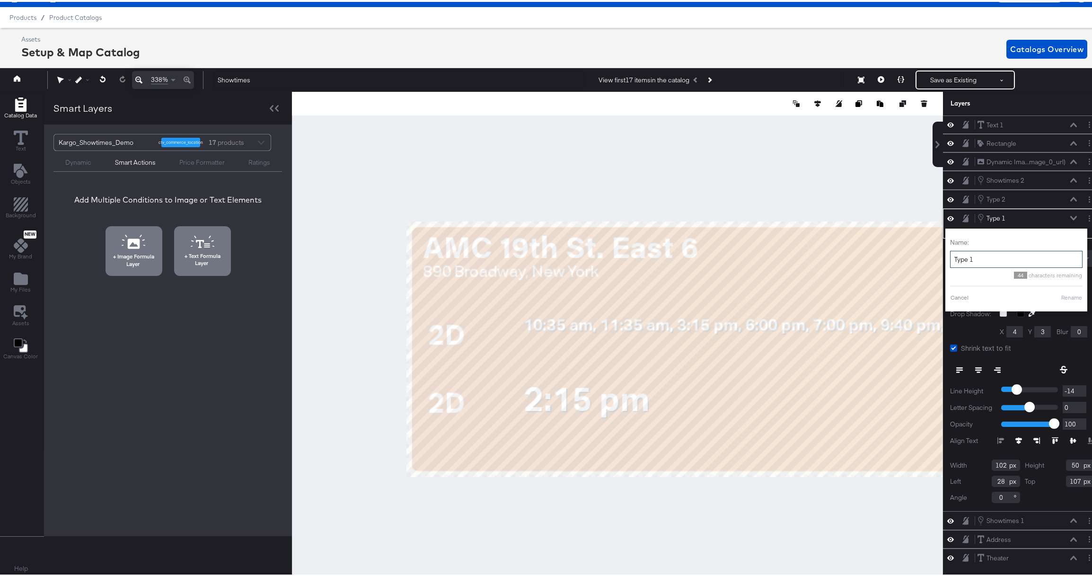
drag, startPoint x: 964, startPoint y: 258, endPoint x: 946, endPoint y: 258, distance: 18.0
click at [950, 258] on input "Type 1" at bounding box center [1016, 258] width 132 height 18
type input "Show1Type"
click at [1054, 296] on button "Rename" at bounding box center [1060, 295] width 22 height 9
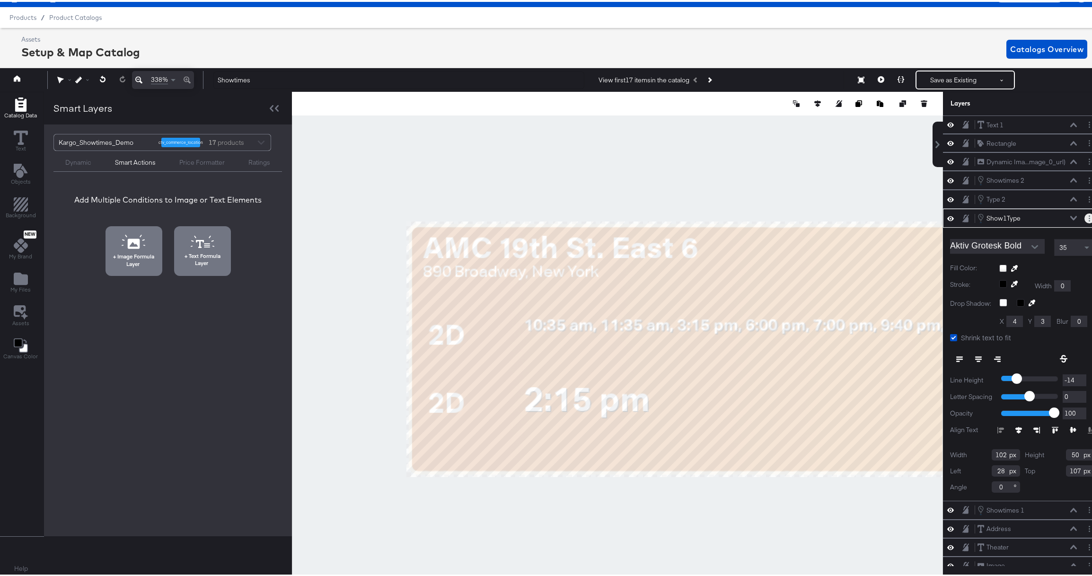
click at [1084, 216] on button "Layer Options" at bounding box center [1089, 216] width 10 height 10
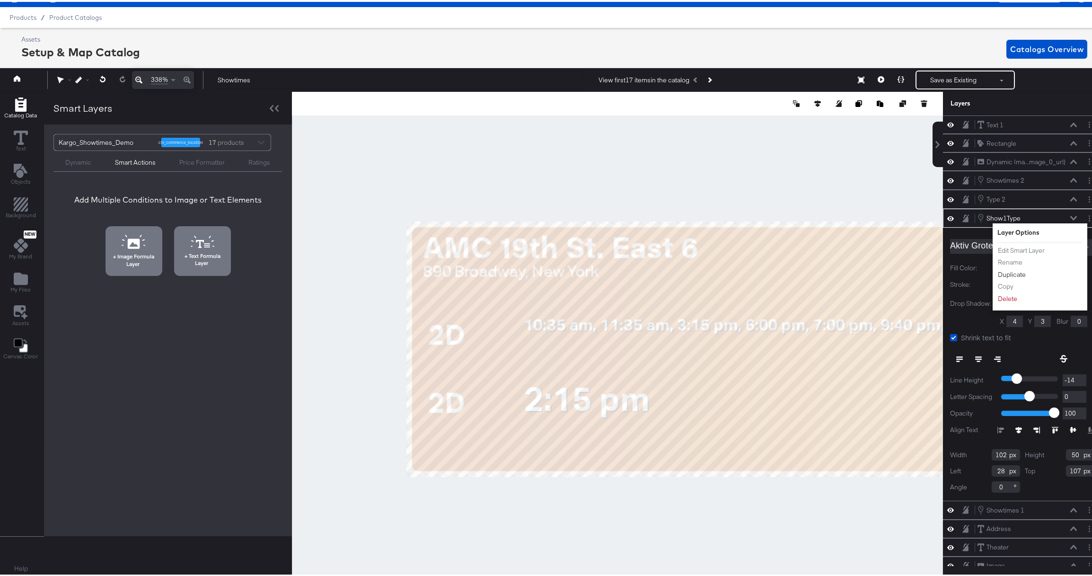
click at [1005, 271] on button "Duplicate" at bounding box center [1011, 273] width 29 height 10
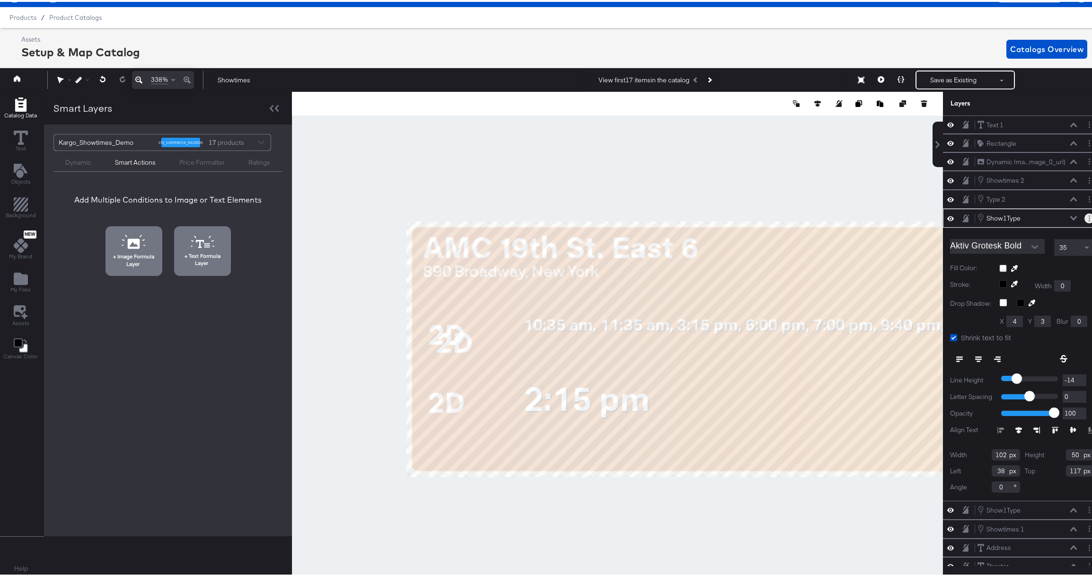
click at [1084, 216] on button "Layer Options" at bounding box center [1089, 216] width 10 height 10
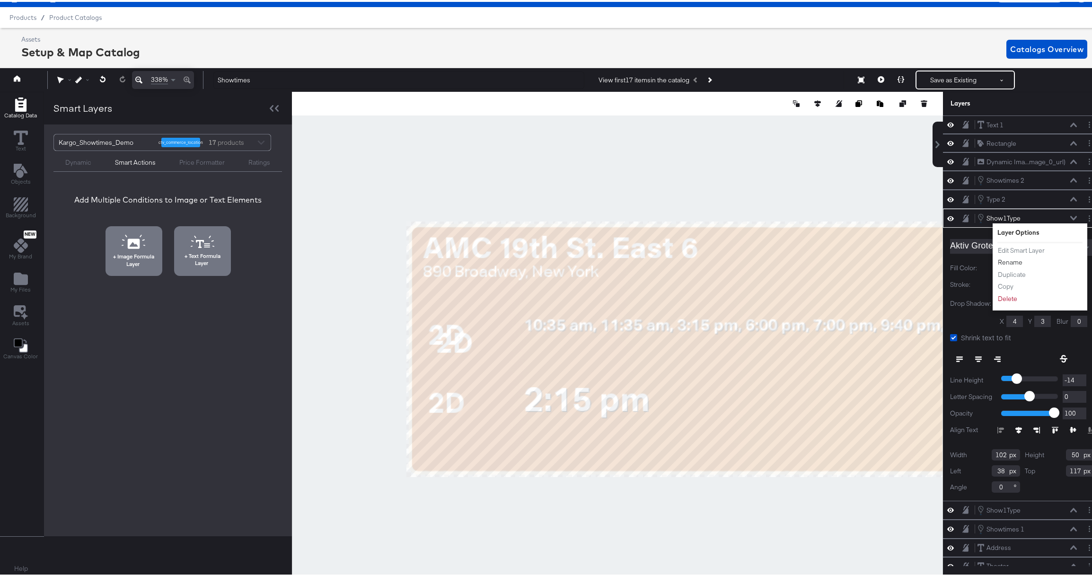
click at [1001, 259] on button "Rename" at bounding box center [1010, 260] width 26 height 10
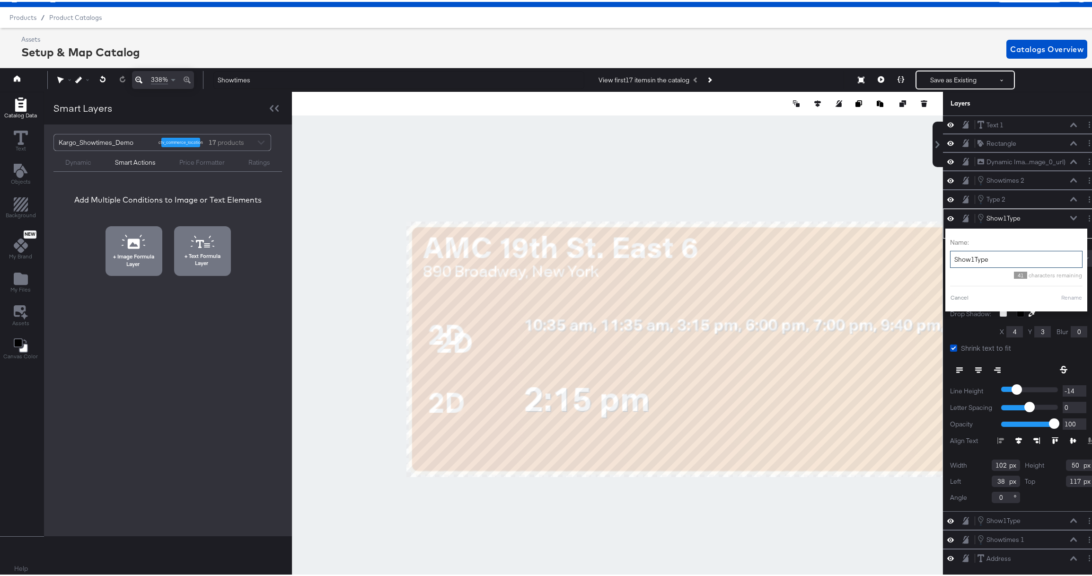
click at [971, 259] on input "Show1Type" at bounding box center [1016, 258] width 132 height 18
drag, startPoint x: 968, startPoint y: 259, endPoint x: 983, endPoint y: 259, distance: 14.2
click at [983, 259] on input "Show1Type" at bounding box center [1016, 258] width 132 height 18
drag, startPoint x: 982, startPoint y: 259, endPoint x: 968, endPoint y: 258, distance: 14.2
click at [968, 258] on input "Show1Type" at bounding box center [1016, 258] width 132 height 18
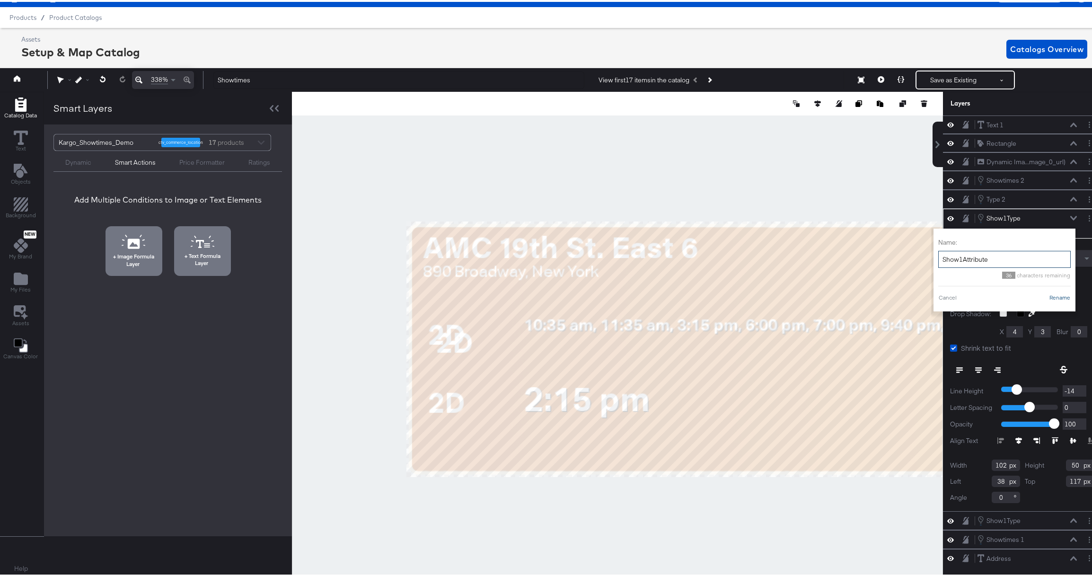
type input "Show1Attribute"
click at [1053, 295] on button "Rename" at bounding box center [1060, 295] width 22 height 9
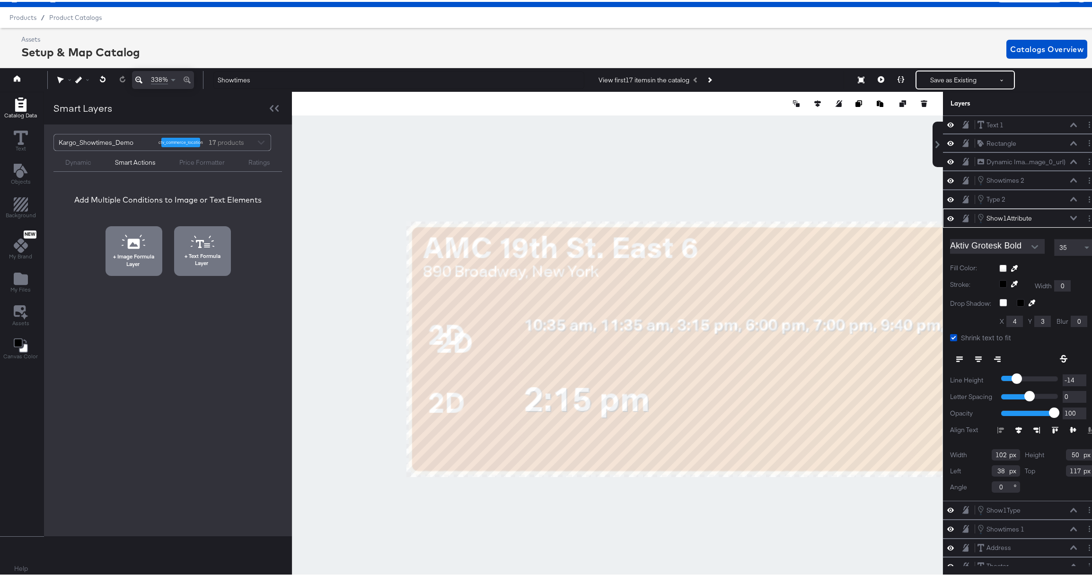
click at [1070, 216] on icon at bounding box center [1073, 216] width 7 height 4
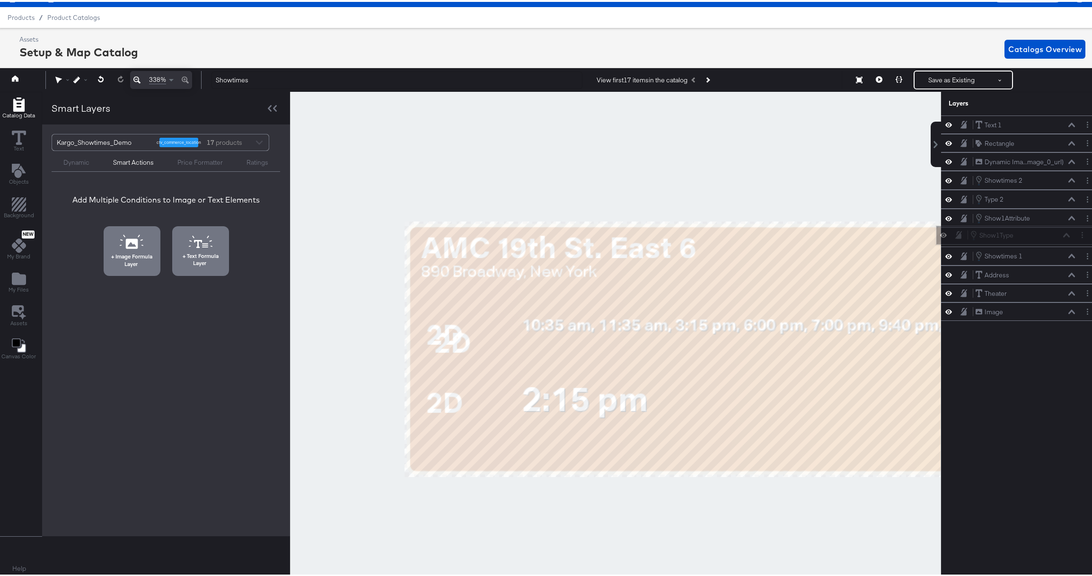
scroll to position [21, 2]
drag, startPoint x: 1021, startPoint y: 235, endPoint x: 1020, endPoint y: 214, distance: 21.3
click at [1020, 214] on div "Show1Type Show1Type" at bounding box center [1019, 217] width 100 height 10
click at [1068, 234] on icon at bounding box center [1071, 235] width 7 height 5
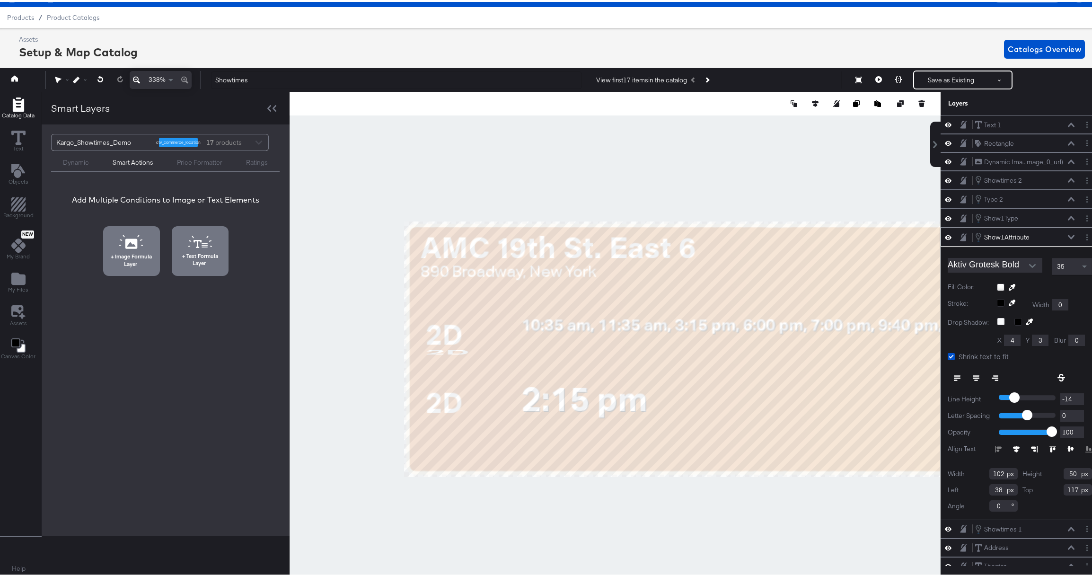
type input "121"
type input "12"
type input "28"
type input "155"
click at [1082, 235] on button "Layer Options" at bounding box center [1087, 235] width 10 height 10
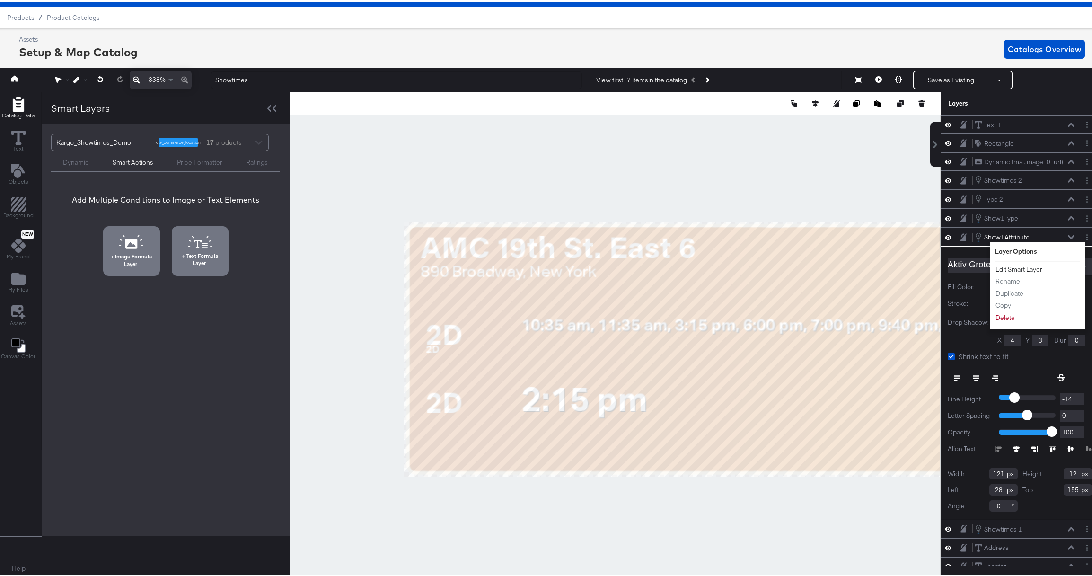
click at [1009, 269] on button "Edit Smart Layer" at bounding box center [1019, 268] width 48 height 10
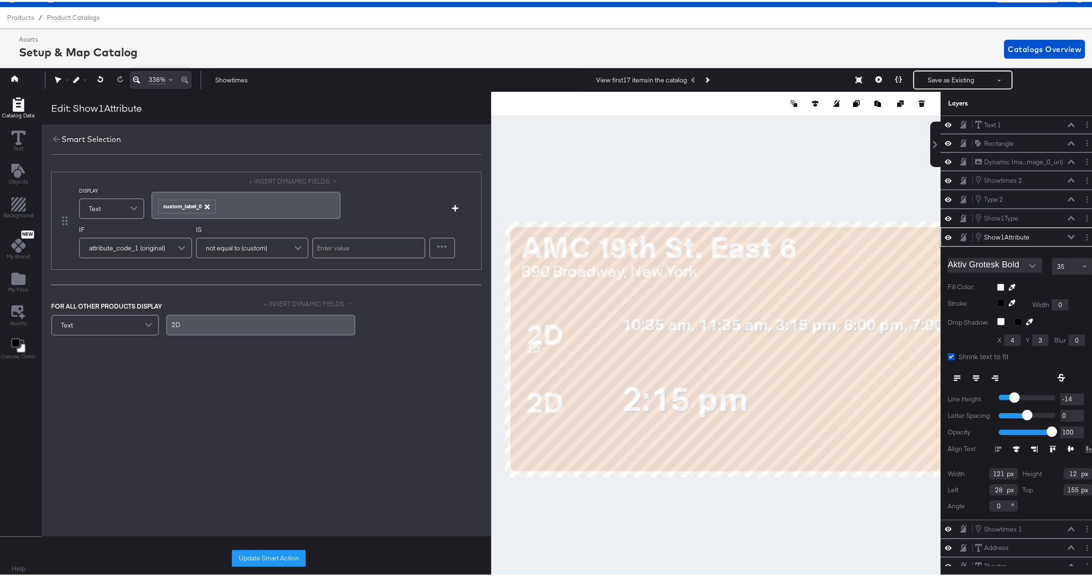
click at [207, 205] on icon "button" at bounding box center [206, 204] width 5 height 5
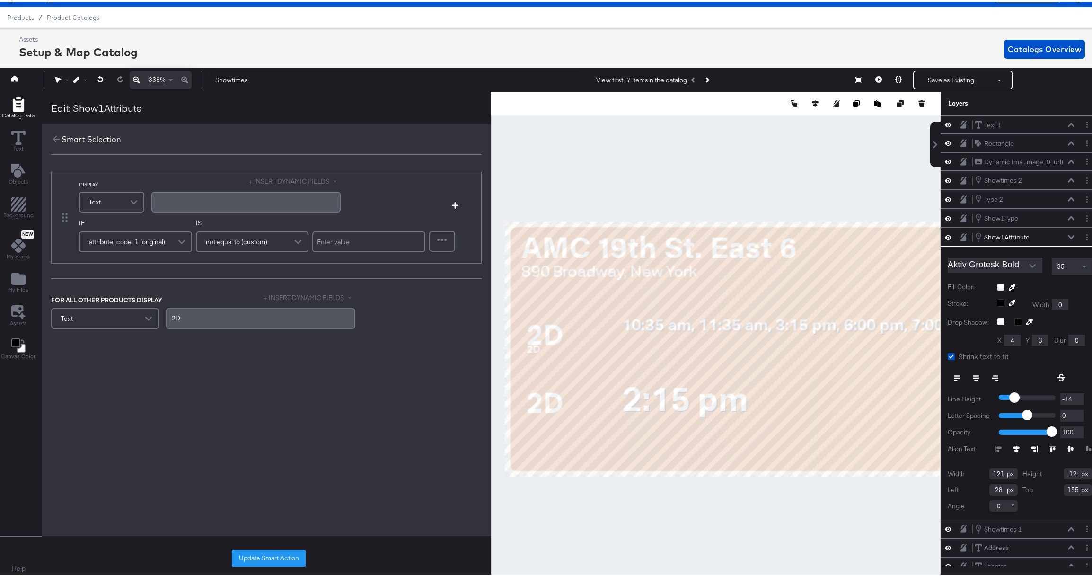
click at [264, 184] on div "+ INSERT DYNAMIC FIELDS ﻿ ﻿" at bounding box center [245, 194] width 189 height 38
click at [266, 180] on button "+ INSERT DYNAMIC FIELDS" at bounding box center [295, 179] width 92 height 9
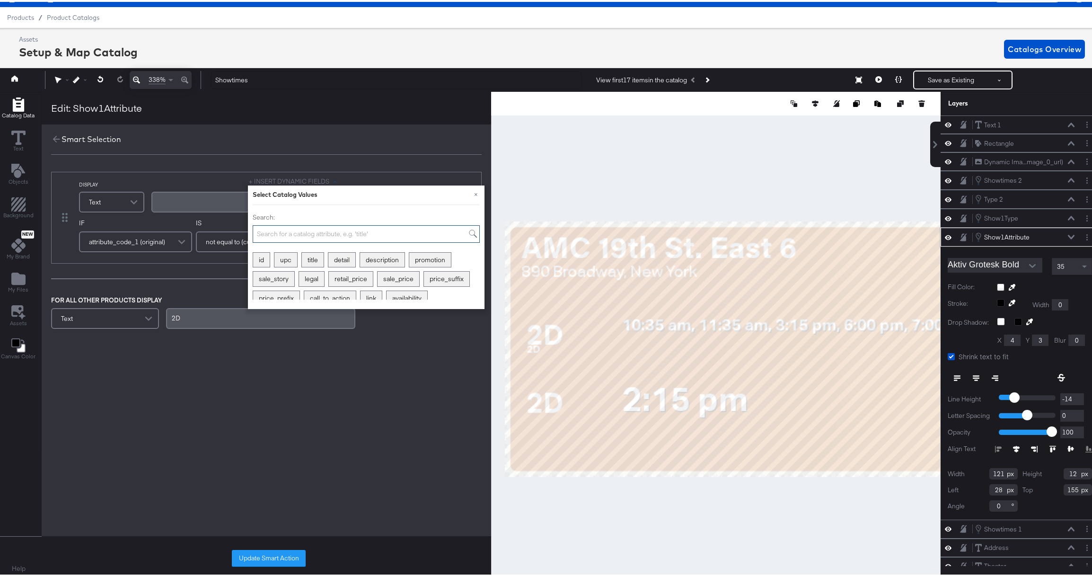
click at [272, 230] on input "Search:" at bounding box center [366, 232] width 227 height 18
type input "cu"
click at [415, 256] on div "custom_label_2" at bounding box center [407, 258] width 58 height 15
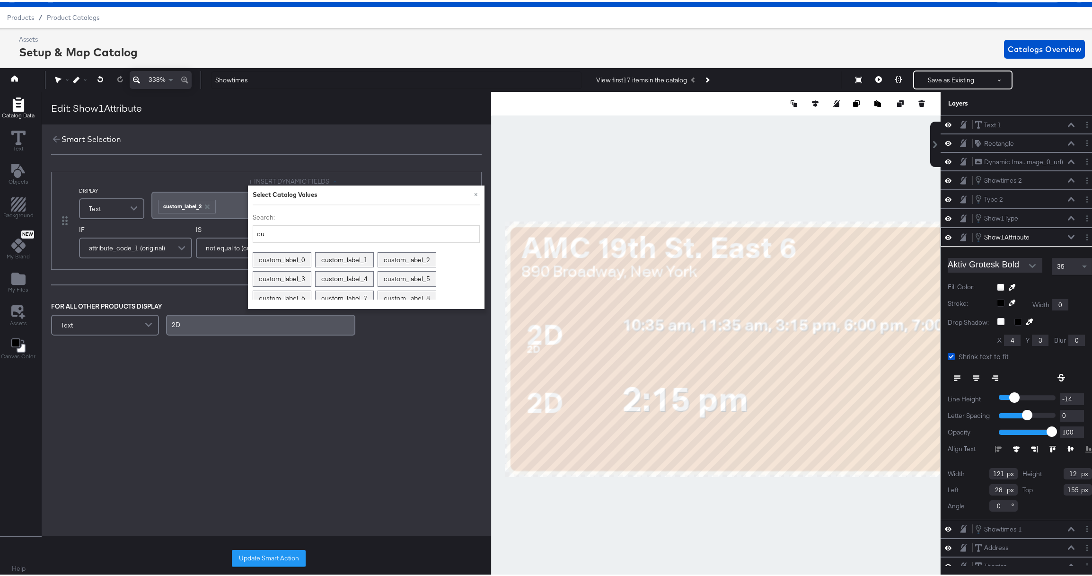
click at [206, 281] on div "DISPLAY Text + INSERT DYNAMIC FIELDS × Select Catalog Values Search: cu custom_…" at bounding box center [266, 252] width 449 height 185
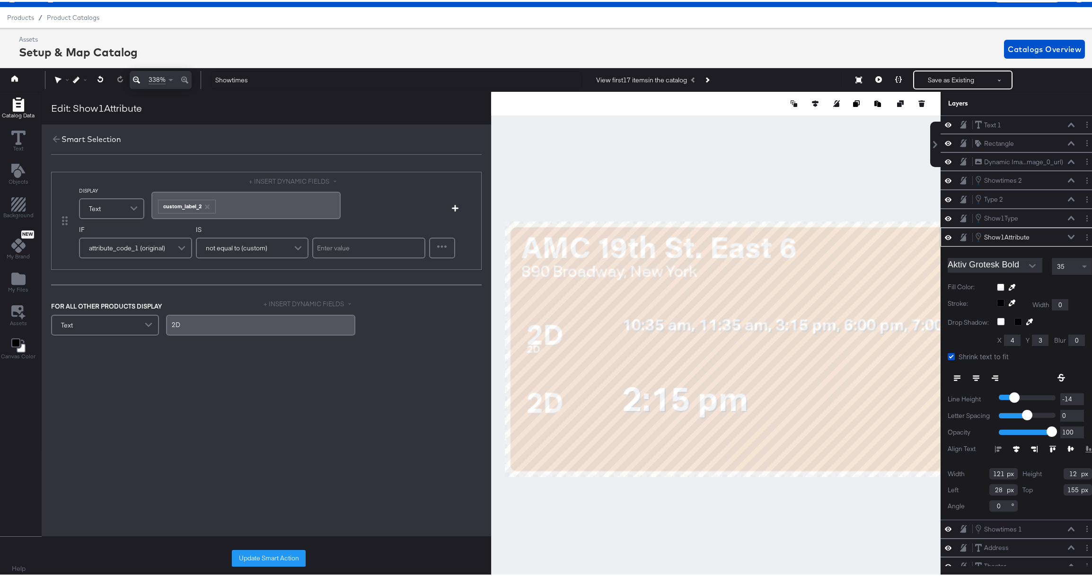
click at [149, 321] on span at bounding box center [149, 323] width 17 height 19
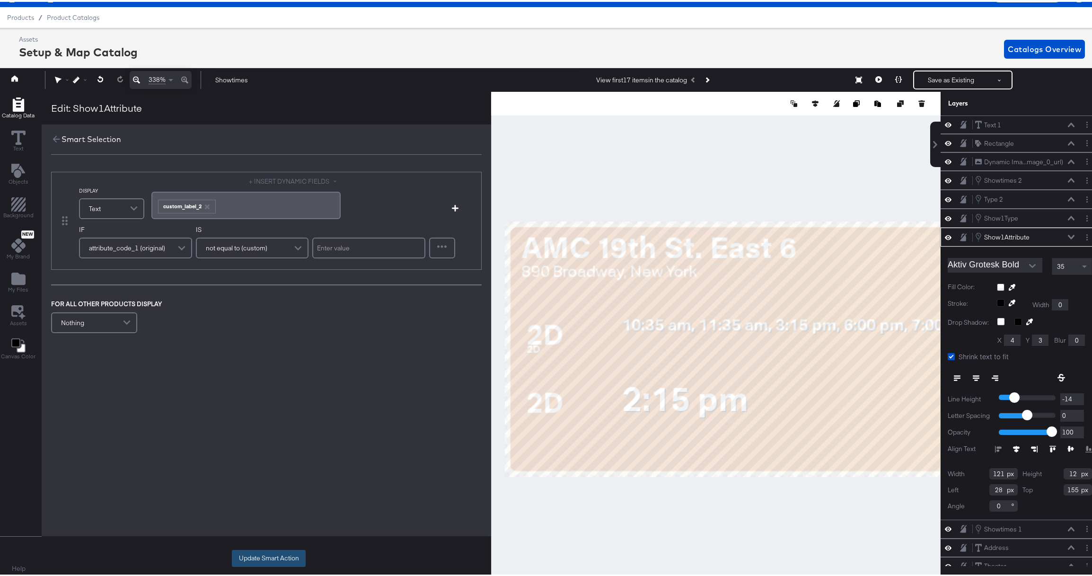
click at [251, 556] on button "Update Smart Action" at bounding box center [269, 556] width 74 height 17
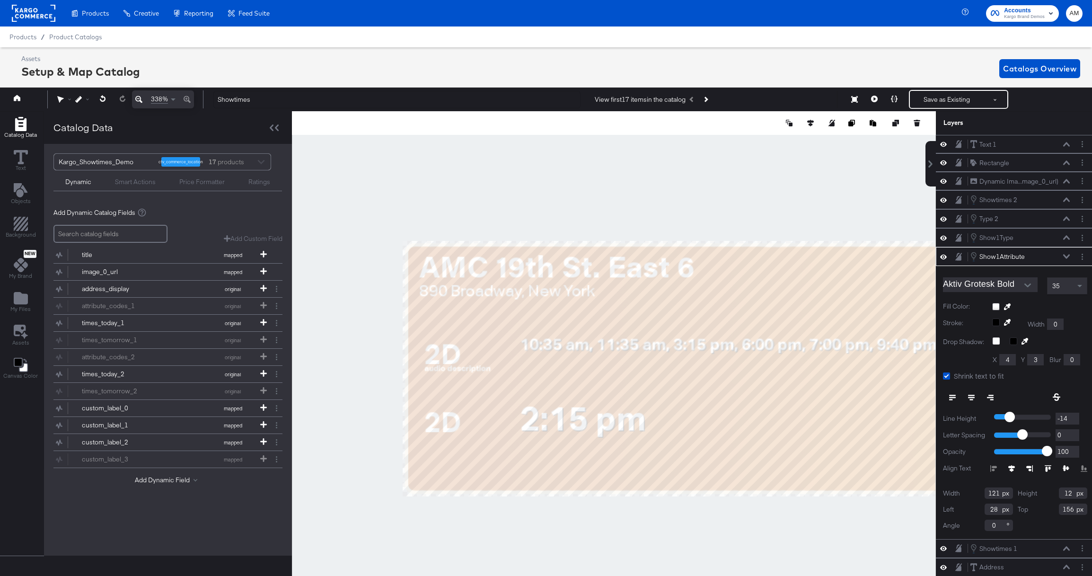
scroll to position [21, 2]
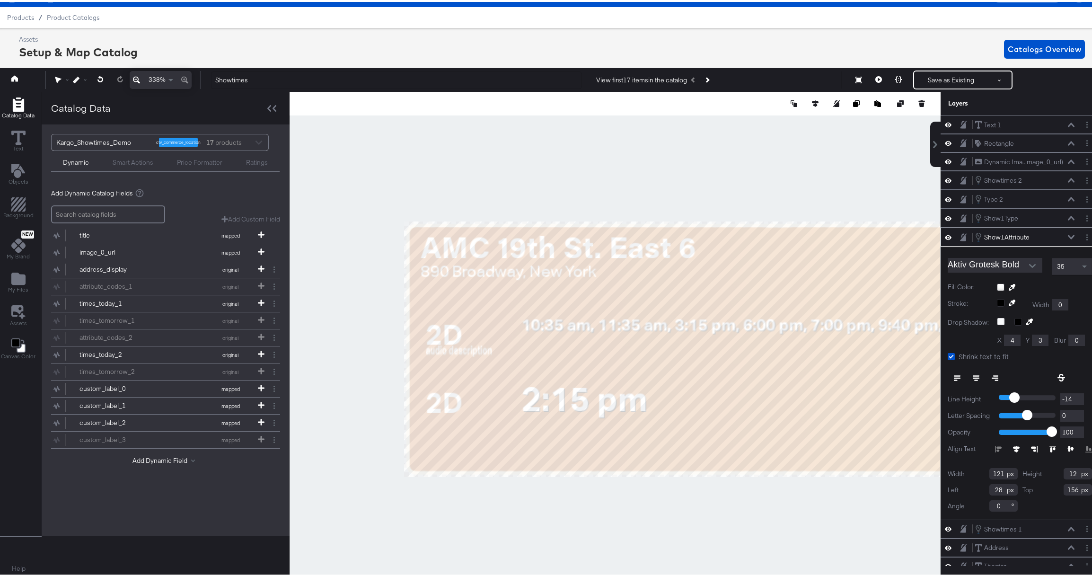
type input "20"
type input "155"
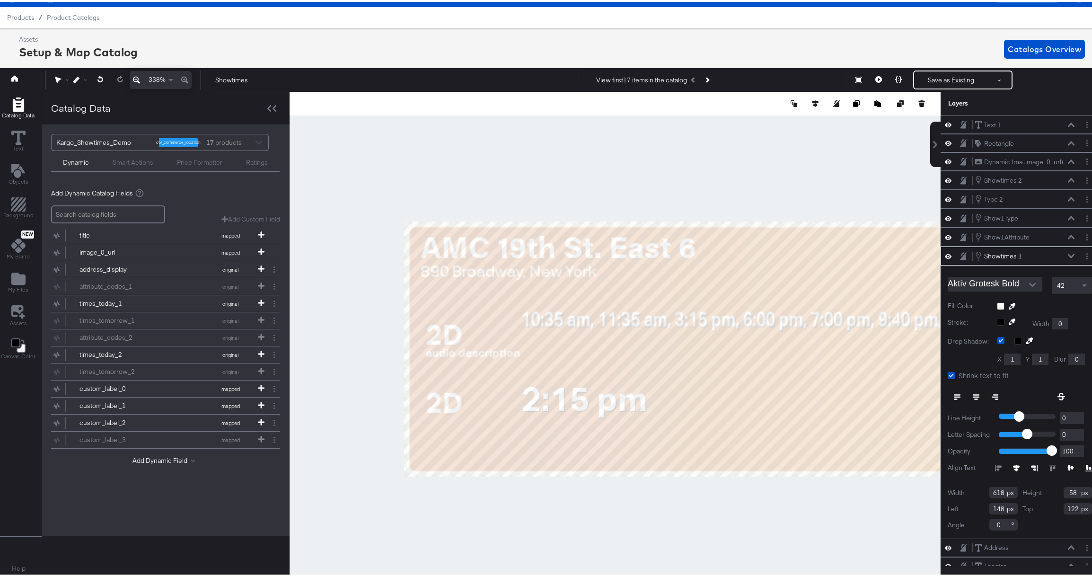
type input "76"
type input "113"
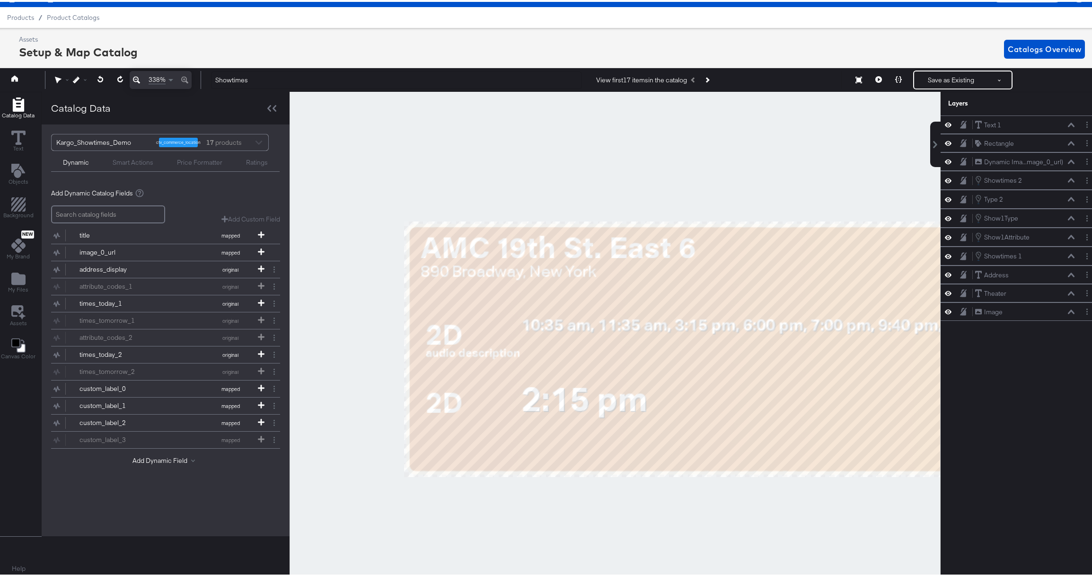
click at [692, 500] on div at bounding box center [615, 333] width 651 height 486
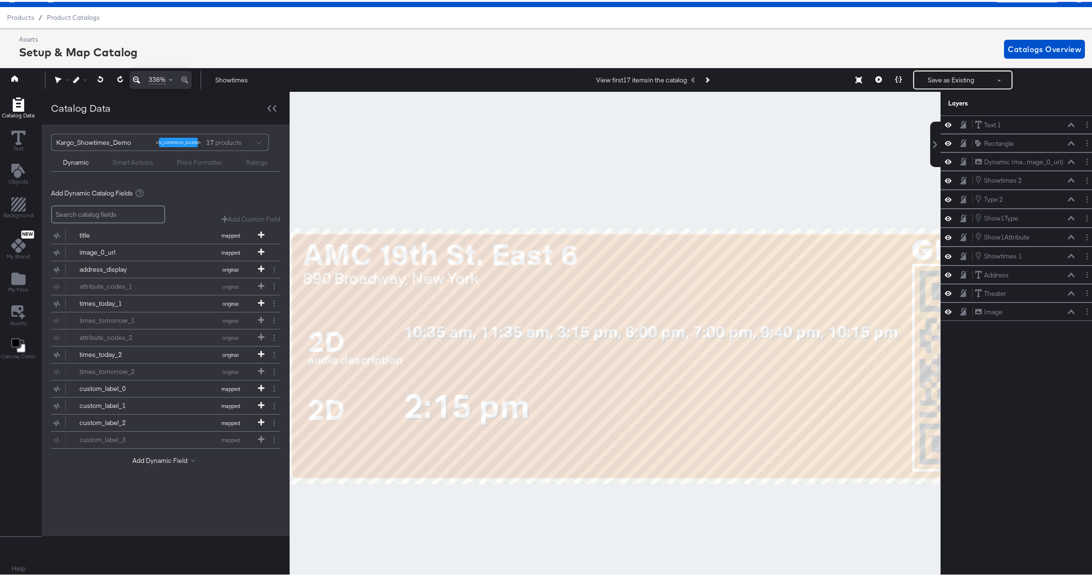
drag, startPoint x: 692, startPoint y: 500, endPoint x: 574, endPoint y: 507, distance: 118.0
click at [574, 507] on div at bounding box center [615, 333] width 650 height 486
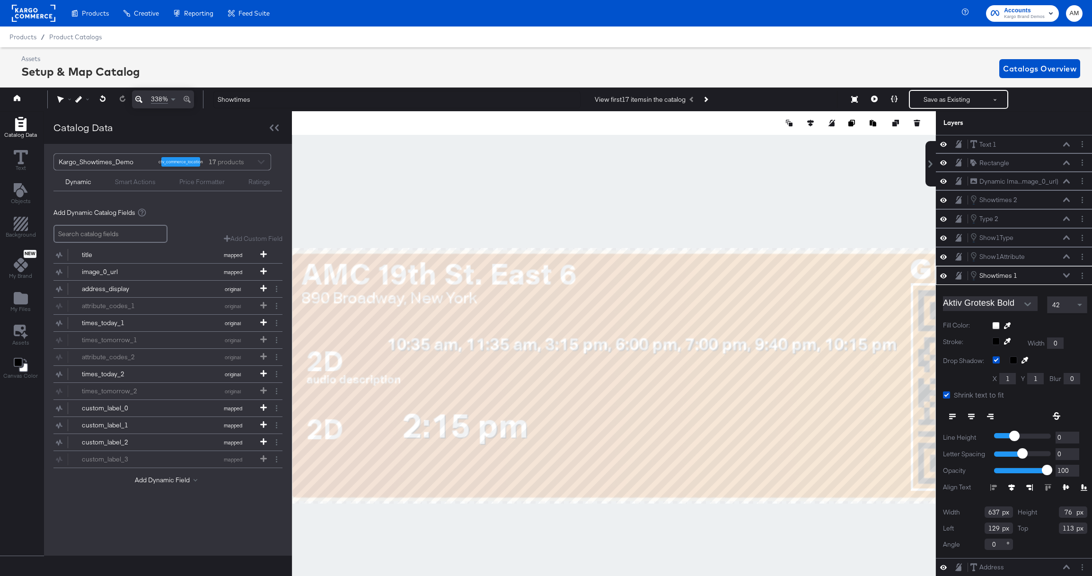
scroll to position [21, 2]
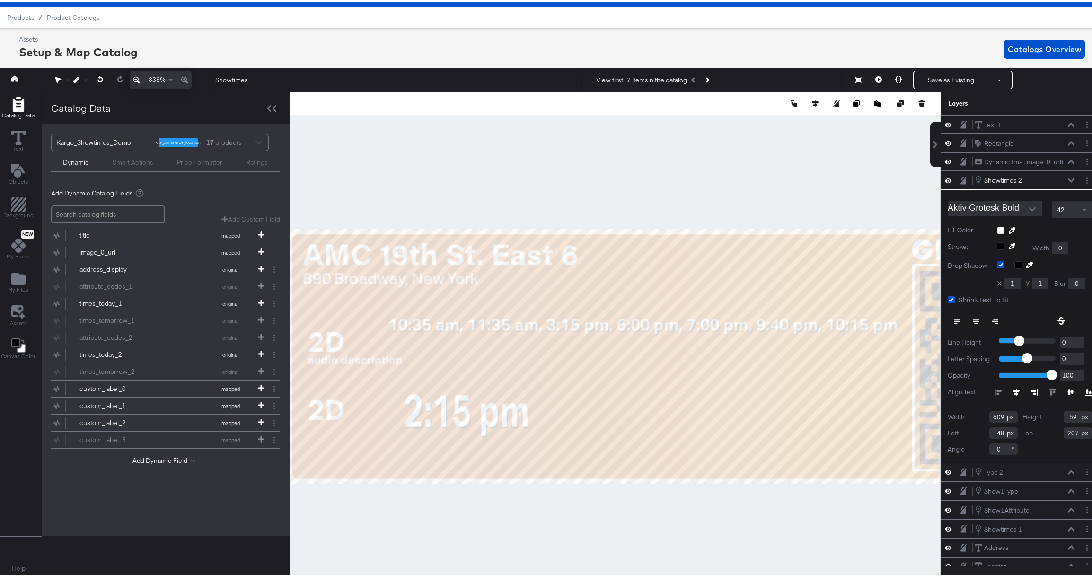
type input "81"
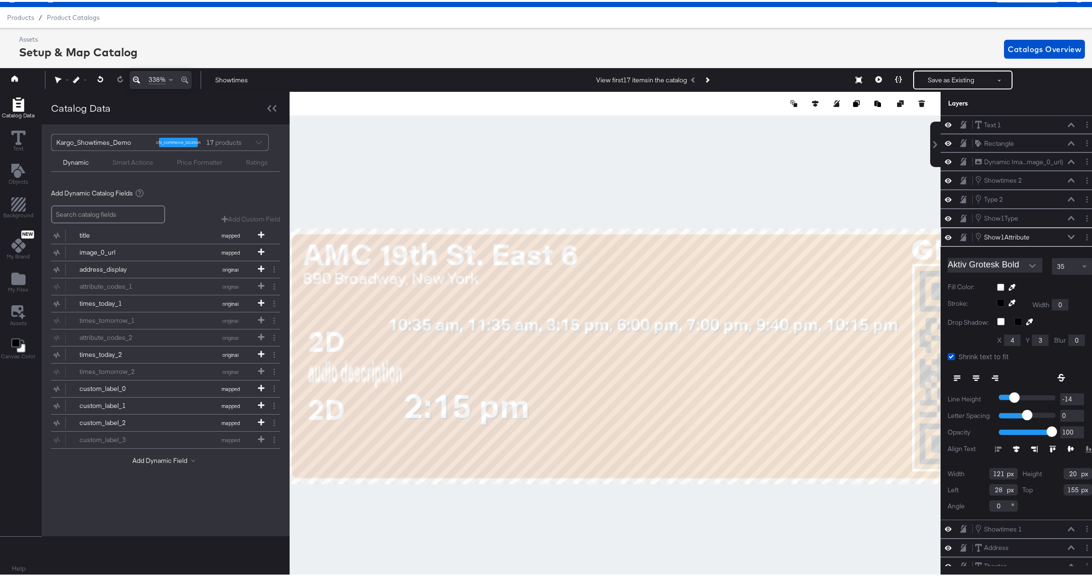
type input "52"
click at [1049, 445] on icon at bounding box center [1052, 447] width 7 height 7
type input "157"
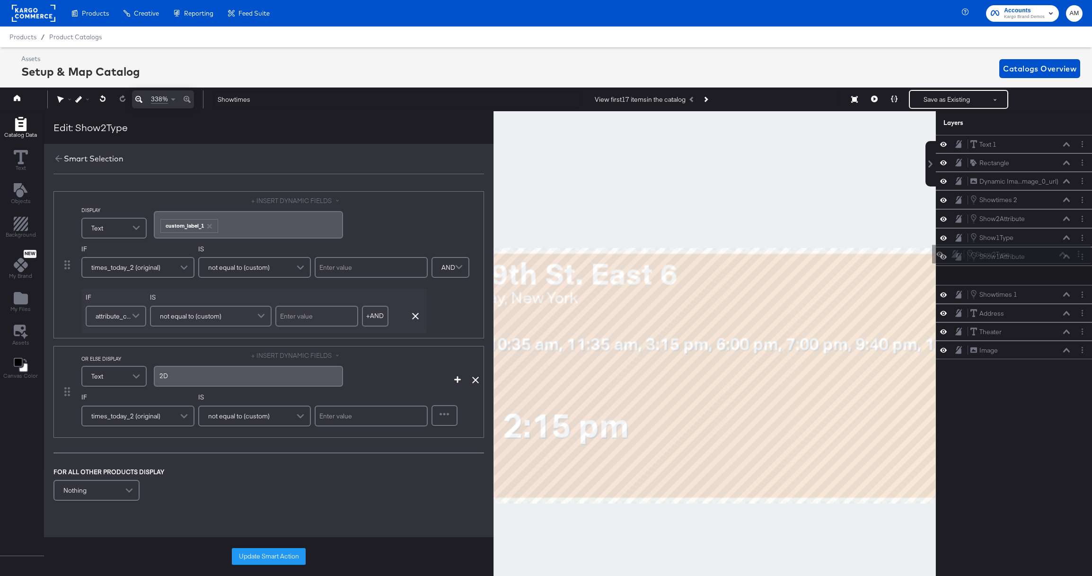
scroll to position [21, 2]
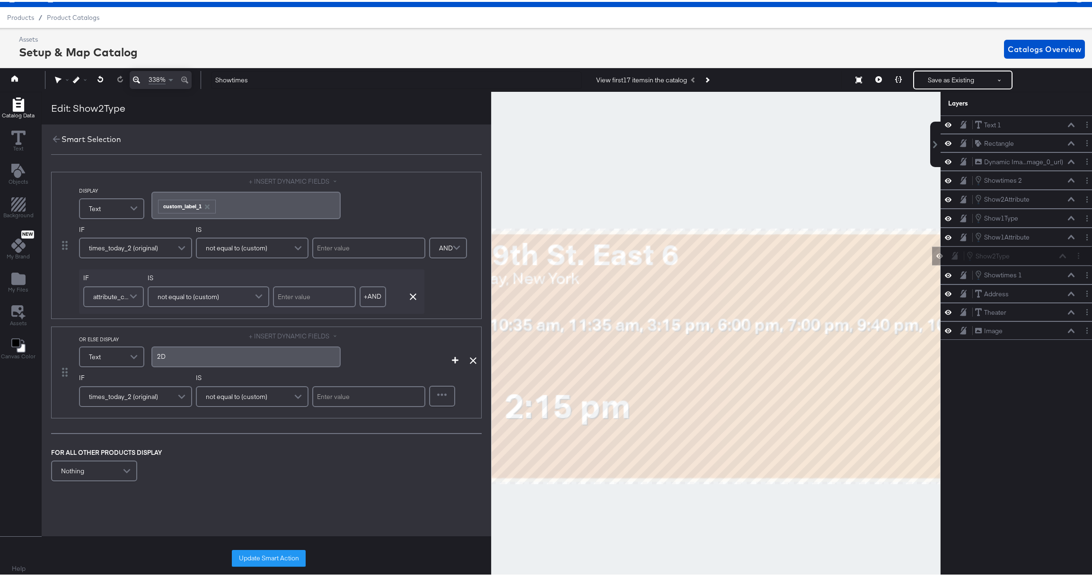
click at [1028, 255] on div "Show2Type Show2Type" at bounding box center [1016, 254] width 100 height 10
drag, startPoint x: 1027, startPoint y: 197, endPoint x: 1023, endPoint y: 259, distance: 62.1
click at [1023, 259] on div "Text 1 Text 1 Rectangle Rectangle Dynamic Ima...mage_0_url) Dynamic Image (imag…" at bounding box center [1019, 226] width 158 height 224
drag, startPoint x: 1028, startPoint y: 274, endPoint x: 1028, endPoint y: 250, distance: 24.1
click at [1028, 250] on div "Showtimes 1 Showtimes 1" at bounding box center [1018, 251] width 100 height 10
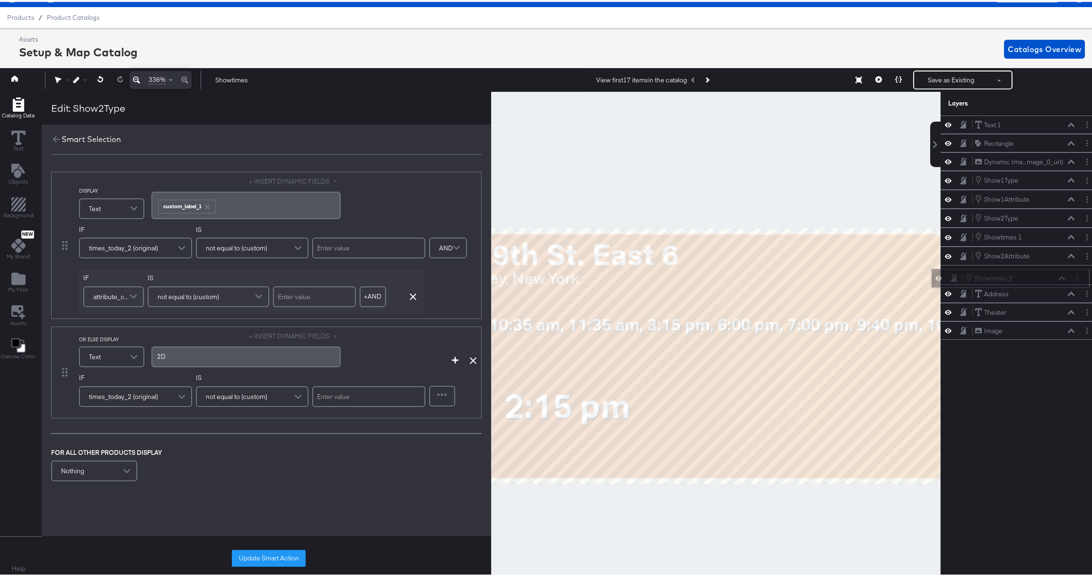
drag, startPoint x: 1028, startPoint y: 178, endPoint x: 1025, endPoint y: 278, distance: 99.9
click at [1025, 278] on div "Showtimes 2 Showtimes 2" at bounding box center [1015, 276] width 100 height 10
click at [471, 356] on icon at bounding box center [473, 358] width 7 height 7
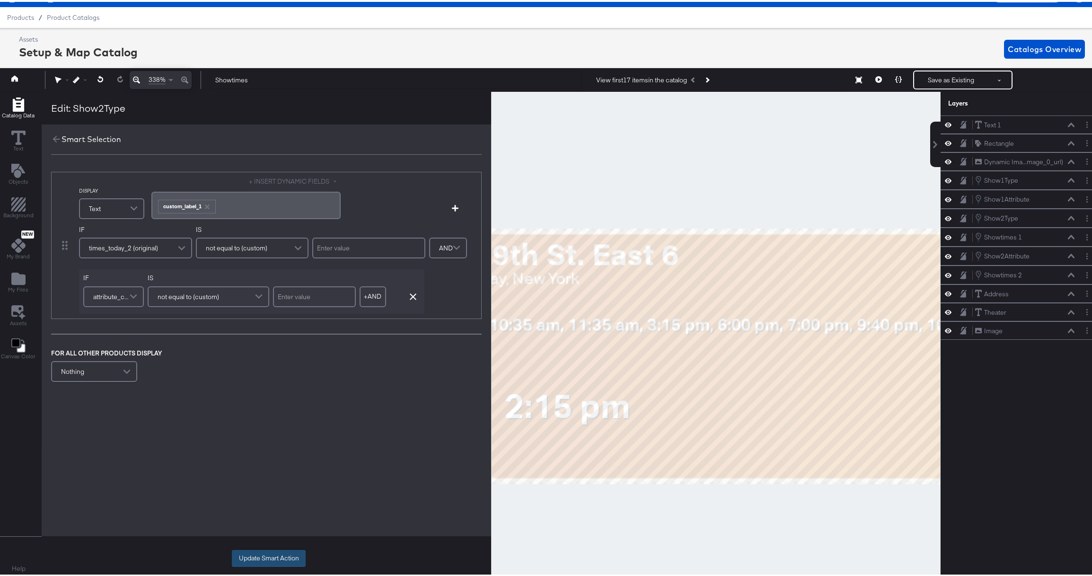
click at [272, 557] on button "Update Smart Action" at bounding box center [269, 556] width 74 height 17
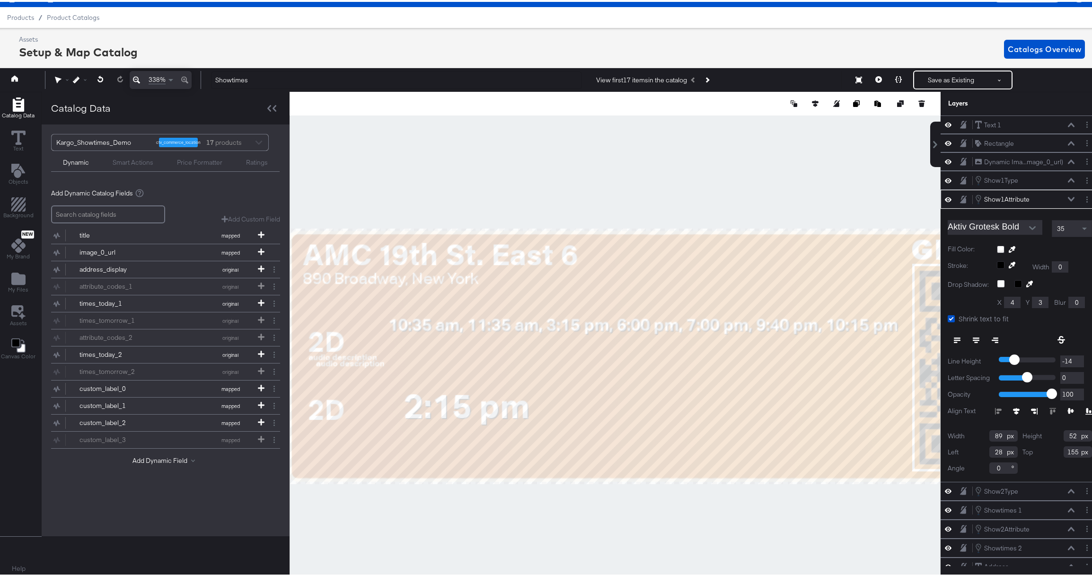
type input "158"
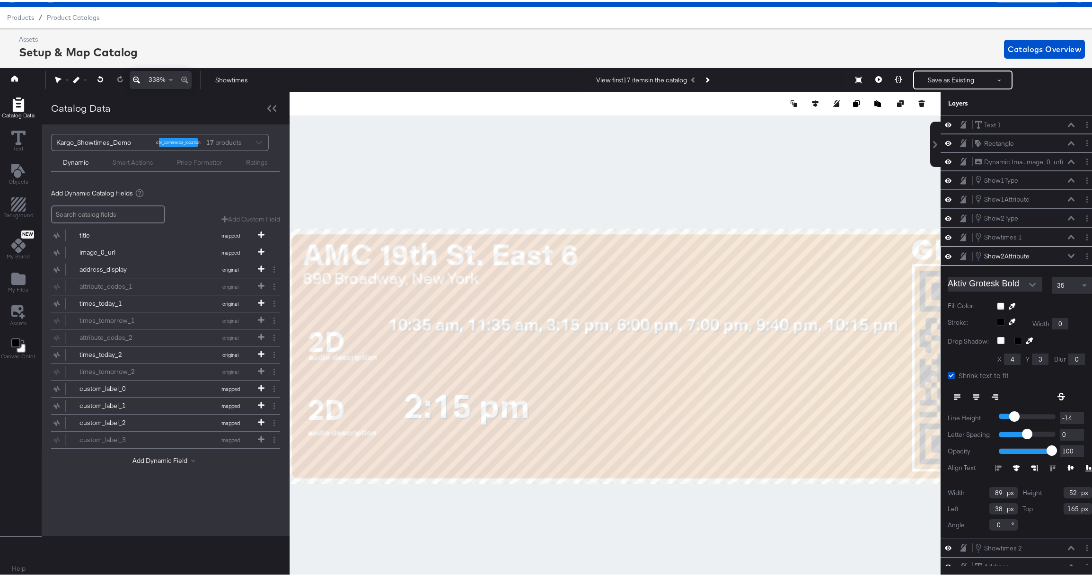
type input "28"
type input "252"
click at [1082, 251] on button "Layer Options" at bounding box center [1087, 254] width 10 height 10
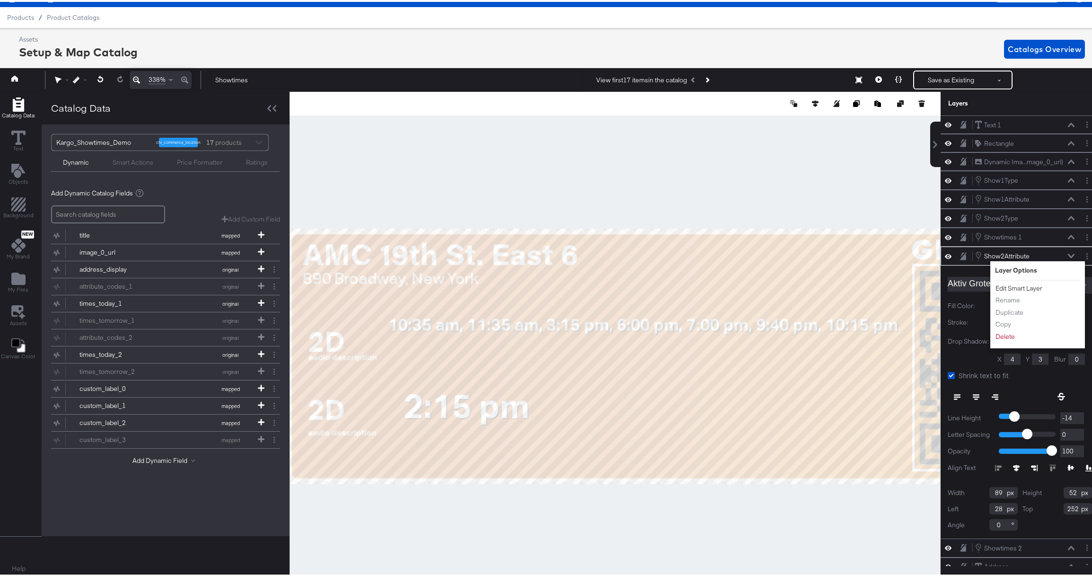
click at [1002, 287] on button "Edit Smart Layer" at bounding box center [1019, 286] width 48 height 10
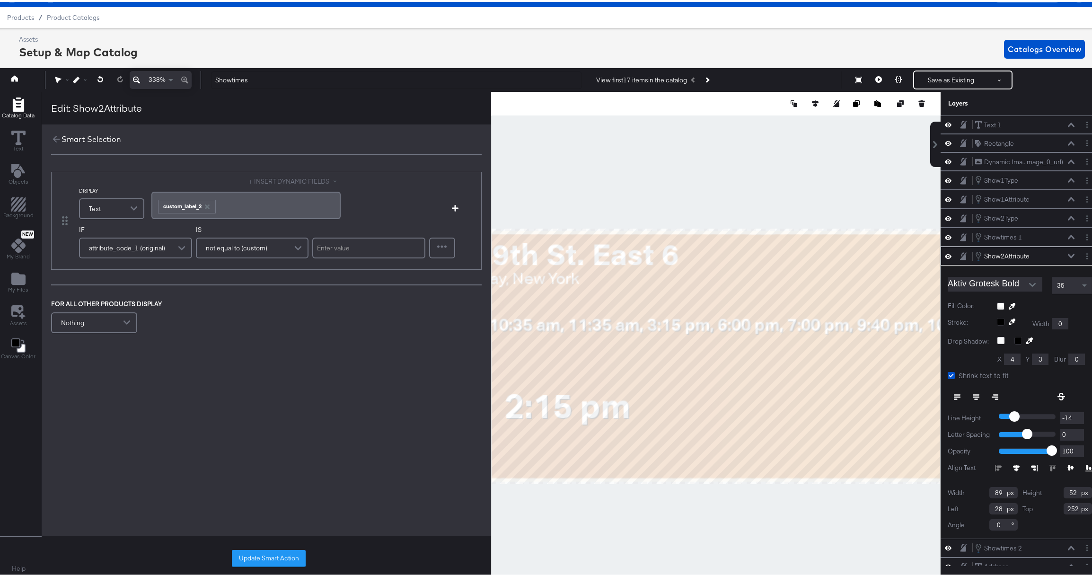
drag, startPoint x: 206, startPoint y: 205, endPoint x: 267, endPoint y: 184, distance: 64.6
click at [206, 205] on icon "button" at bounding box center [206, 204] width 5 height 5
click at [273, 180] on button "+ INSERT DYNAMIC FIELDS" at bounding box center [295, 179] width 92 height 9
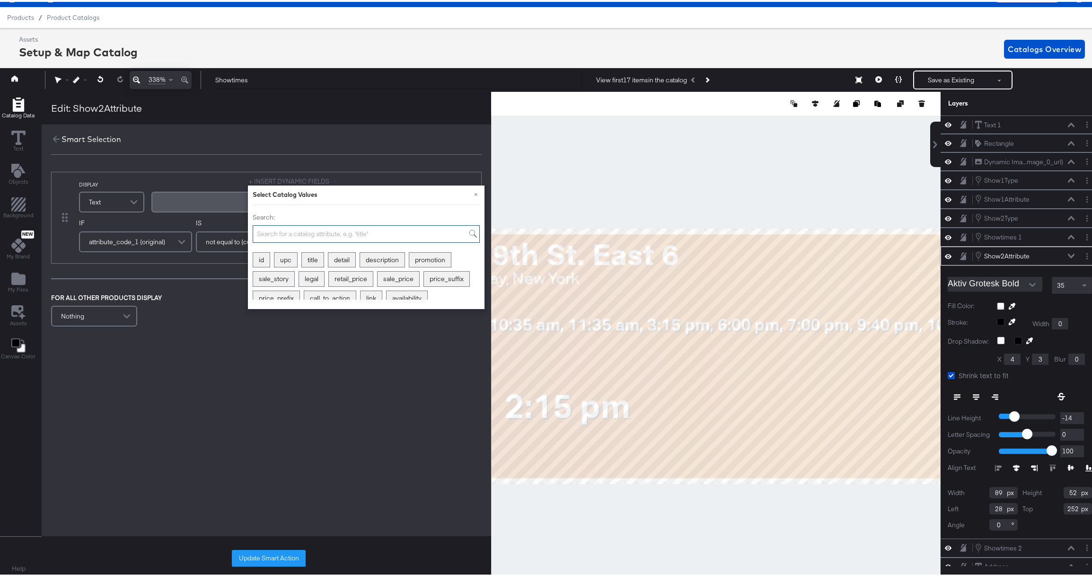
click at [282, 233] on input "Search:" at bounding box center [366, 232] width 227 height 18
type input "cu"
click at [292, 275] on div "custom_label_3" at bounding box center [282, 277] width 58 height 15
click at [197, 317] on div "FOR ALL OTHER PRODUCTS DISPLAY Nothing" at bounding box center [266, 316] width 430 height 36
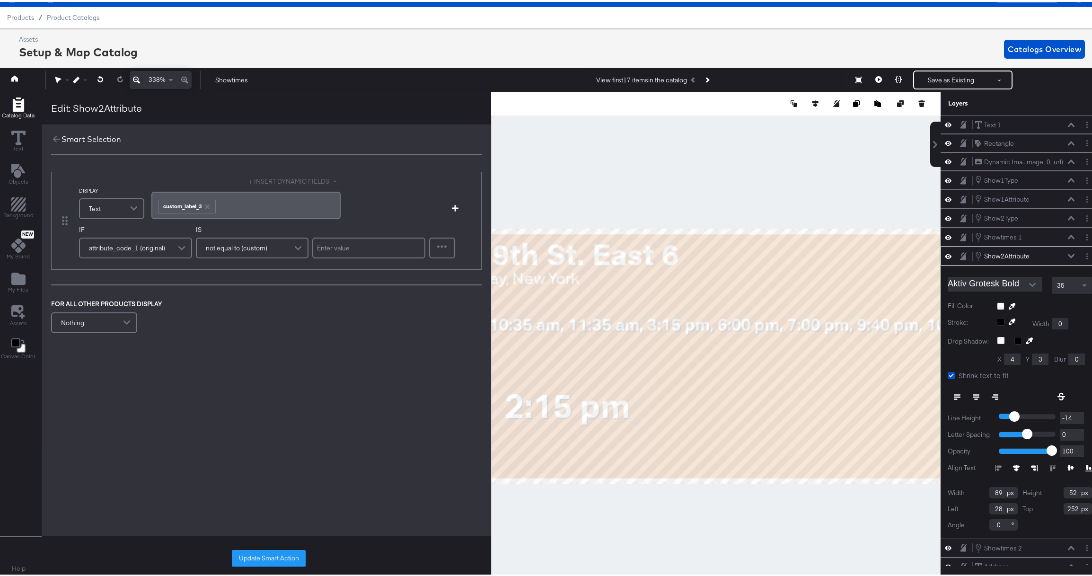
click at [180, 244] on span at bounding box center [183, 246] width 17 height 19
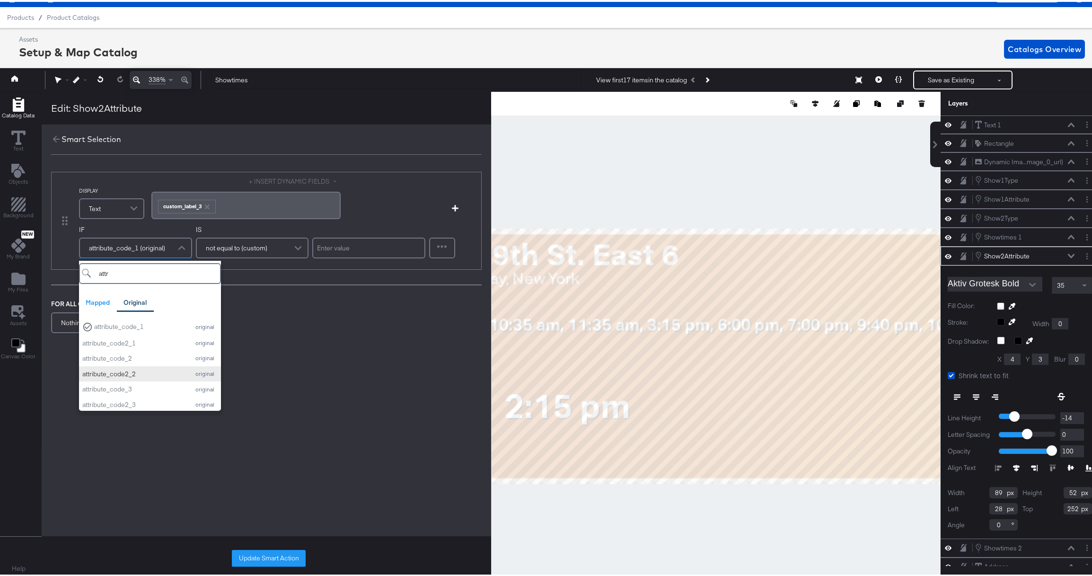
type input "attr"
click at [142, 369] on div "attribute_code2_2" at bounding box center [133, 372] width 102 height 9
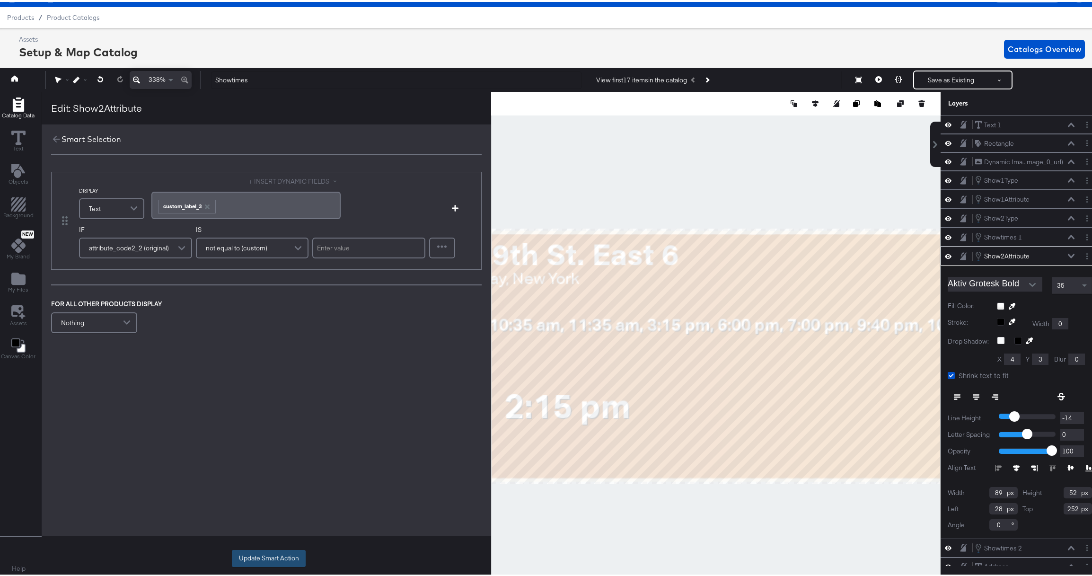
click at [268, 557] on button "Update Smart Action" at bounding box center [269, 556] width 74 height 17
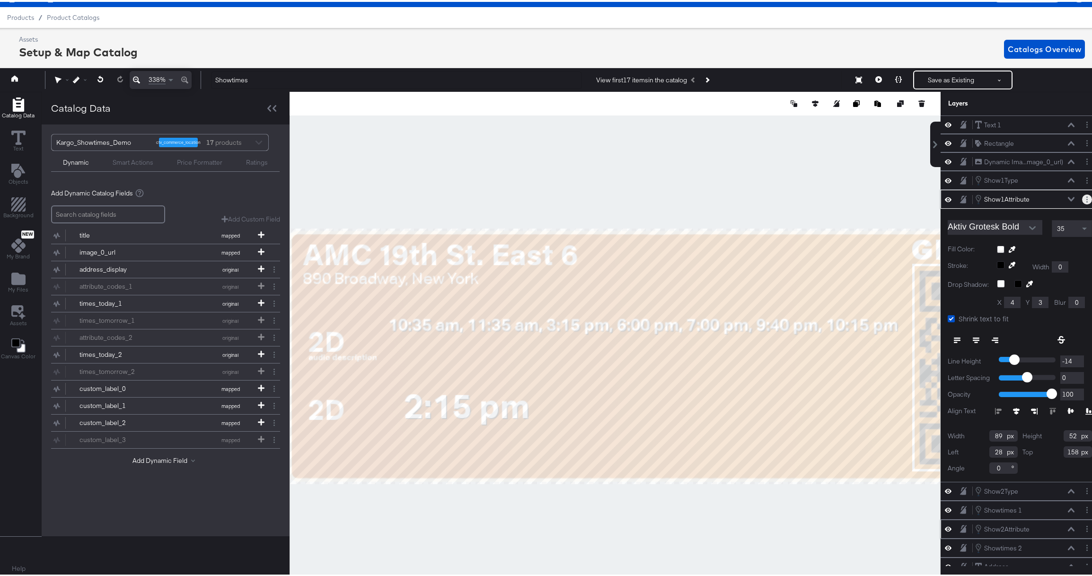
click at [1082, 193] on button "Layer Options" at bounding box center [1087, 198] width 10 height 10
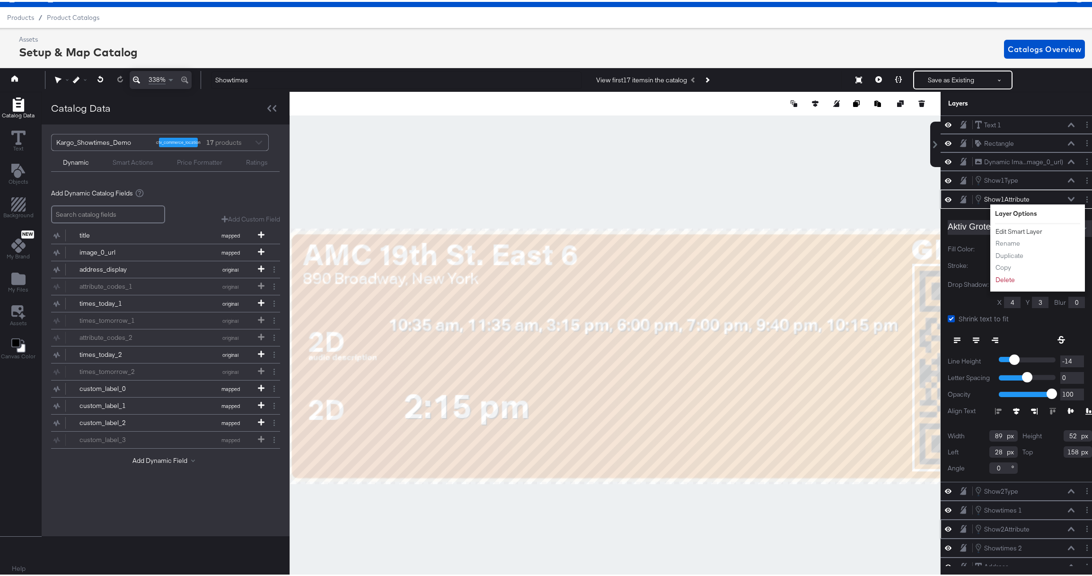
click at [1019, 229] on button "Edit Smart Layer" at bounding box center [1019, 230] width 48 height 10
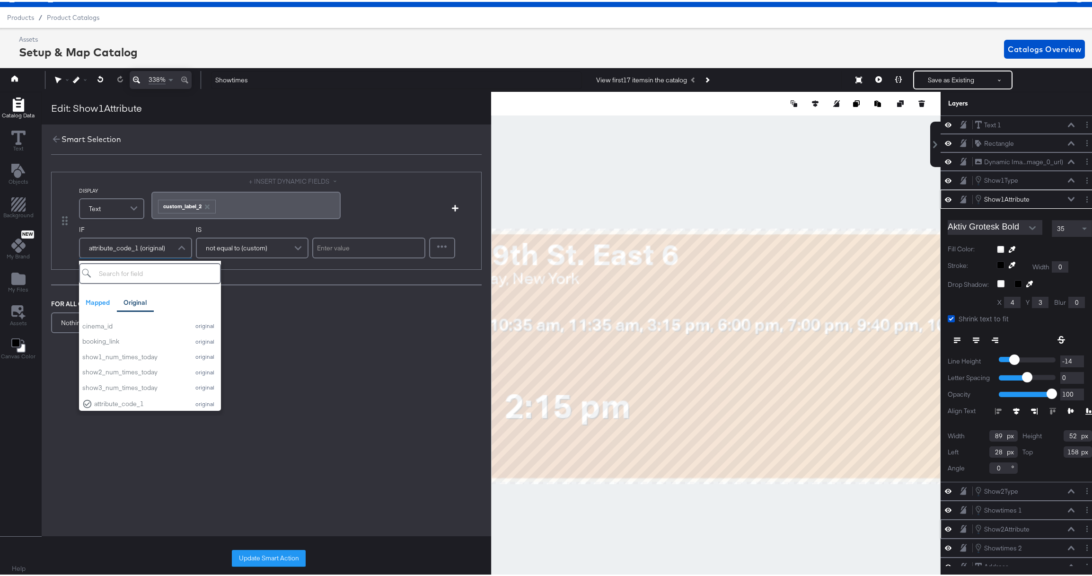
click at [179, 246] on span at bounding box center [183, 246] width 17 height 19
type input "a"
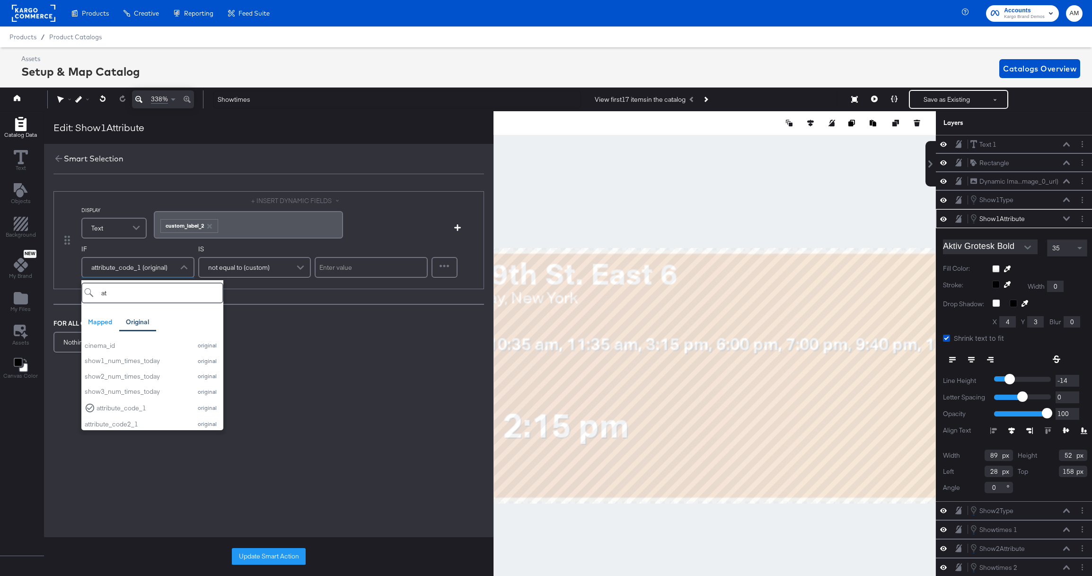
scroll to position [21, 2]
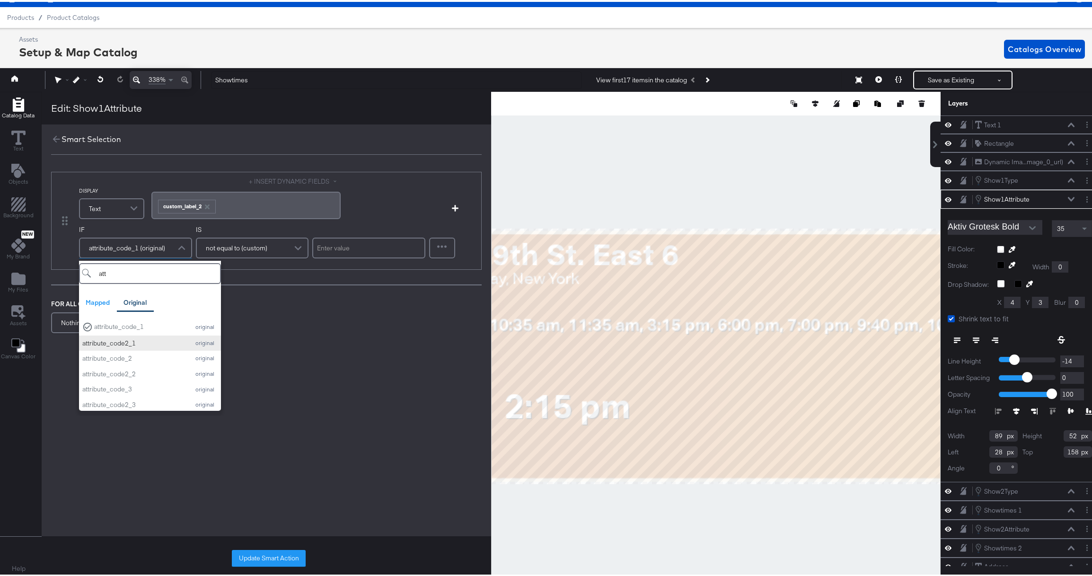
type input "att"
click at [128, 338] on div "attribute_code2_1" at bounding box center [133, 341] width 102 height 9
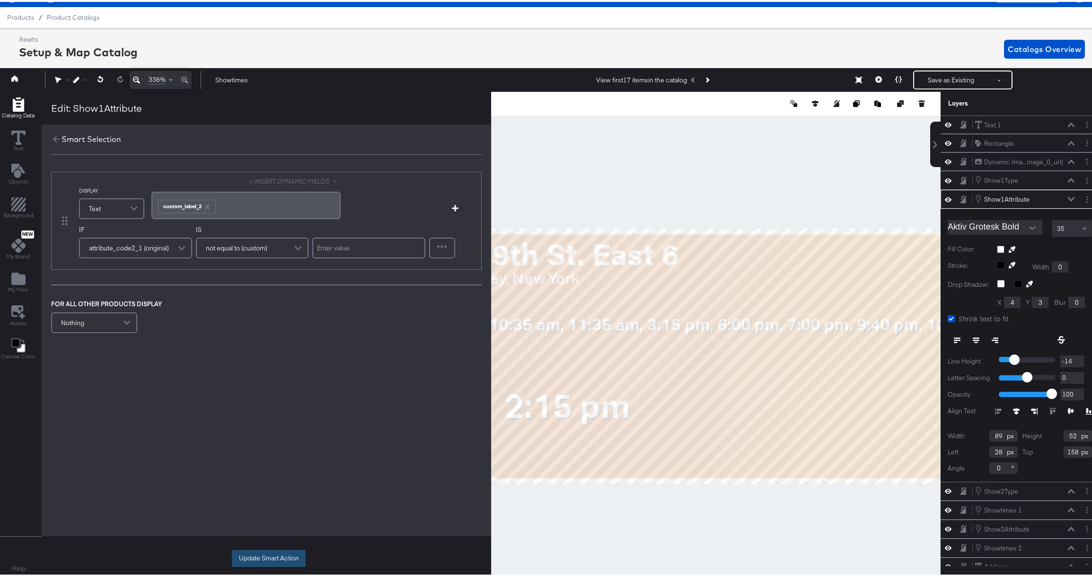
click at [265, 554] on button "Update Smart Action" at bounding box center [269, 556] width 74 height 17
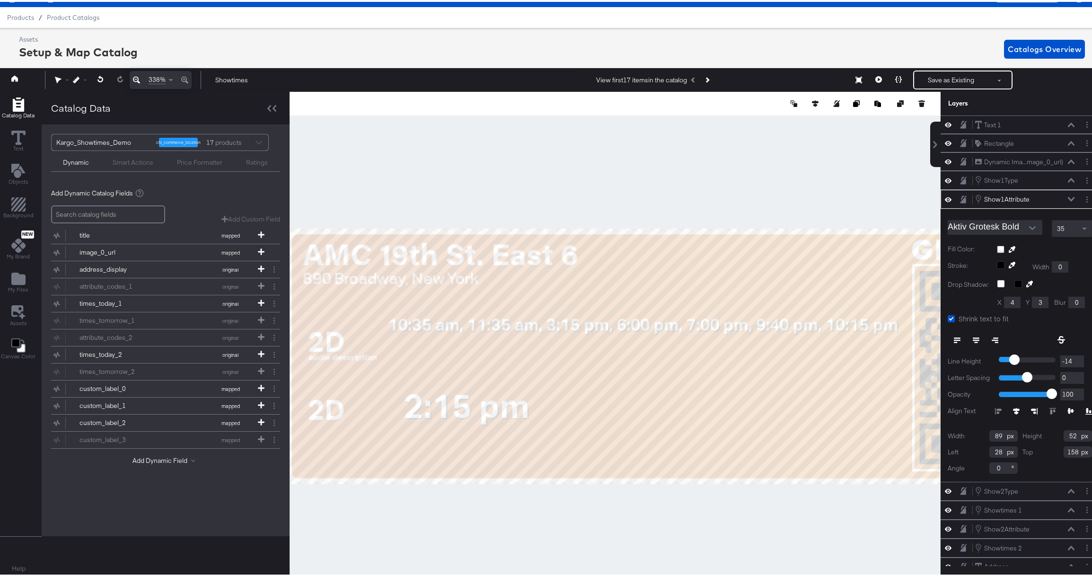
type input "159"
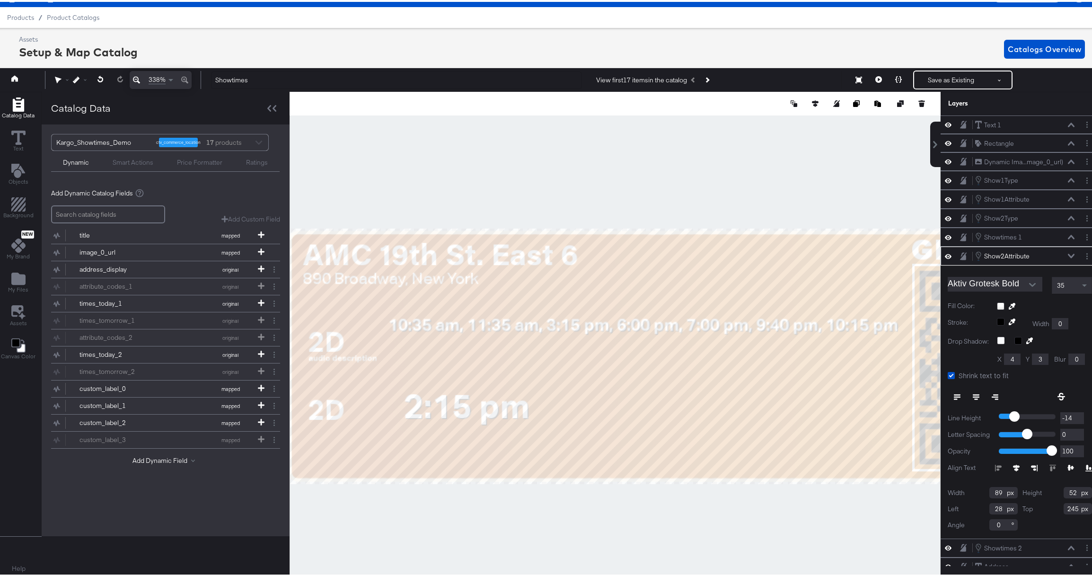
type input "246"
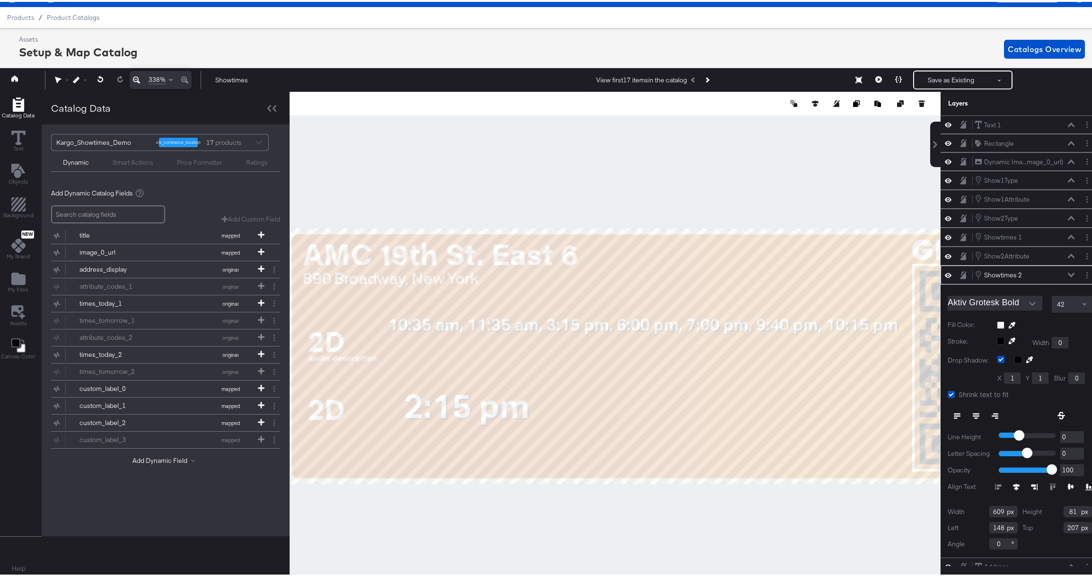
type input "211"
type input "628"
type input "129"
type input "207"
click at [1082, 303] on span at bounding box center [1084, 302] width 5 height 3
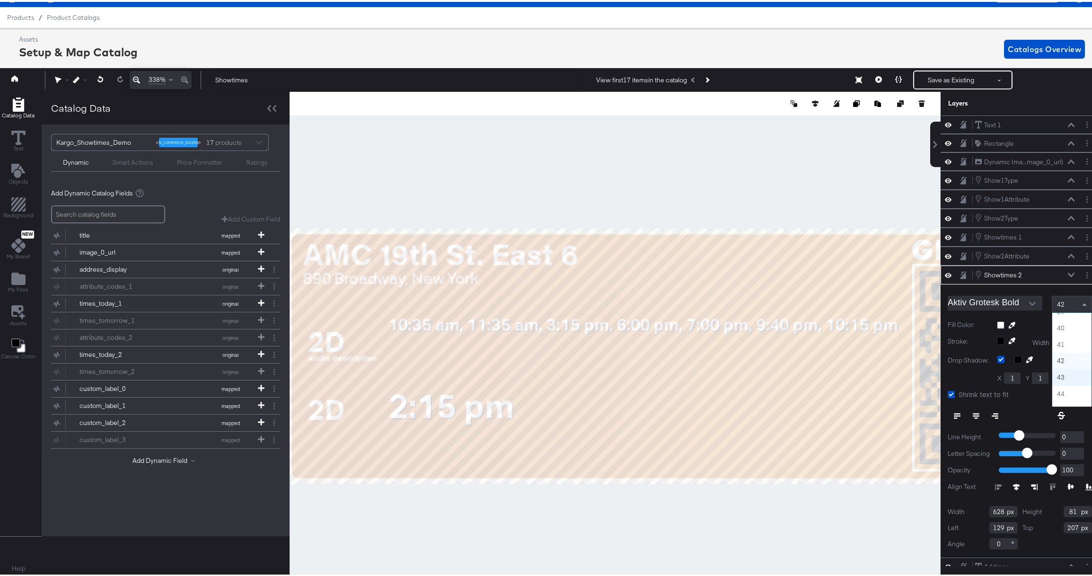
scroll to position [590, 0]
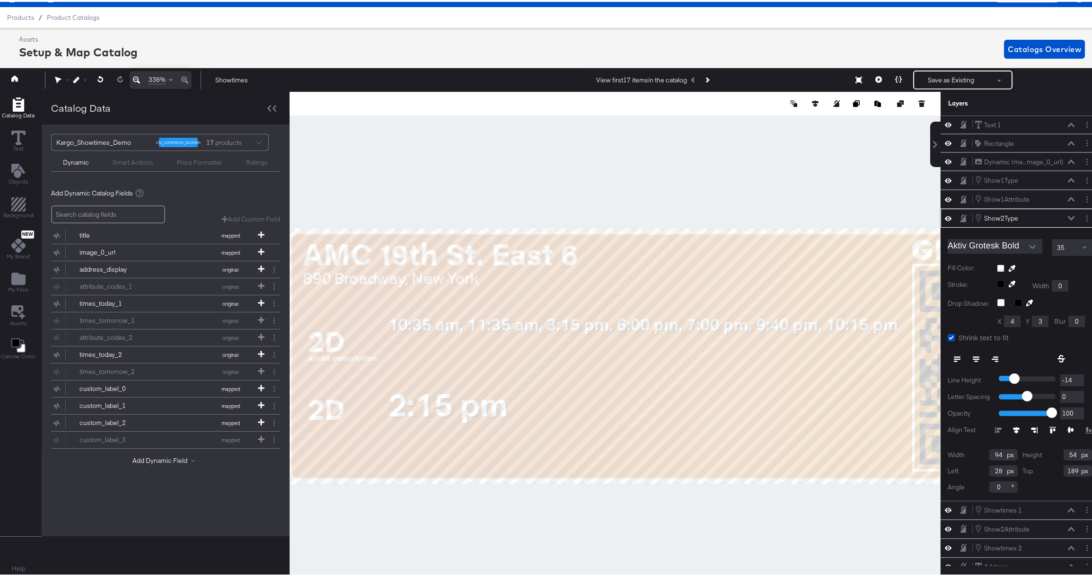
click at [1080, 245] on span at bounding box center [1086, 245] width 12 height 16
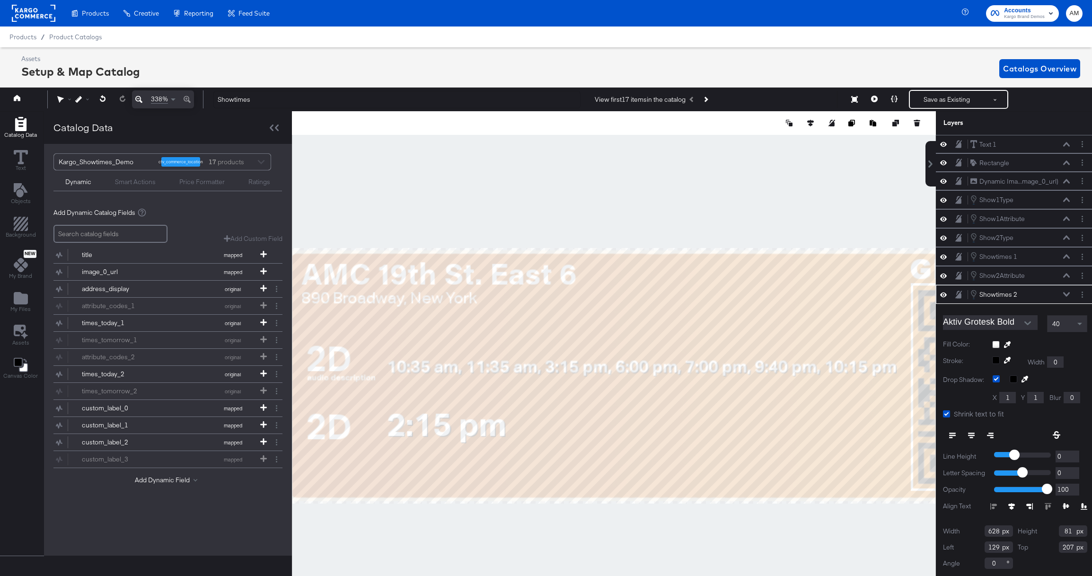
scroll to position [21, 2]
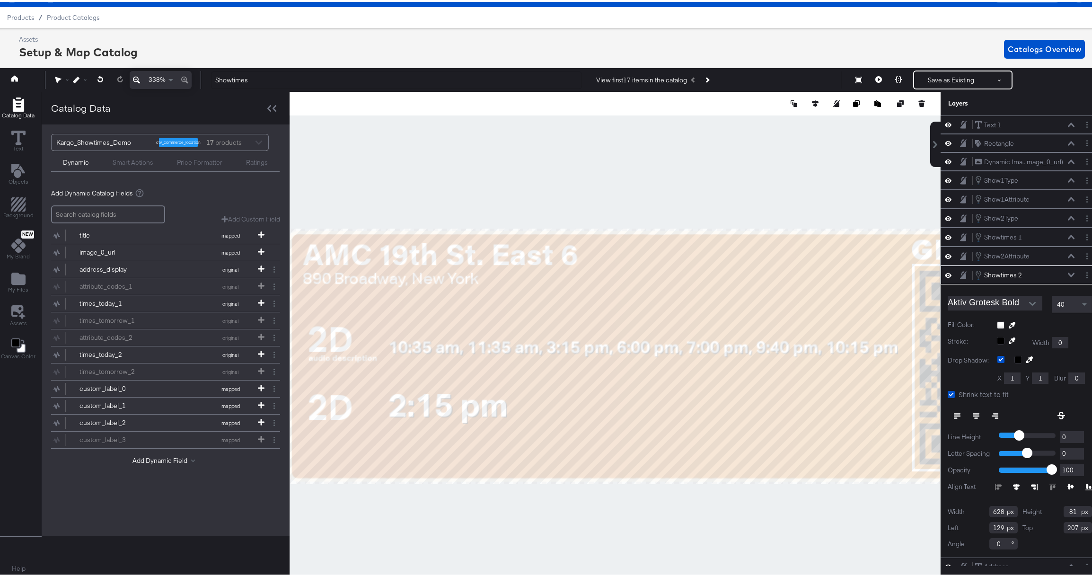
click at [1067, 484] on icon at bounding box center [1070, 485] width 7 height 6
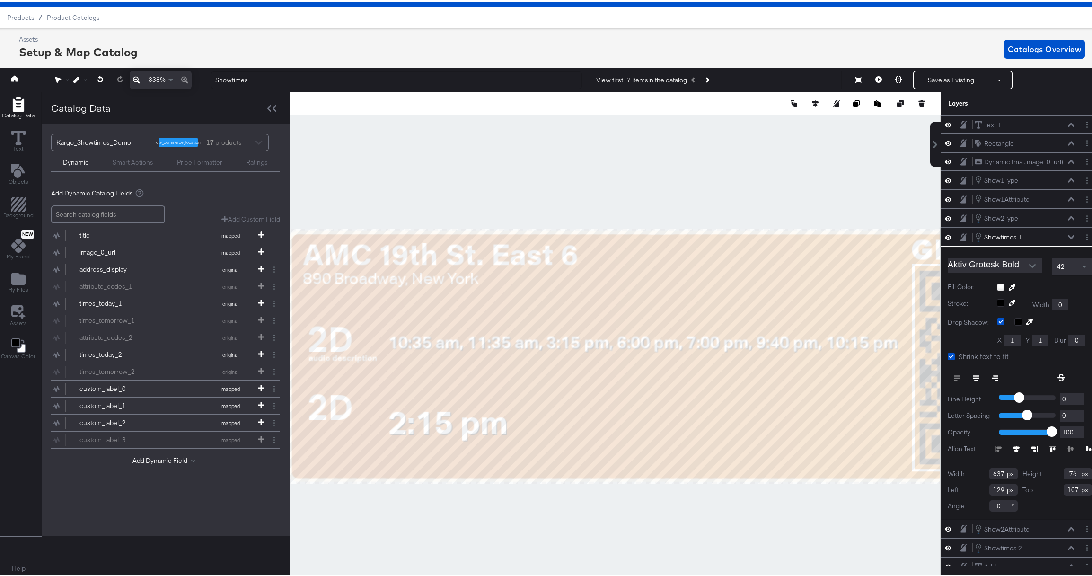
type input "106"
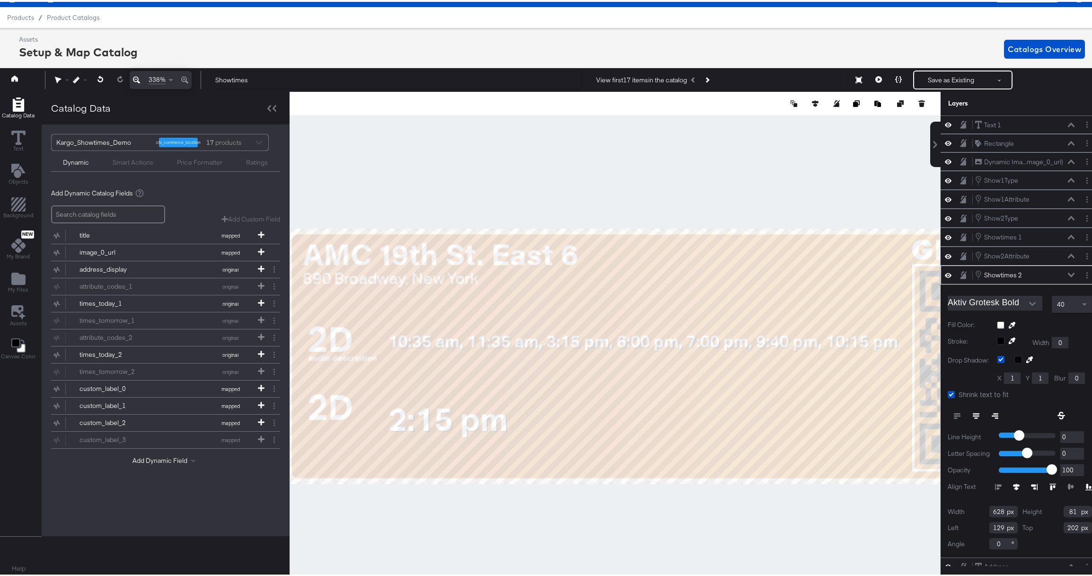
type input "201"
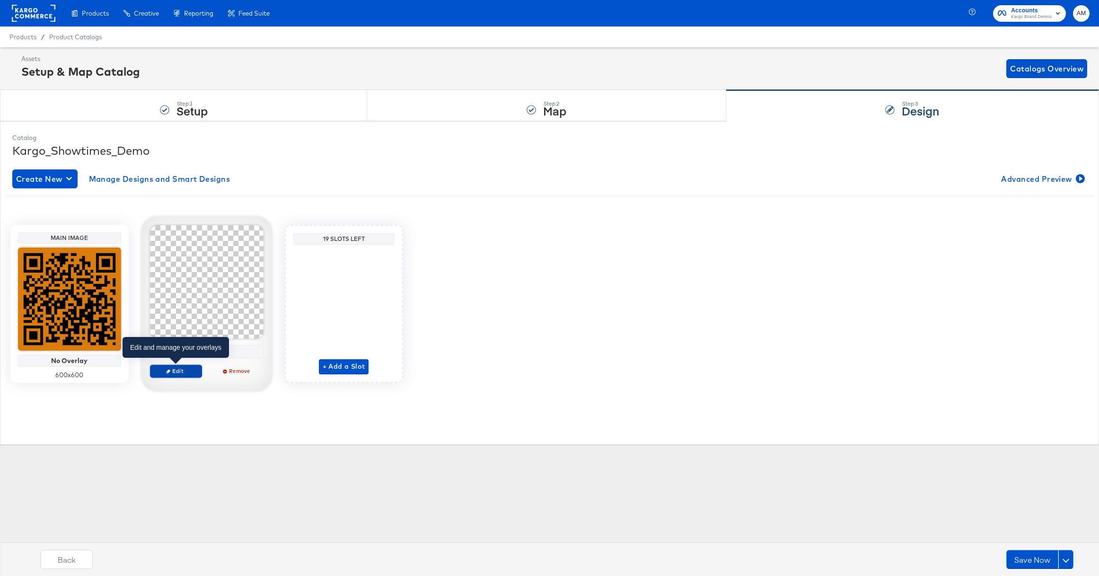
click at [190, 369] on span "Edit" at bounding box center [176, 370] width 44 height 7
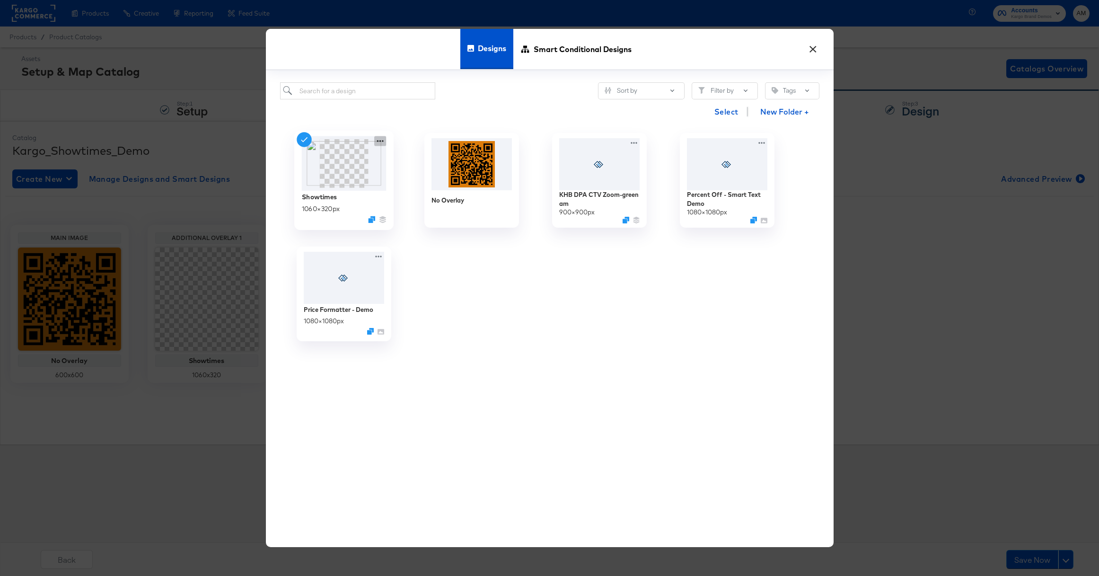
click at [380, 142] on icon at bounding box center [380, 141] width 12 height 10
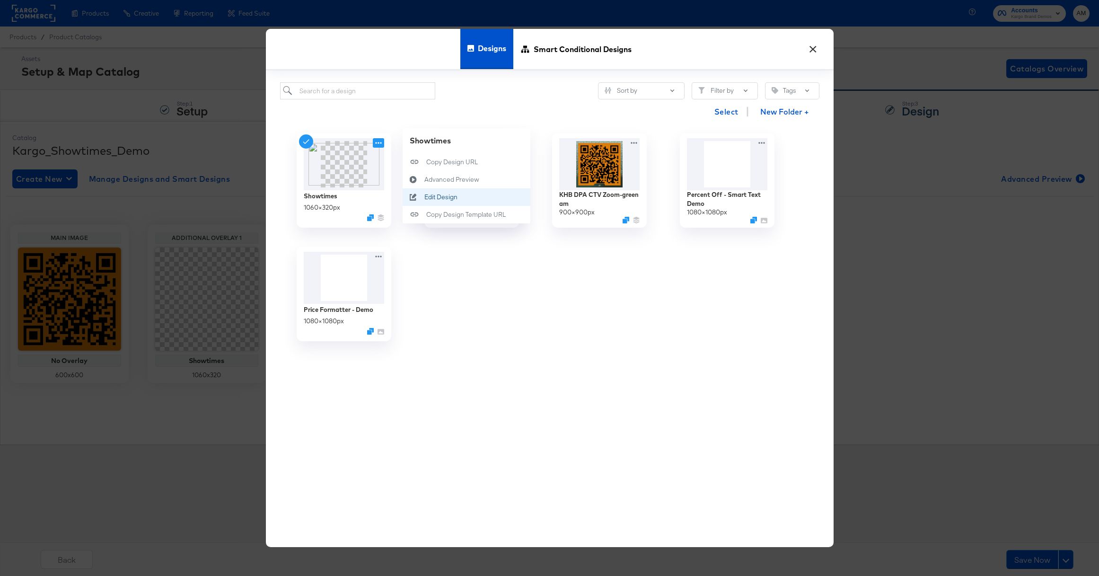
click at [424, 197] on div "Edit Design Edit Design" at bounding box center [424, 197] width 0 height 0
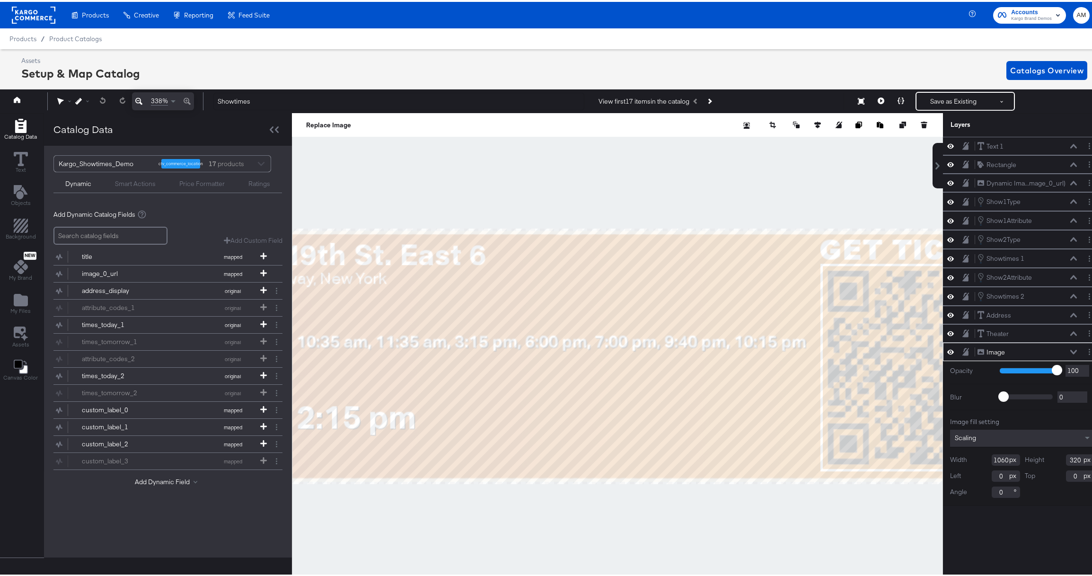
click at [484, 509] on div at bounding box center [617, 354] width 651 height 486
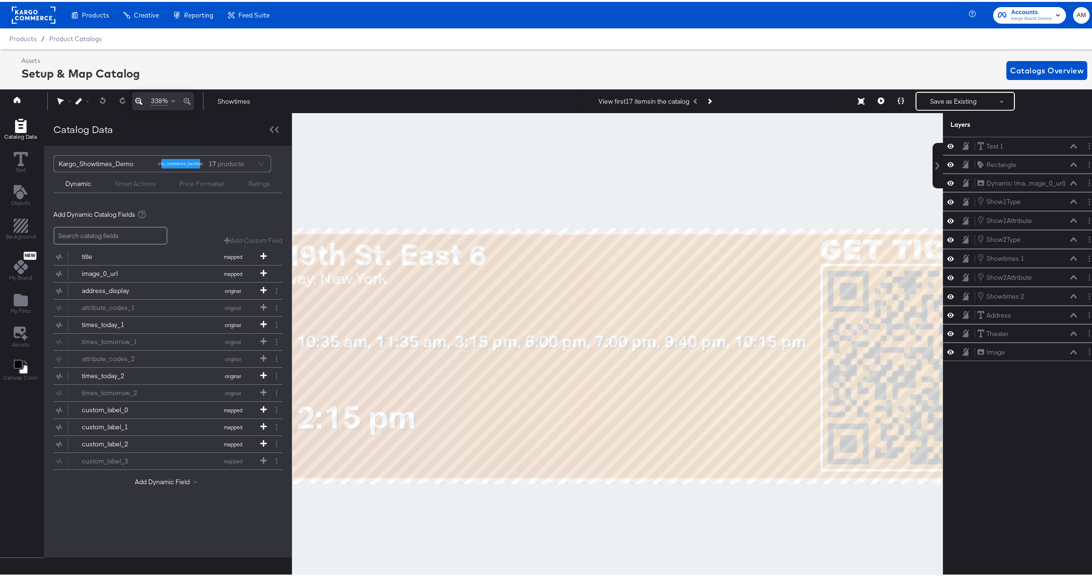
scroll to position [21, 0]
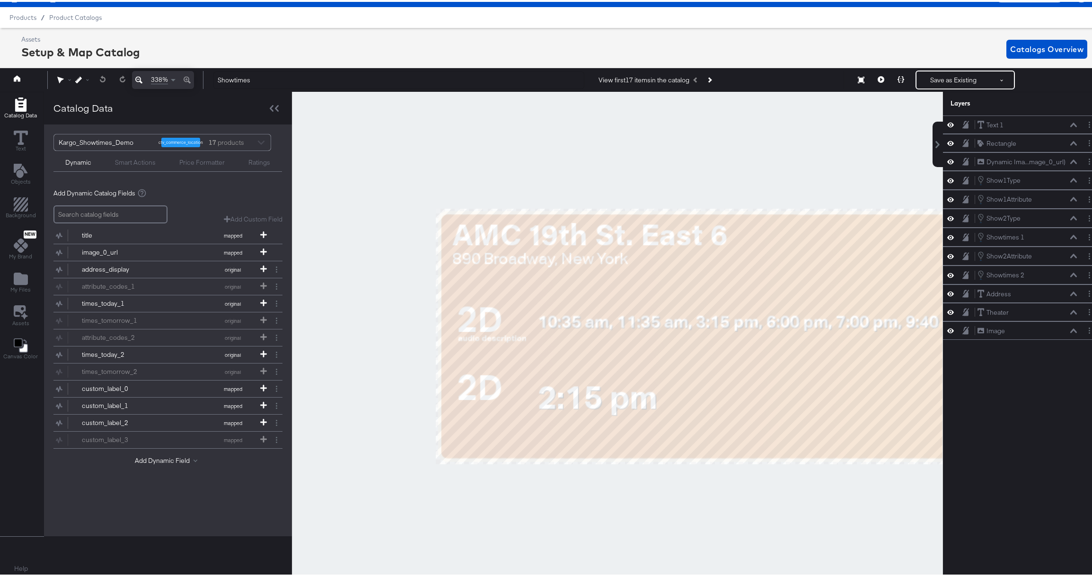
drag, startPoint x: 465, startPoint y: 509, endPoint x: 707, endPoint y: 511, distance: 241.3
click at [707, 511] on div at bounding box center [617, 333] width 650 height 486
click at [708, 79] on icon "Next Product" at bounding box center [709, 78] width 5 height 5
click at [694, 78] on icon "Previous Product" at bounding box center [696, 78] width 5 height 5
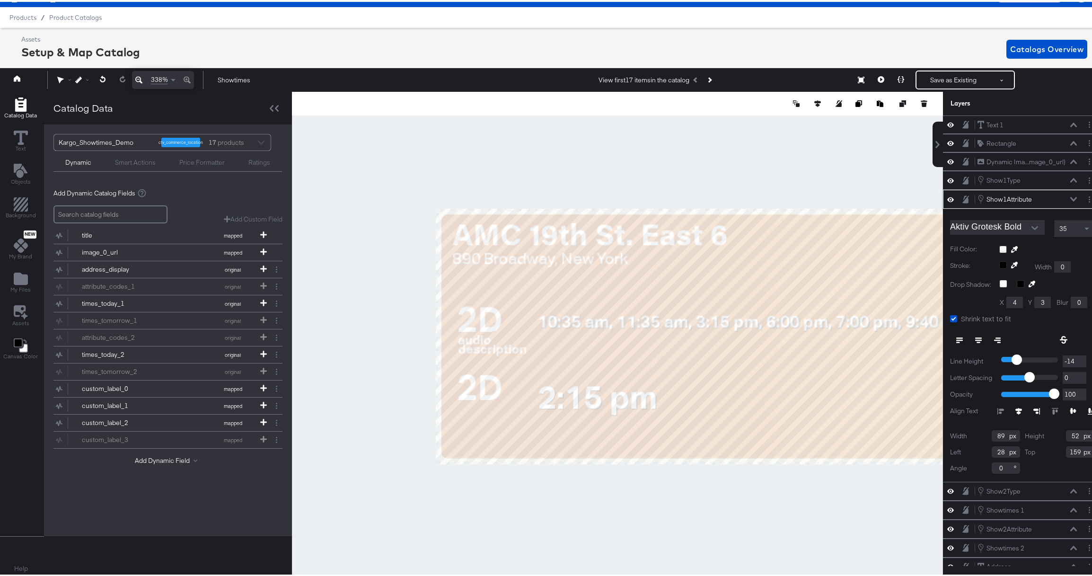
type input "-13"
click at [1074, 357] on input "-13" at bounding box center [1075, 359] width 24 height 12
type input "-12"
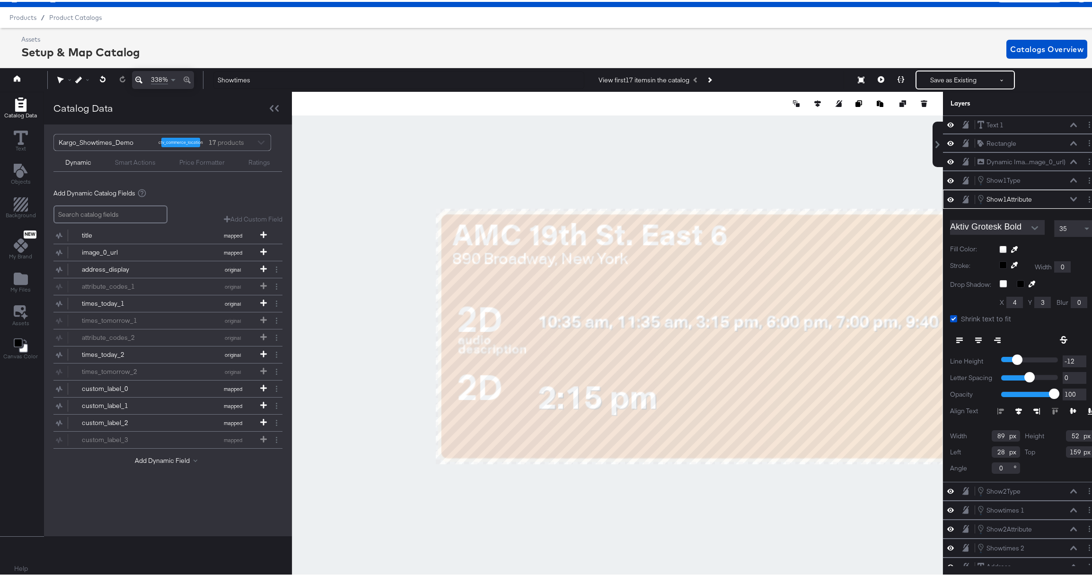
click at [1074, 357] on input "-12" at bounding box center [1075, 359] width 24 height 12
type input "-11"
click at [1074, 357] on input "-11" at bounding box center [1075, 359] width 24 height 12
type input "-10"
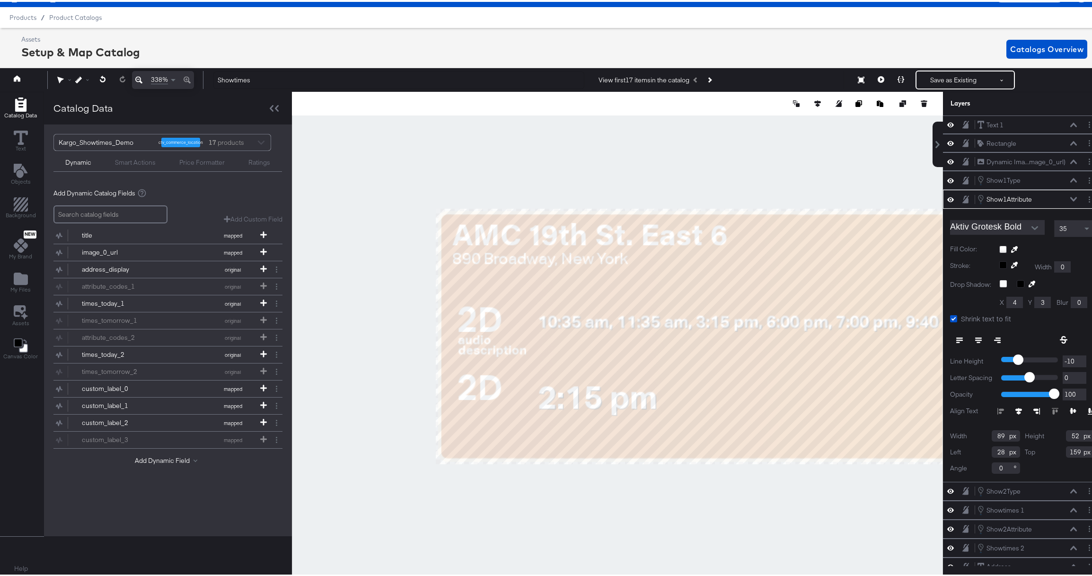
type input "-10"
click at [1074, 357] on input "-10" at bounding box center [1075, 359] width 24 height 12
type input "-9"
click at [1074, 357] on input "-9" at bounding box center [1075, 359] width 24 height 12
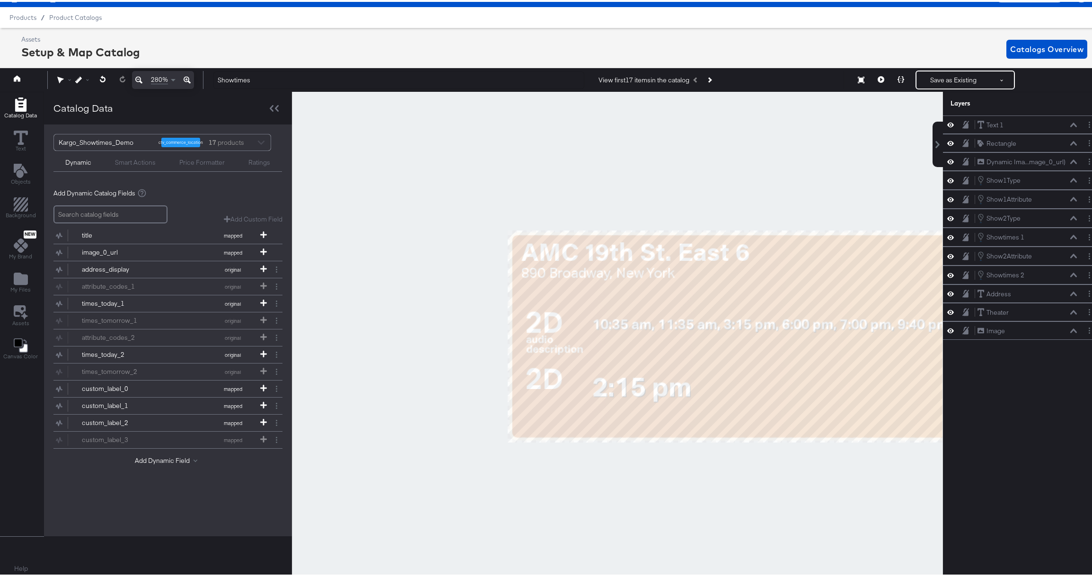
drag, startPoint x: 405, startPoint y: 272, endPoint x: 405, endPoint y: 259, distance: 13.3
click at [318, 251] on div at bounding box center [617, 333] width 650 height 486
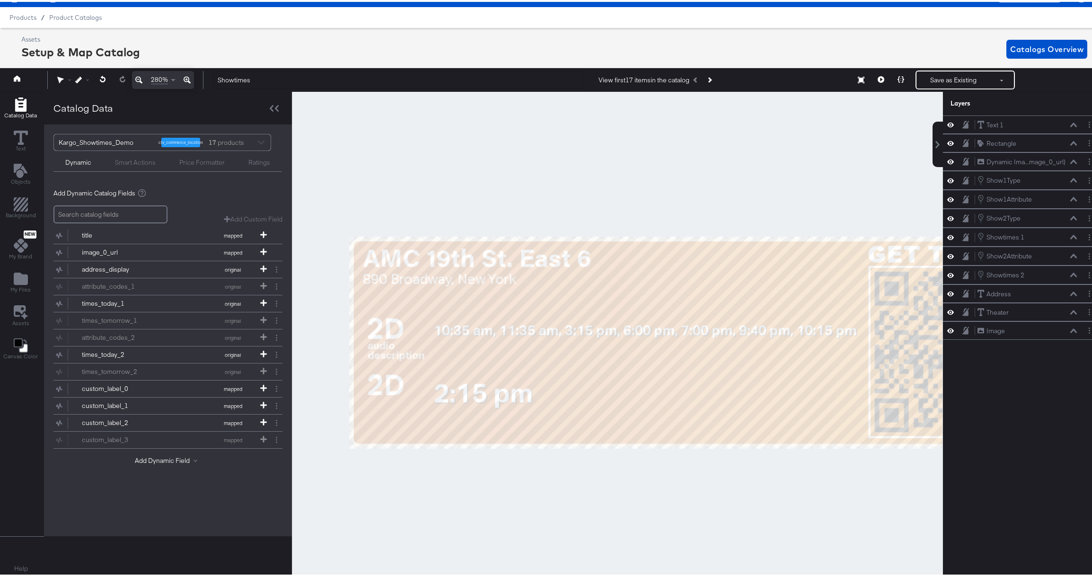
drag, startPoint x: 476, startPoint y: 221, endPoint x: 318, endPoint y: 227, distance: 158.6
click at [318, 227] on div at bounding box center [617, 333] width 650 height 486
click at [927, 80] on button "Save as Existing" at bounding box center [953, 78] width 74 height 17
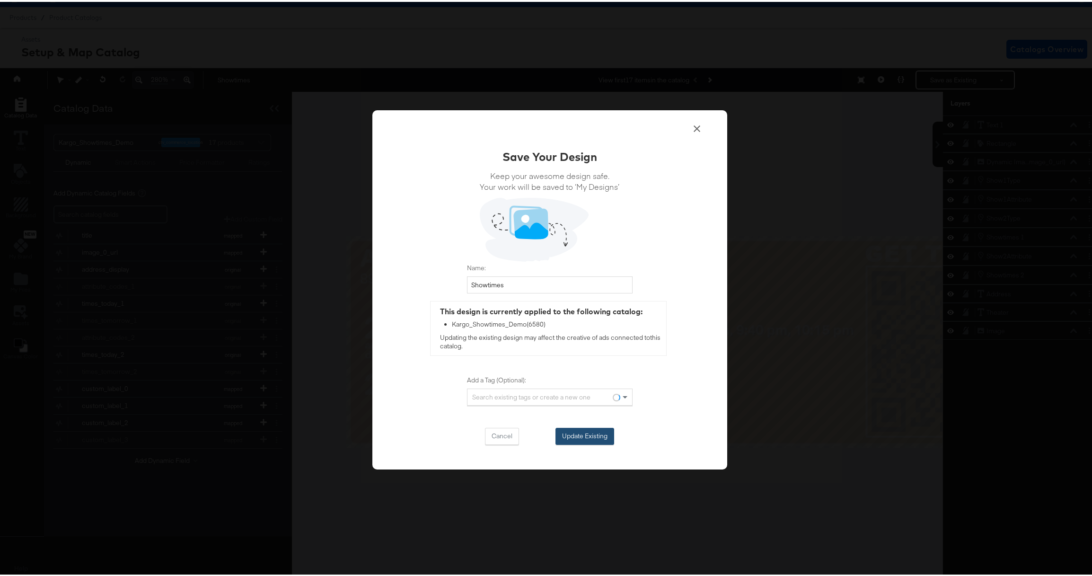
click at [568, 438] on button "Update Existing" at bounding box center [584, 434] width 59 height 17
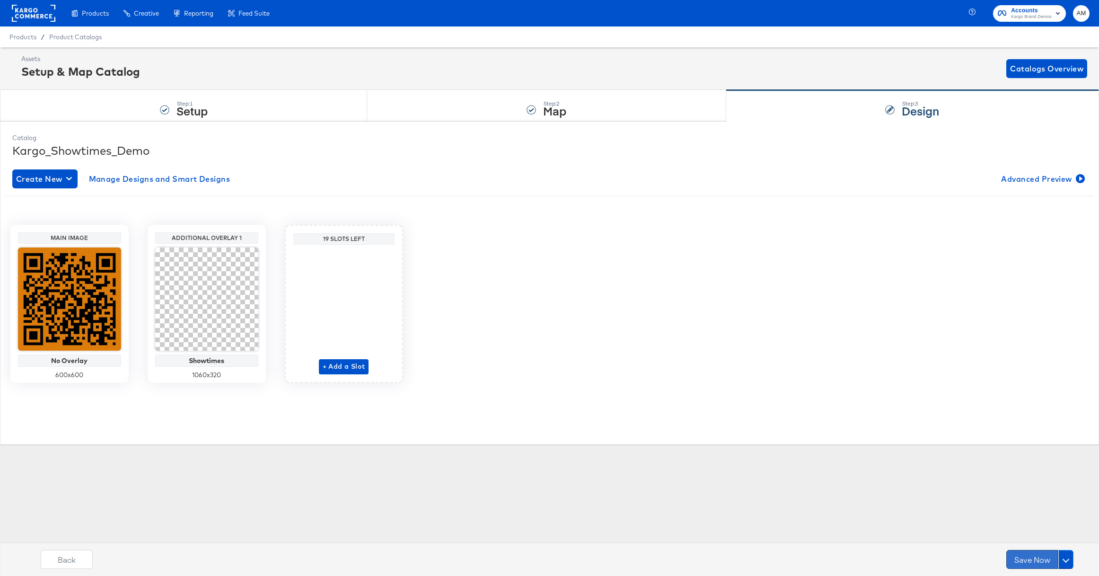
click at [1025, 561] on button "Save Now" at bounding box center [1032, 559] width 52 height 19
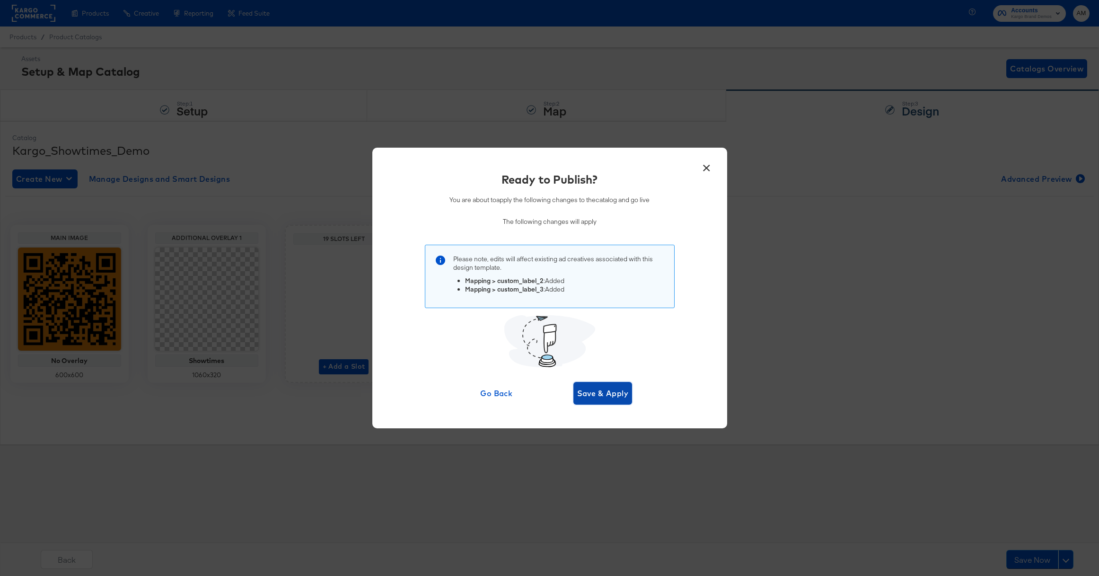
click at [604, 390] on span "Save & Apply" at bounding box center [603, 392] width 52 height 13
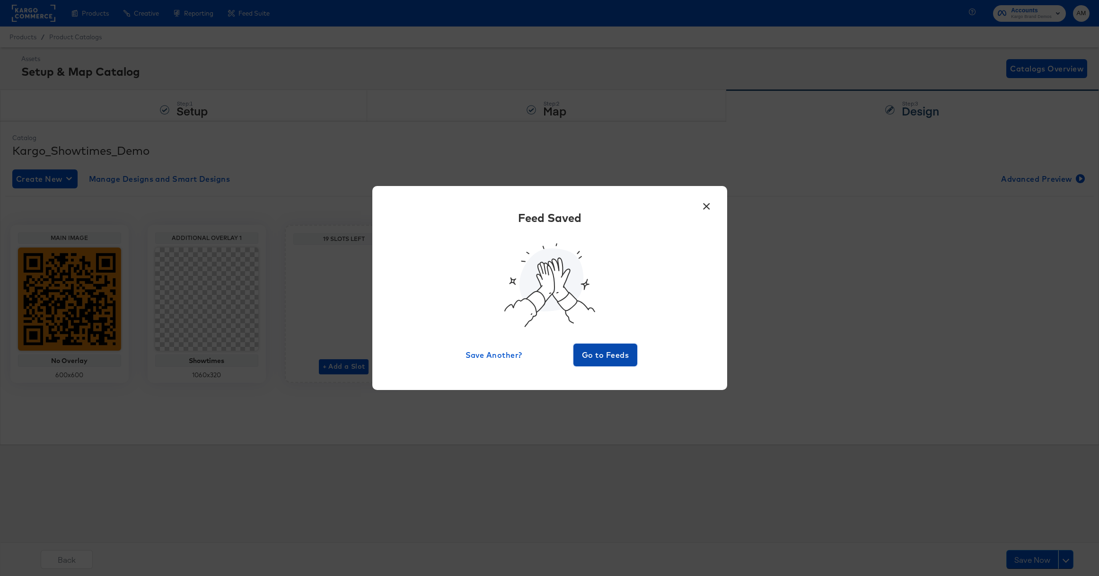
click at [585, 358] on span "Go to Feeds" at bounding box center [605, 354] width 57 height 13
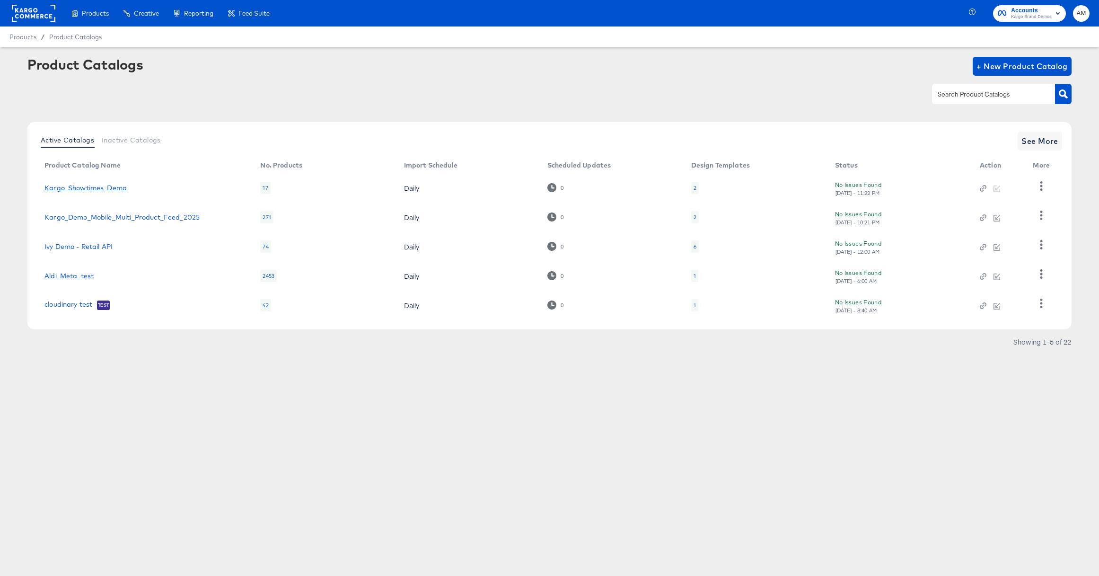
click at [105, 187] on link "Kargo_Showtimes_Demo" at bounding box center [85, 188] width 82 height 8
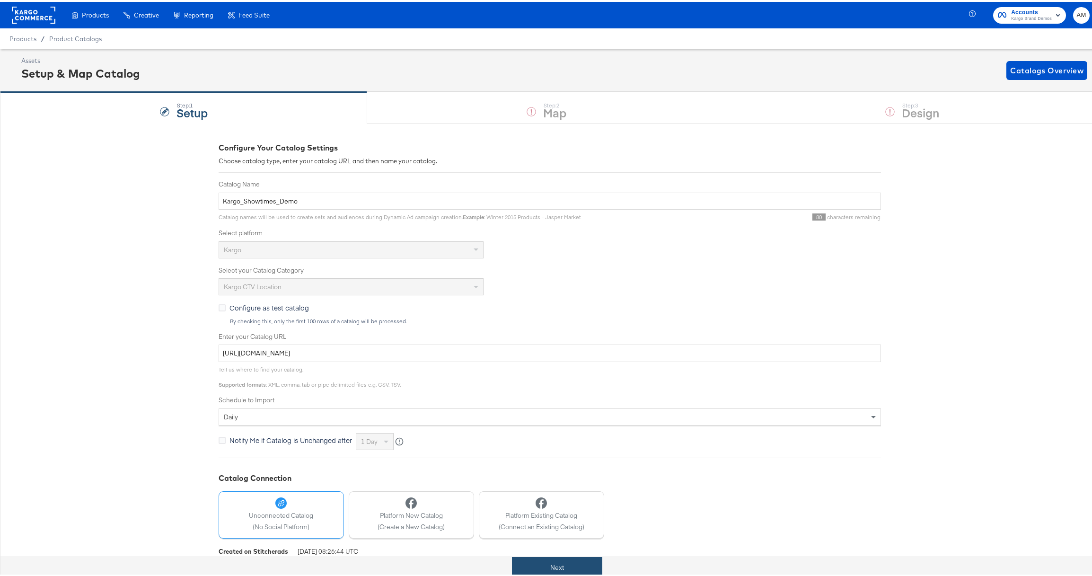
click at [546, 567] on button "Next" at bounding box center [557, 565] width 90 height 21
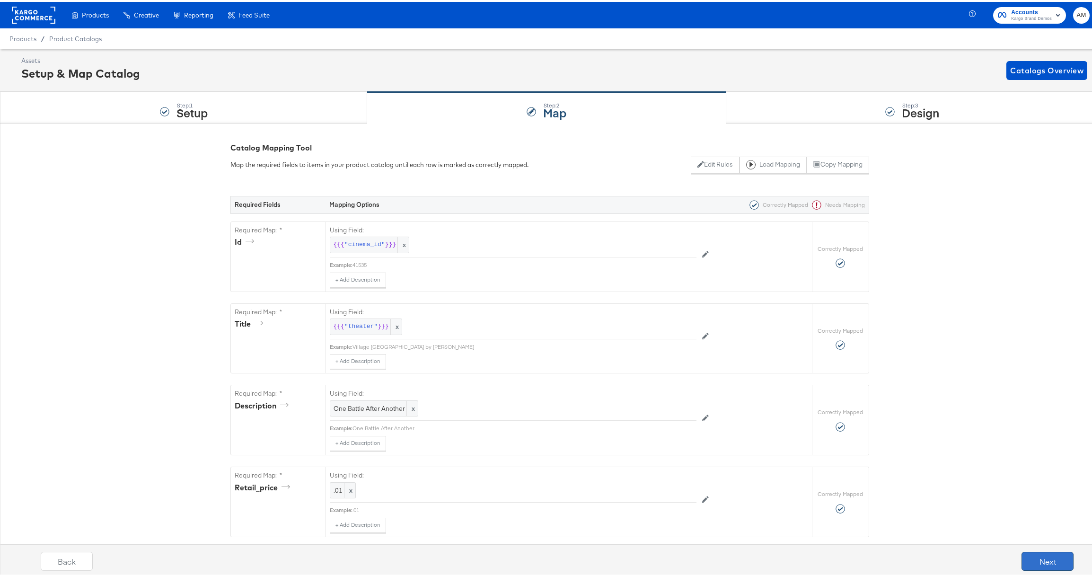
click at [1030, 562] on button "Next" at bounding box center [1047, 559] width 52 height 19
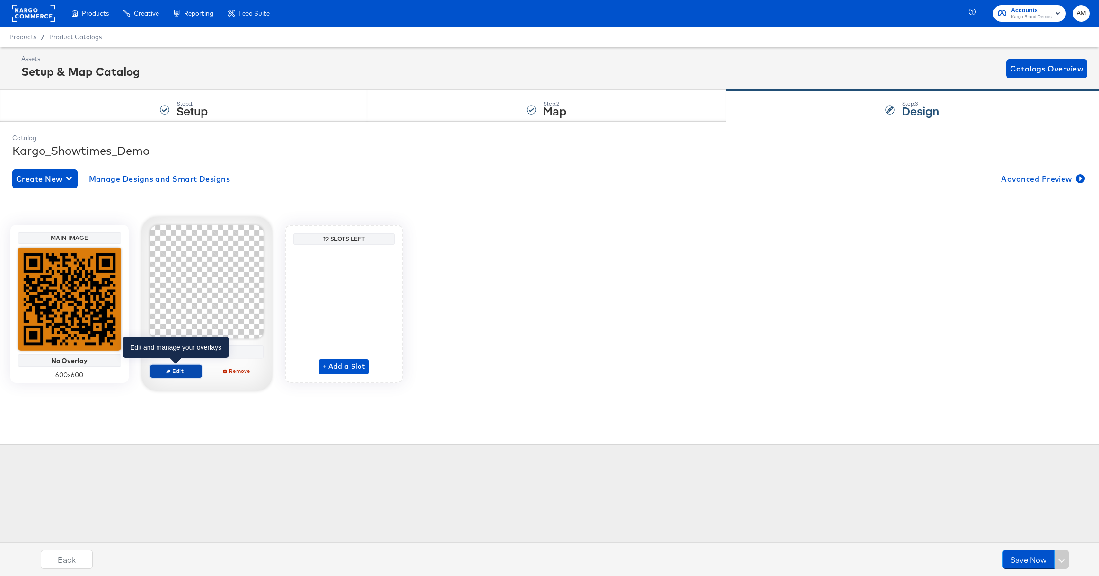
click at [178, 370] on span "Edit" at bounding box center [176, 370] width 44 height 7
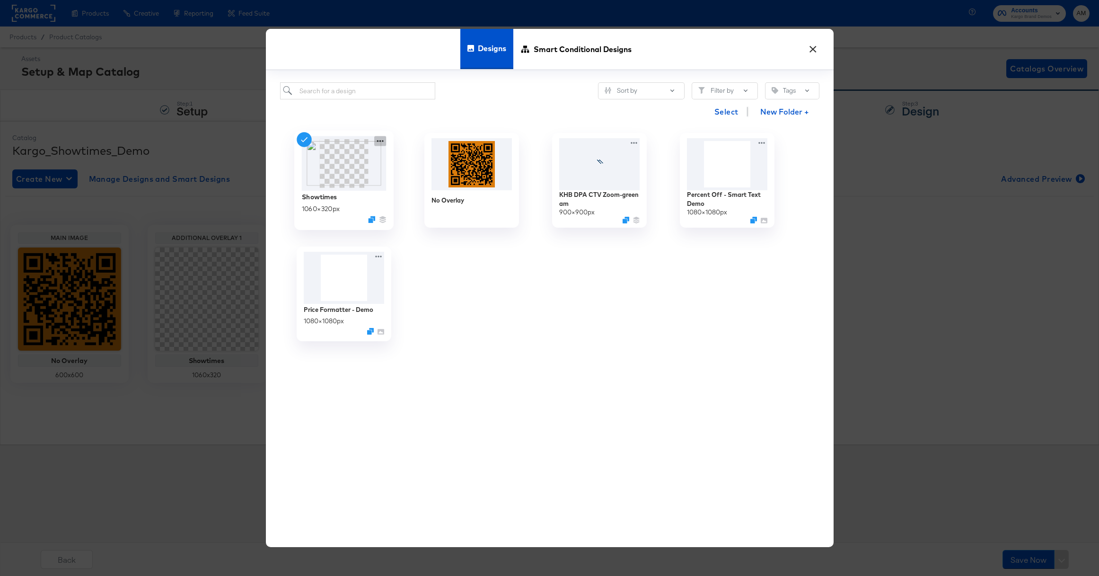
click at [378, 142] on icon at bounding box center [380, 141] width 12 height 10
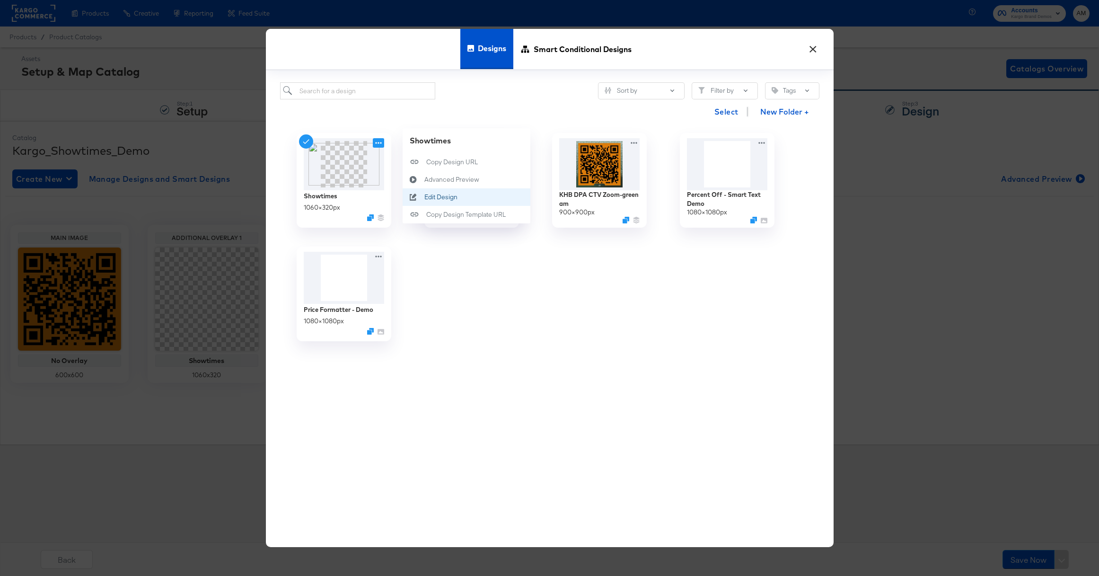
click at [424, 197] on div "Edit Design Edit Design" at bounding box center [424, 197] width 0 height 0
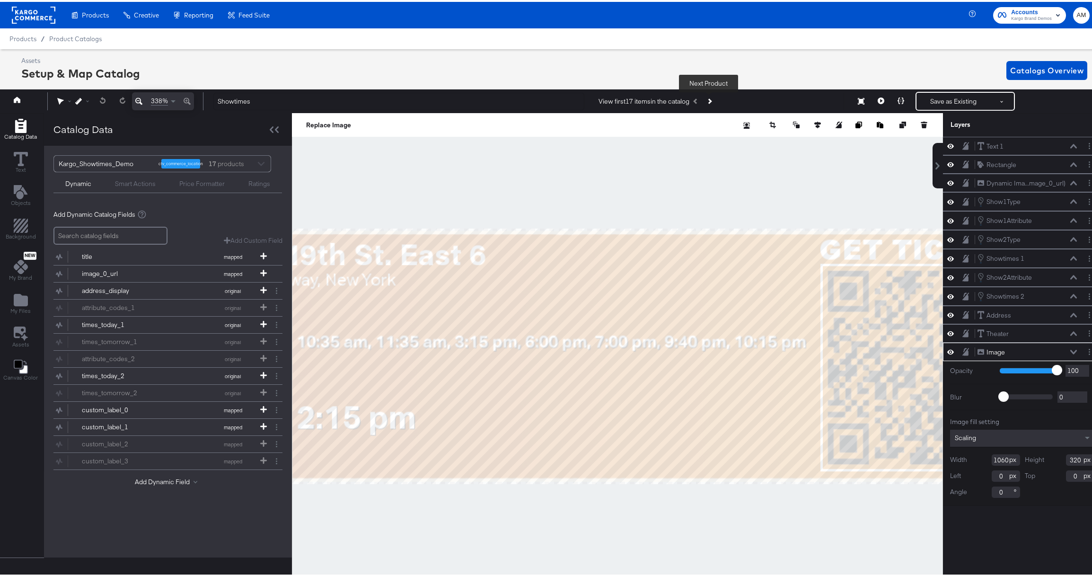
click at [709, 99] on icon "Next Product" at bounding box center [709, 99] width 5 height 5
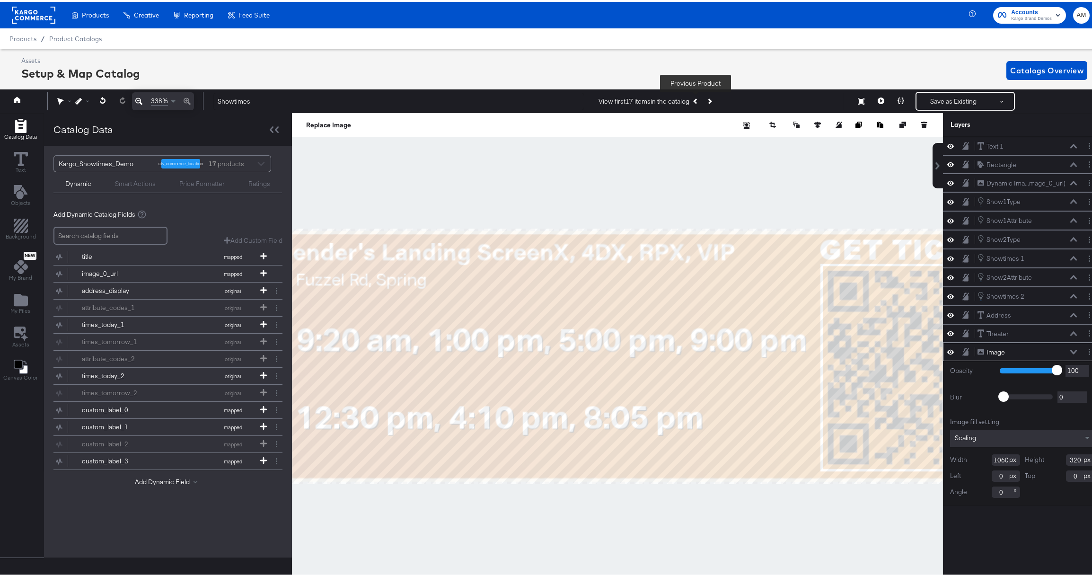
click at [694, 100] on icon "Previous Product" at bounding box center [696, 99] width 5 height 5
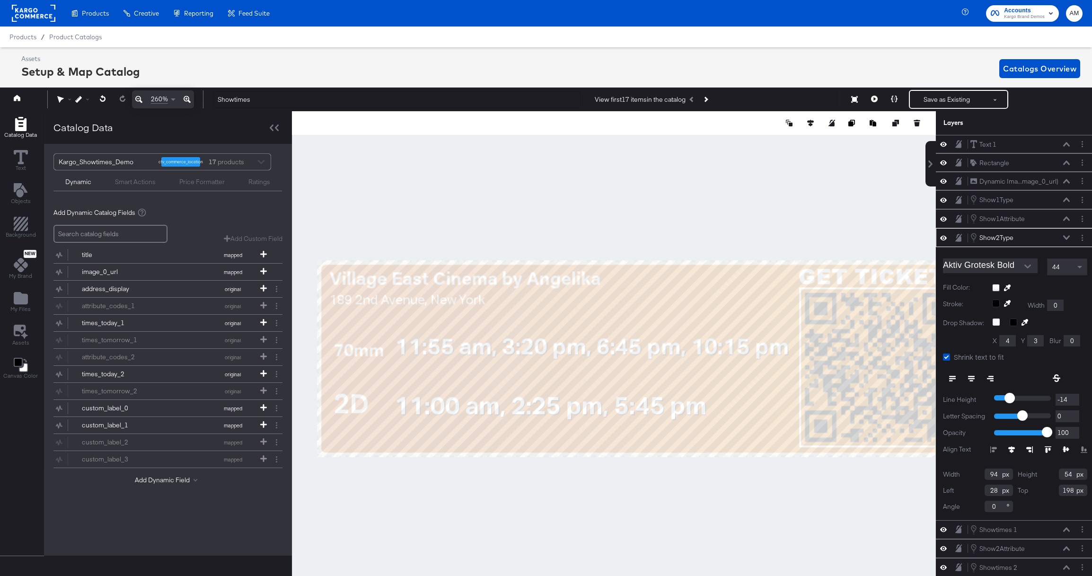
scroll to position [21, 0]
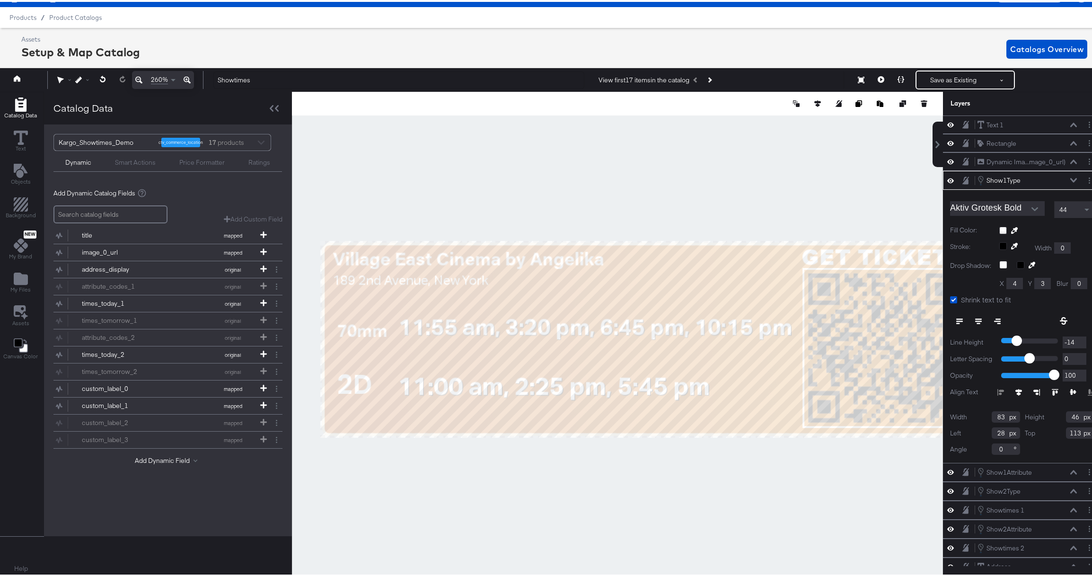
click at [1015, 389] on icon at bounding box center [1018, 390] width 7 height 7
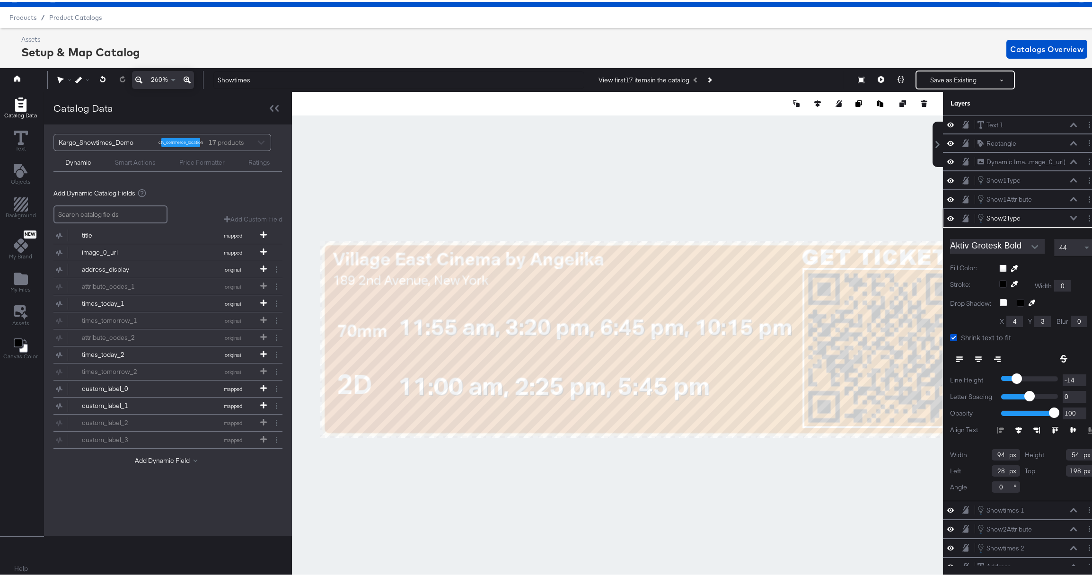
click at [1015, 425] on icon at bounding box center [1018, 428] width 7 height 7
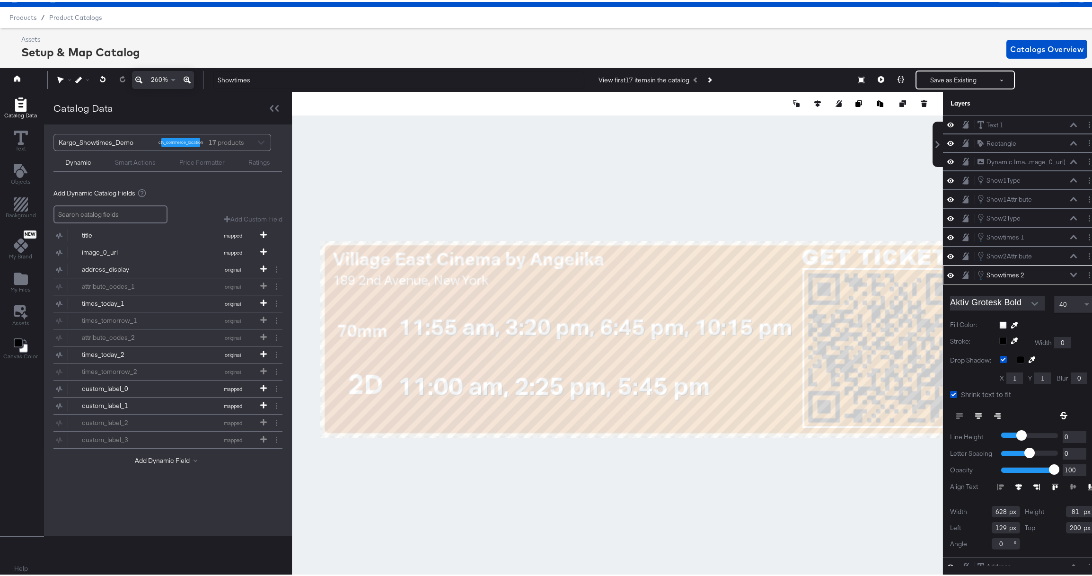
click at [1061, 301] on div "40" at bounding box center [1073, 302] width 39 height 16
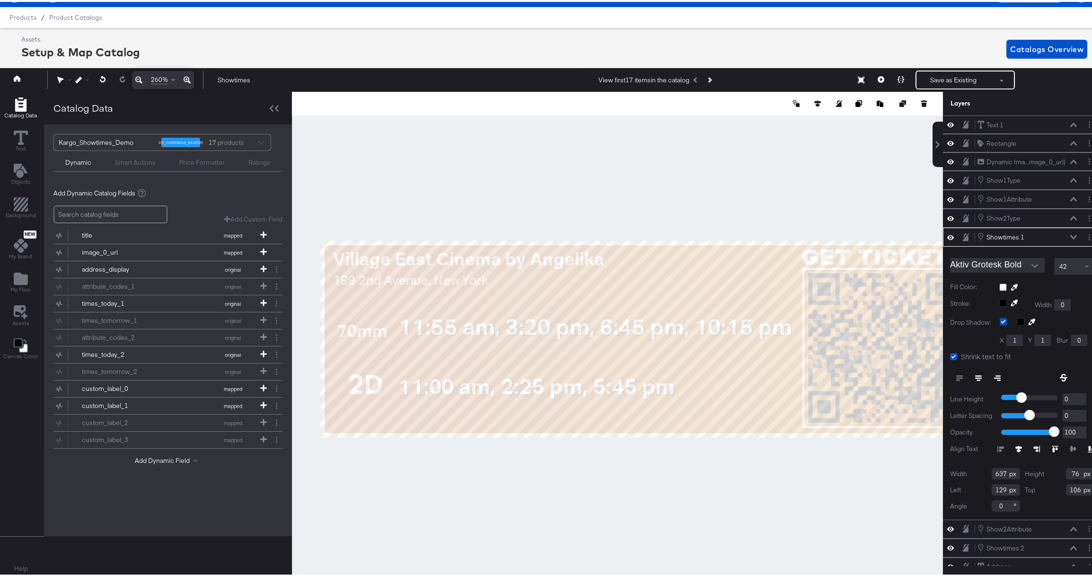
click at [1082, 263] on span at bounding box center [1088, 264] width 12 height 16
click at [1082, 266] on span at bounding box center [1088, 264] width 12 height 16
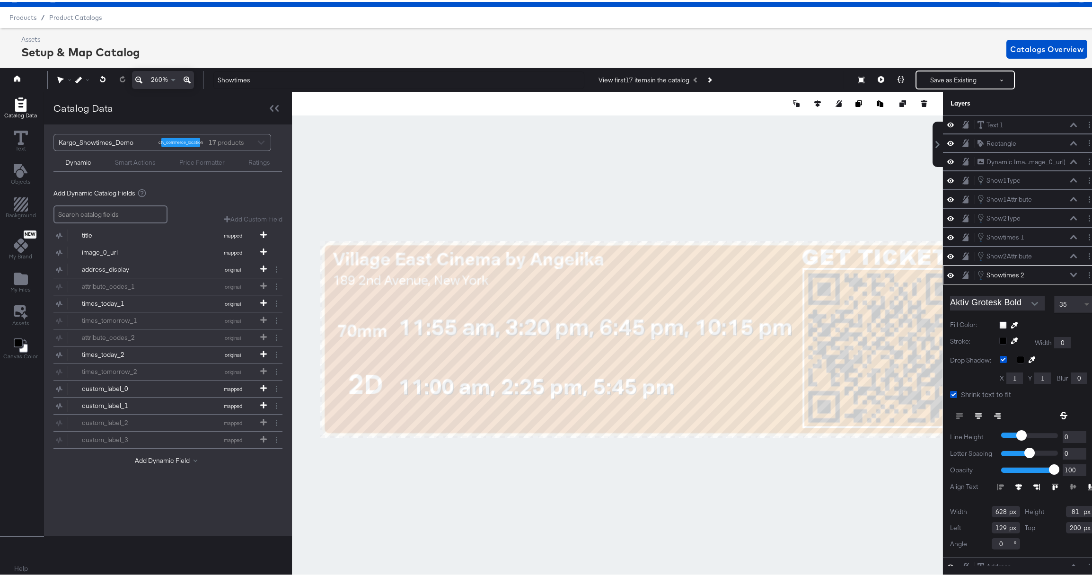
click at [1082, 299] on span at bounding box center [1088, 302] width 12 height 16
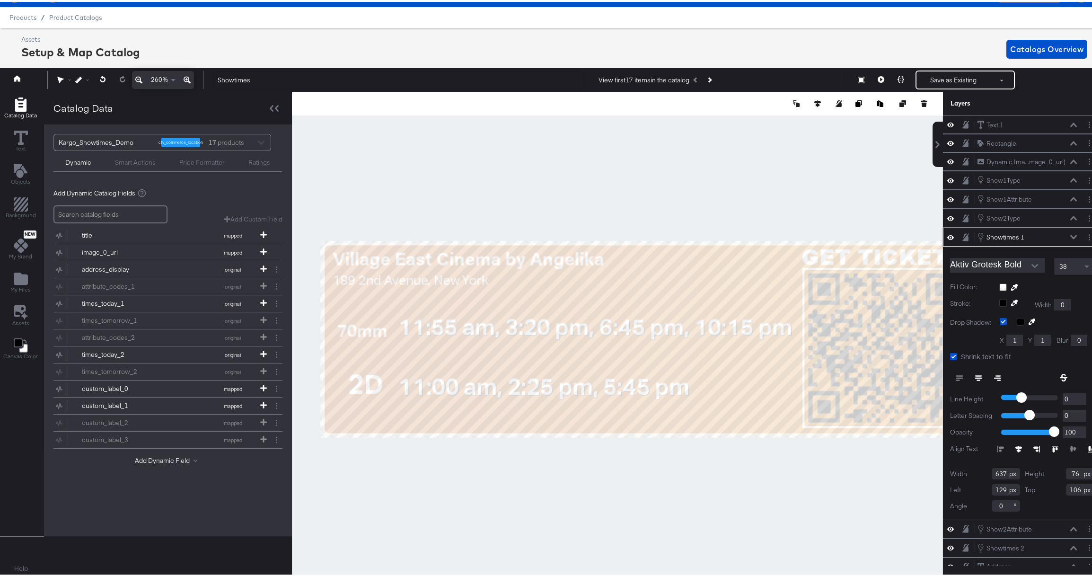
type input "113"
type input "102"
type input "96"
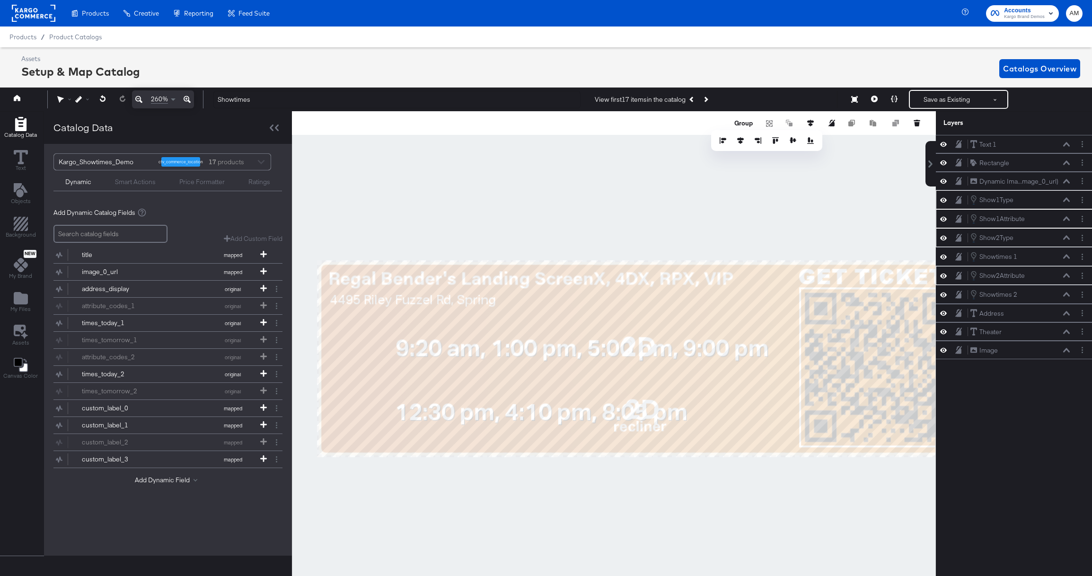
scroll to position [21, 0]
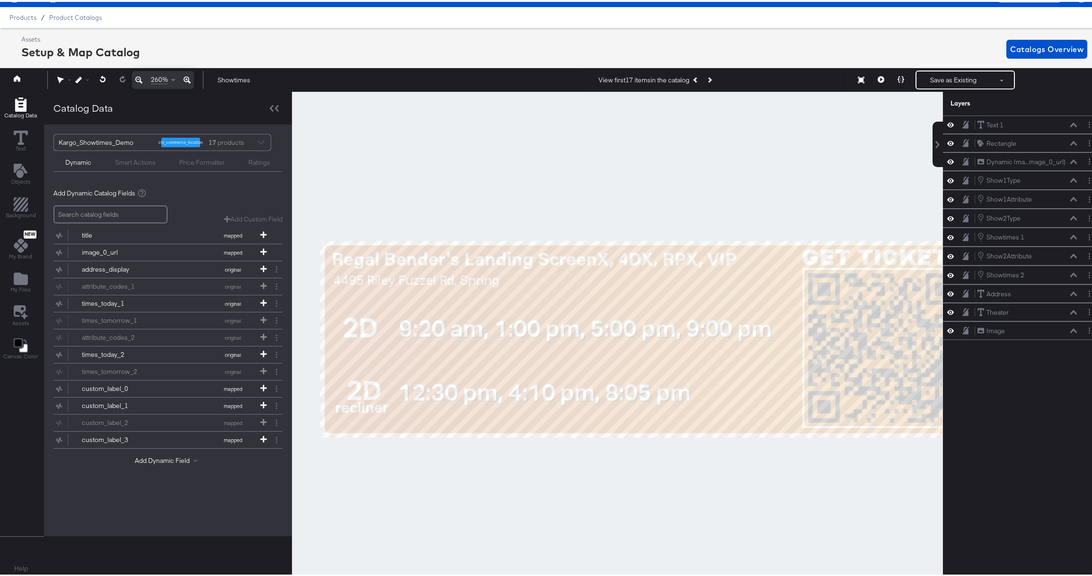
click at [366, 455] on div at bounding box center [617, 333] width 651 height 486
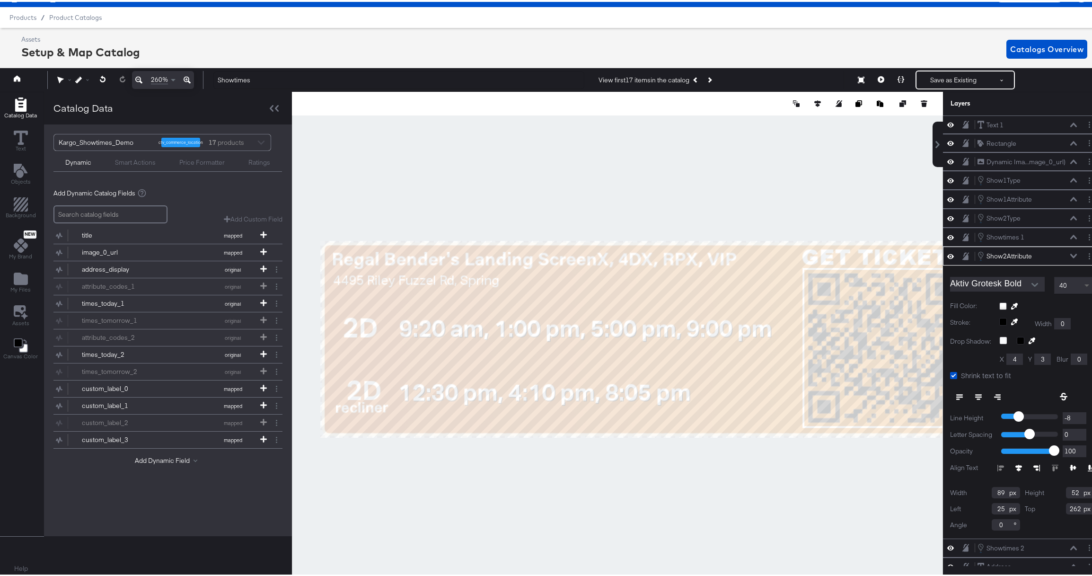
click at [1084, 282] on span at bounding box center [1086, 283] width 5 height 3
click at [1084, 283] on span at bounding box center [1086, 283] width 5 height 2
click at [1015, 463] on icon at bounding box center [1018, 466] width 7 height 7
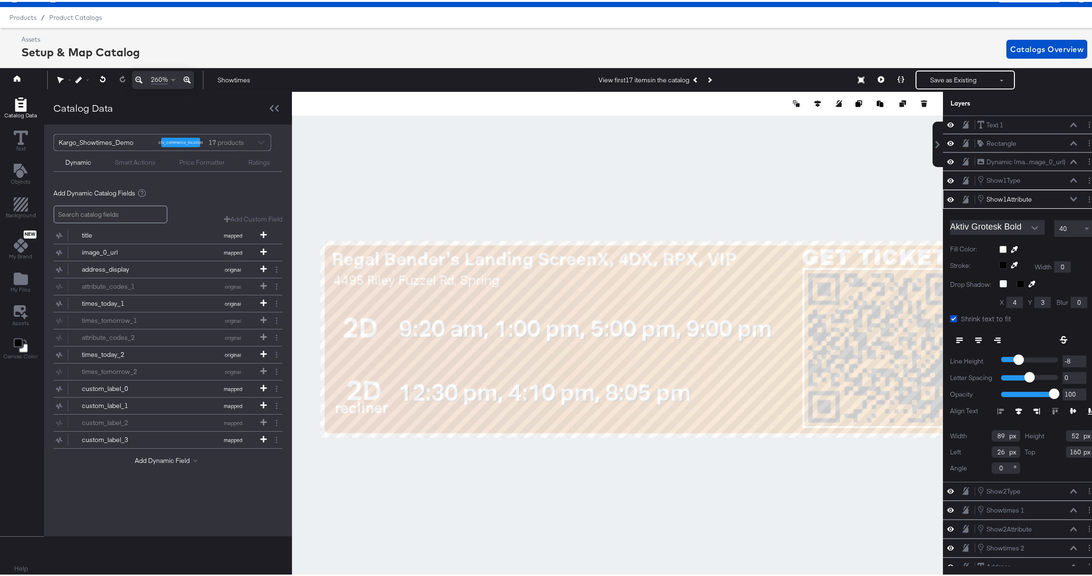
click at [1015, 407] on icon at bounding box center [1018, 409] width 7 height 7
click at [1082, 224] on span at bounding box center [1088, 227] width 12 height 16
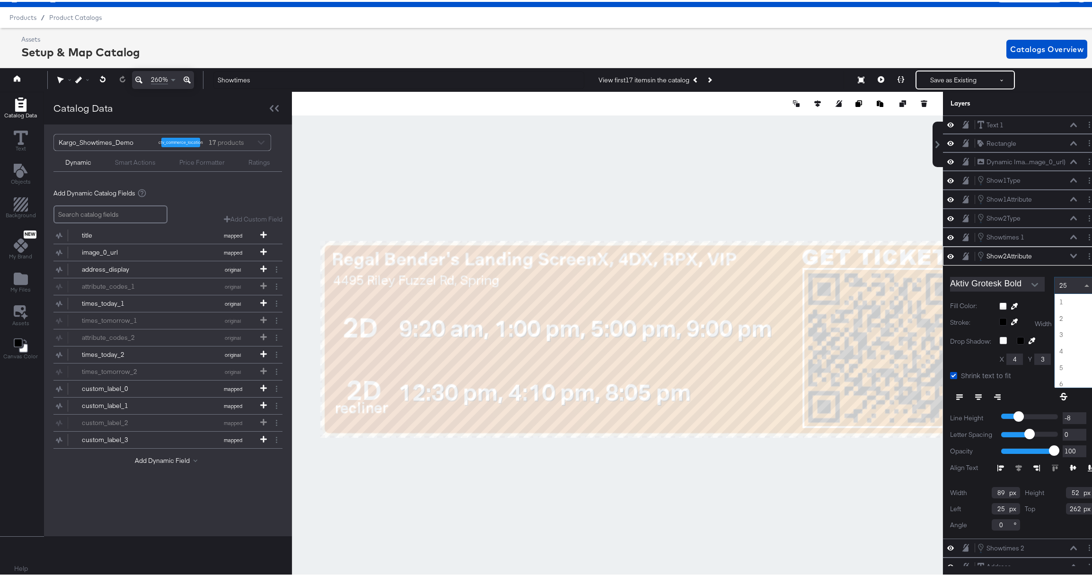
click at [1084, 284] on span at bounding box center [1086, 283] width 5 height 2
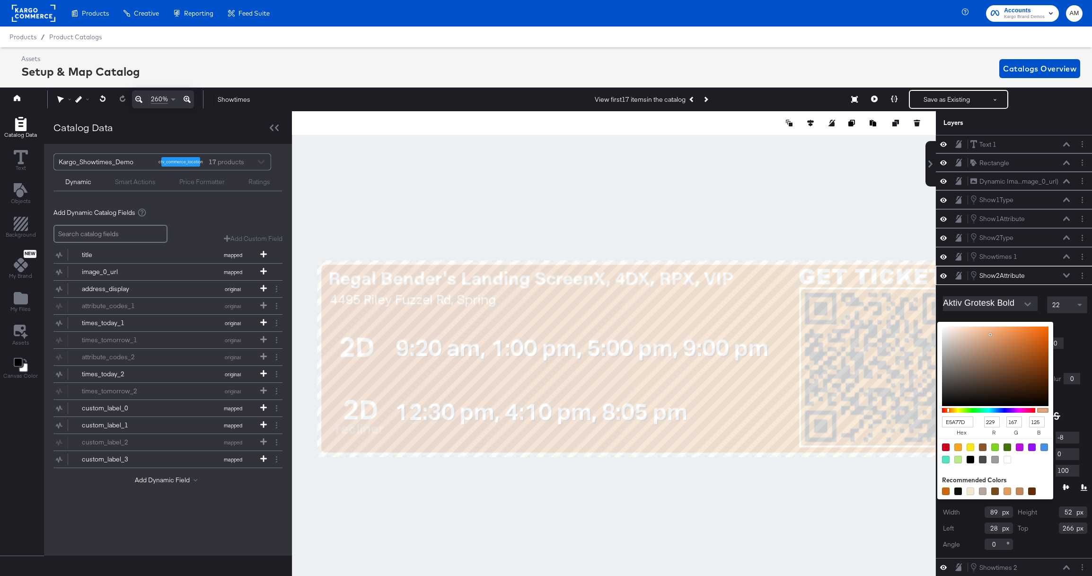
type input "E6A87E"
type input "230"
type input "168"
type input "126"
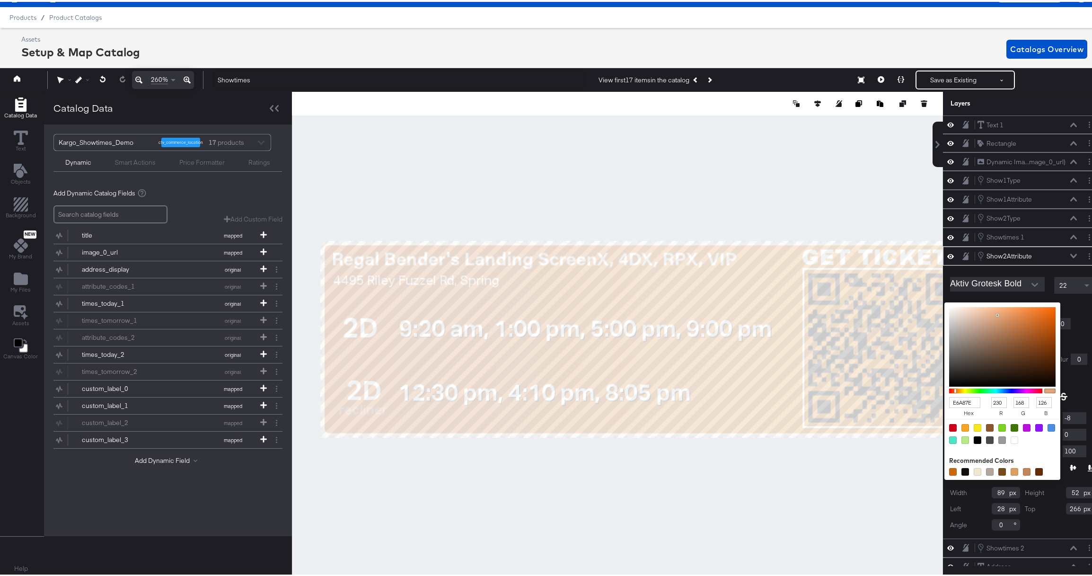
type input "E8A97F"
type input "232"
type input "169"
type input "127"
type input "E9AA80"
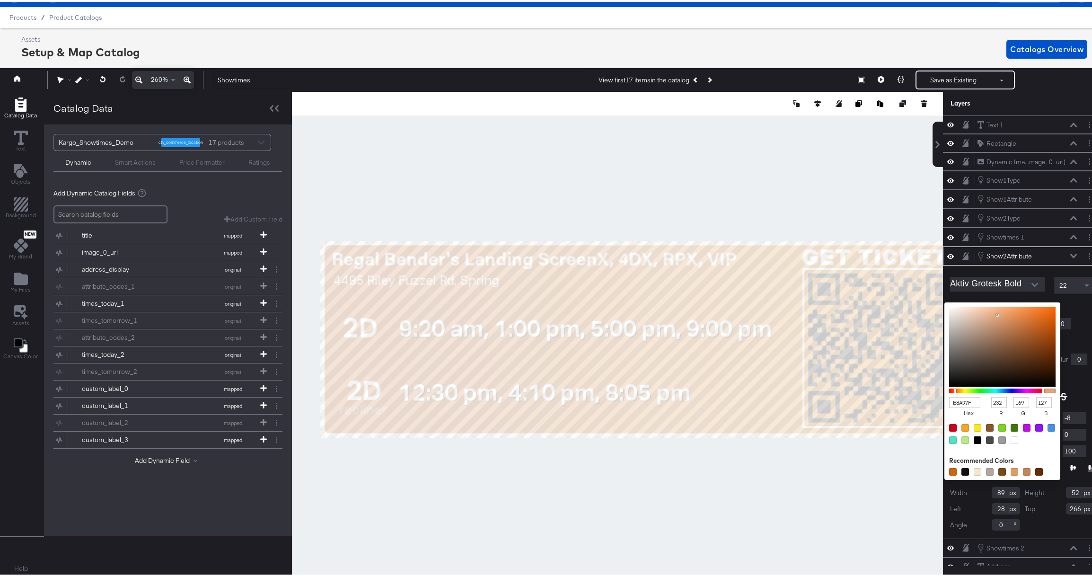
type input "233"
type input "170"
type input "128"
click at [996, 312] on div at bounding box center [997, 312] width 2 height 2
type input "EBAB80"
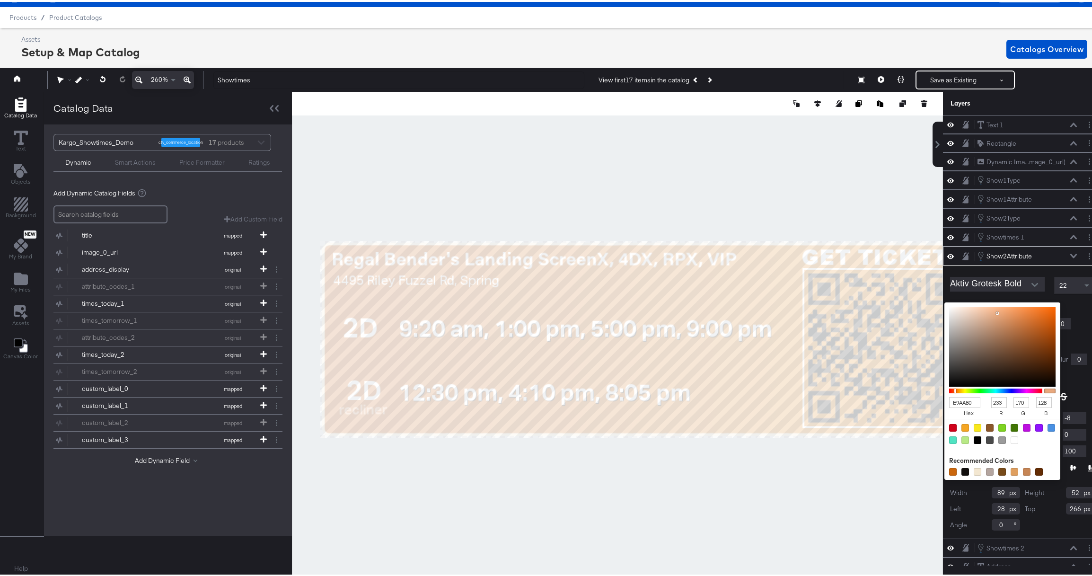
type input "235"
type input "171"
type input "ECAC81"
type input "236"
type input "172"
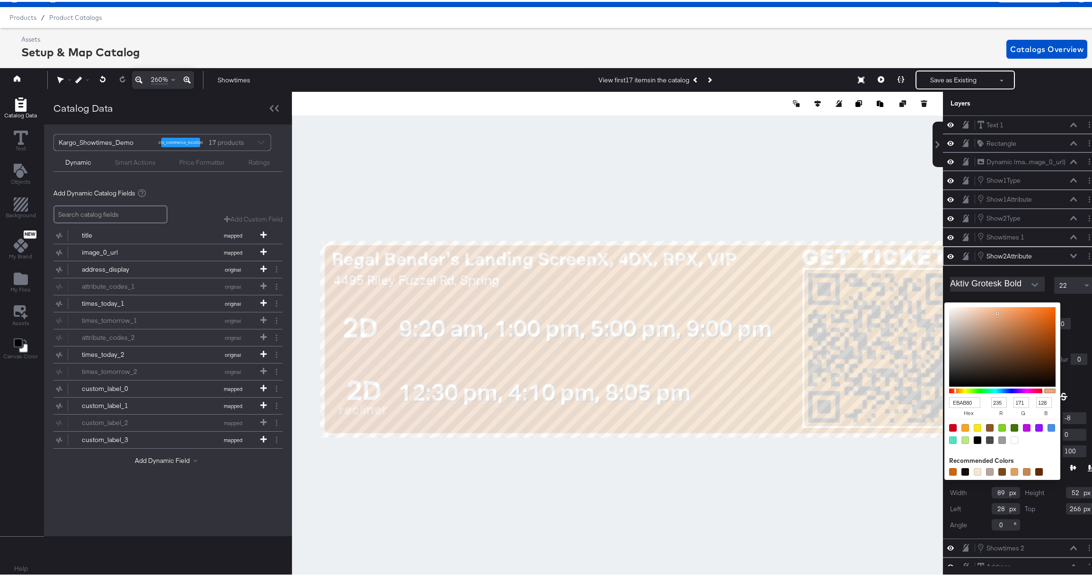
type input "129"
type input "EEAD82"
type input "238"
type input "173"
type input "130"
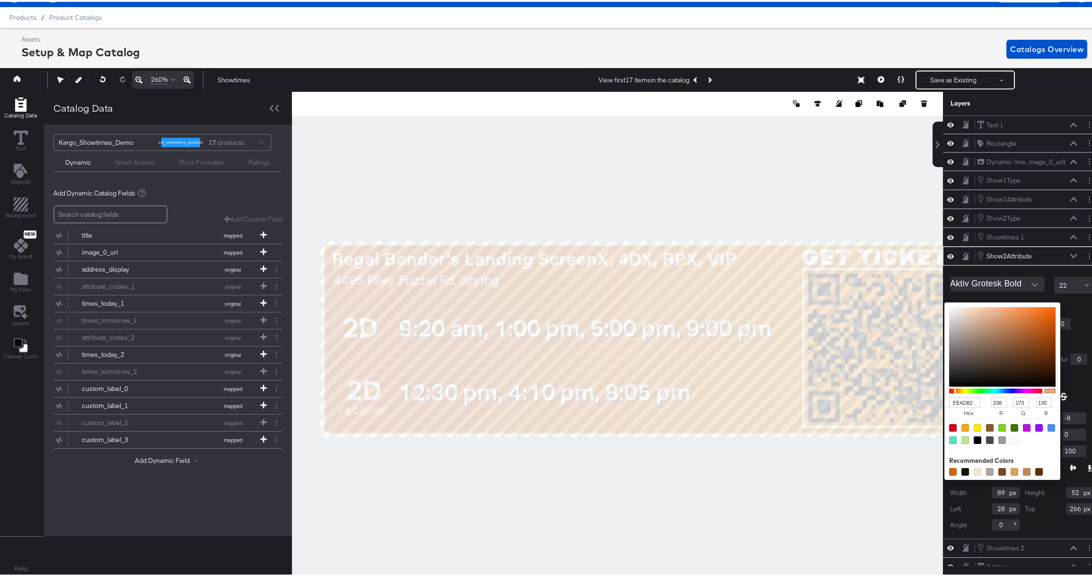
type input "EFAE83"
type input "239"
type input "174"
type input "131"
type input "EFAF84"
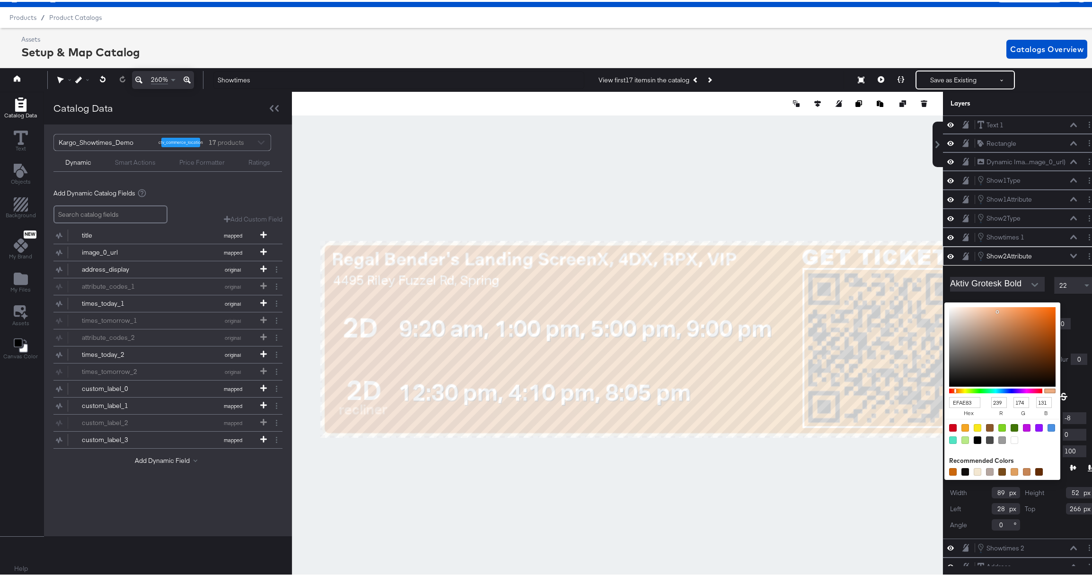
type input "175"
type input "132"
type input "F1B085"
type input "241"
type input "176"
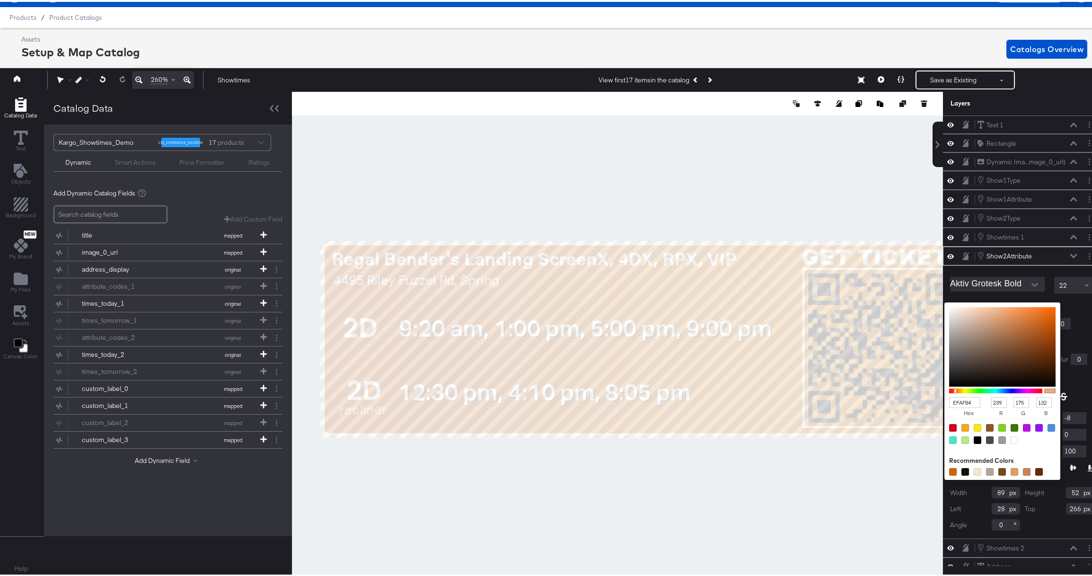
type input "133"
click at [996, 309] on div at bounding box center [997, 309] width 2 height 2
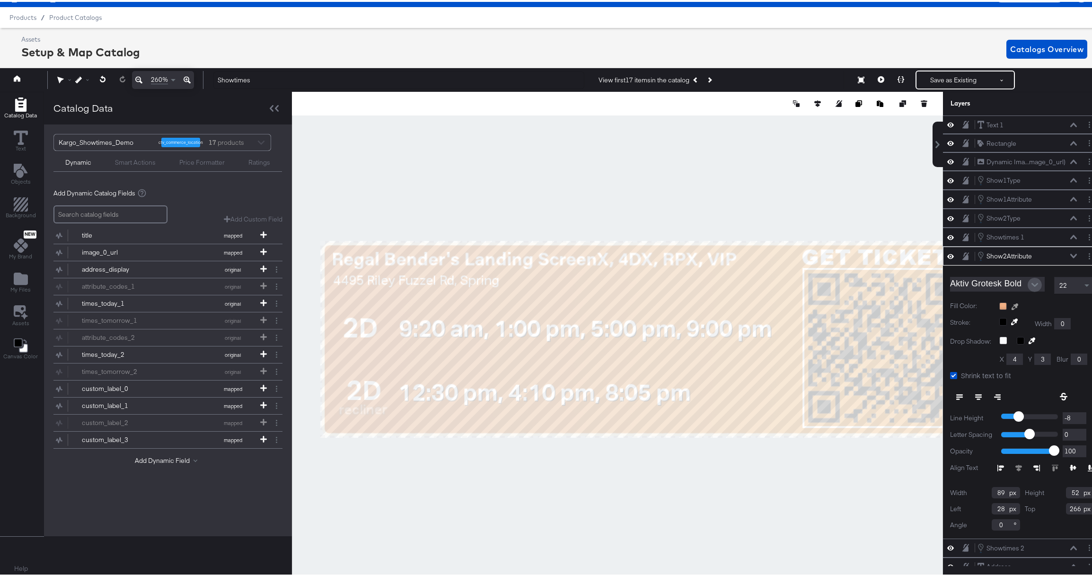
click at [1031, 284] on icon "Open" at bounding box center [1034, 283] width 7 height 4
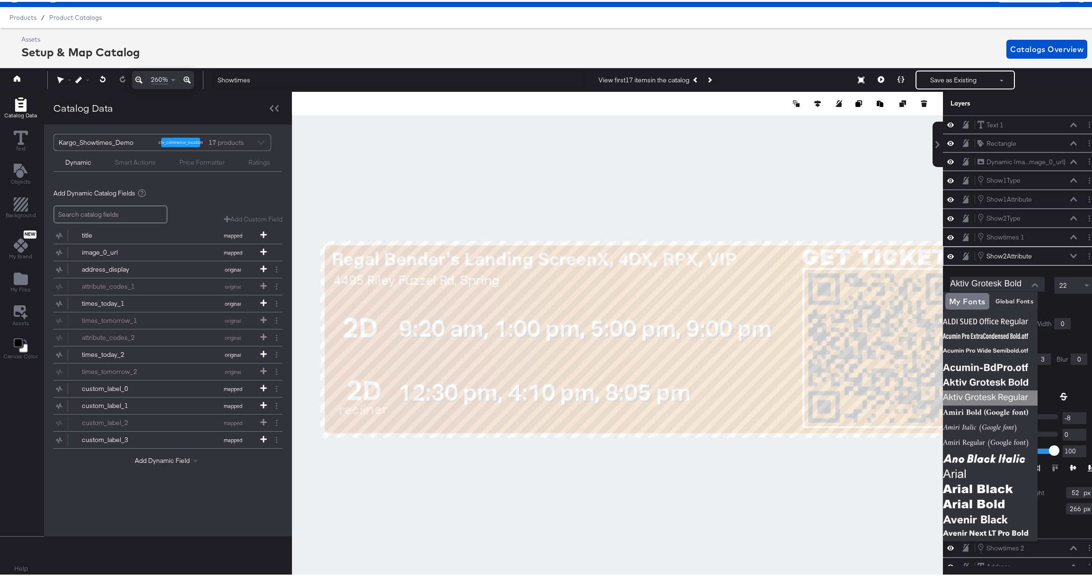
click at [1008, 394] on img at bounding box center [990, 395] width 95 height 15
type input "Aktiv Grotesk Regular"
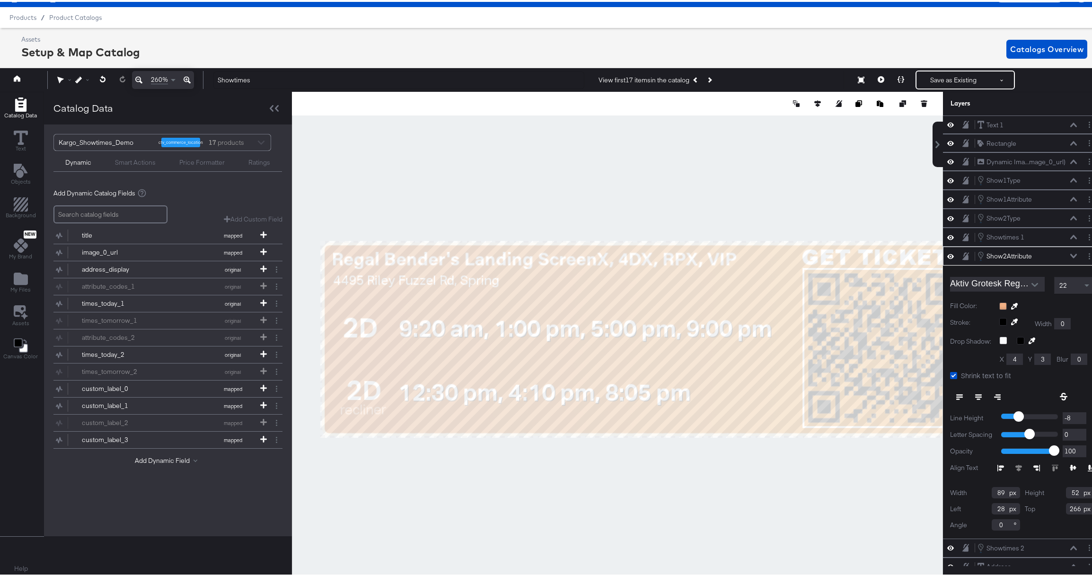
click at [1051, 302] on div at bounding box center [1046, 304] width 95 height 8
click at [591, 518] on div at bounding box center [617, 333] width 651 height 486
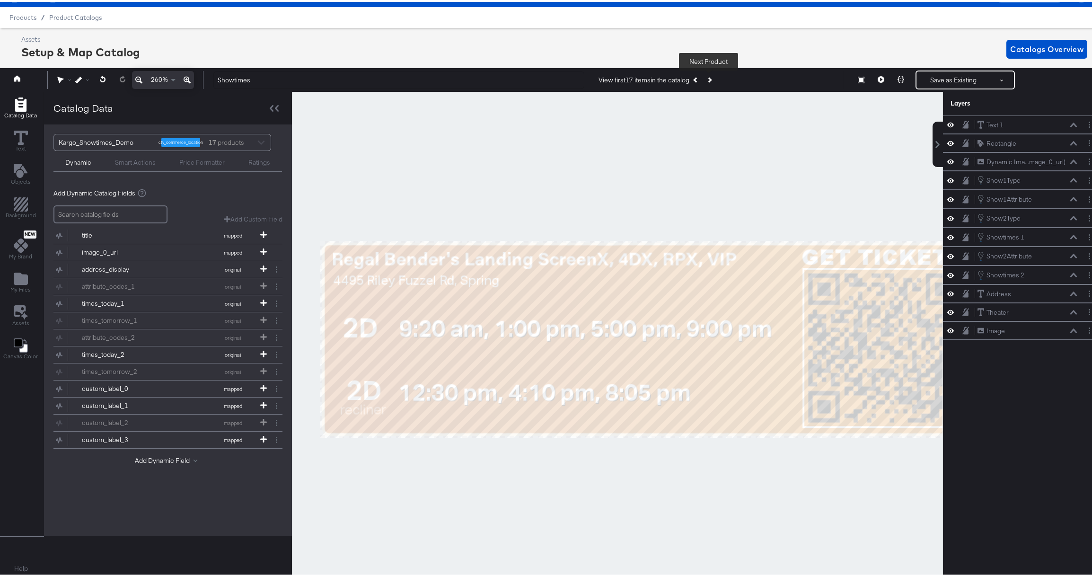
click at [711, 78] on button "Next Product" at bounding box center [709, 78] width 13 height 17
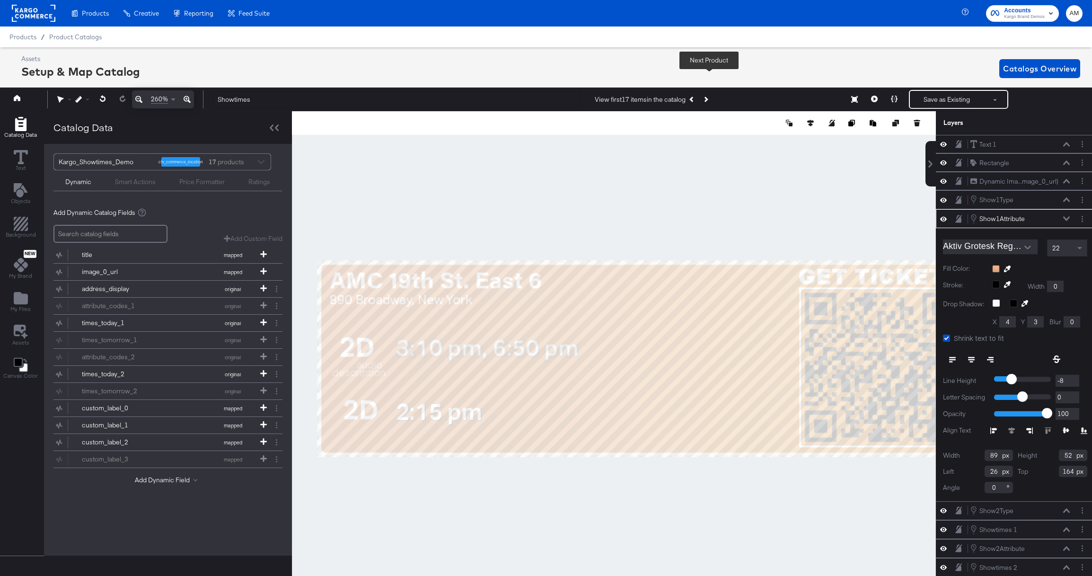
scroll to position [21, 0]
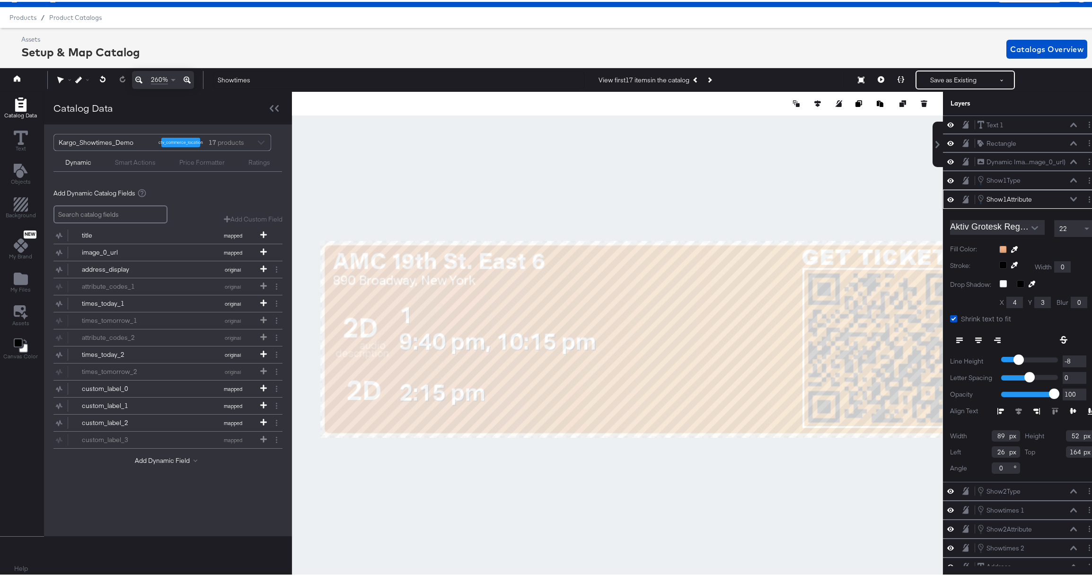
click at [956, 337] on icon at bounding box center [959, 338] width 7 height 7
click at [1052, 408] on icon at bounding box center [1055, 409] width 7 height 7
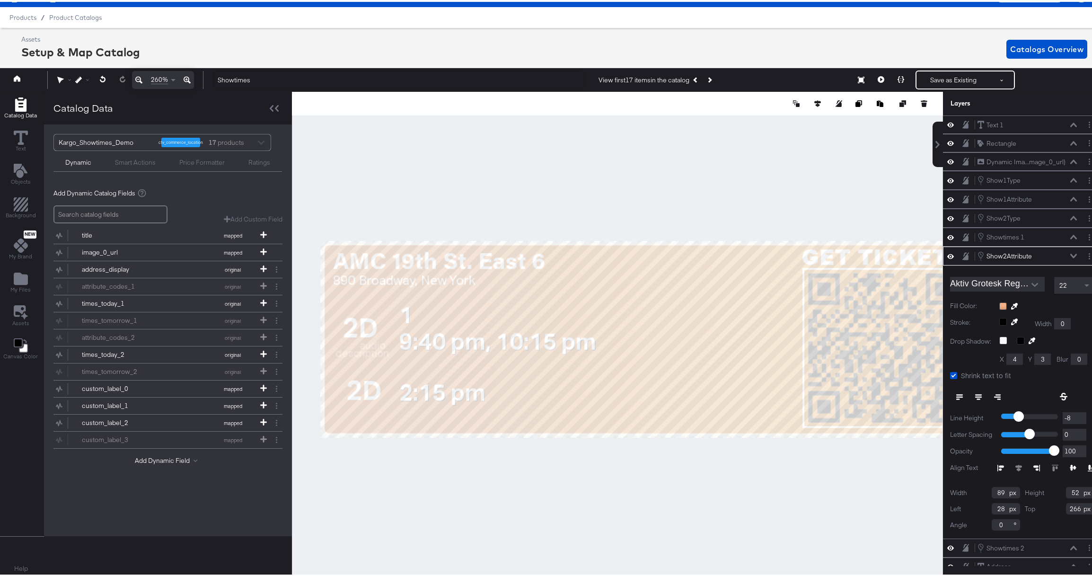
click at [997, 465] on icon at bounding box center [1000, 466] width 7 height 7
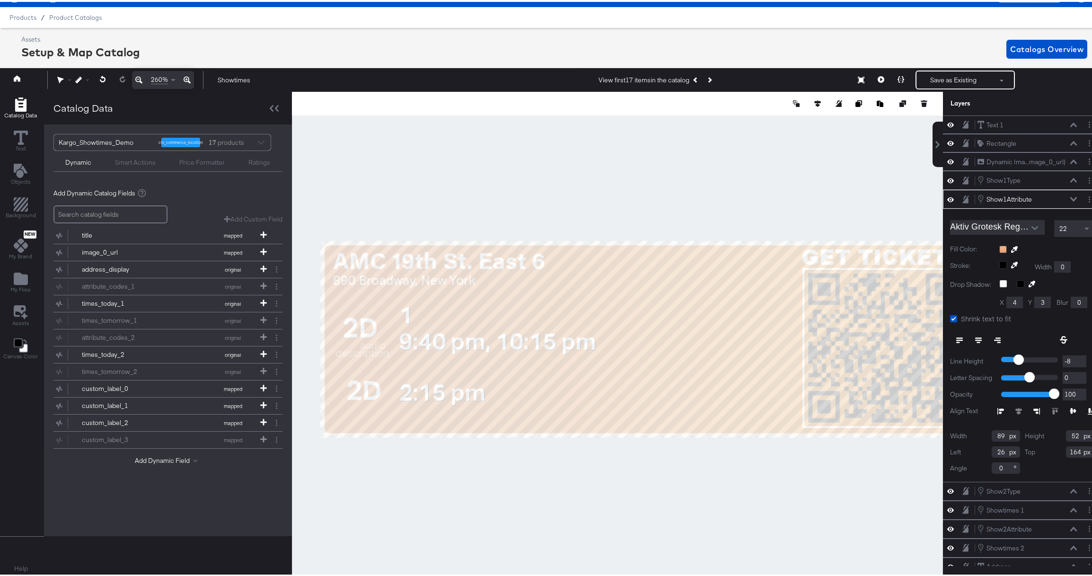
click at [997, 410] on icon at bounding box center [999, 409] width 4 height 7
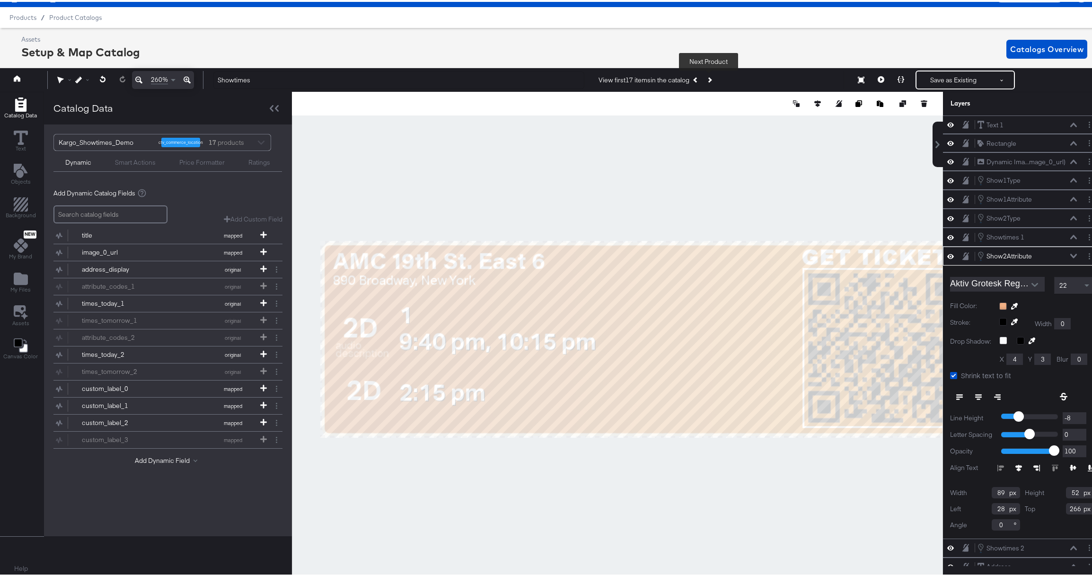
click at [710, 77] on icon "Next Product" at bounding box center [709, 78] width 5 height 5
click at [696, 78] on icon "Previous Product" at bounding box center [696, 78] width 5 height 5
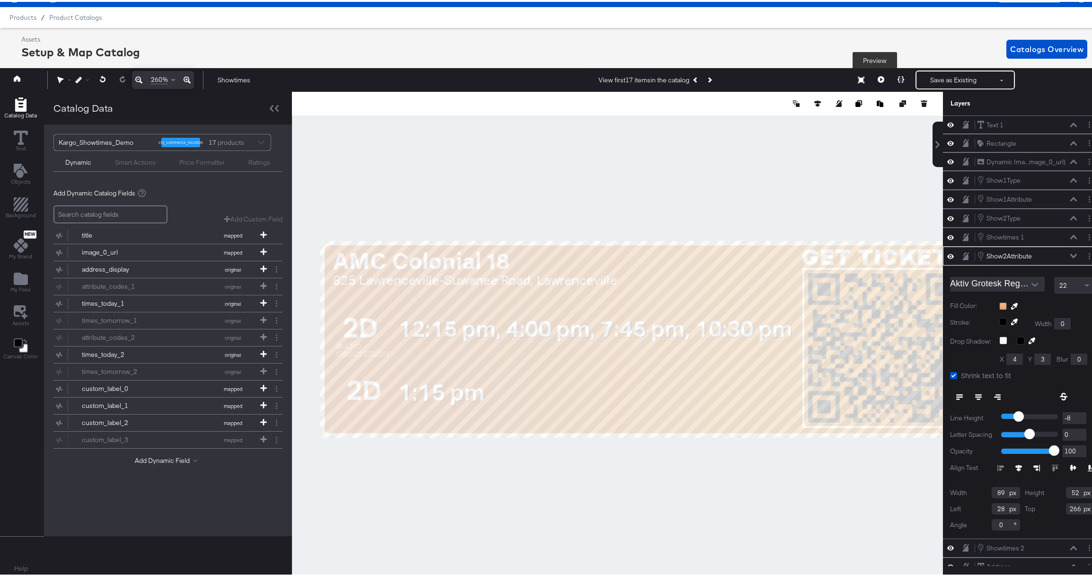
click at [878, 78] on icon at bounding box center [881, 77] width 7 height 7
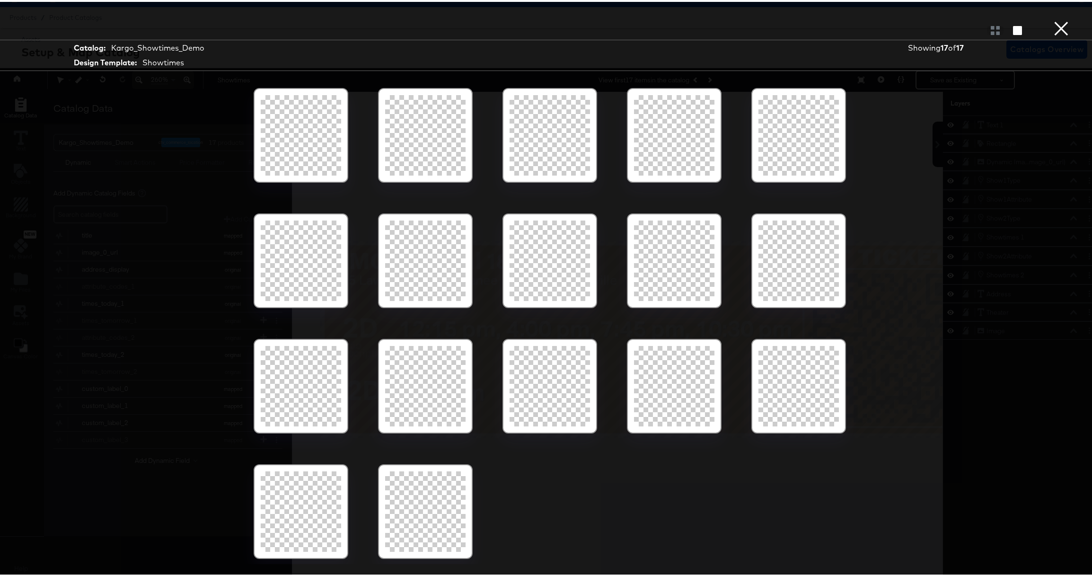
click at [1055, 19] on button "×" at bounding box center [1061, 9] width 19 height 19
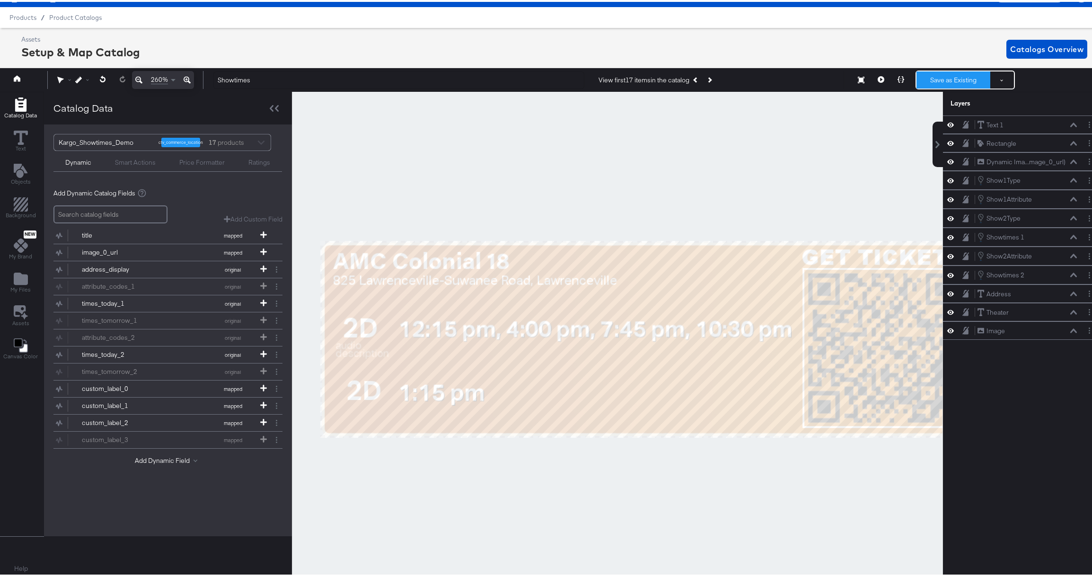
click at [944, 77] on button "Save as Existing" at bounding box center [953, 78] width 74 height 17
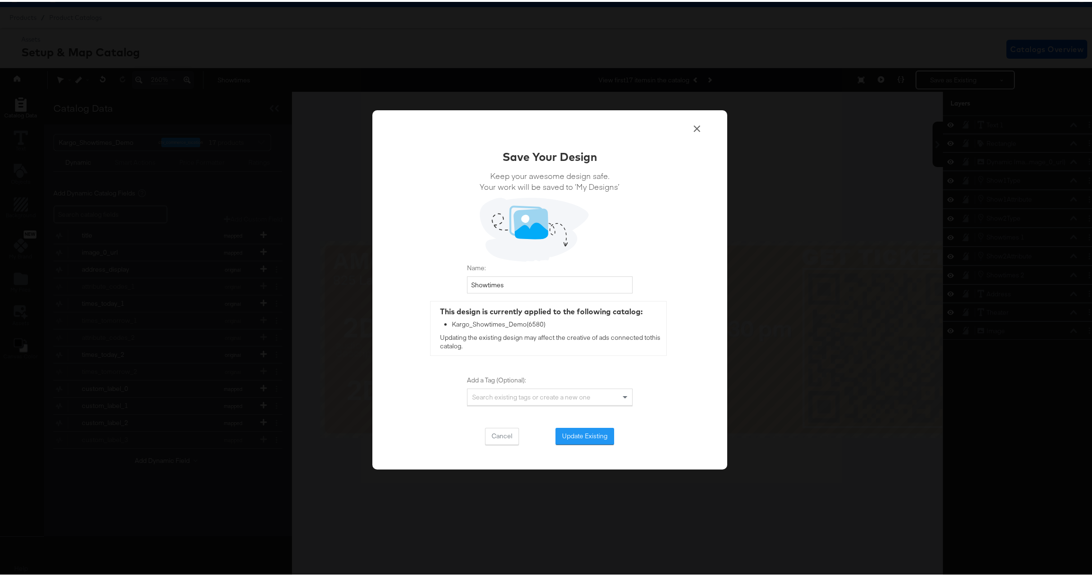
click at [566, 431] on button "Update Existing" at bounding box center [584, 434] width 59 height 17
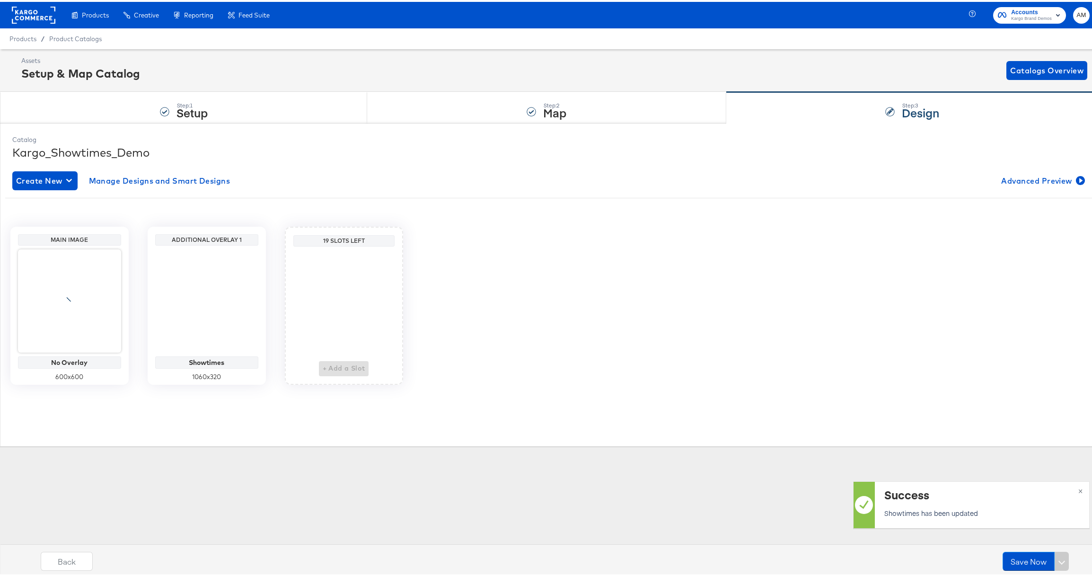
scroll to position [0, 0]
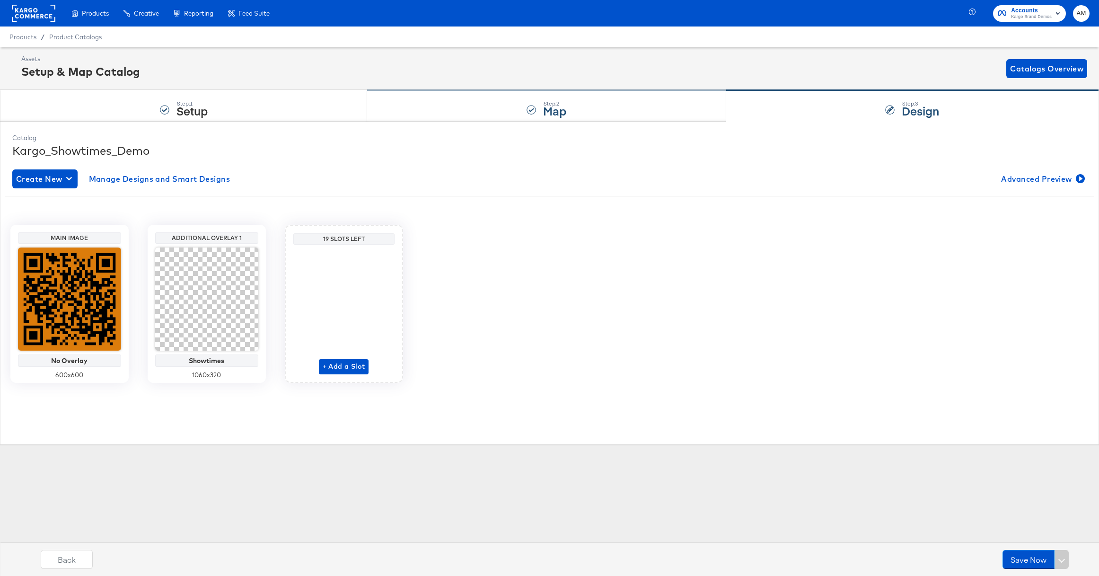
click at [484, 102] on div "Step: 2 Map" at bounding box center [546, 105] width 359 height 31
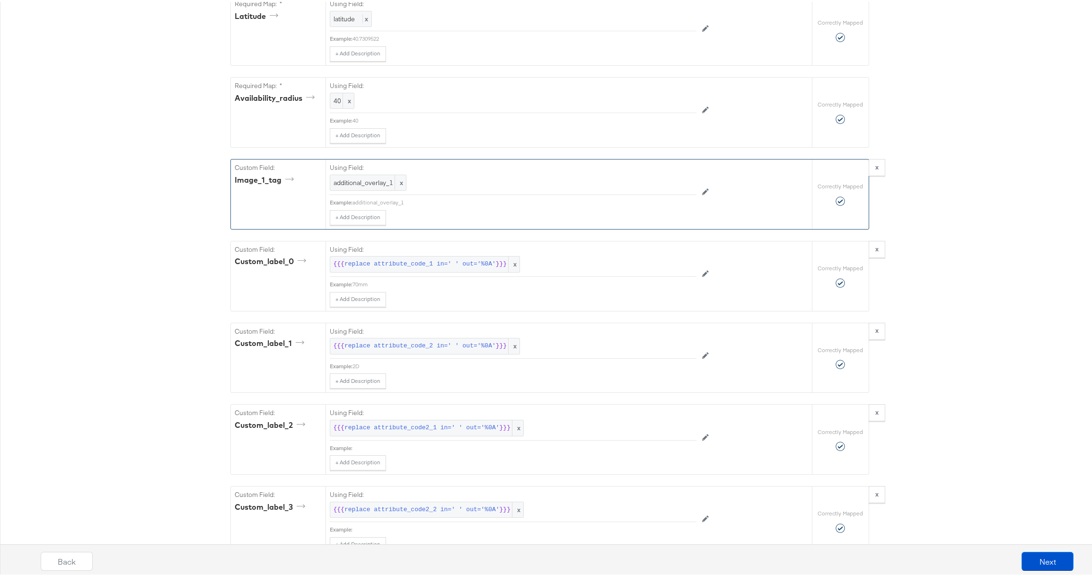
scroll to position [1006, 0]
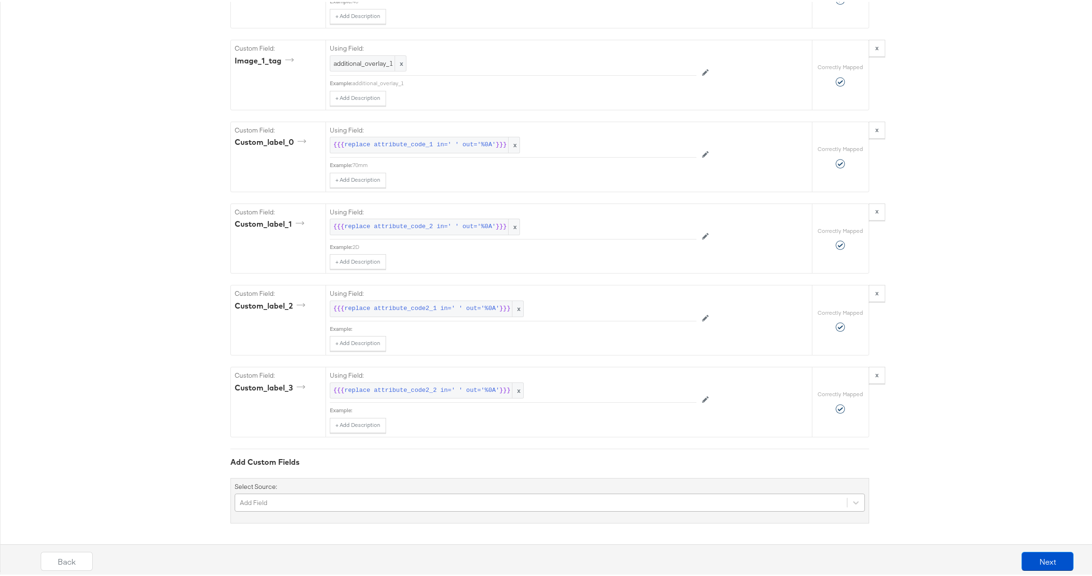
click at [278, 500] on div "Add Field" at bounding box center [550, 501] width 630 height 18
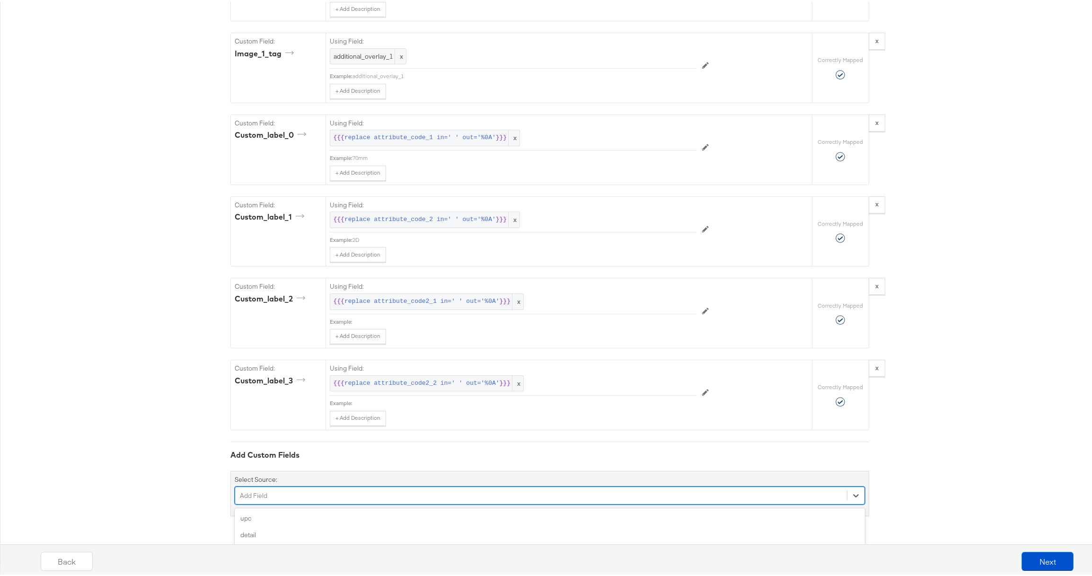
scroll to position [1086, 0]
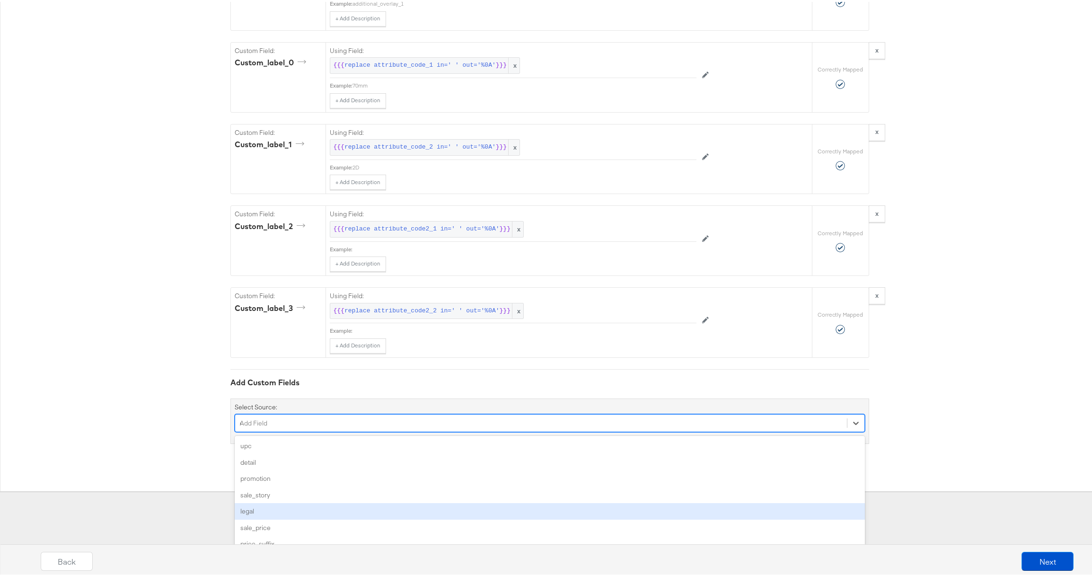
type input "cu"
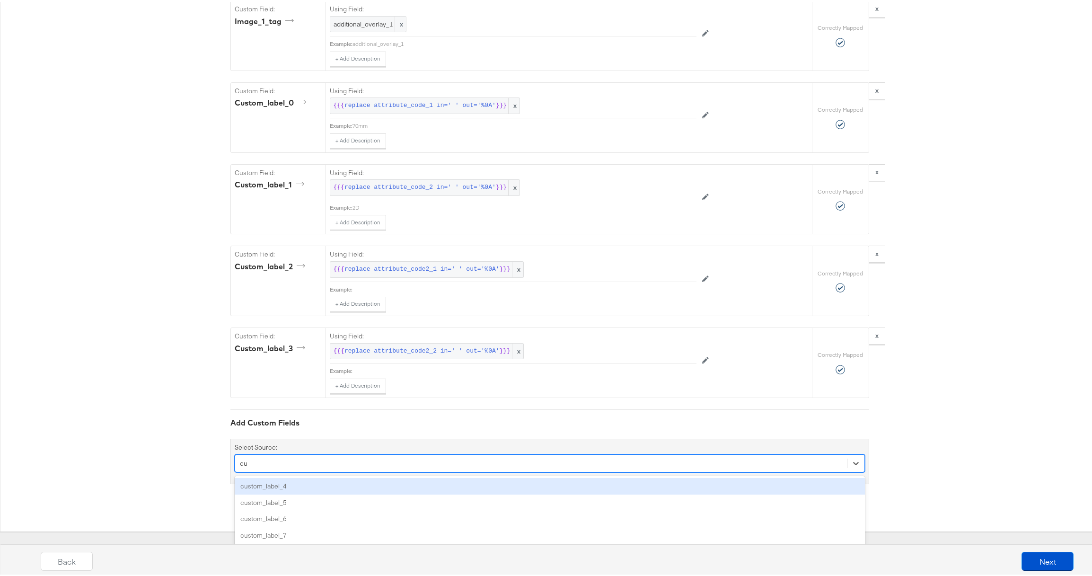
click at [286, 482] on div "custom_label_4" at bounding box center [550, 484] width 630 height 17
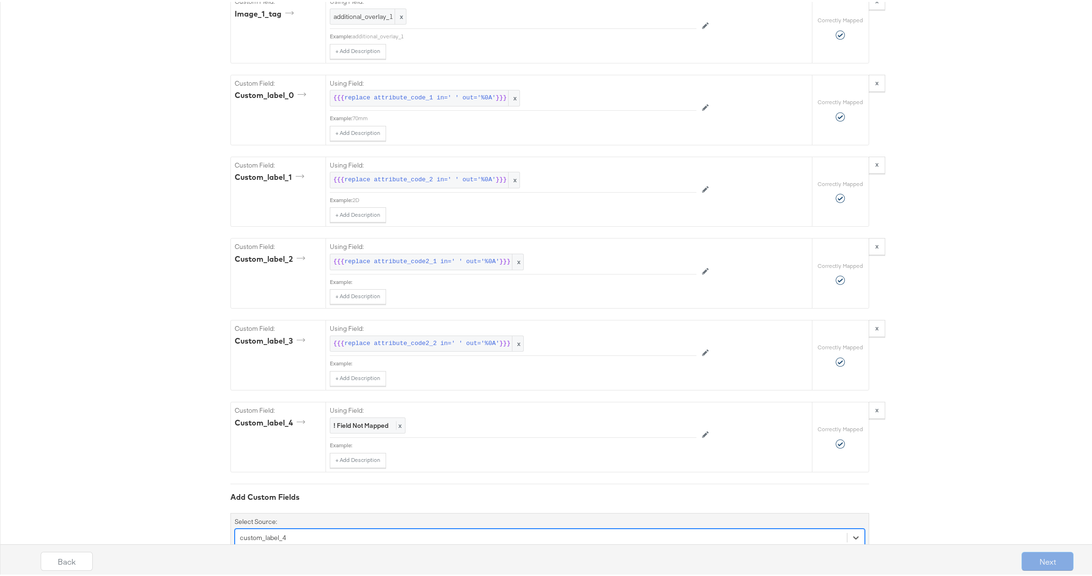
scroll to position [1086, 0]
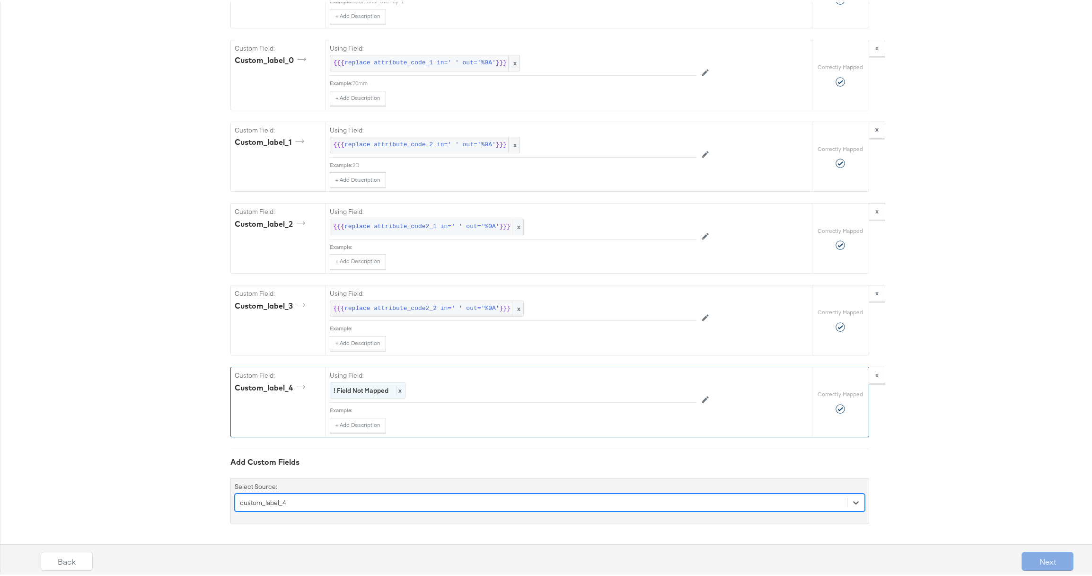
click at [350, 391] on strong "! Field Not Mapped" at bounding box center [361, 388] width 55 height 9
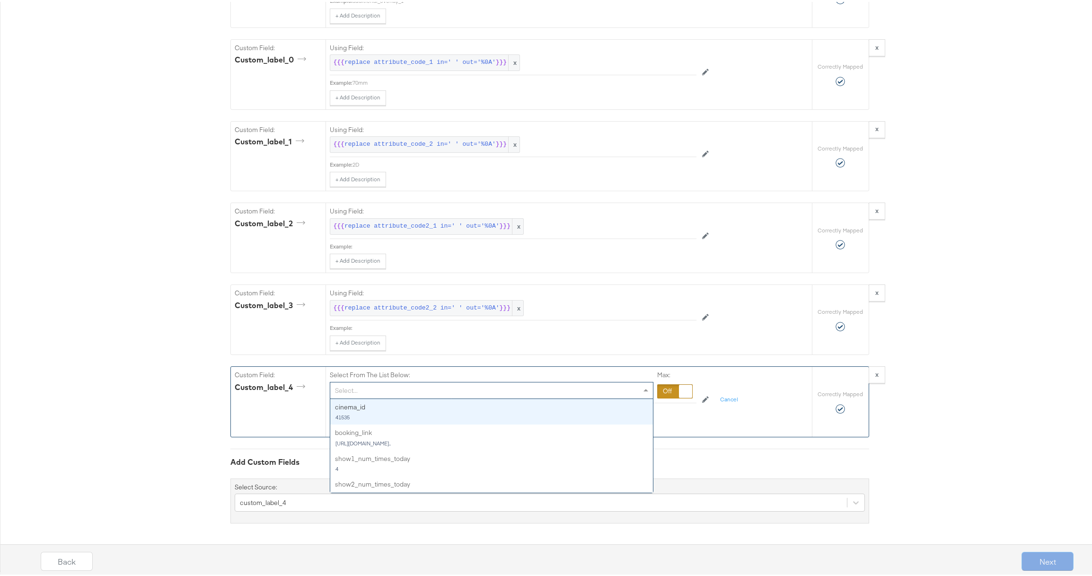
click at [351, 391] on div "Select..." at bounding box center [491, 388] width 323 height 16
type input "[PERSON_NAME]"
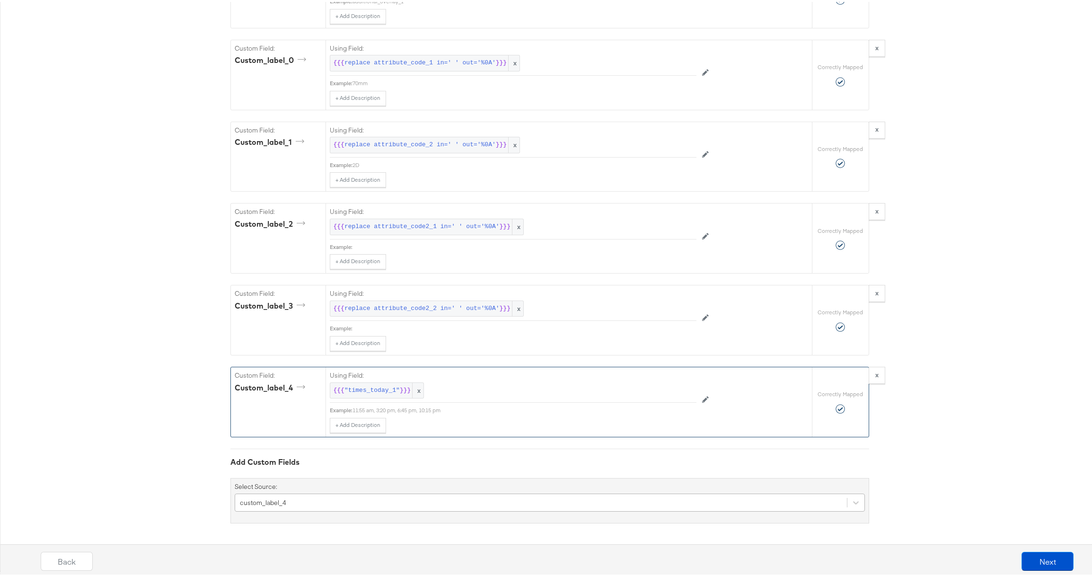
click at [330, 500] on div "custom_label_4" at bounding box center [550, 501] width 630 height 18
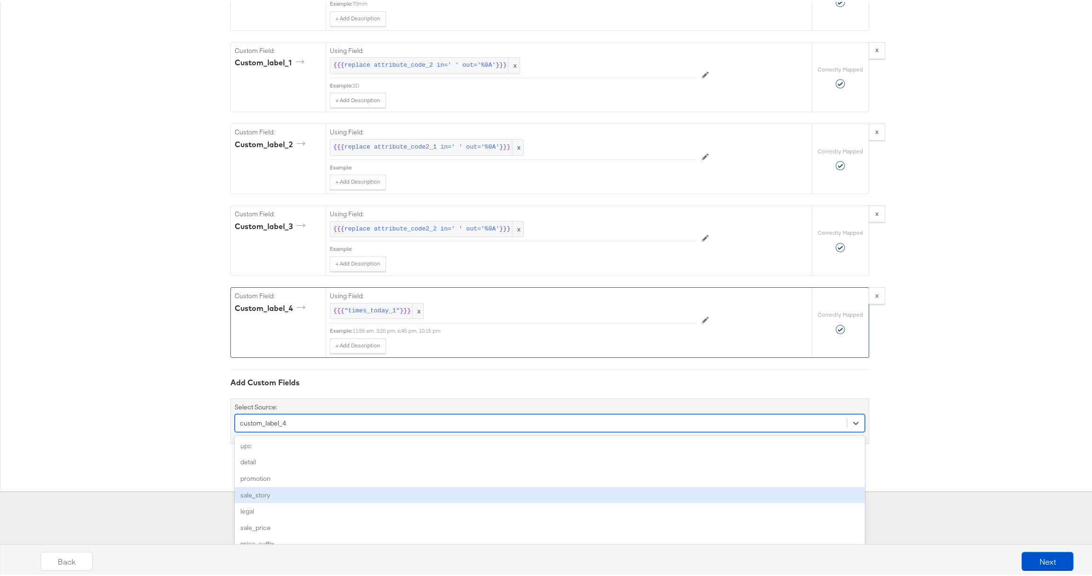
type input "c"
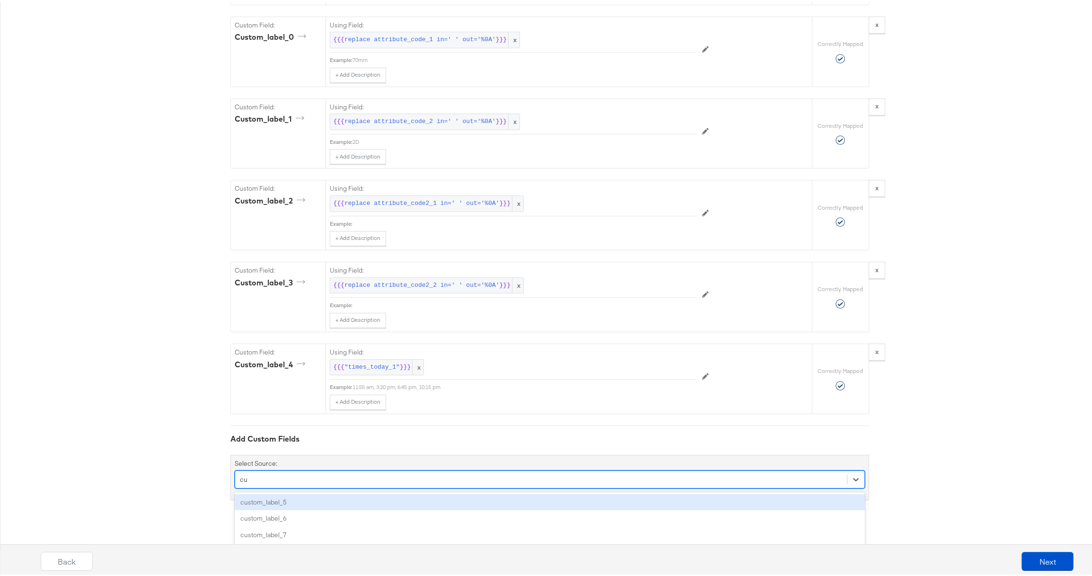
scroll to position [1111, 0]
type input "cust"
click at [293, 501] on div "custom_label_5" at bounding box center [550, 500] width 630 height 17
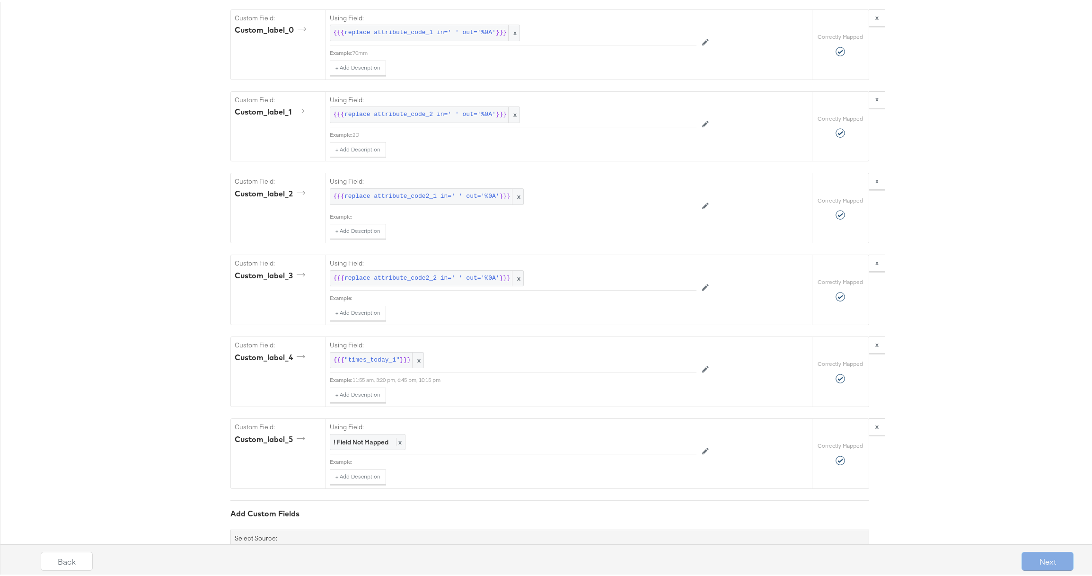
scroll to position [1168, 0]
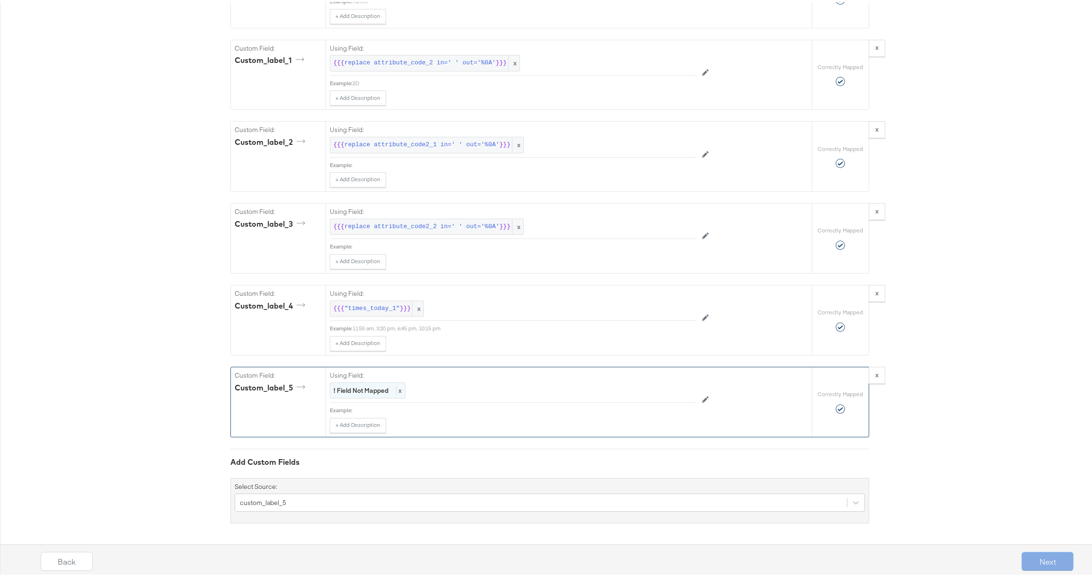
click at [351, 393] on strong "! Field Not Mapped" at bounding box center [361, 388] width 55 height 9
click at [354, 396] on div "Select..." at bounding box center [491, 388] width 323 height 16
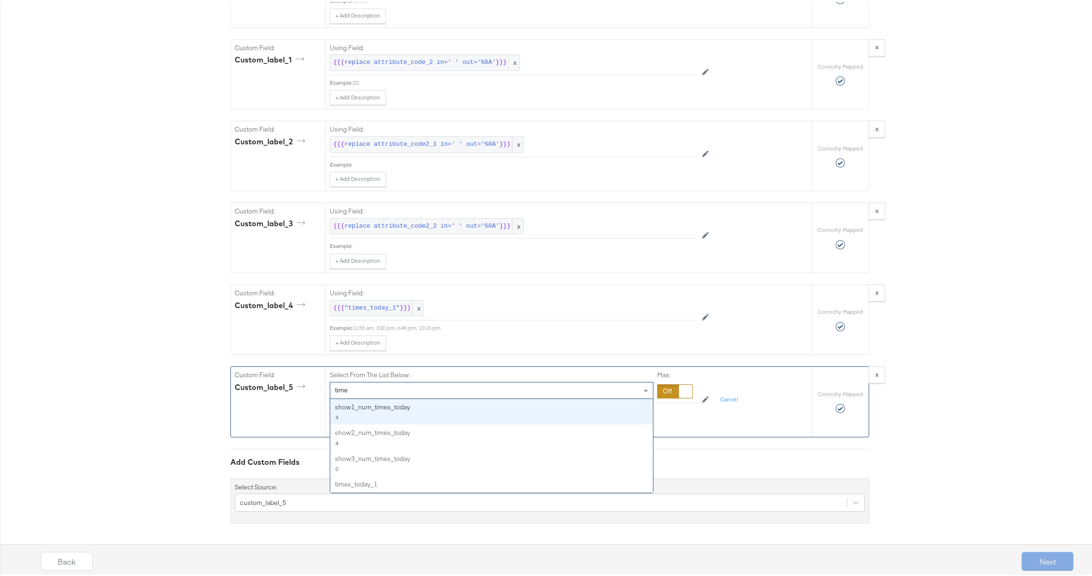
type input "times"
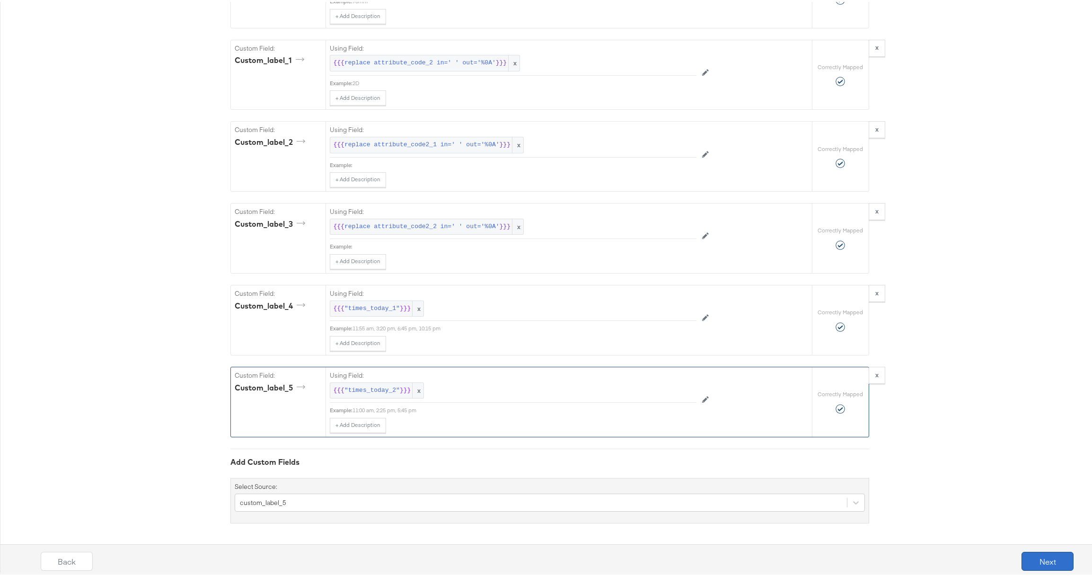
click at [1035, 558] on button "Next" at bounding box center [1047, 559] width 52 height 19
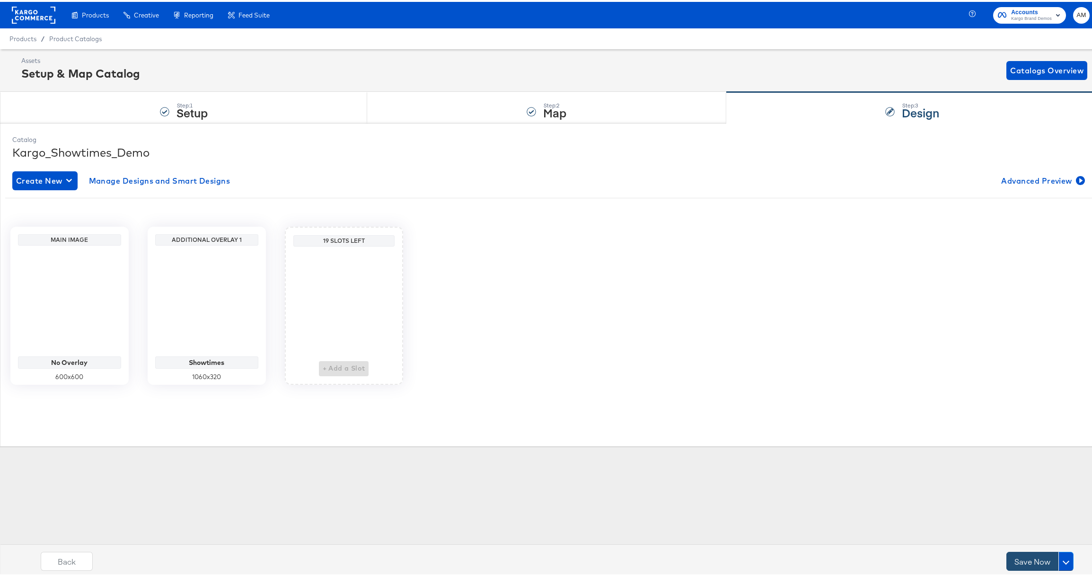
scroll to position [0, 0]
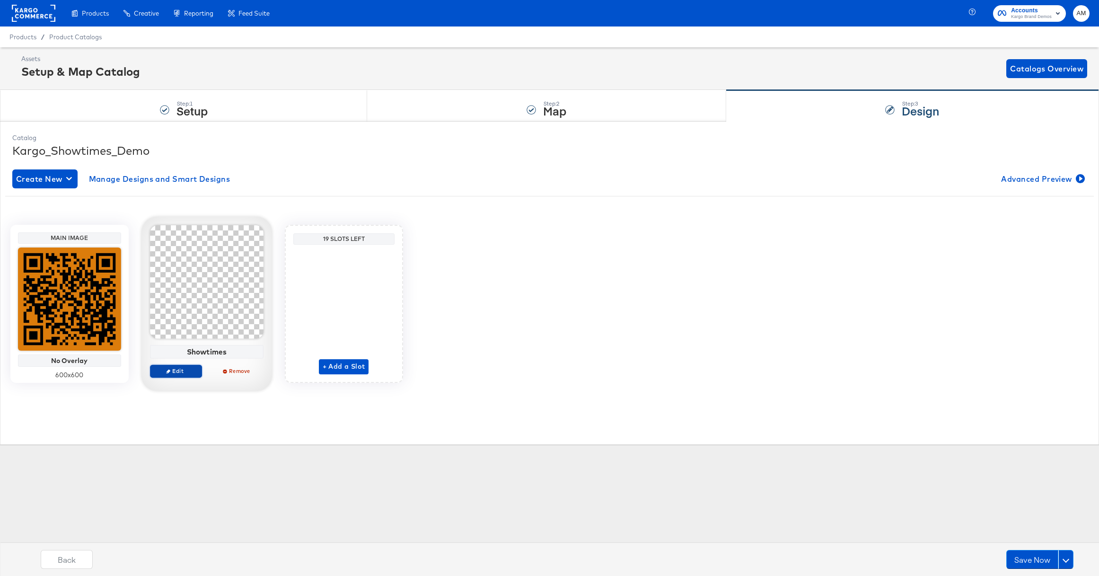
click at [169, 367] on span "Edit" at bounding box center [176, 370] width 44 height 7
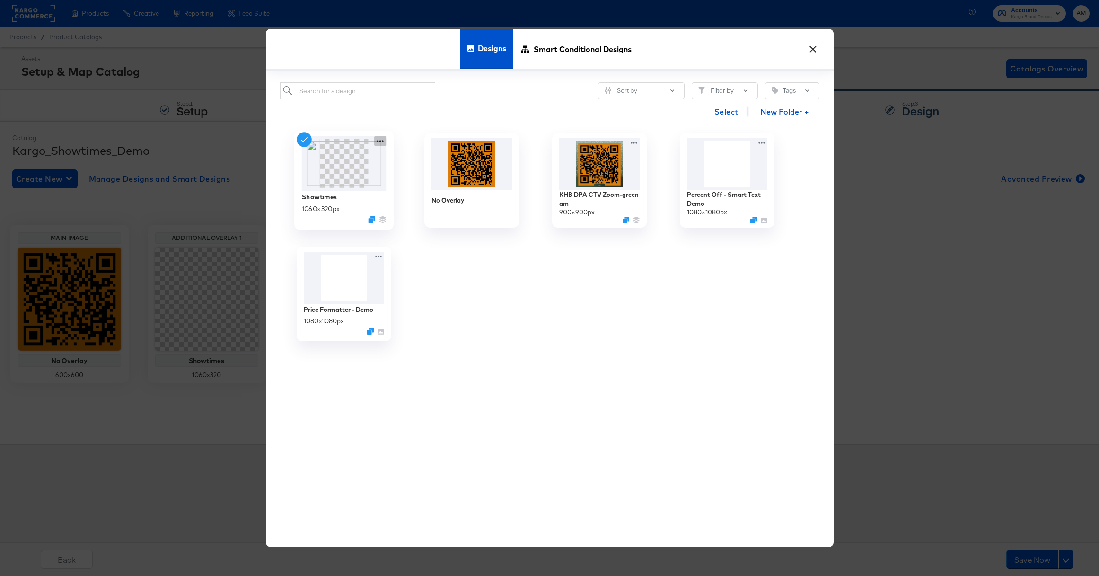
click at [378, 143] on icon at bounding box center [380, 141] width 12 height 10
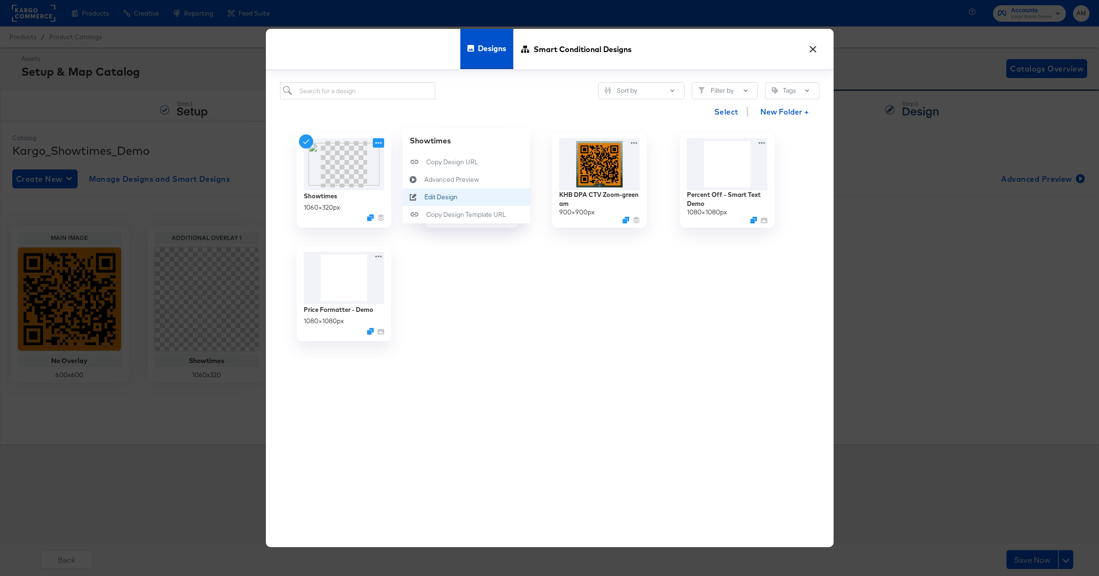
click at [424, 197] on div "Edit Design Edit Design" at bounding box center [424, 197] width 0 height 0
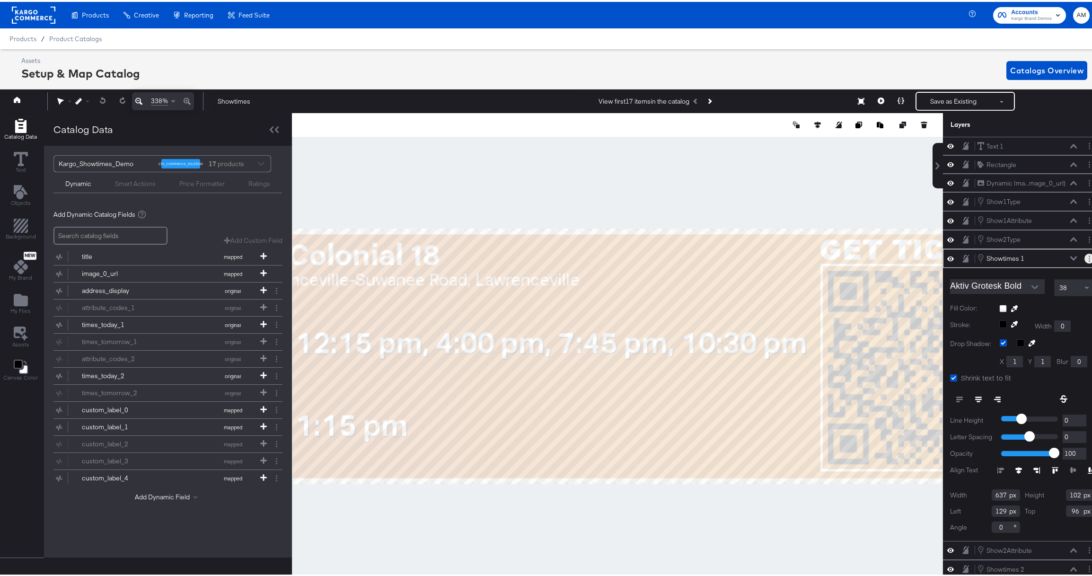
click at [1084, 259] on button "Layer Options" at bounding box center [1089, 257] width 10 height 10
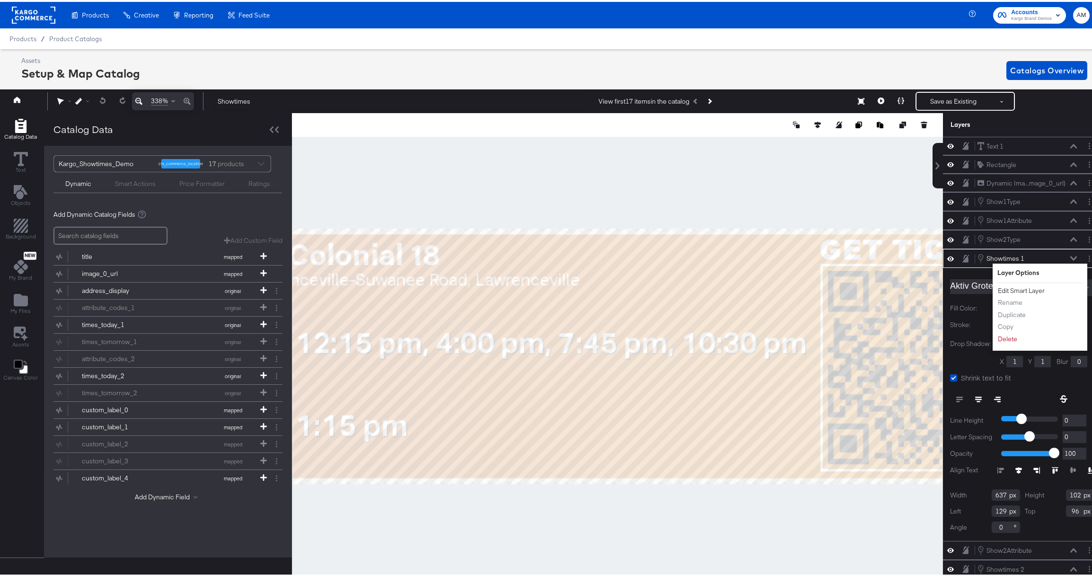
click at [1025, 287] on button "Edit Smart Layer" at bounding box center [1021, 289] width 48 height 10
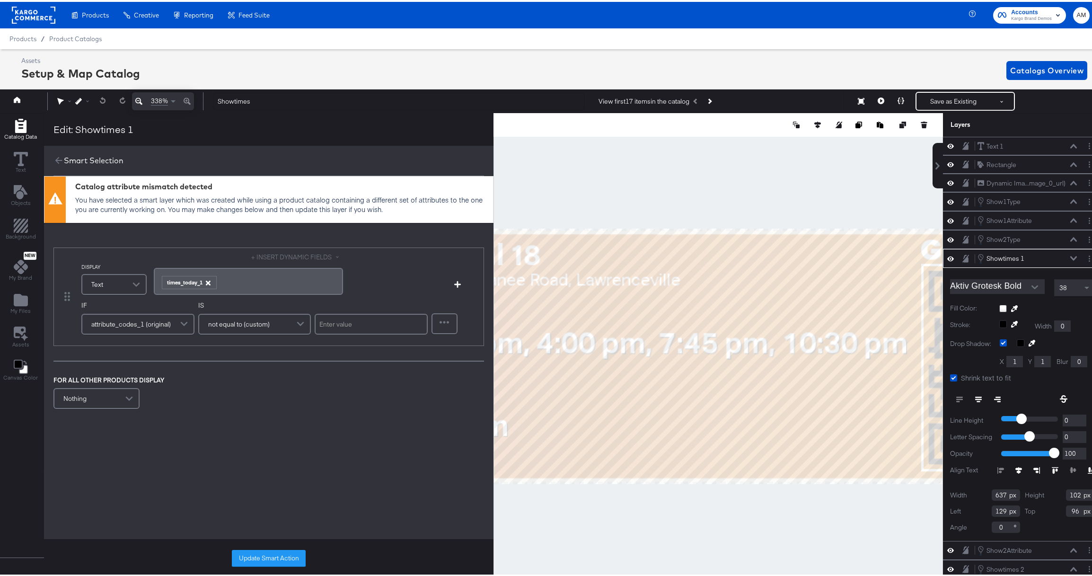
click at [208, 280] on icon "button" at bounding box center [207, 281] width 5 height 5
click at [267, 254] on button "+ INSERT DYNAMIC FIELDS" at bounding box center [297, 255] width 92 height 9
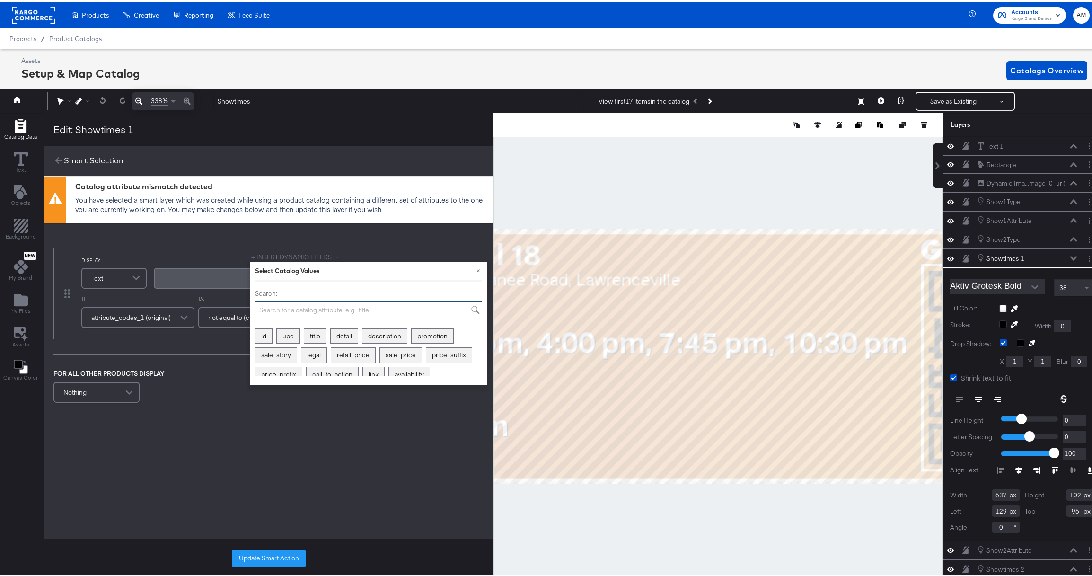
click at [267, 308] on input "Search:" at bounding box center [368, 308] width 227 height 18
type input "custom"
click at [344, 352] on div "custom_label_4" at bounding box center [347, 353] width 58 height 15
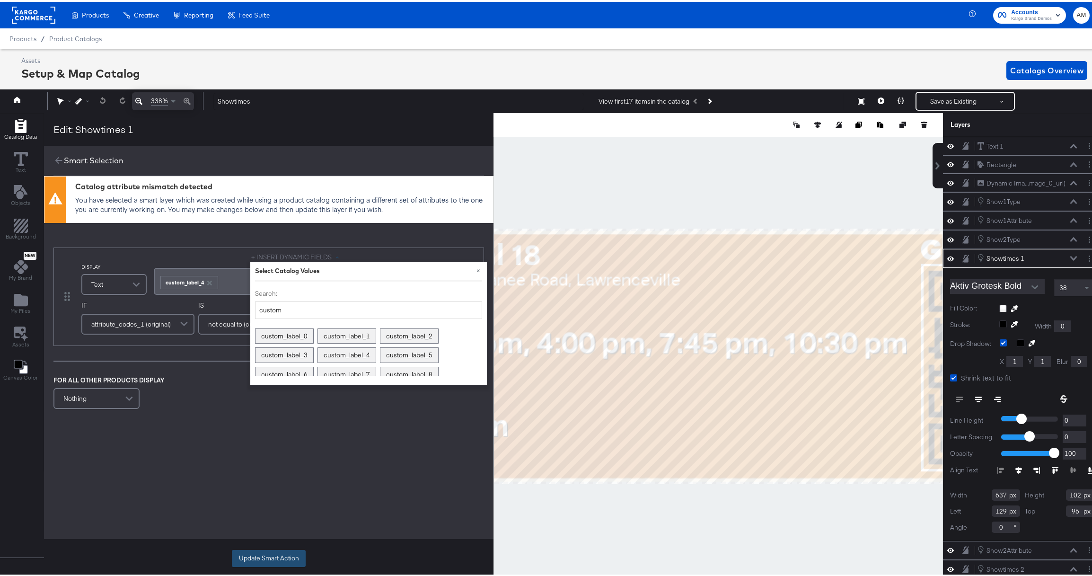
click at [271, 554] on button "Update Smart Action" at bounding box center [269, 556] width 74 height 17
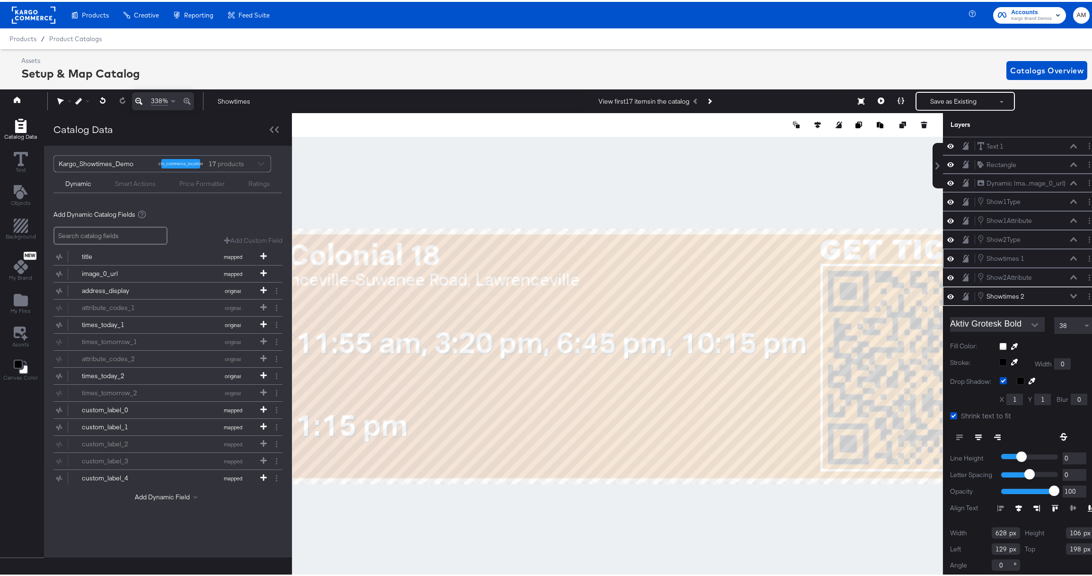
scroll to position [0, 0]
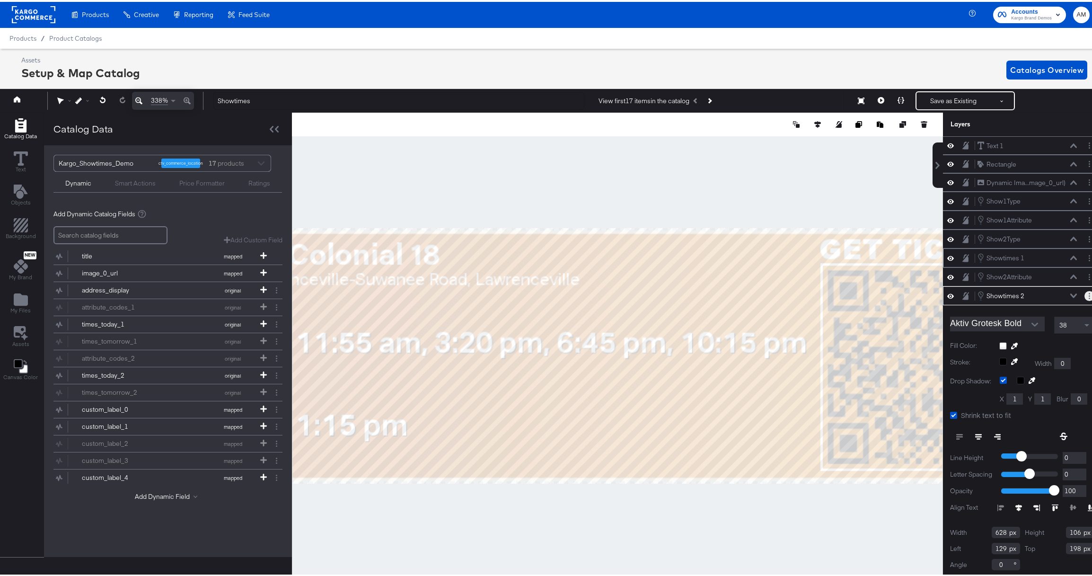
click at [1089, 293] on icon "Layer Options" at bounding box center [1089, 294] width 1 height 6
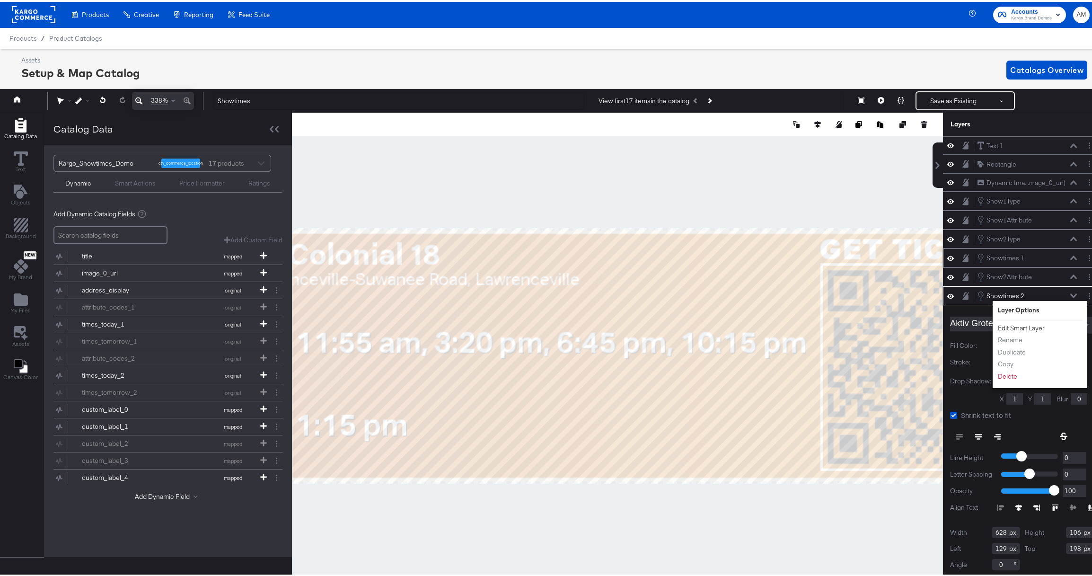
click at [1011, 328] on button "Edit Smart Layer" at bounding box center [1021, 326] width 48 height 10
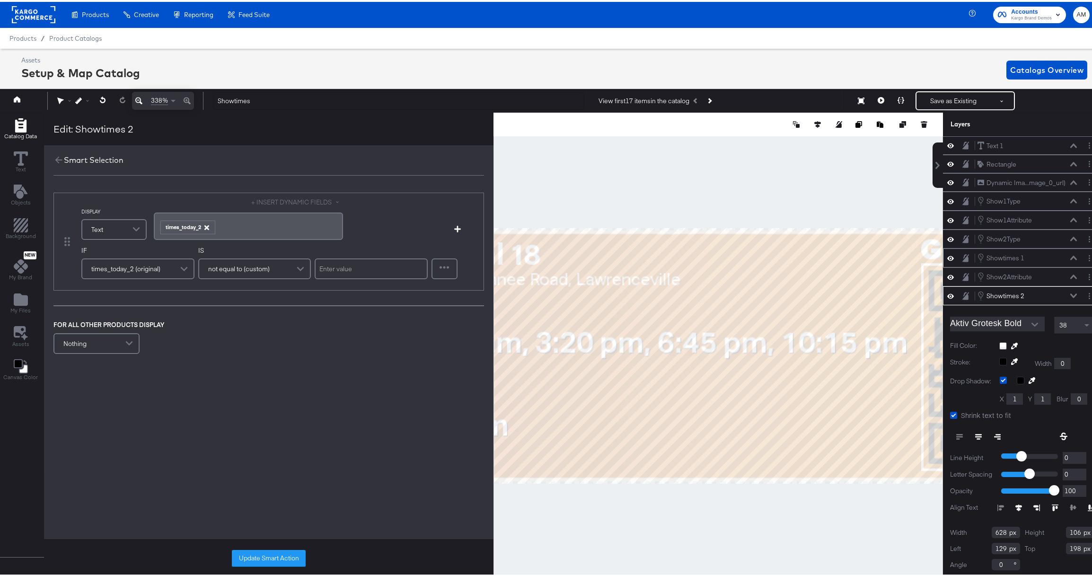
click at [206, 224] on icon "button" at bounding box center [206, 225] width 7 height 7
click at [263, 198] on button "+ INSERT DYNAMIC FIELDS" at bounding box center [297, 200] width 92 height 9
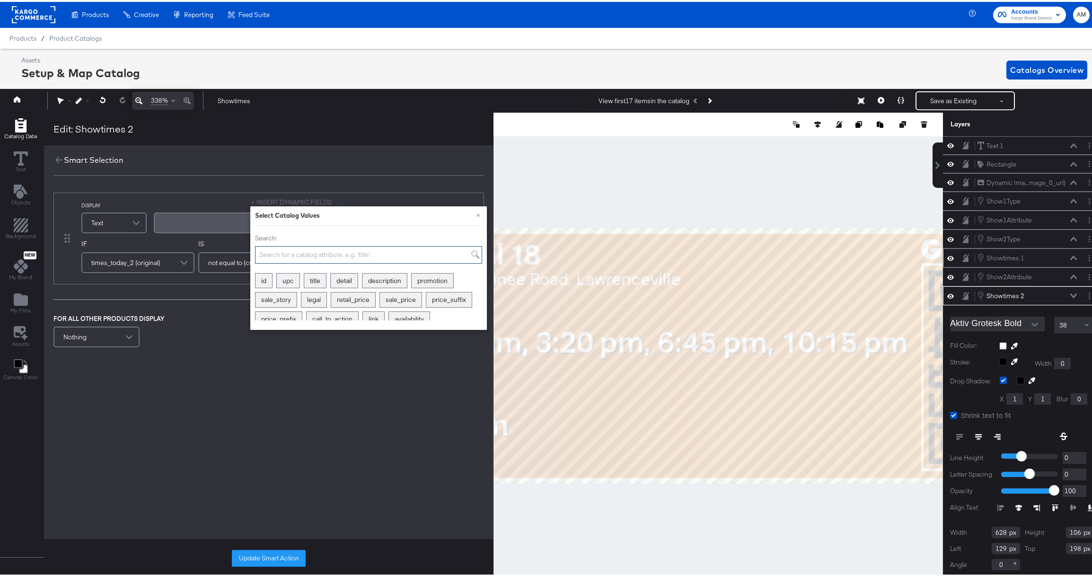
click at [287, 254] on input "Search:" at bounding box center [368, 253] width 227 height 18
type input "custom"
click at [408, 295] on div "custom_label_5" at bounding box center [409, 297] width 58 height 15
click at [262, 422] on div "DISPLAY Text + INSERT DYNAMIC FIELDS × Select Catalog Values Search: custom cus…" at bounding box center [268, 304] width 449 height 261
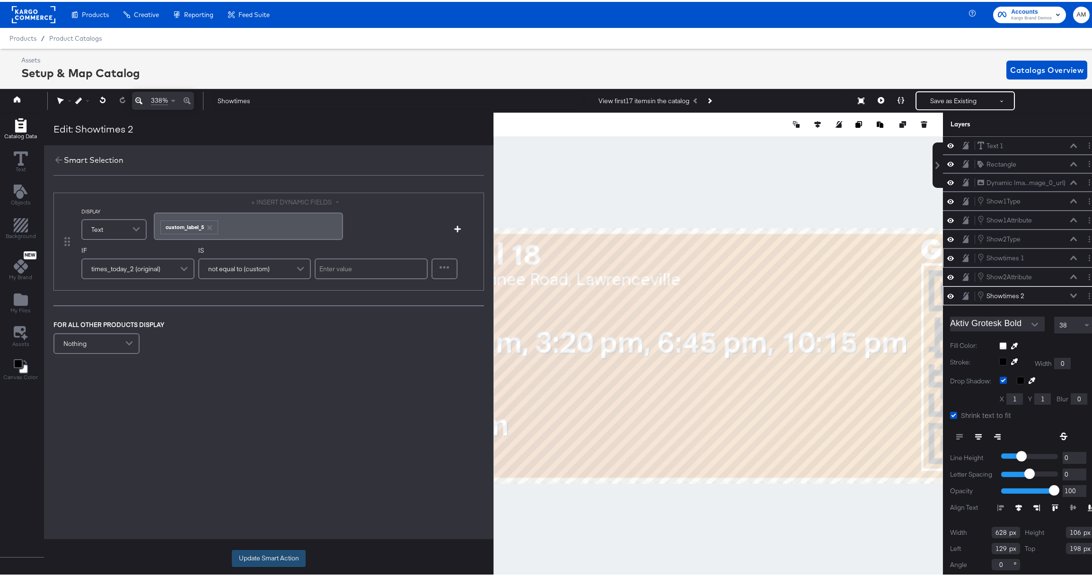
click at [259, 553] on button "Update Smart Action" at bounding box center [269, 556] width 74 height 17
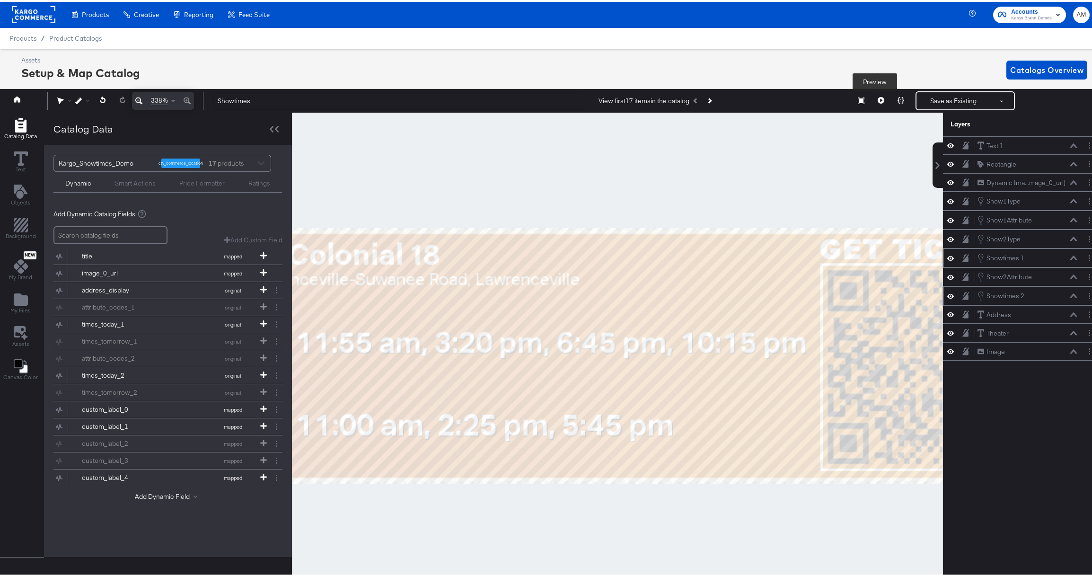
click at [878, 99] on icon at bounding box center [881, 98] width 7 height 7
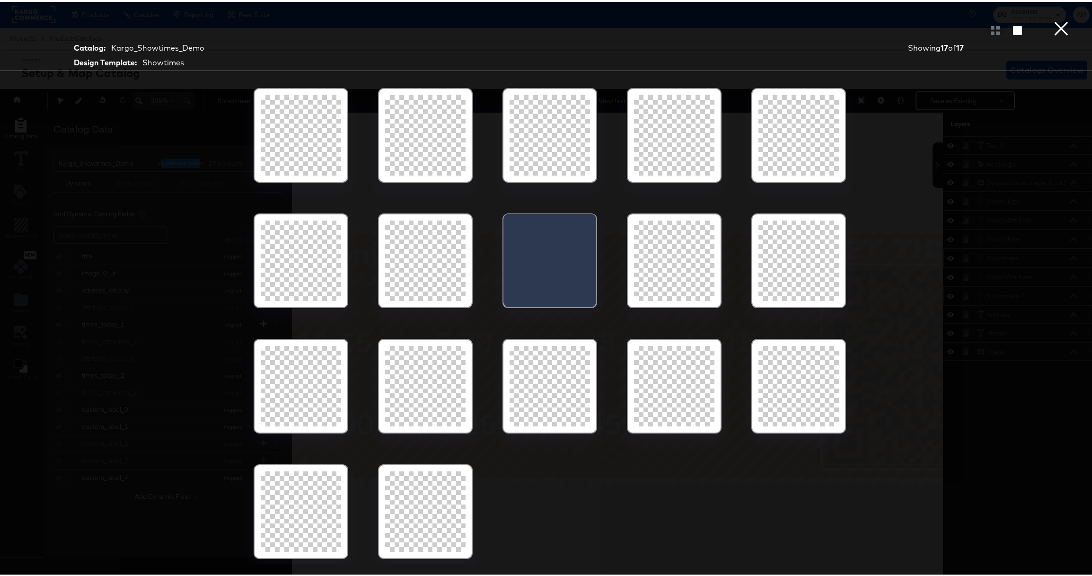
click at [1054, 19] on button "×" at bounding box center [1061, 9] width 19 height 19
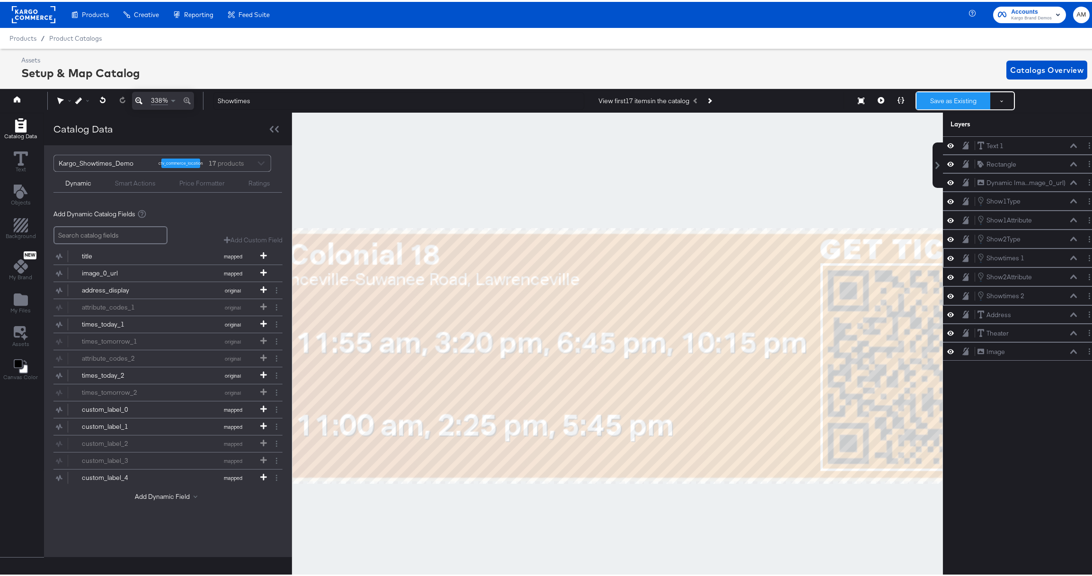
click at [937, 99] on button "Save as Existing" at bounding box center [953, 98] width 74 height 17
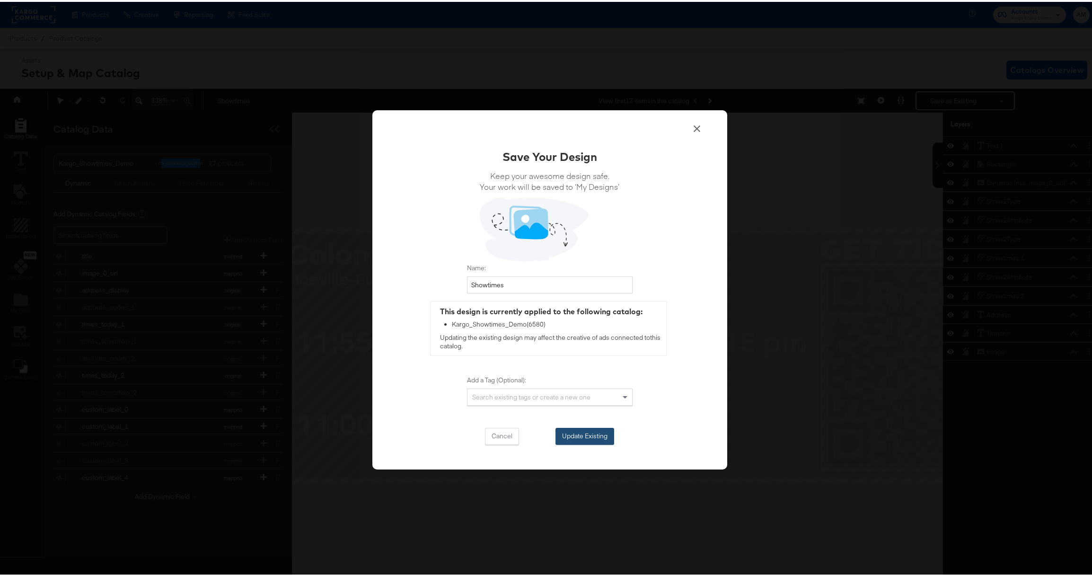
click at [567, 439] on button "Update Existing" at bounding box center [584, 434] width 59 height 17
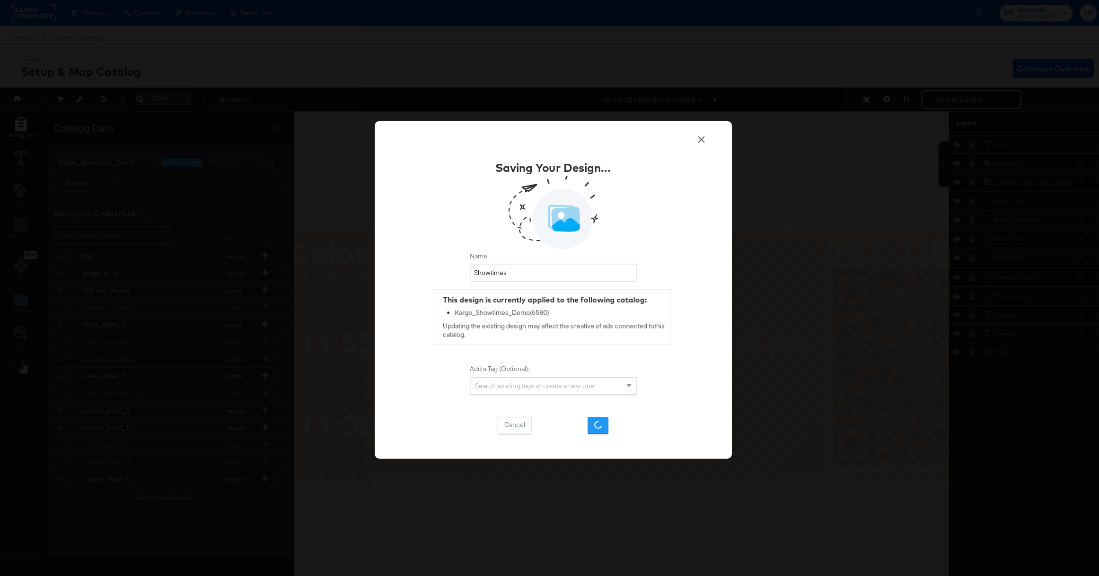
scroll to position [0, 0]
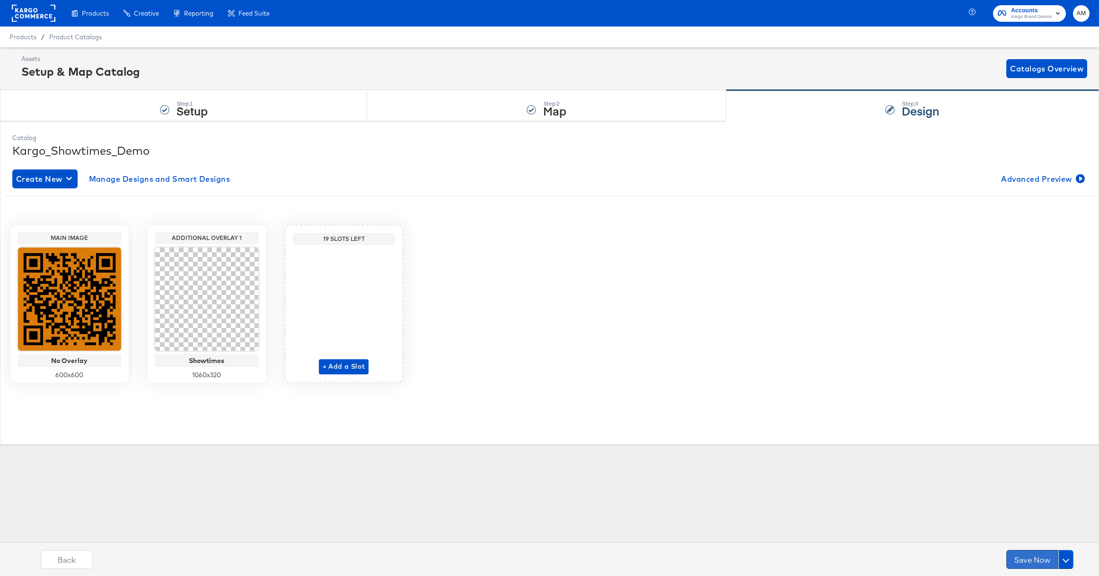
click at [1024, 556] on button "Save Now" at bounding box center [1032, 559] width 52 height 19
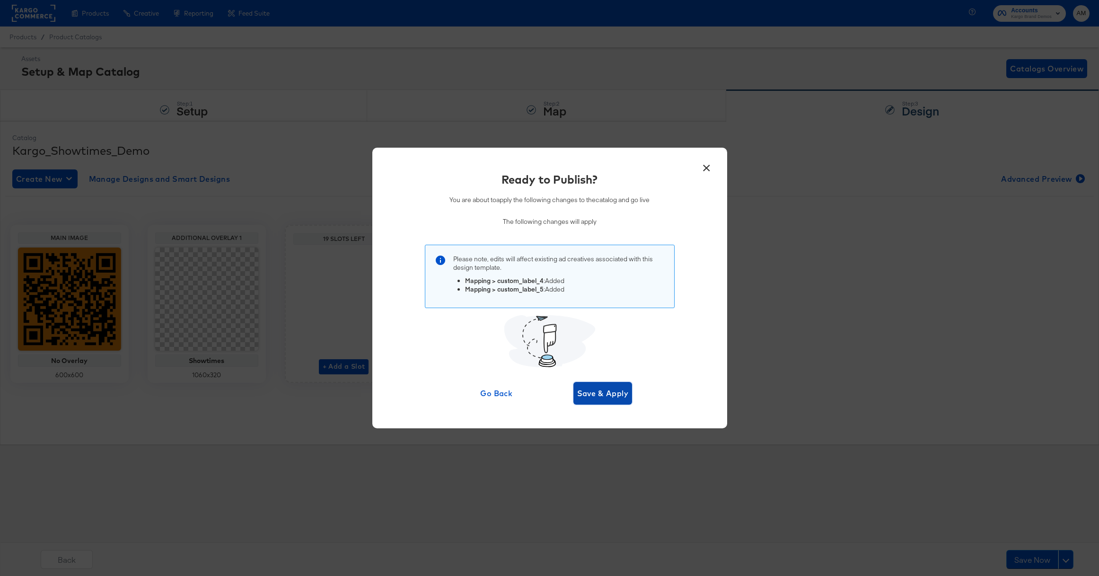
click at [606, 400] on button "Save & Apply" at bounding box center [602, 393] width 59 height 23
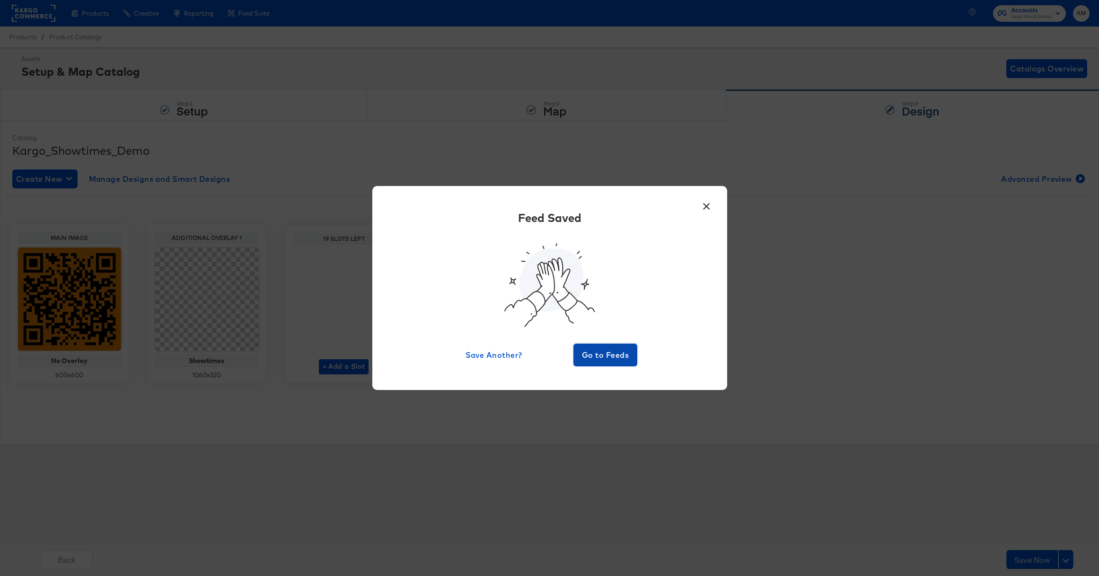
click at [598, 360] on span "Go to Feeds" at bounding box center [605, 354] width 57 height 13
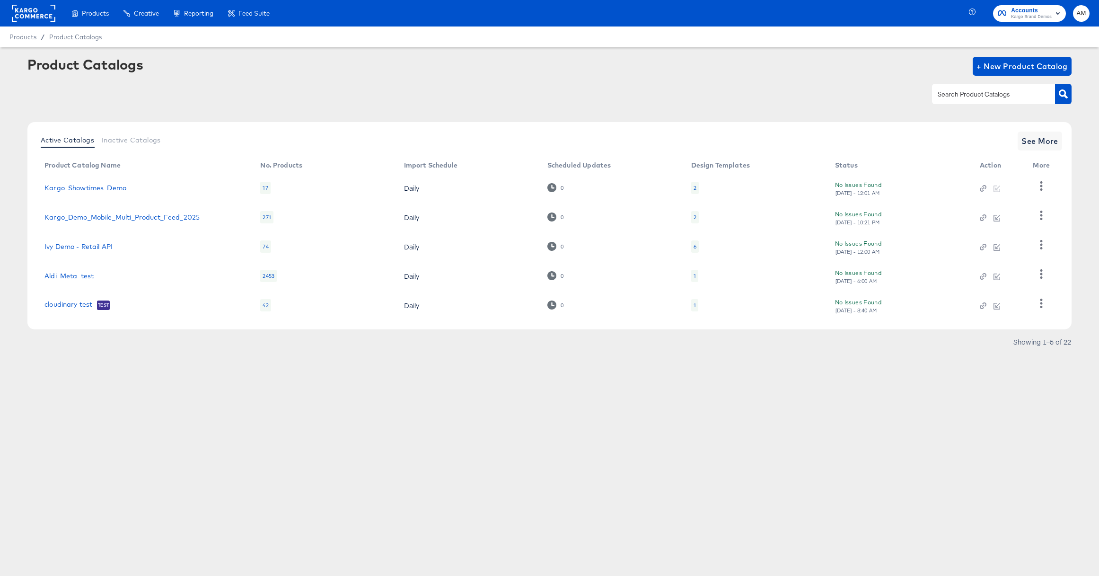
click at [36, 7] on rect at bounding box center [34, 13] width 44 height 17
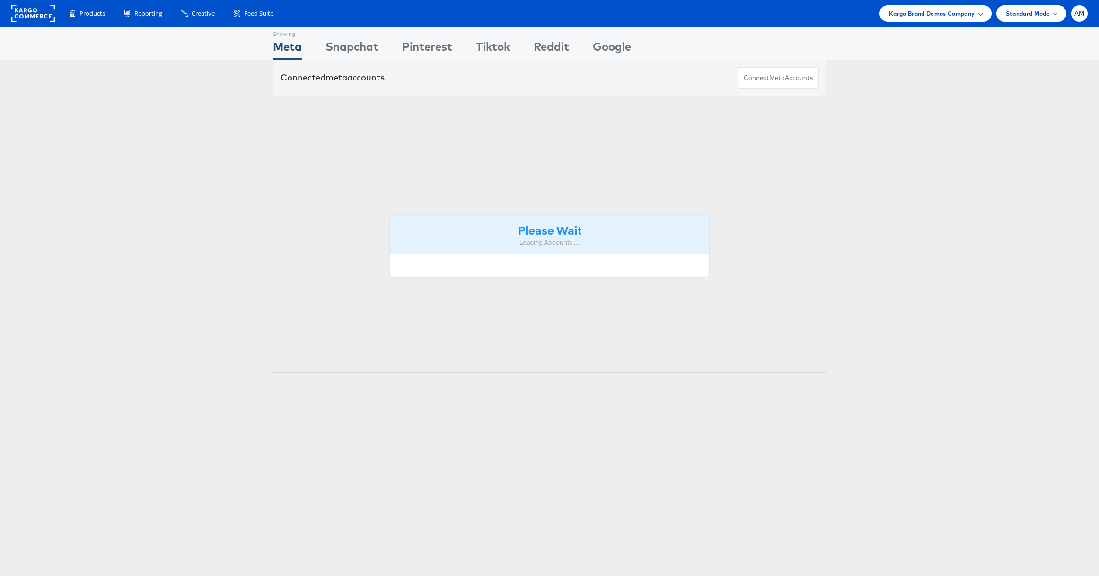
click at [934, 12] on span "Kargo Brand Demos Company" at bounding box center [932, 14] width 86 height 10
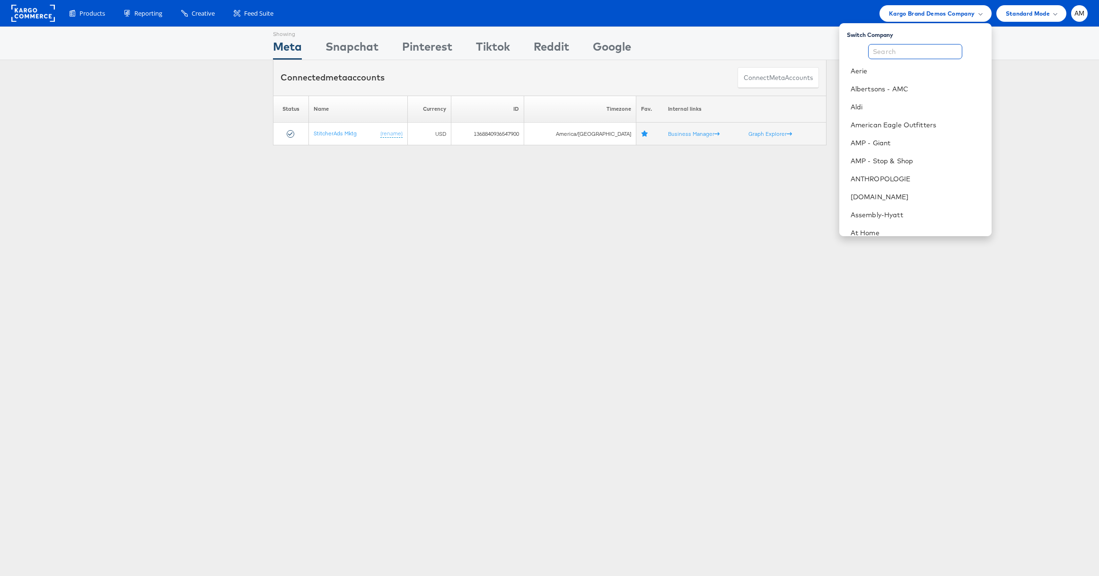
click at [888, 50] on input "text" at bounding box center [915, 51] width 94 height 15
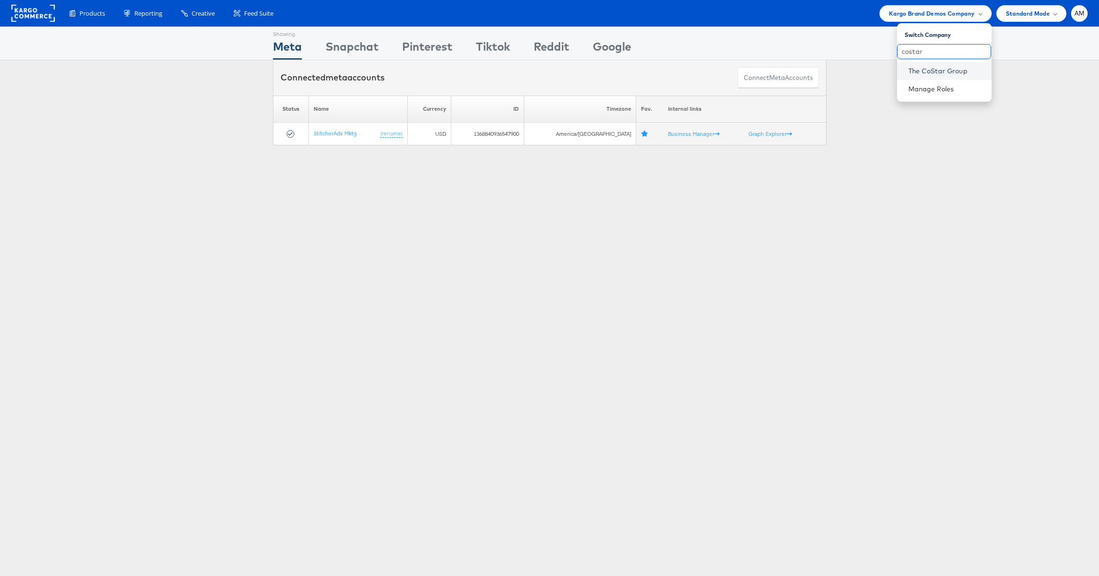
type input "costar"
click at [931, 71] on link "The CoStar Group" at bounding box center [946, 70] width 76 height 9
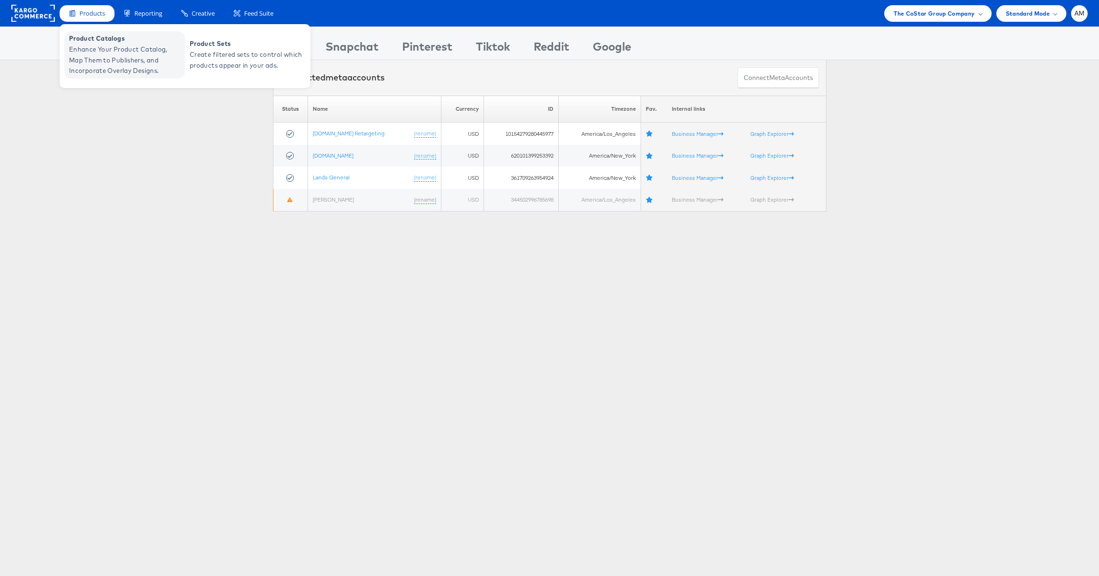
click at [100, 38] on span "Product Catalogs" at bounding box center [126, 38] width 114 height 11
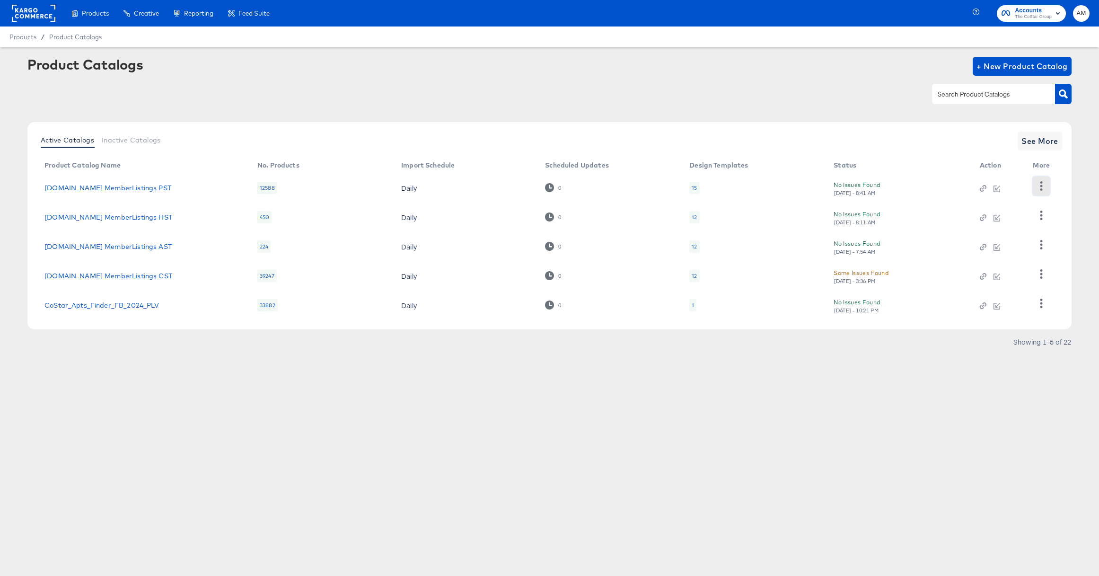
click at [1035, 186] on button "button" at bounding box center [1041, 185] width 17 height 19
click at [1003, 221] on div "HUD Checks (Internal)" at bounding box center [1002, 220] width 95 height 15
click at [845, 274] on div "Some Issues Found" at bounding box center [861, 273] width 55 height 10
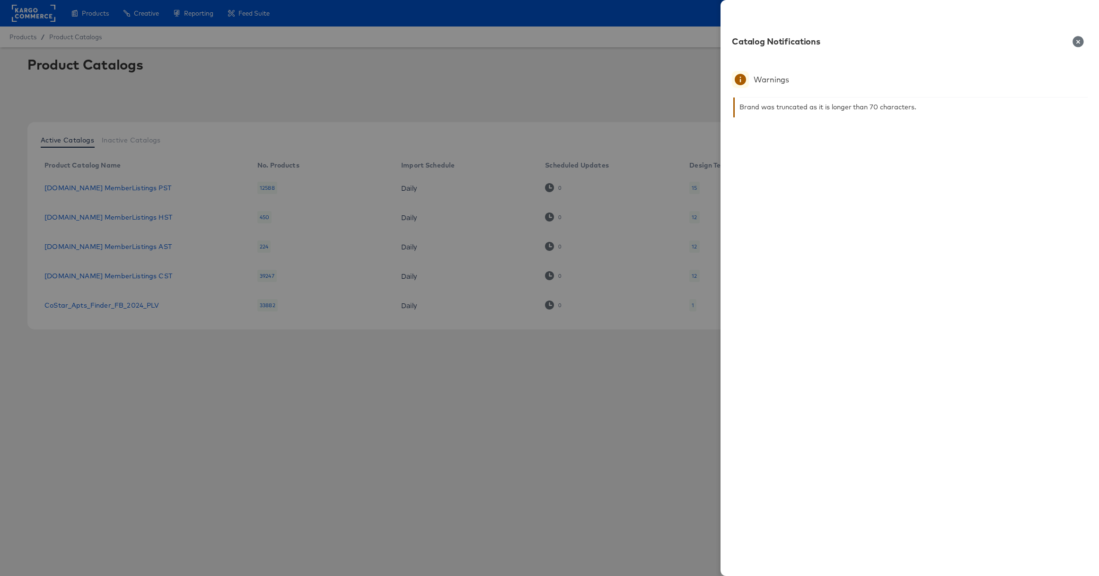
click at [1079, 43] on icon "button" at bounding box center [1077, 41] width 11 height 11
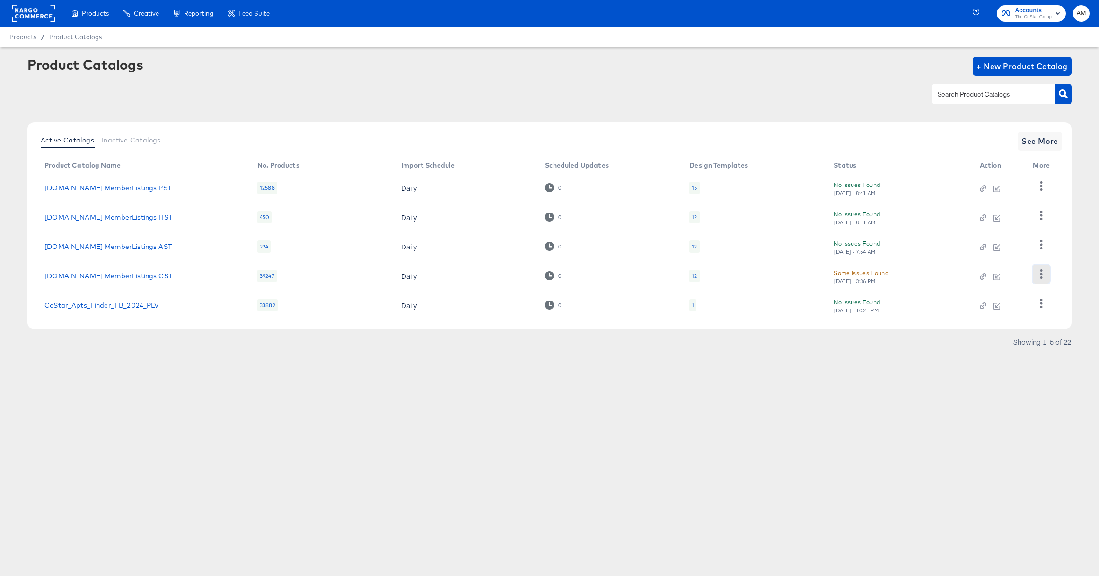
click at [1042, 273] on icon "button" at bounding box center [1041, 273] width 2 height 9
click at [990, 228] on div "HUD Checks (Internal)" at bounding box center [1002, 226] width 95 height 15
click at [1049, 139] on span "See More" at bounding box center [1039, 140] width 37 height 13
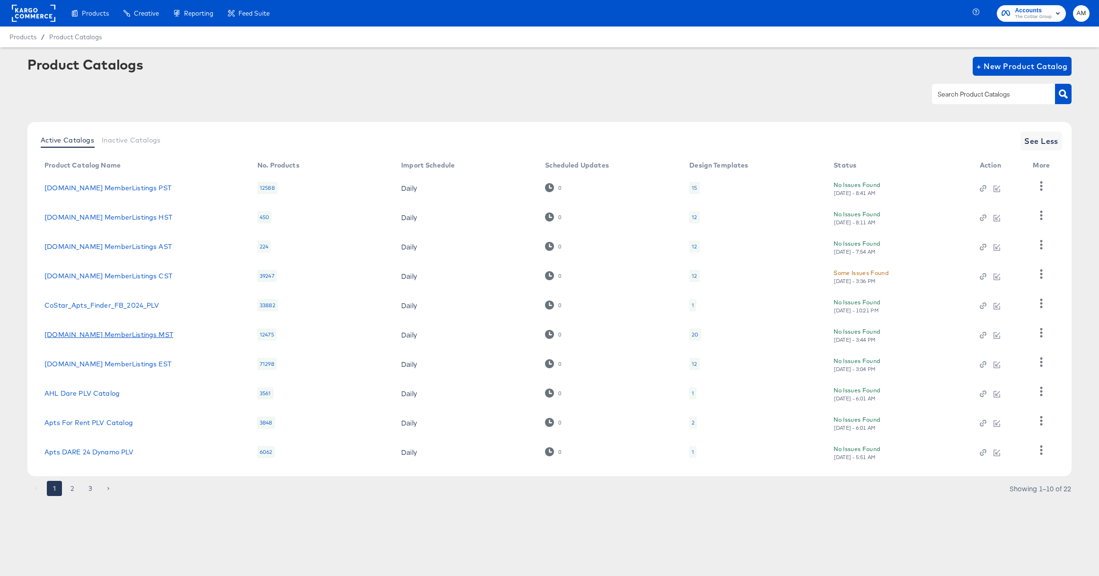
click at [132, 336] on link "[DOMAIN_NAME] MemberListings MST" at bounding box center [108, 335] width 129 height 8
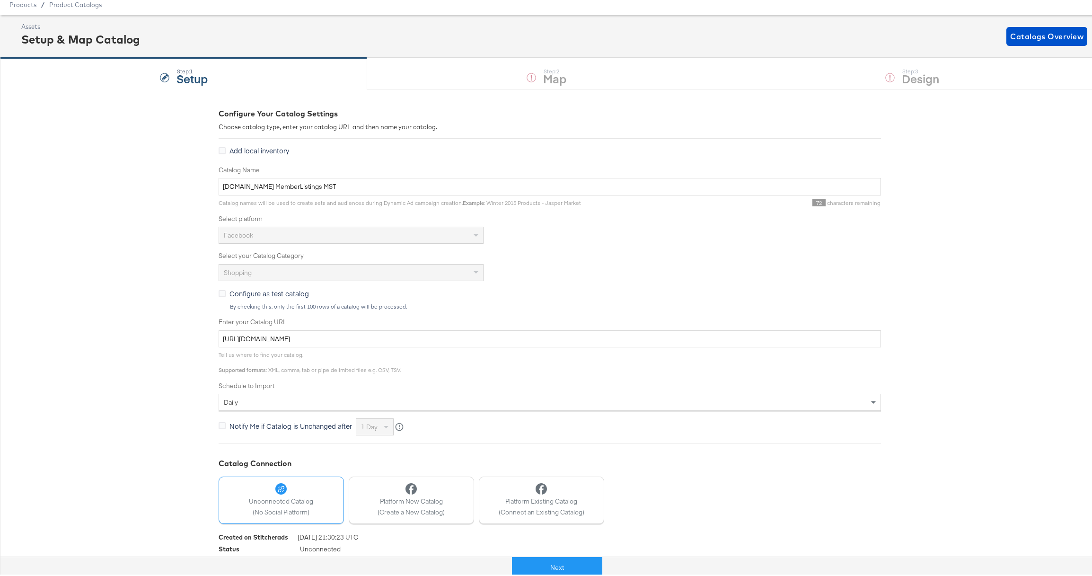
scroll to position [59, 0]
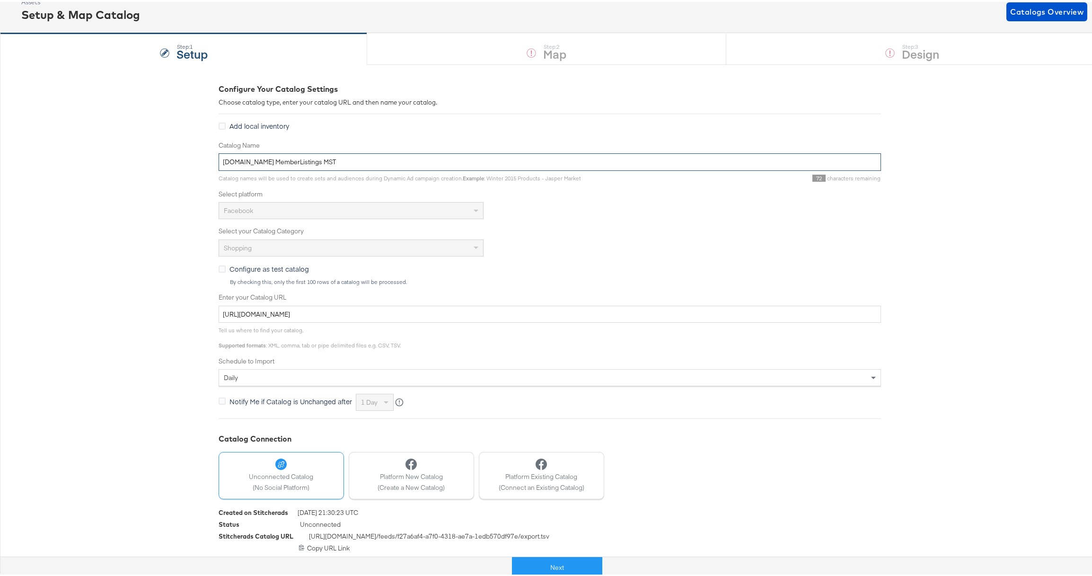
drag, startPoint x: 327, startPoint y: 161, endPoint x: 184, endPoint y: 152, distance: 144.1
click at [184, 152] on div "Configure Your Catalog Settings Choose catalog type, enter your catalog URL and…" at bounding box center [549, 315] width 1099 height 507
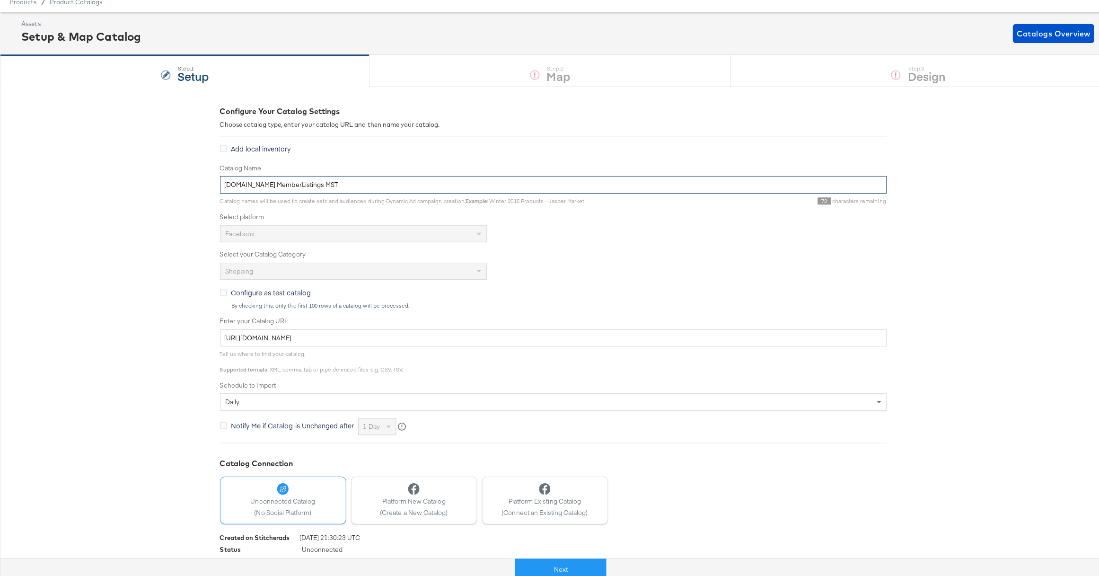
scroll to position [0, 0]
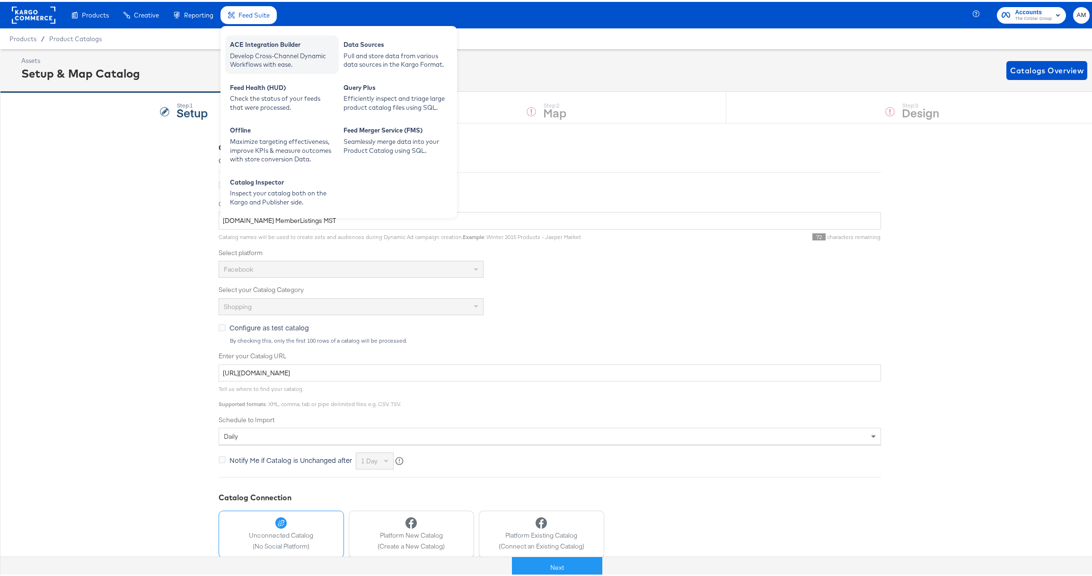
click at [258, 44] on div "ACE Integration Builder" at bounding box center [282, 43] width 104 height 11
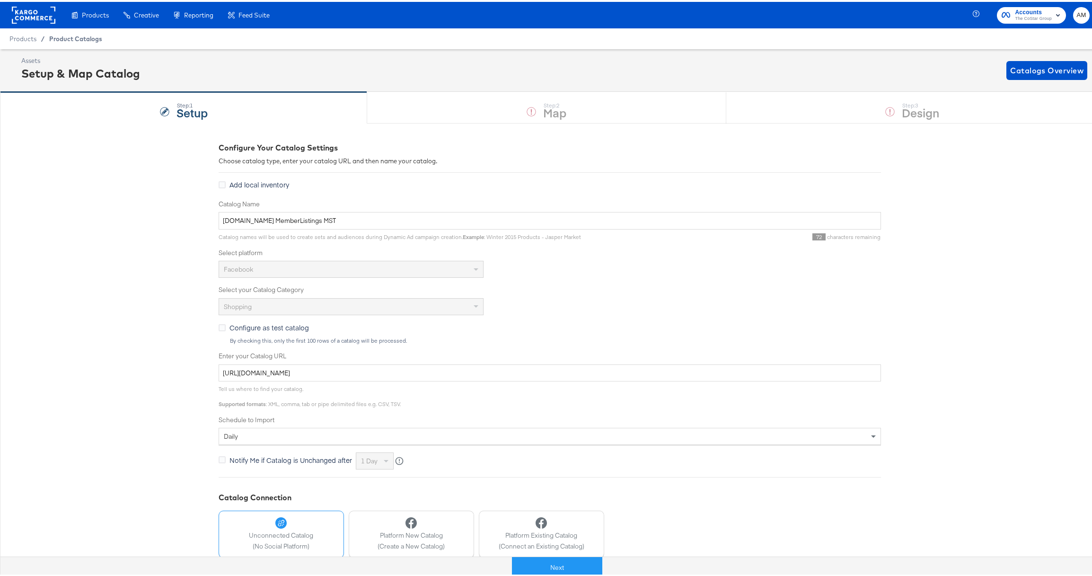
click at [71, 37] on span "Product Catalogs" at bounding box center [75, 37] width 53 height 8
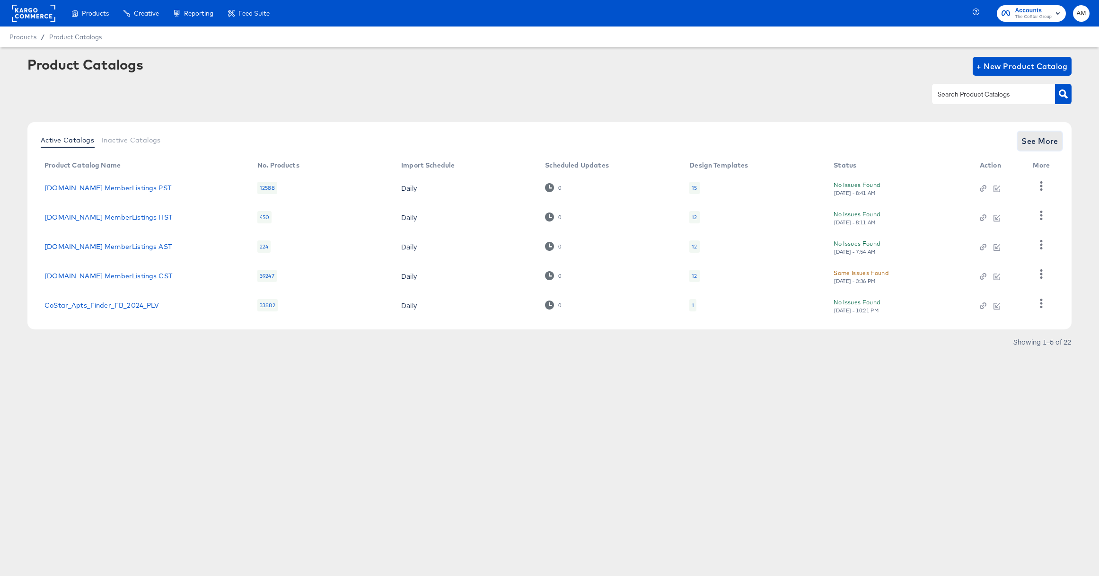
click at [1045, 146] on span "See More" at bounding box center [1039, 140] width 37 height 13
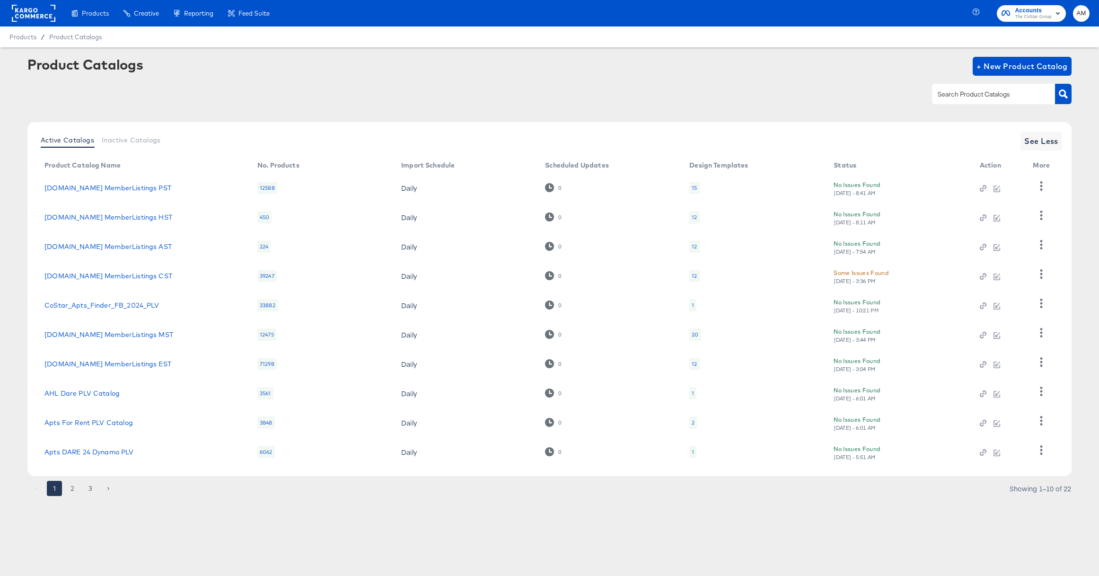
click at [26, 16] on rect at bounding box center [34, 13] width 44 height 17
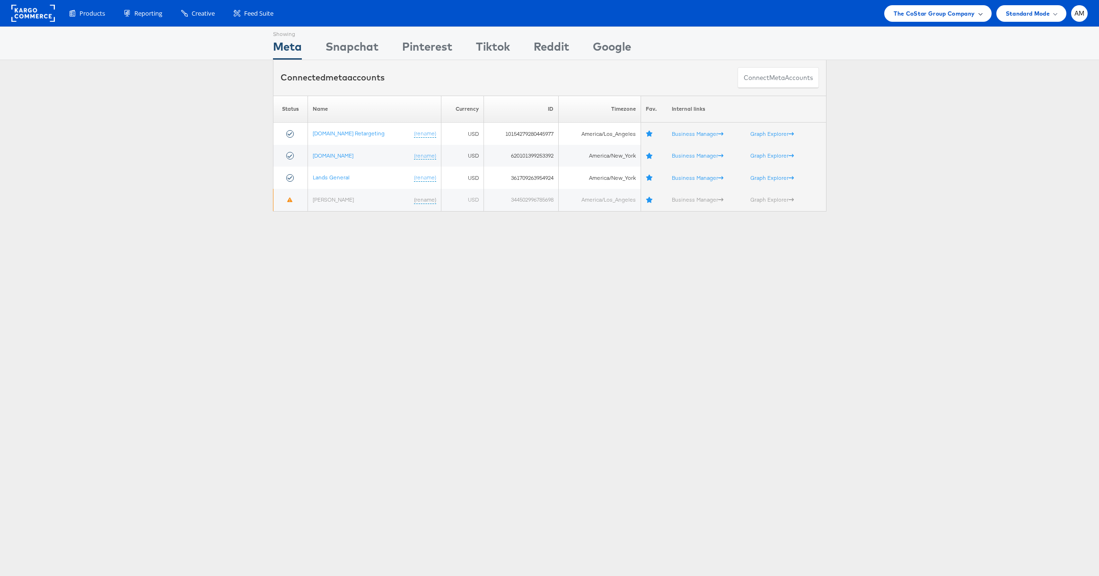
click at [904, 16] on span "The CoStar Group Company" at bounding box center [934, 14] width 81 height 10
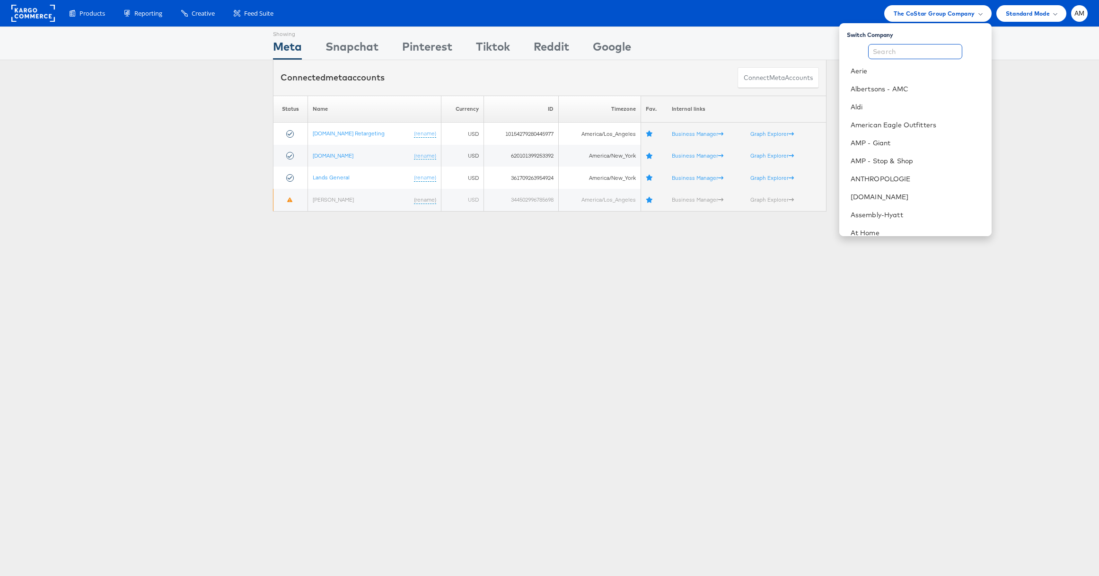
click at [887, 49] on input "text" at bounding box center [915, 51] width 94 height 15
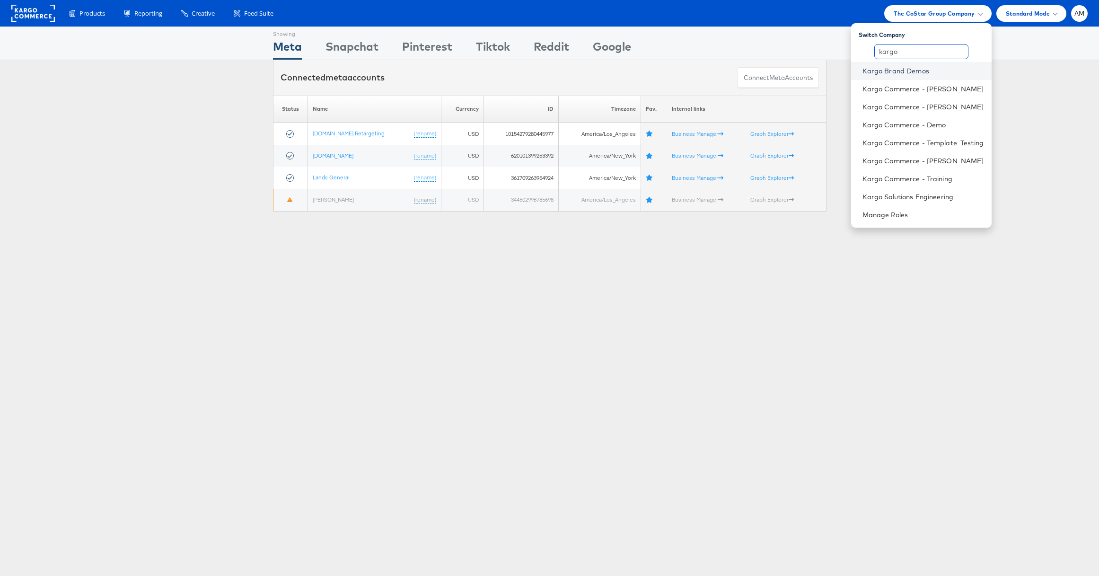
type input "kargo"
click at [907, 69] on link "Kargo Brand Demos" at bounding box center [923, 70] width 122 height 9
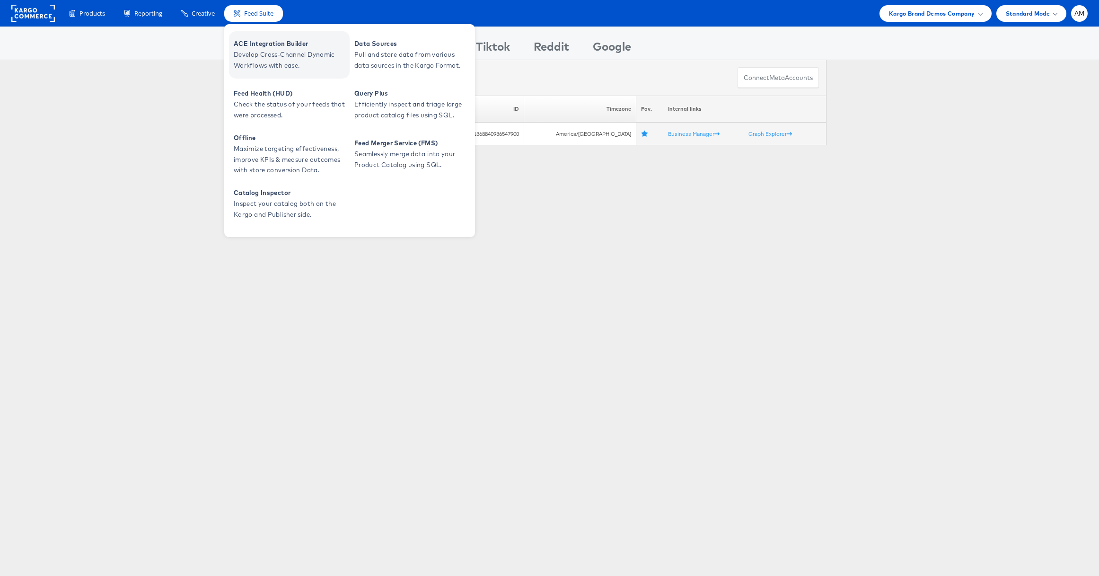
click at [273, 46] on span "ACE Integration Builder" at bounding box center [291, 43] width 114 height 11
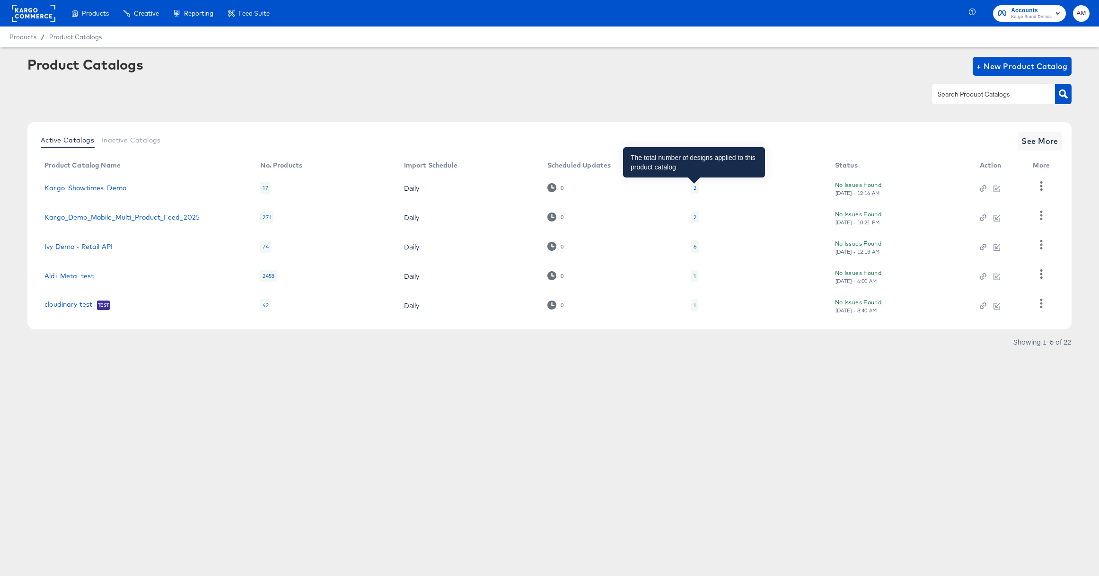
click at [694, 187] on div "2" at bounding box center [695, 188] width 3 height 8
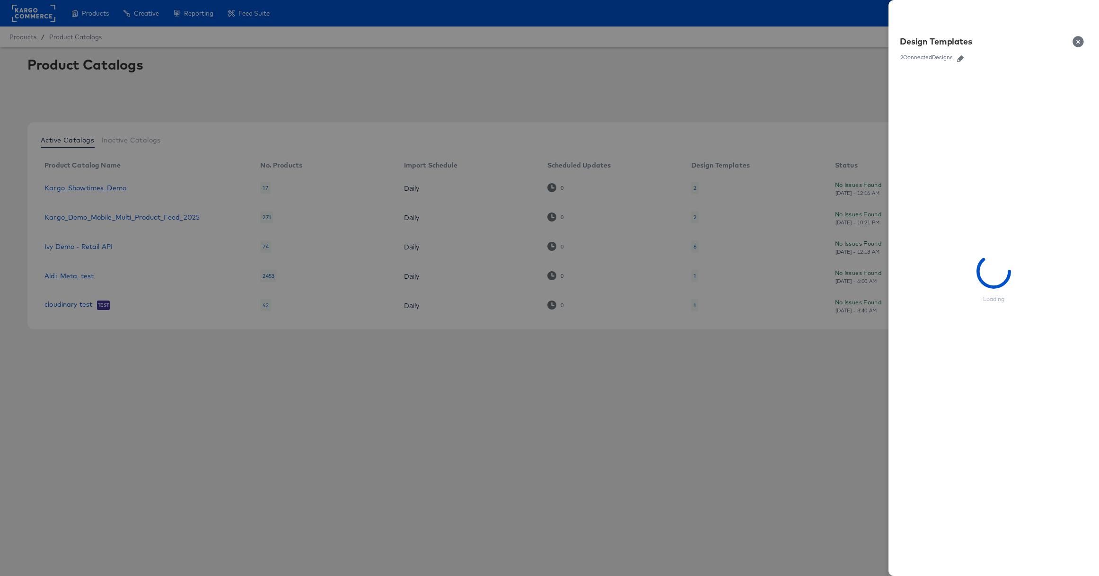
click at [957, 60] on button "button" at bounding box center [960, 58] width 14 height 7
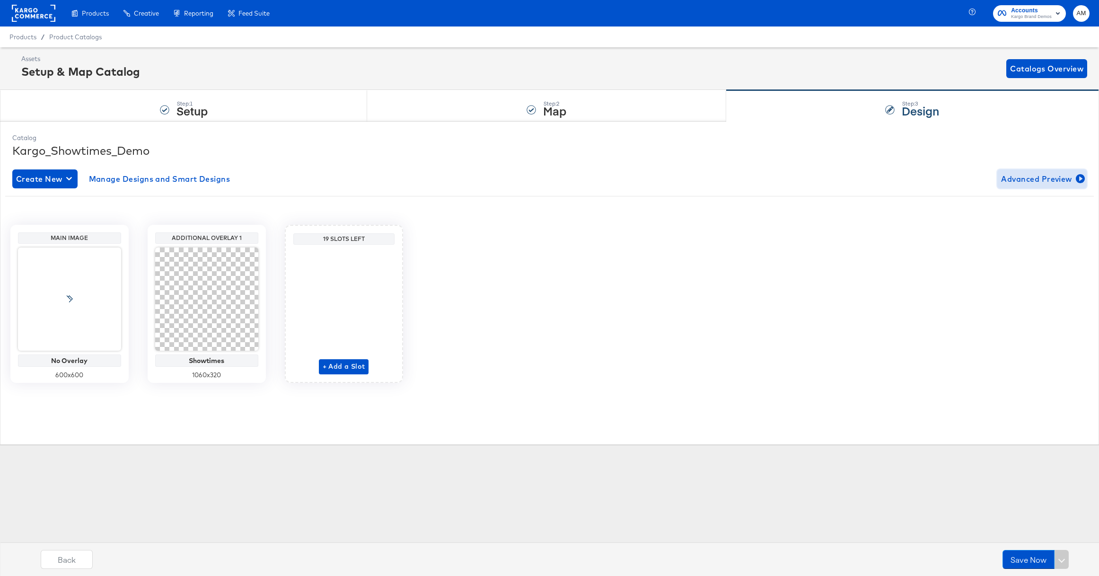
click at [1054, 179] on span "Advanced Preview" at bounding box center [1042, 178] width 82 height 13
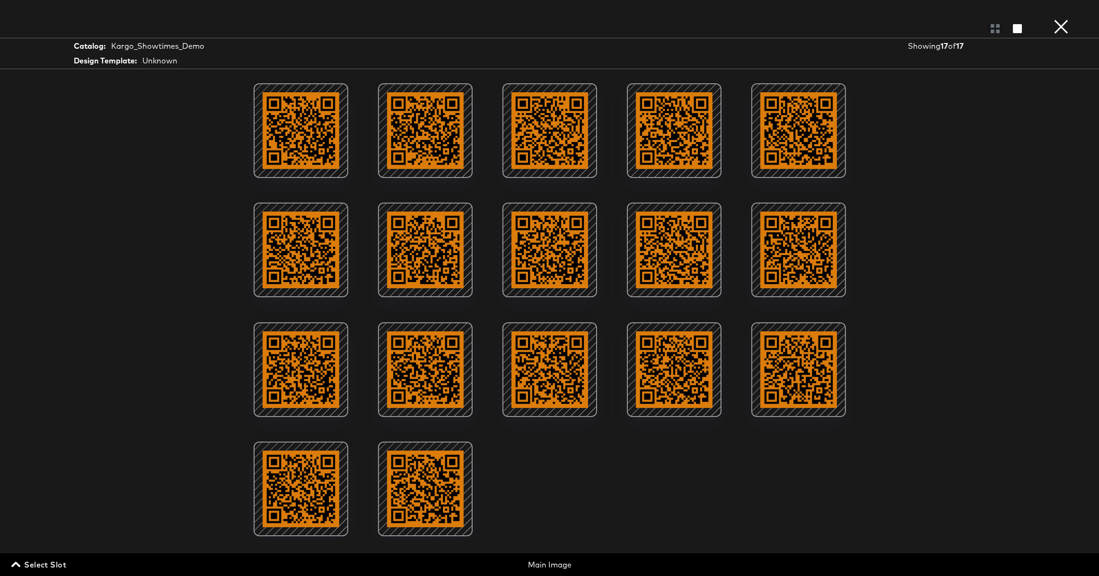
click at [46, 568] on span "Select Slot" at bounding box center [39, 564] width 53 height 13
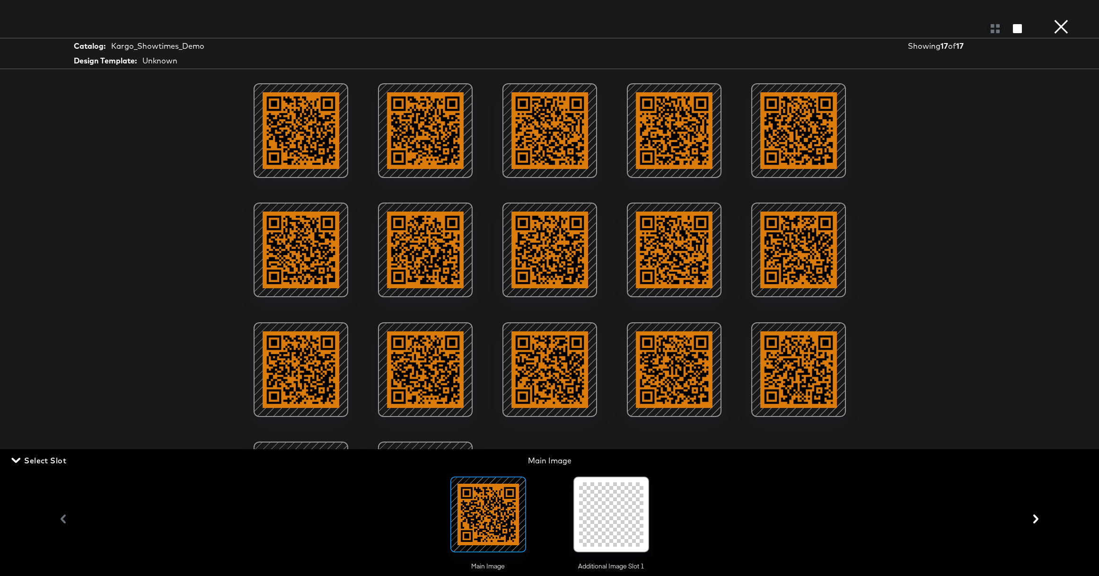
click at [606, 518] on div at bounding box center [611, 514] width 64 height 64
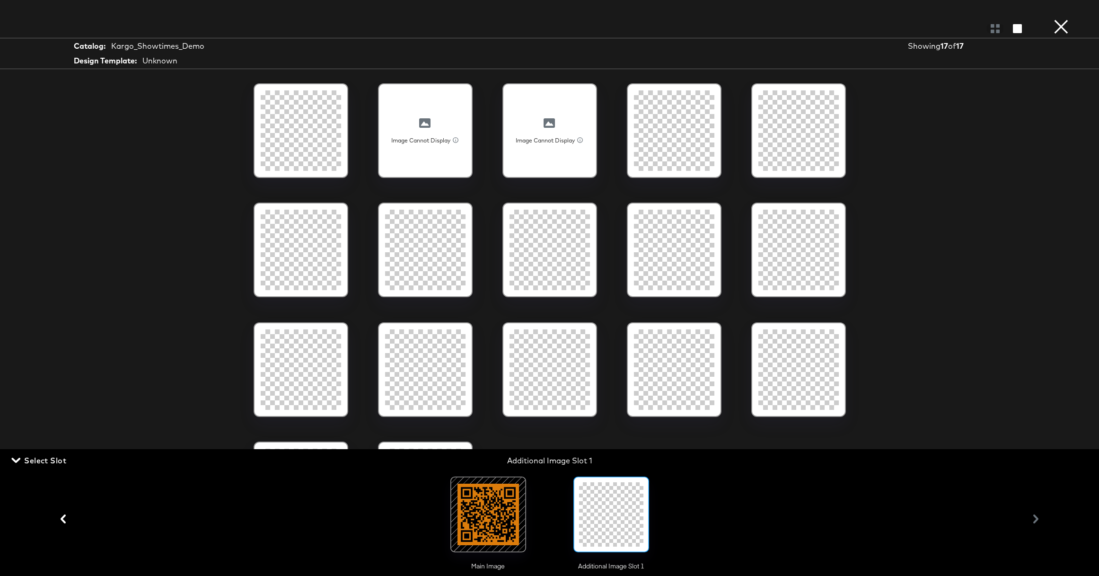
click at [418, 149] on div at bounding box center [425, 130] width 80 height 80
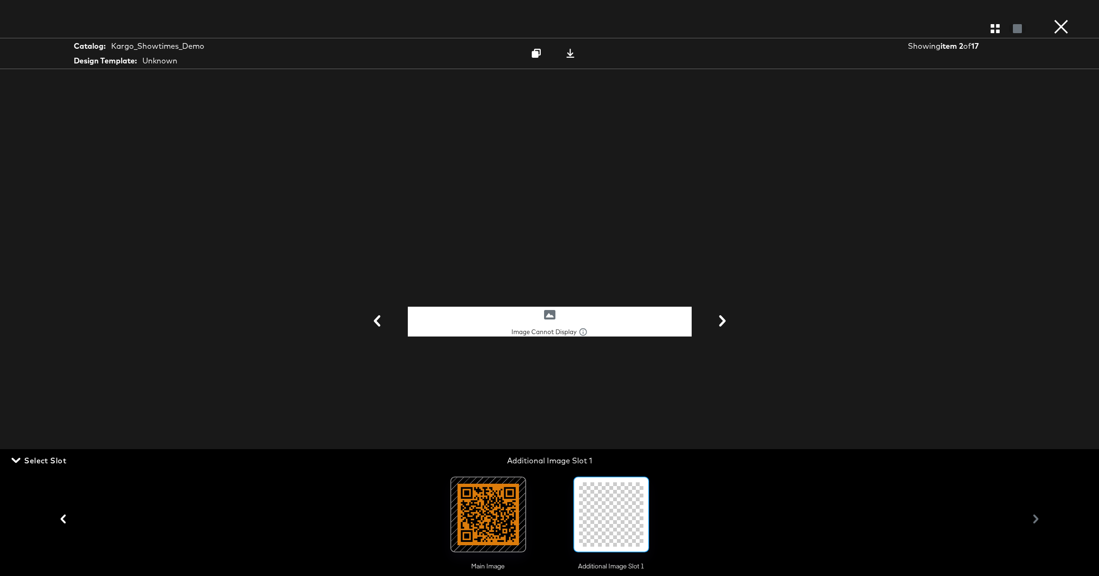
drag, startPoint x: 1059, startPoint y: 25, endPoint x: 1019, endPoint y: 37, distance: 42.0
click at [1059, 19] on button "×" at bounding box center [1061, 9] width 19 height 19
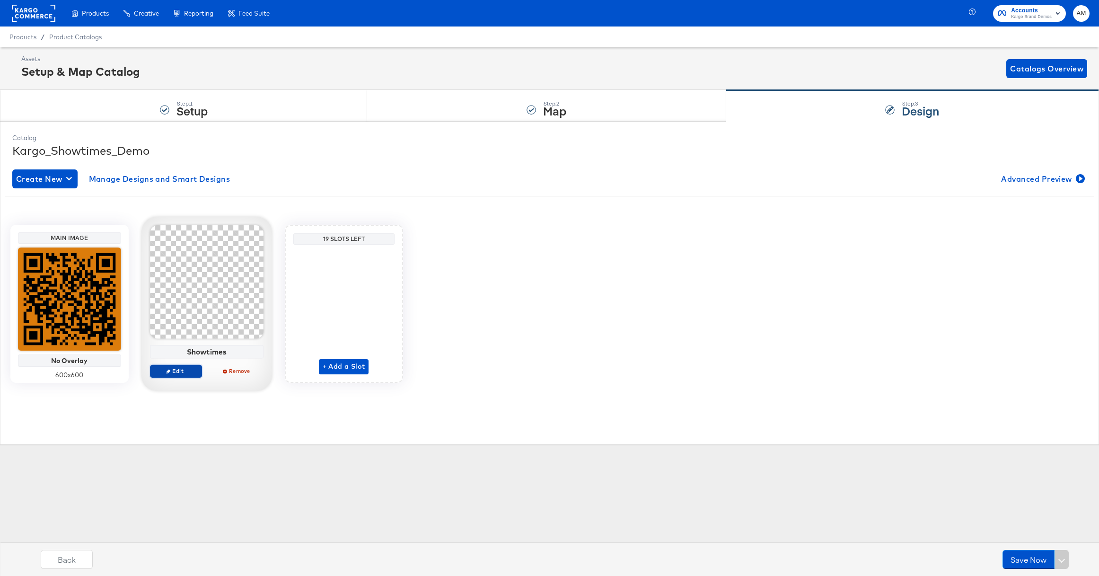
click at [174, 375] on button "Edit" at bounding box center [176, 370] width 52 height 13
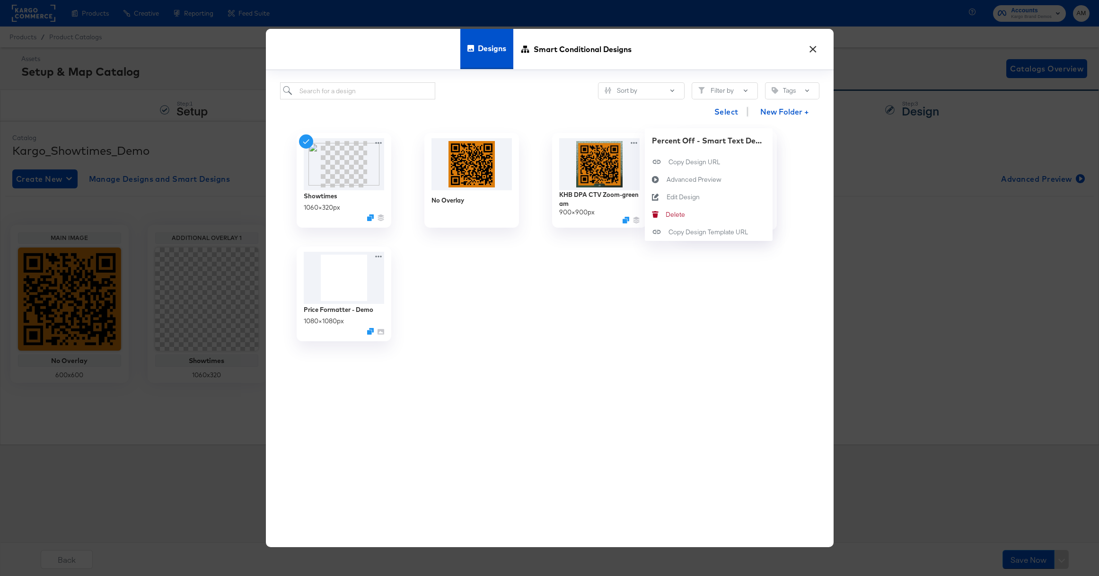
click at [762, 142] on div "Percent Off - Smart Text Demo 1080 × 1080 px Percent Off - Smart Text Demo Copy…" at bounding box center [727, 180] width 128 height 114
click at [376, 141] on icon at bounding box center [380, 141] width 12 height 10
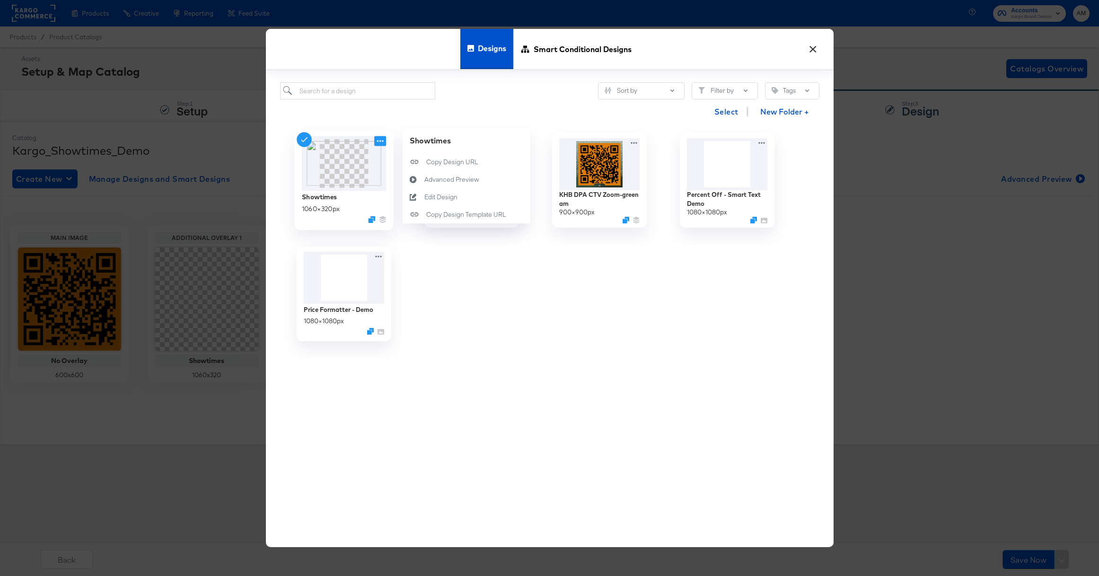
click at [376, 141] on icon at bounding box center [380, 141] width 12 height 10
click at [378, 141] on icon at bounding box center [380, 141] width 12 height 10
click at [424, 197] on div "Edit Design Edit Design" at bounding box center [424, 197] width 0 height 0
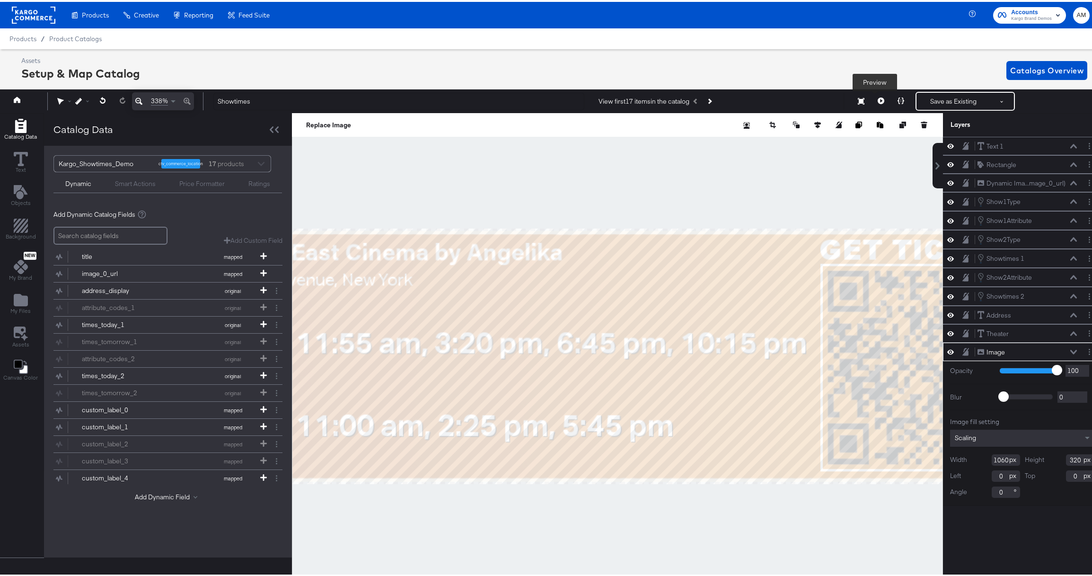
click at [878, 100] on icon at bounding box center [881, 99] width 7 height 7
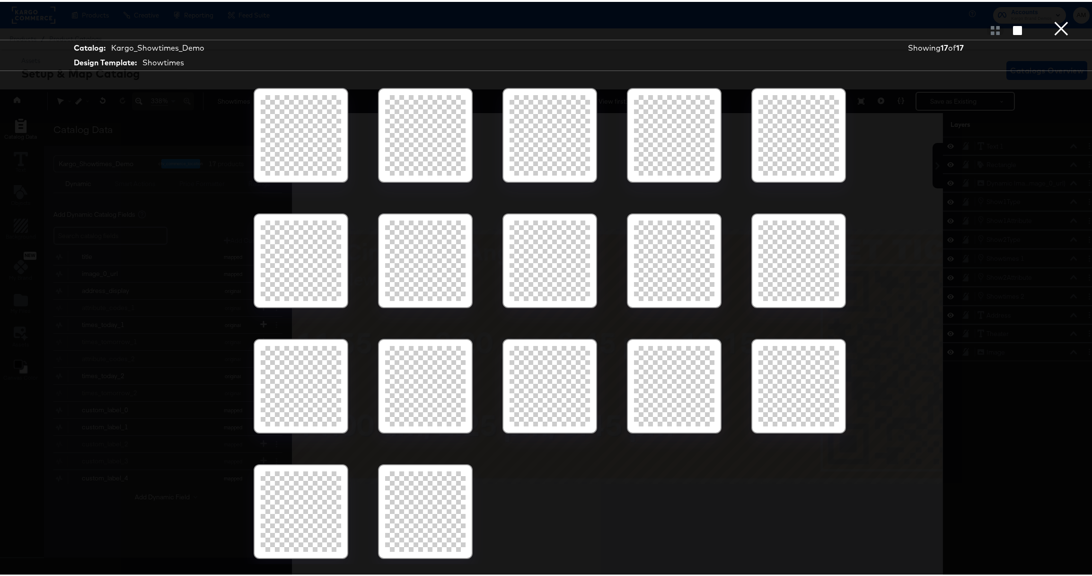
click at [404, 257] on div at bounding box center [425, 259] width 80 height 80
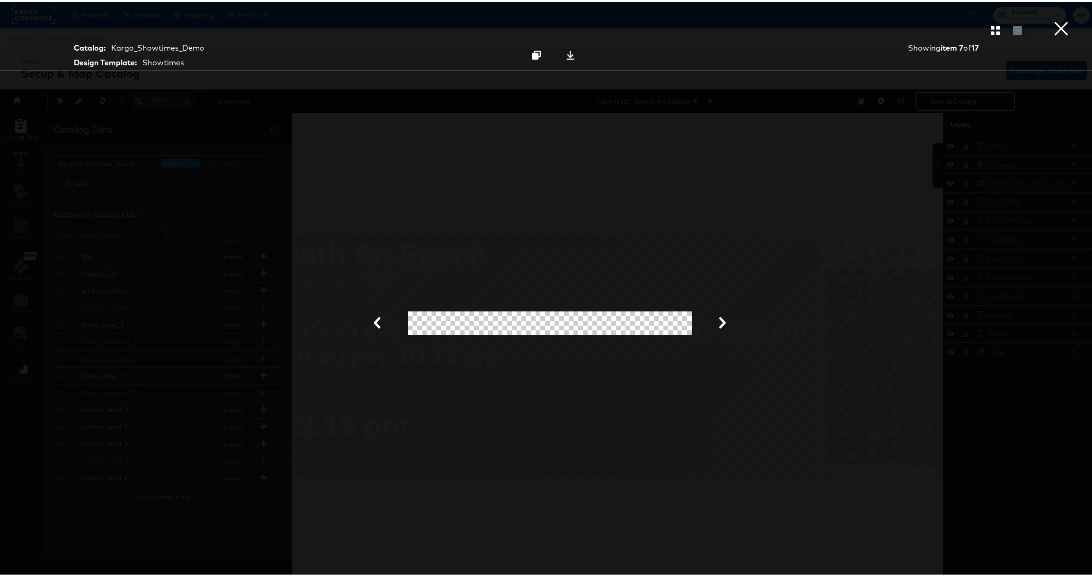
click at [1052, 19] on button "×" at bounding box center [1061, 9] width 19 height 19
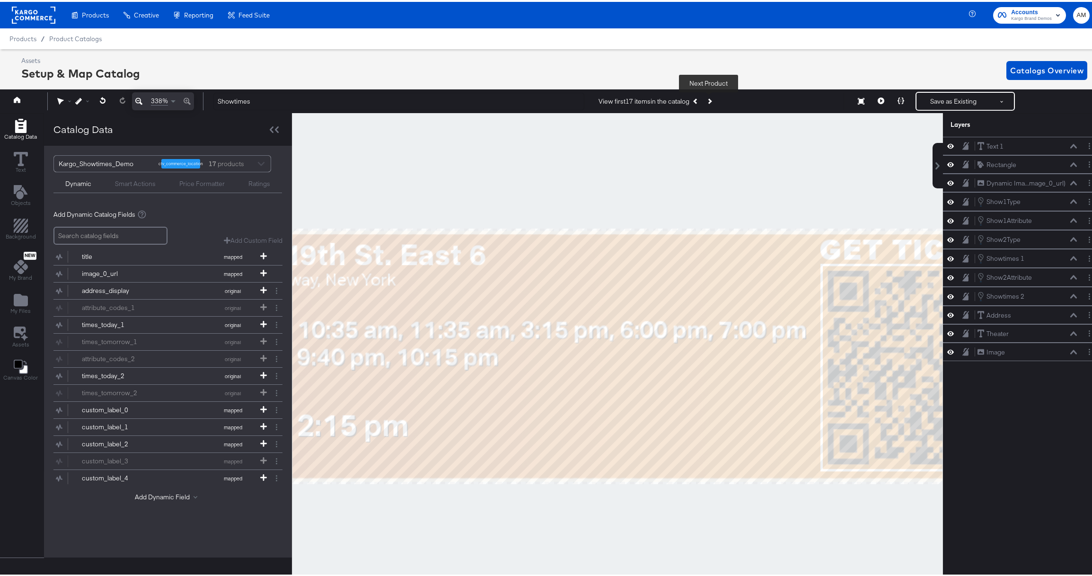
click at [709, 100] on icon "Next Product" at bounding box center [709, 99] width 5 height 5
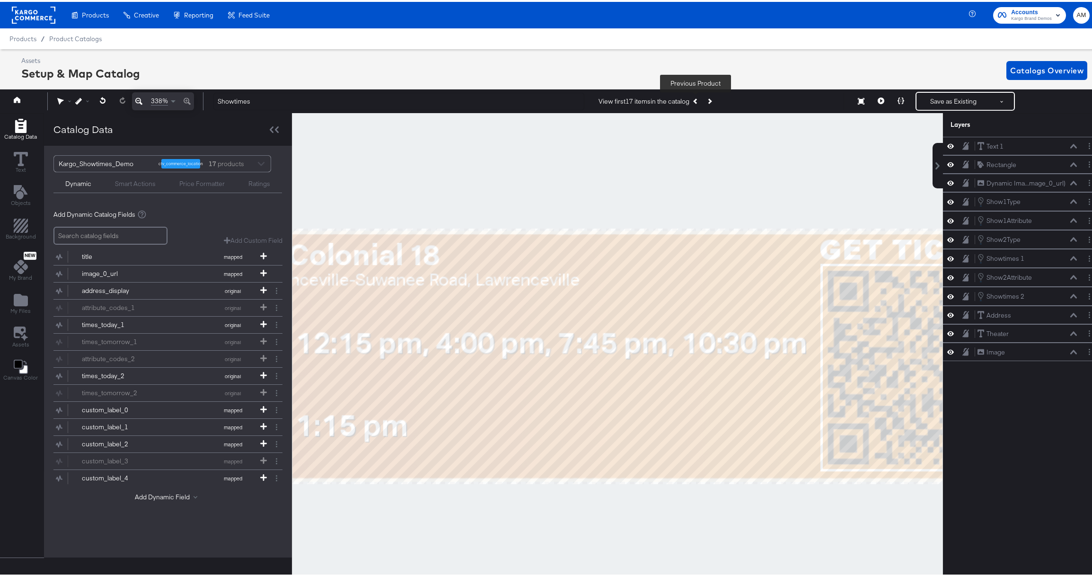
click at [696, 100] on icon "Previous Product" at bounding box center [696, 99] width 5 height 5
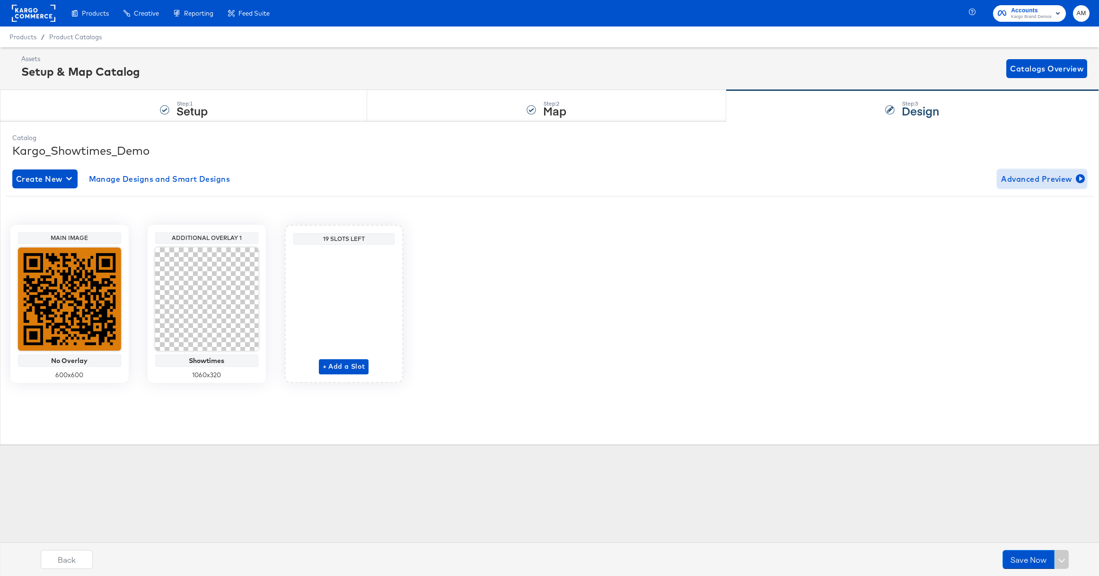
click at [1015, 176] on span "Advanced Preview" at bounding box center [1042, 178] width 82 height 13
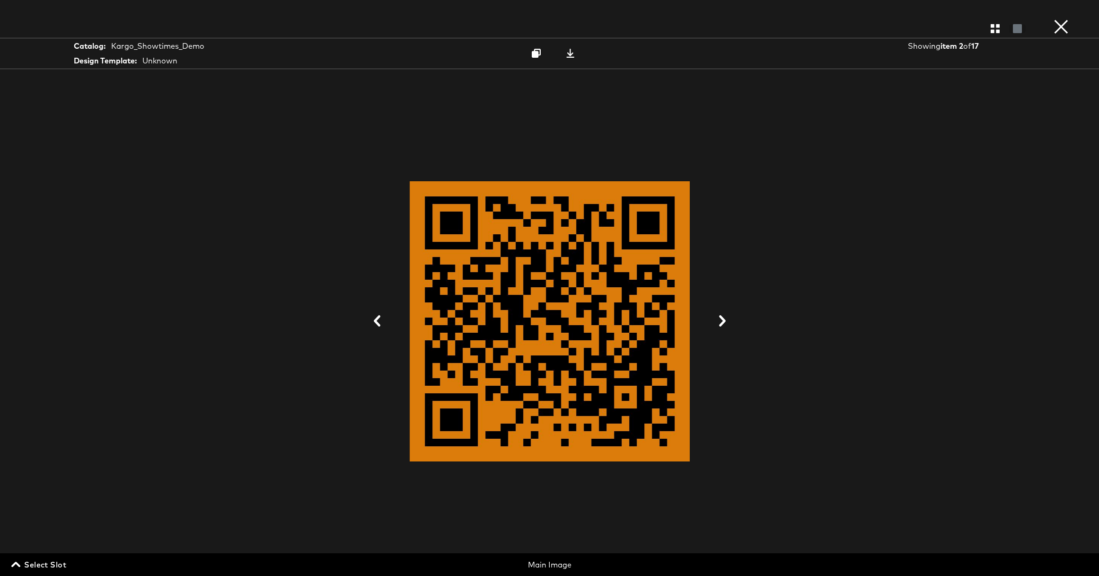
click at [28, 565] on span "Select Slot" at bounding box center [39, 564] width 53 height 13
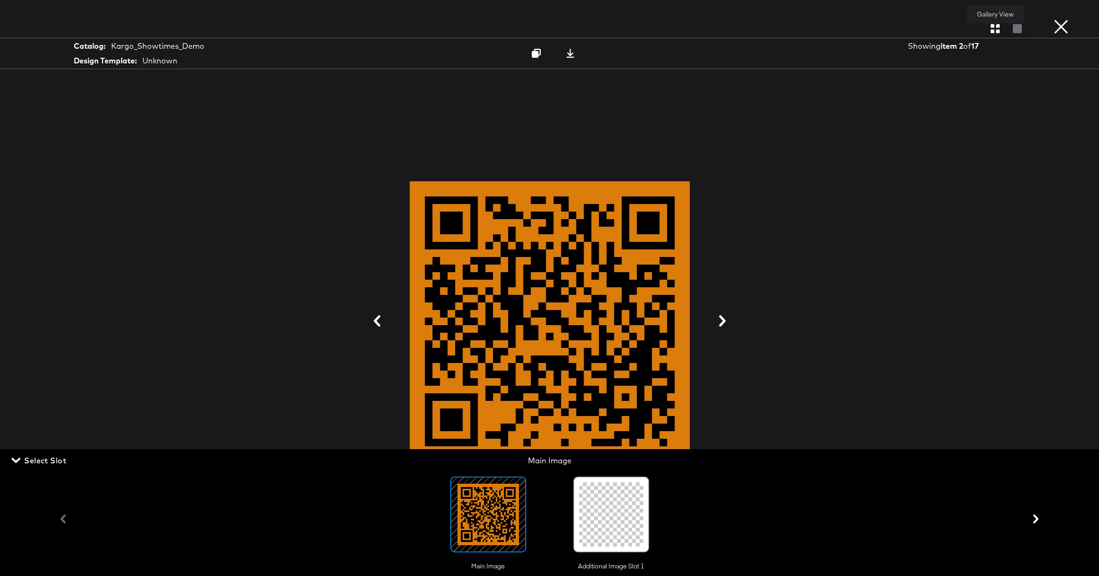
click at [992, 30] on icon "button" at bounding box center [995, 28] width 9 height 9
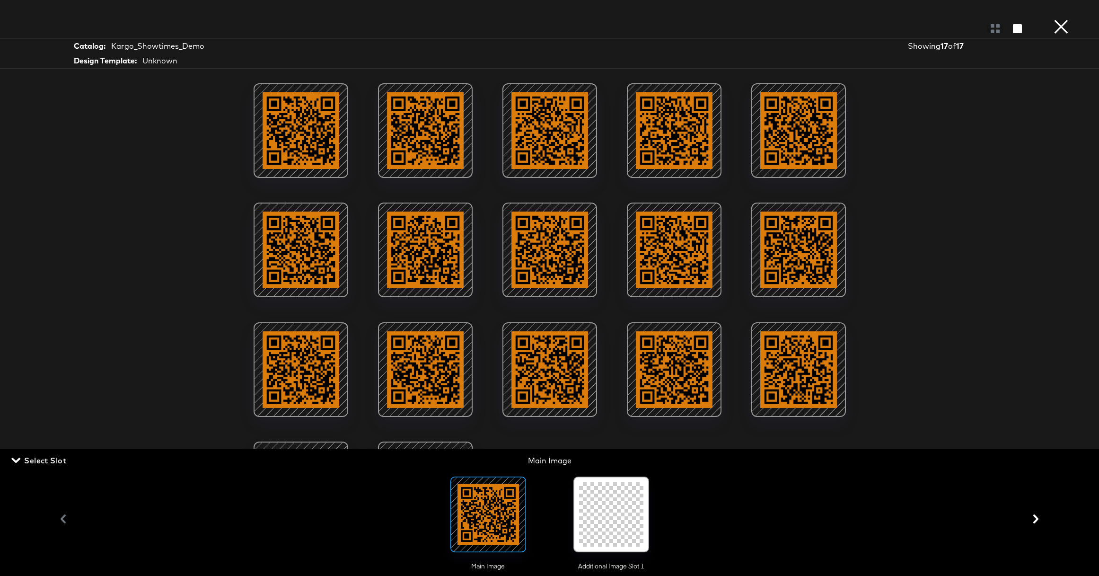
click at [620, 528] on div at bounding box center [611, 514] width 64 height 64
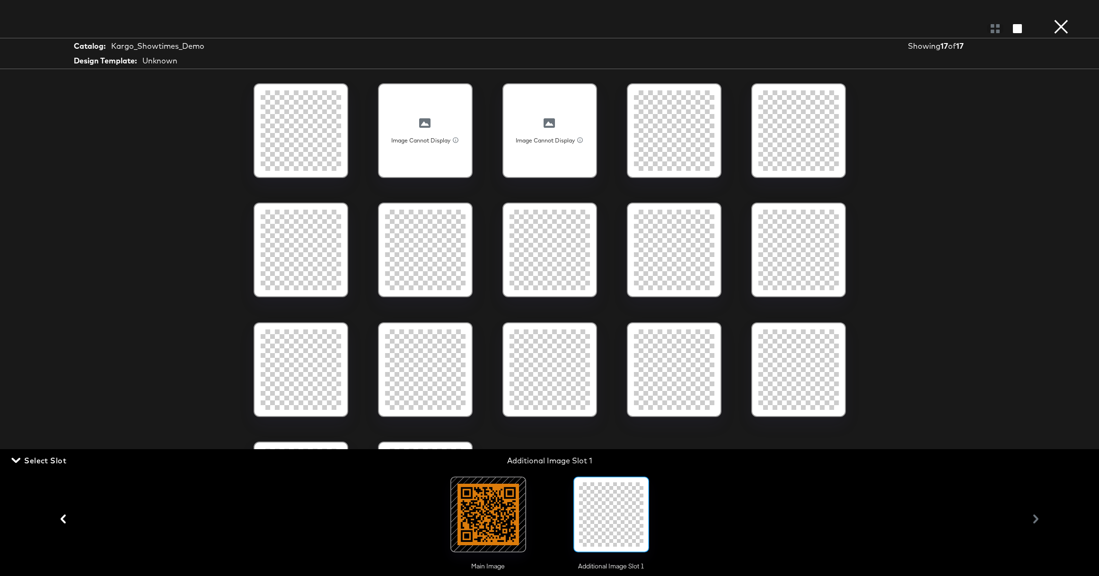
click at [1062, 19] on button "×" at bounding box center [1061, 9] width 19 height 19
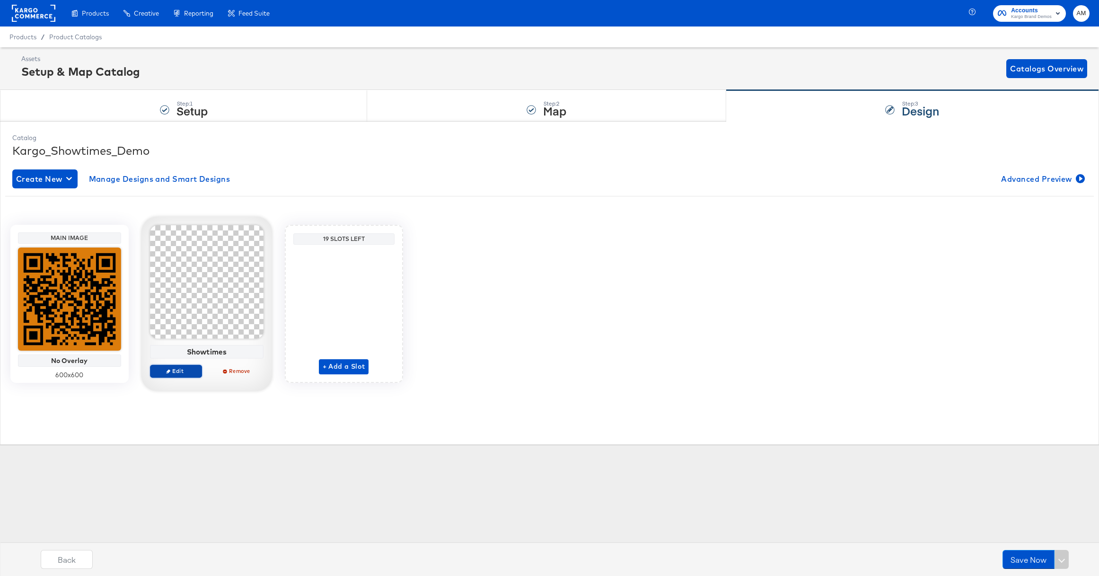
click at [177, 369] on span "Edit" at bounding box center [176, 370] width 44 height 7
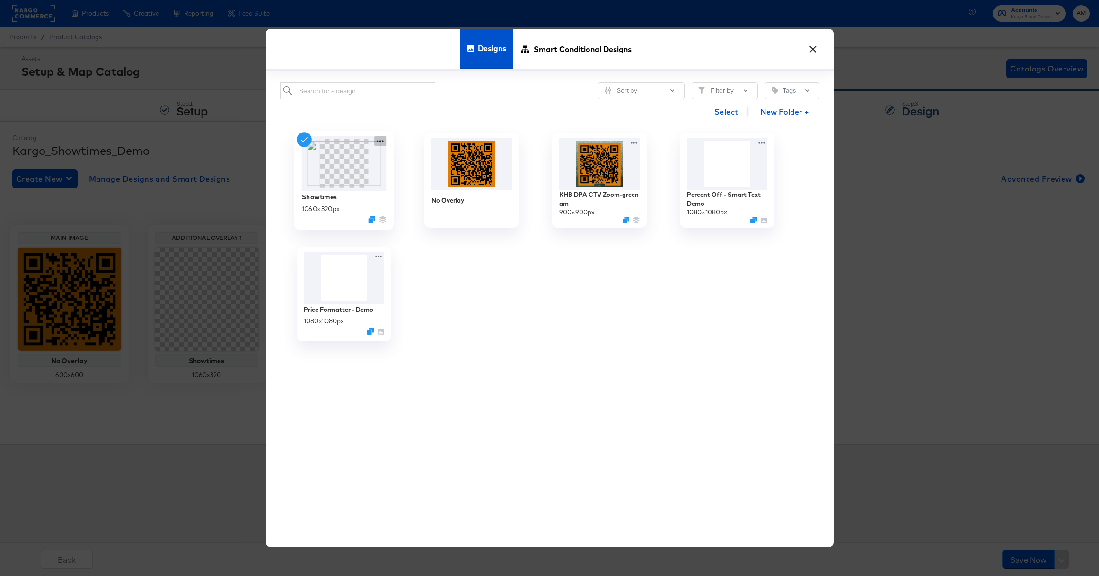
click at [378, 140] on icon at bounding box center [380, 141] width 12 height 10
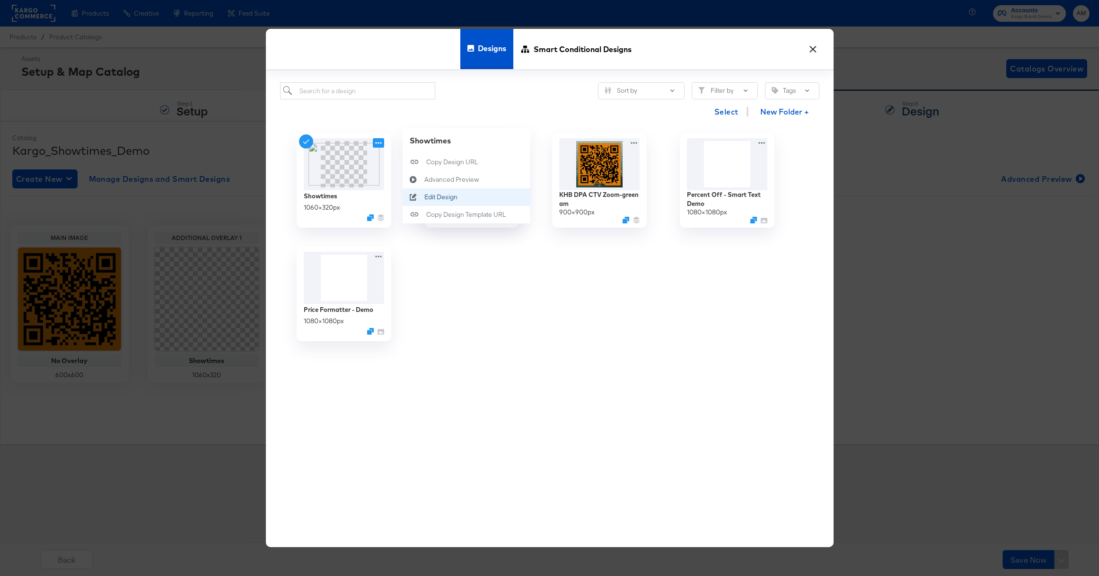
click at [424, 197] on div "Edit Design Edit Design" at bounding box center [424, 197] width 0 height 0
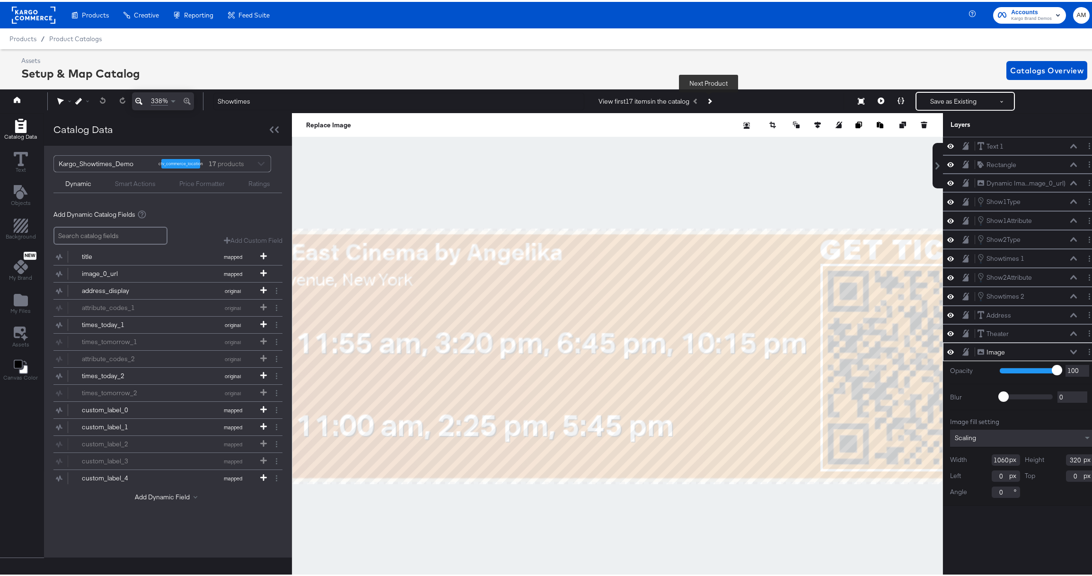
click at [709, 100] on icon "Next Product" at bounding box center [709, 99] width 5 height 5
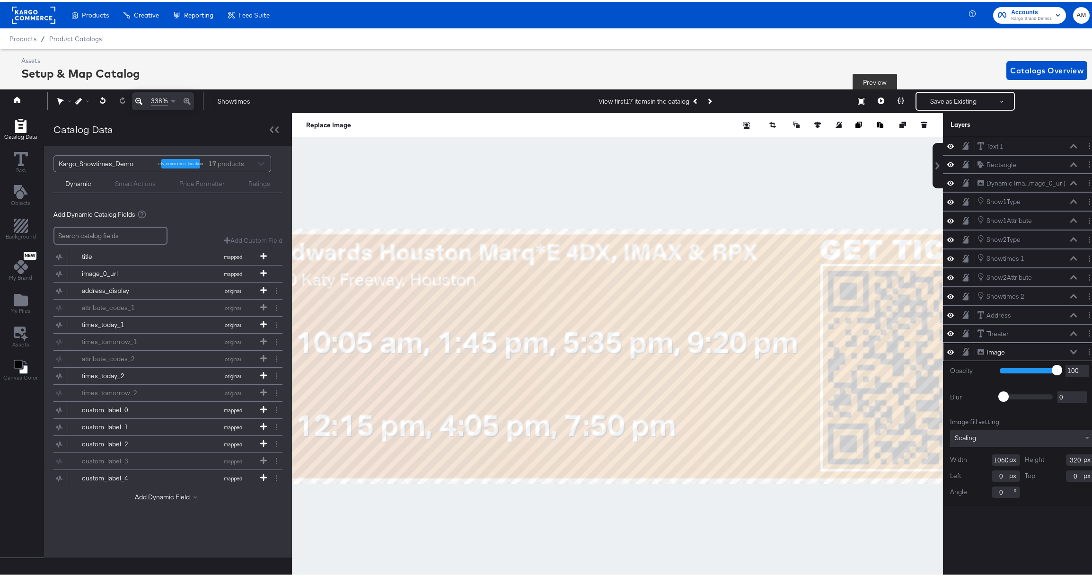
click at [878, 97] on icon at bounding box center [881, 99] width 7 height 7
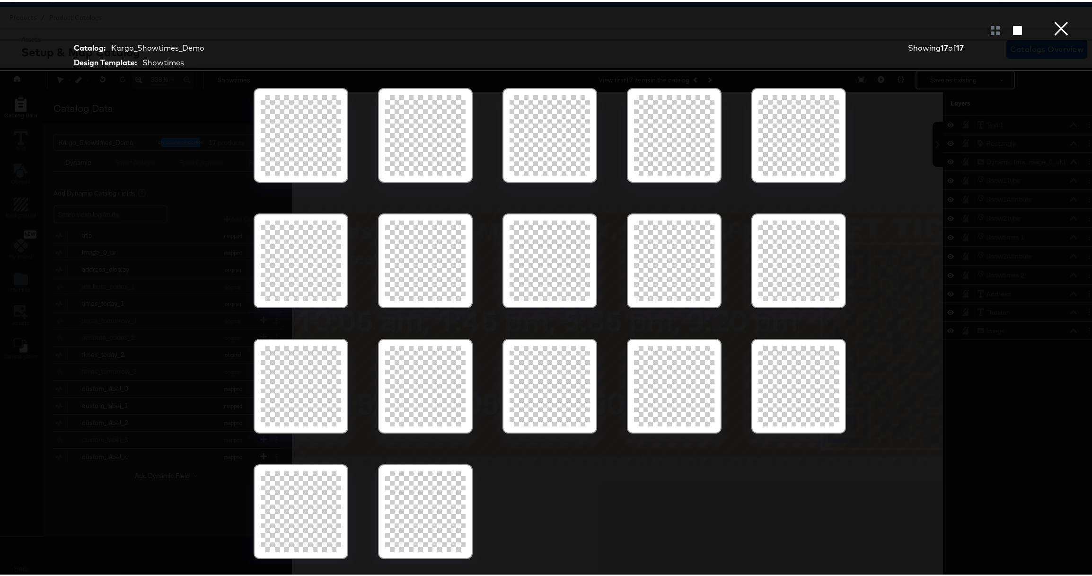
scroll to position [21, 0]
click at [1054, 19] on button "×" at bounding box center [1061, 9] width 19 height 19
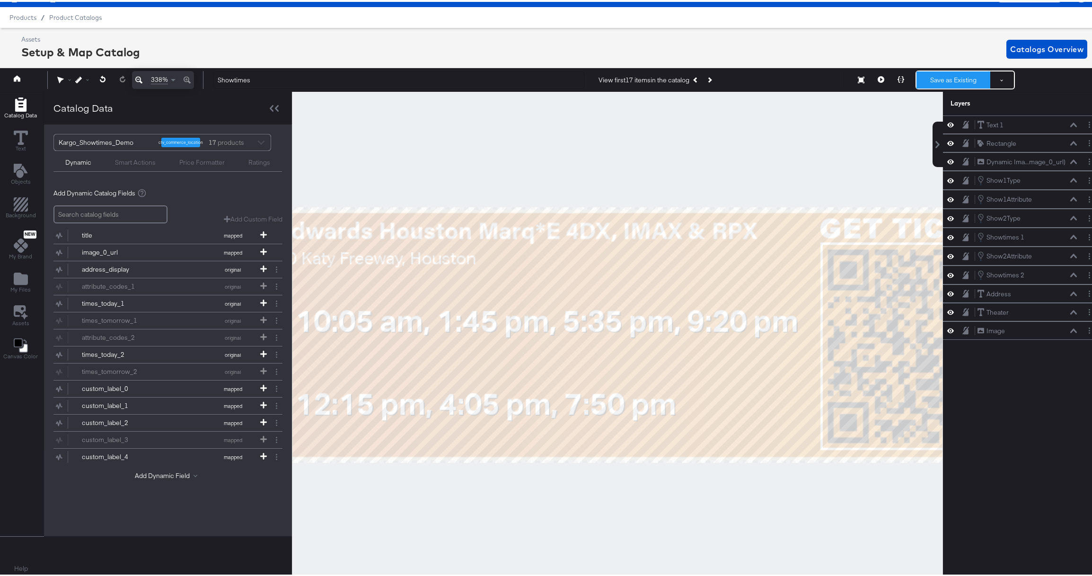
click at [944, 79] on button "Save as Existing" at bounding box center [953, 78] width 74 height 17
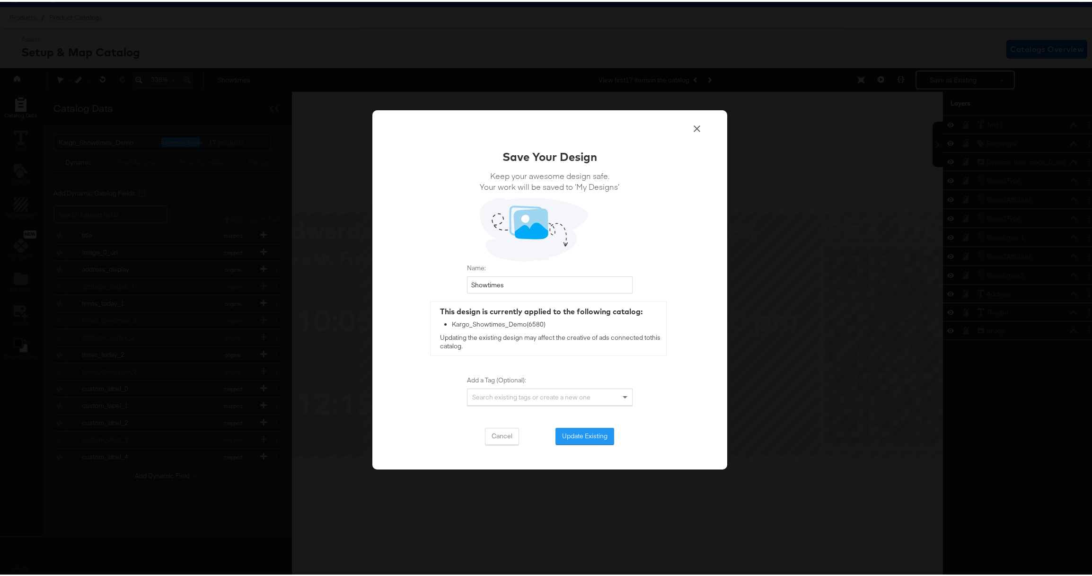
click at [584, 431] on button "Update Existing" at bounding box center [584, 434] width 59 height 17
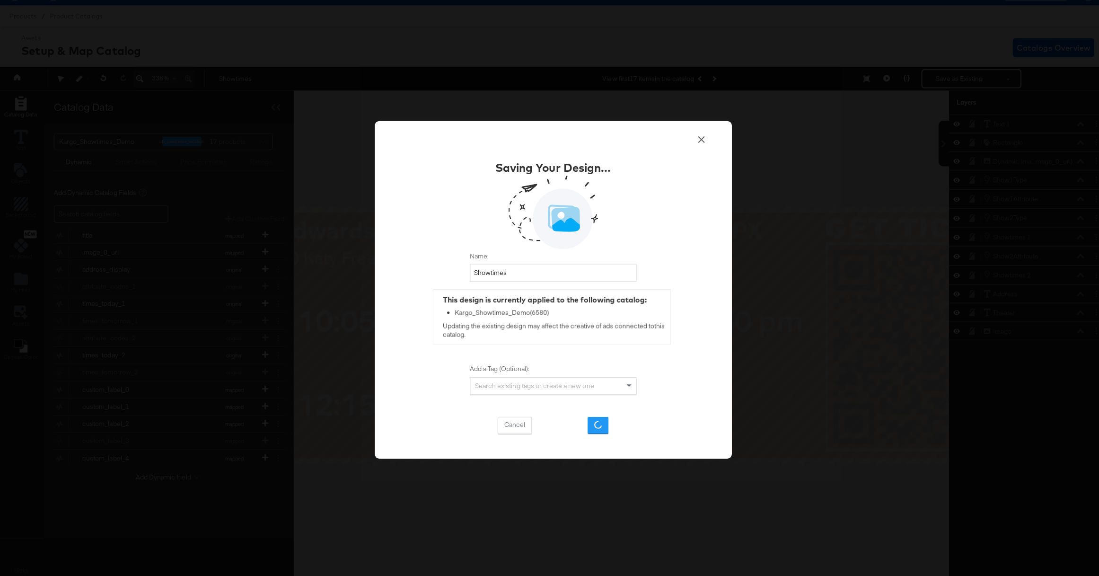
scroll to position [0, 0]
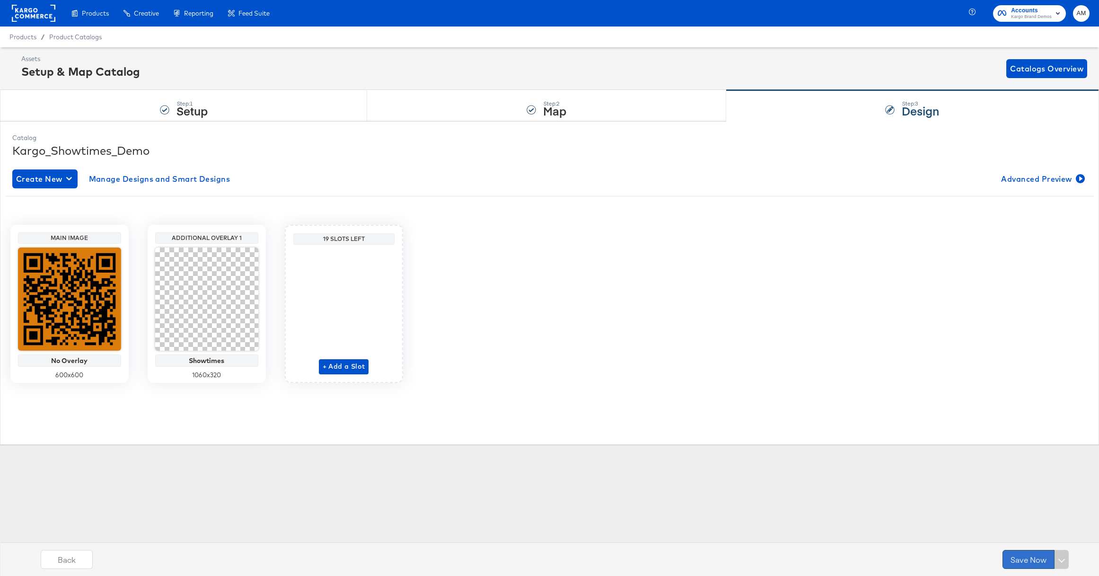
click at [1020, 561] on button "Save Now" at bounding box center [1028, 559] width 52 height 19
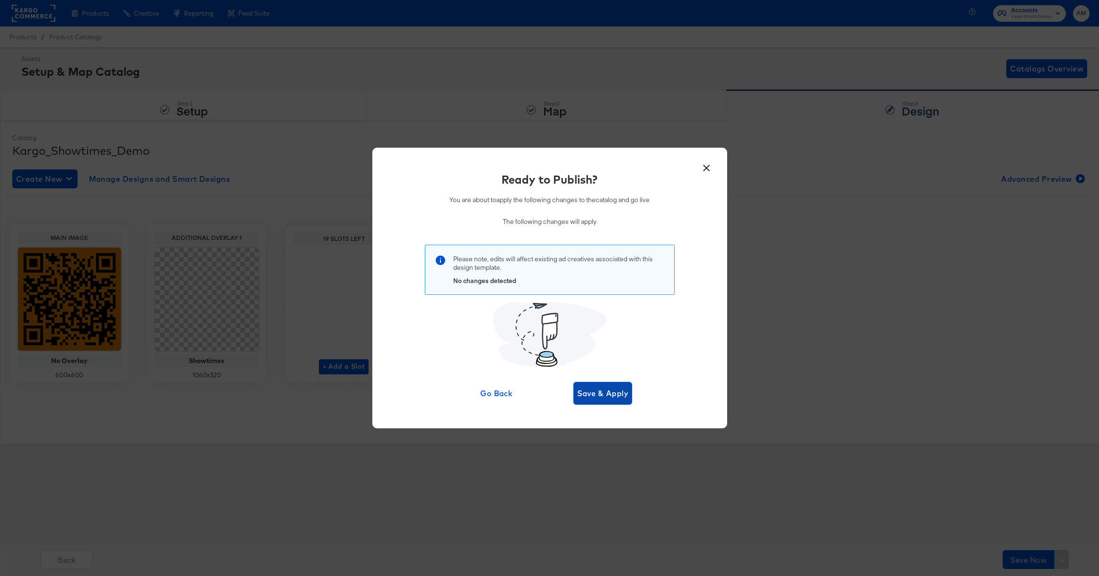
click at [616, 390] on span "Save & Apply" at bounding box center [603, 392] width 52 height 13
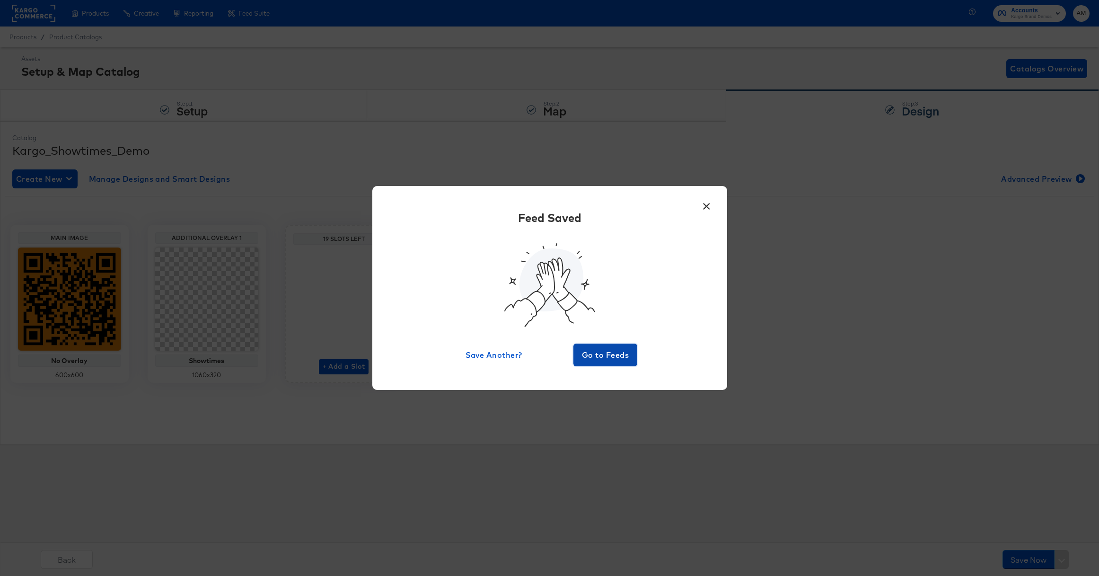
click at [625, 357] on span "Go to Feeds" at bounding box center [605, 354] width 57 height 13
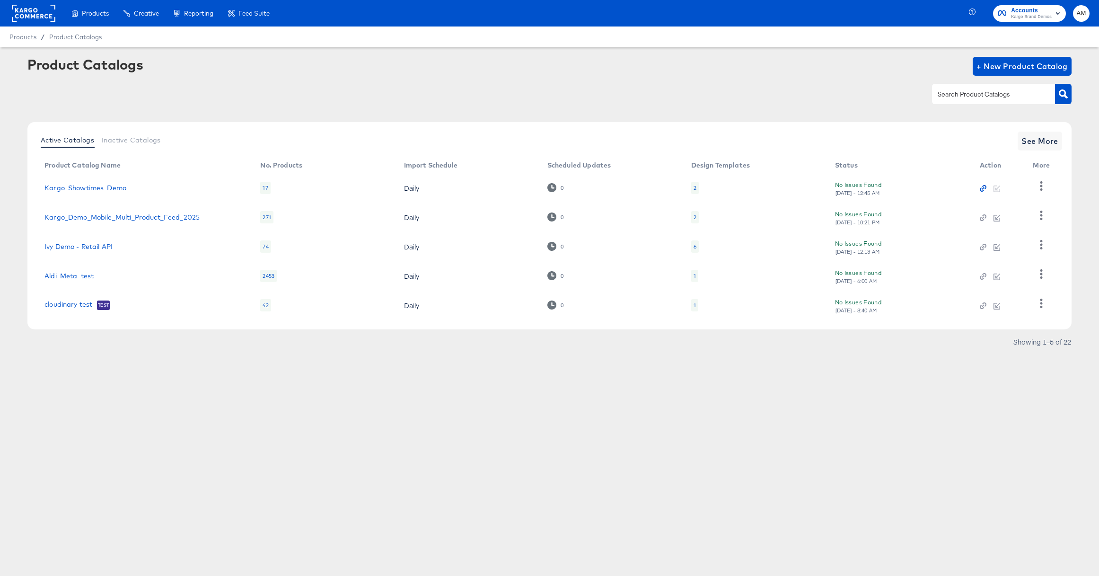
click at [982, 187] on icon "button" at bounding box center [983, 188] width 7 height 7
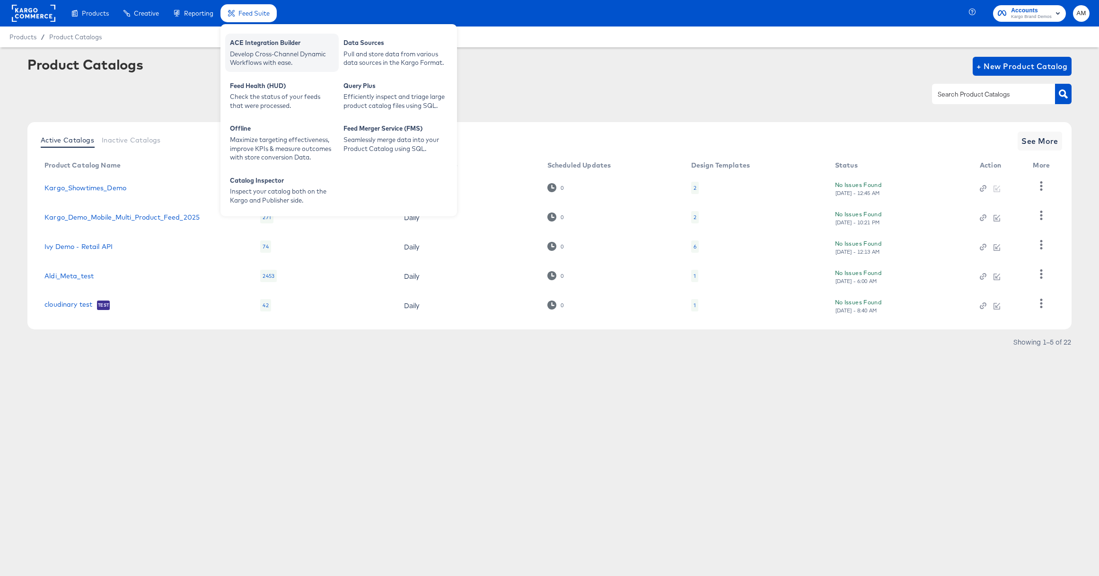
click at [267, 44] on div "ACE Integration Builder" at bounding box center [282, 43] width 104 height 11
